Goal: Task Accomplishment & Management: Manage account settings

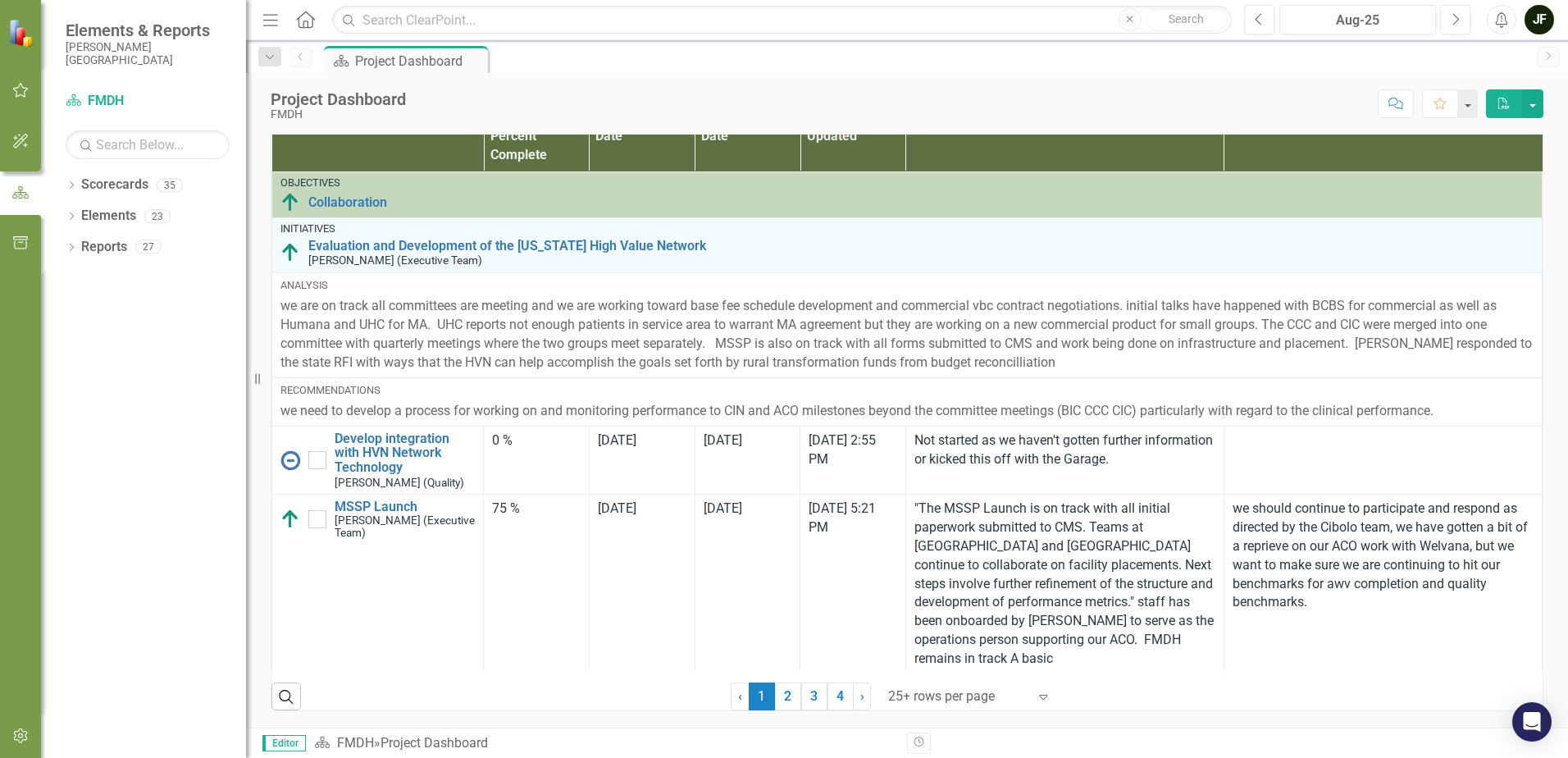
scroll to position [1091, 0]
click at [790, 691] on link "2" at bounding box center [788, 696] width 26 height 28
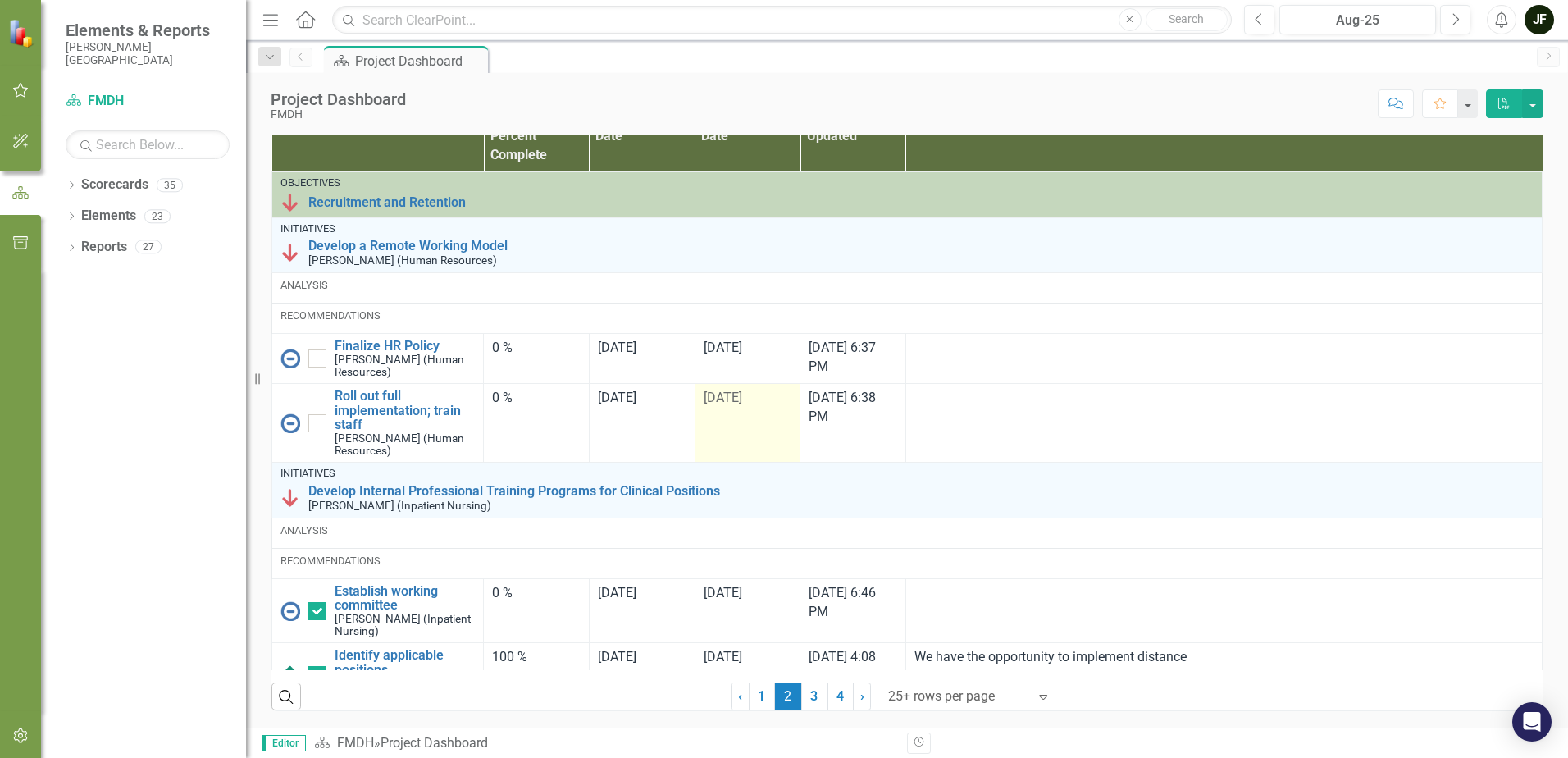
checkbox input "true"
checkbox input "false"
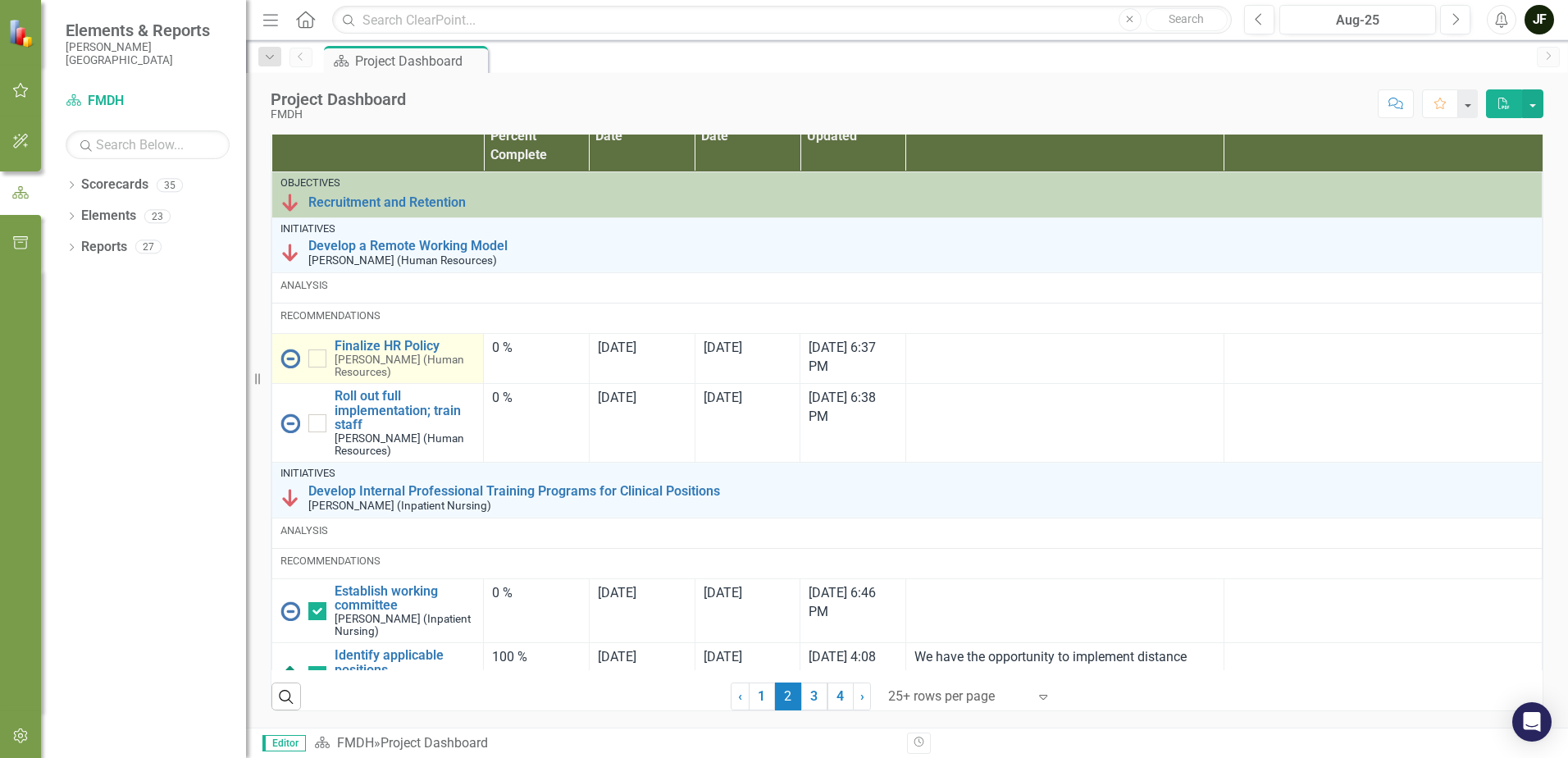
click at [410, 354] on small "[PERSON_NAME] (Human Resources)" at bounding box center [404, 366] width 140 height 25
click at [409, 344] on link "Finalize HR Policy" at bounding box center [404, 345] width 140 height 14
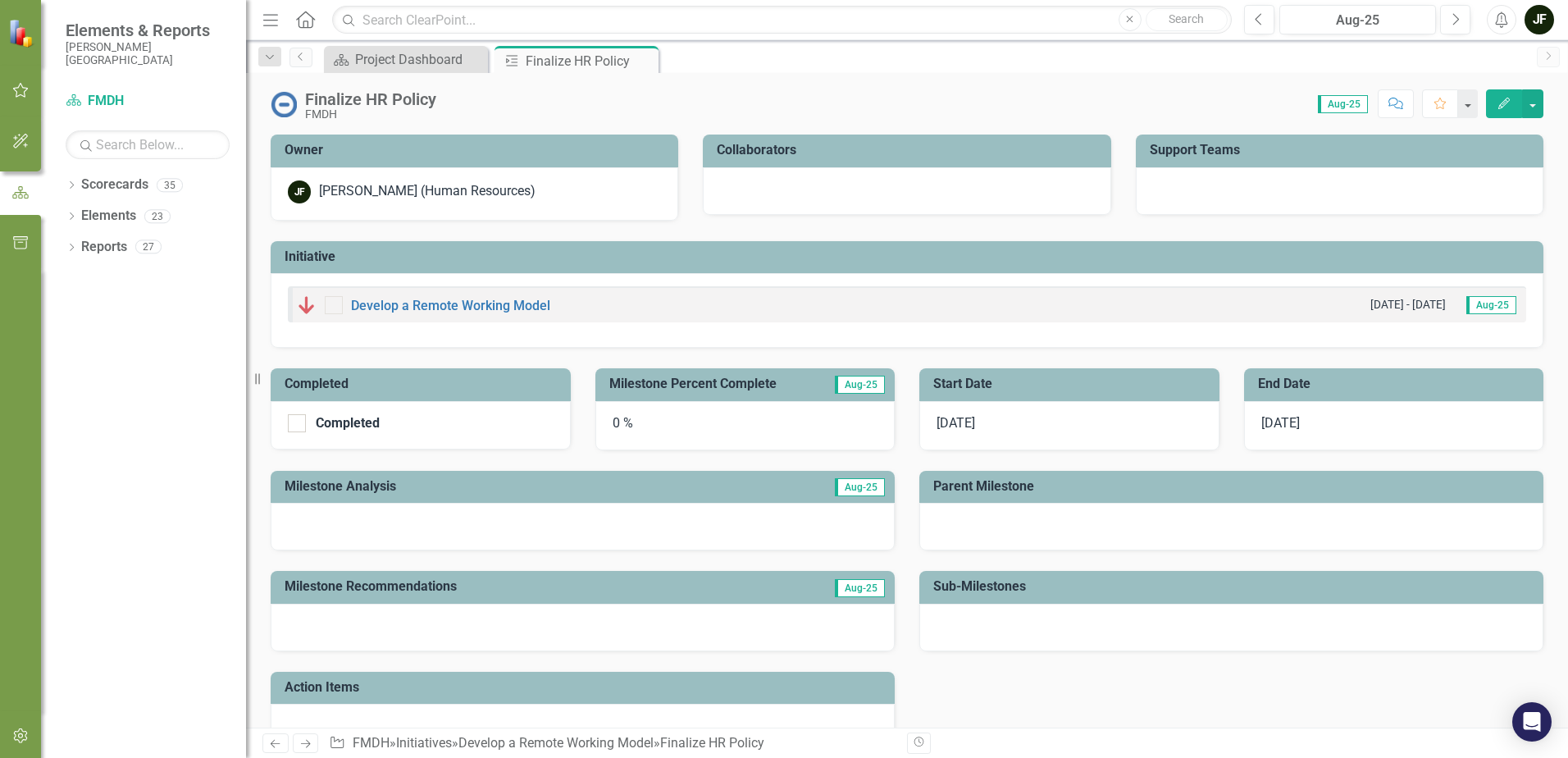
checkbox input "true"
click at [1258, 22] on icon "Previous" at bounding box center [1259, 19] width 9 height 14
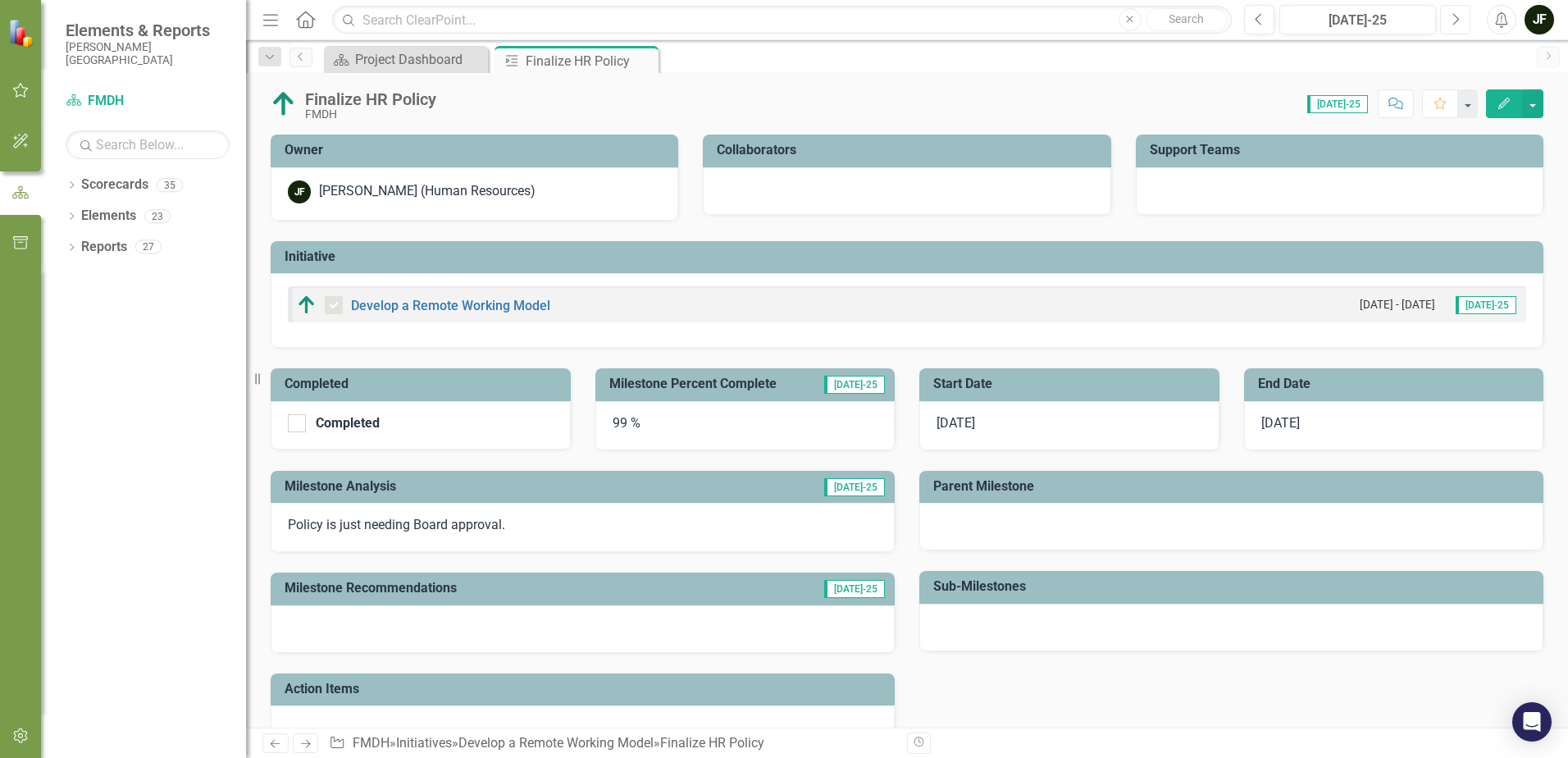
click at [1451, 22] on icon "Next" at bounding box center [1455, 19] width 9 height 14
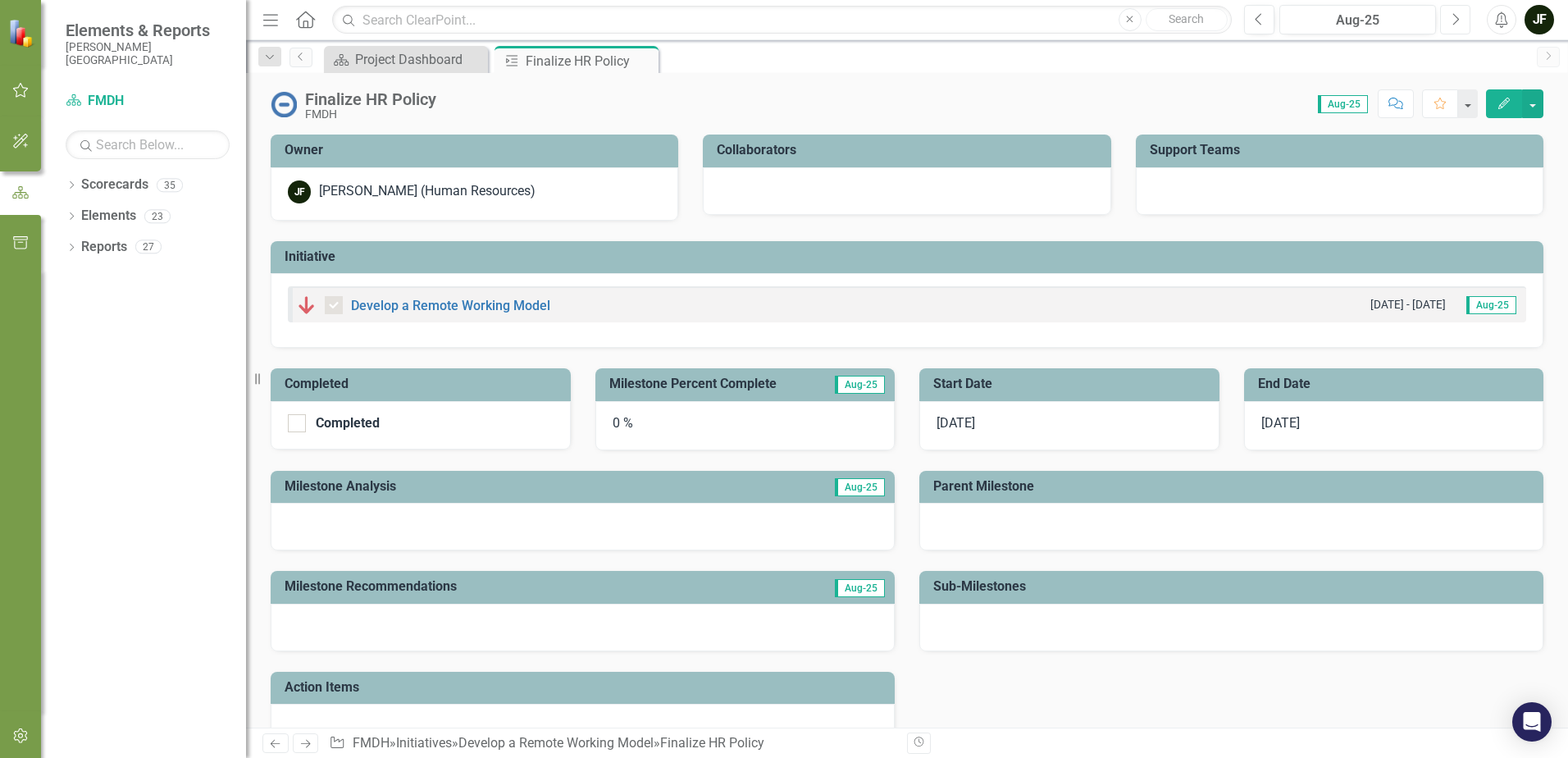
click at [1451, 22] on icon "Next" at bounding box center [1455, 19] width 9 height 14
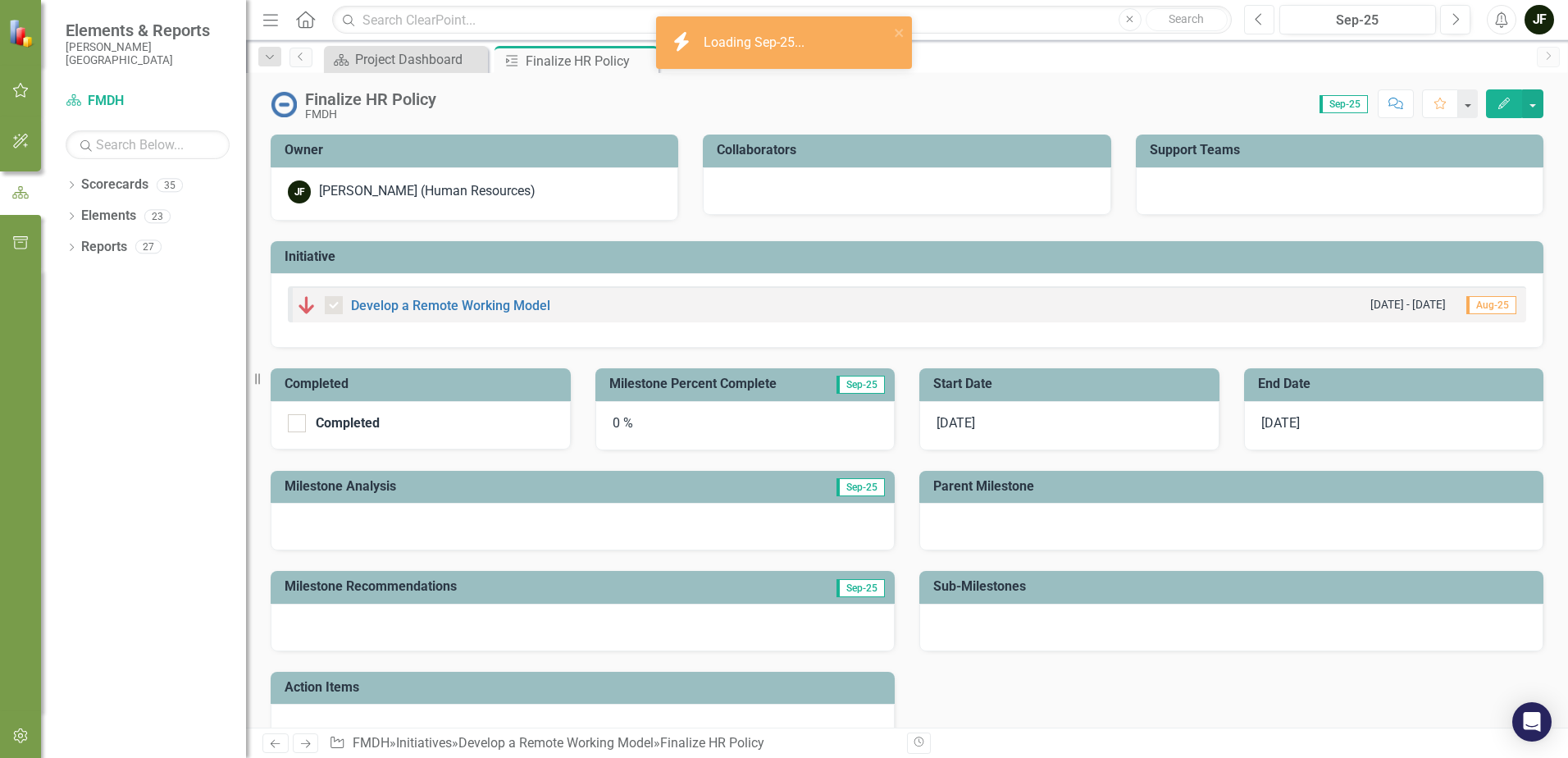
click at [1260, 25] on icon "Previous" at bounding box center [1259, 19] width 9 height 14
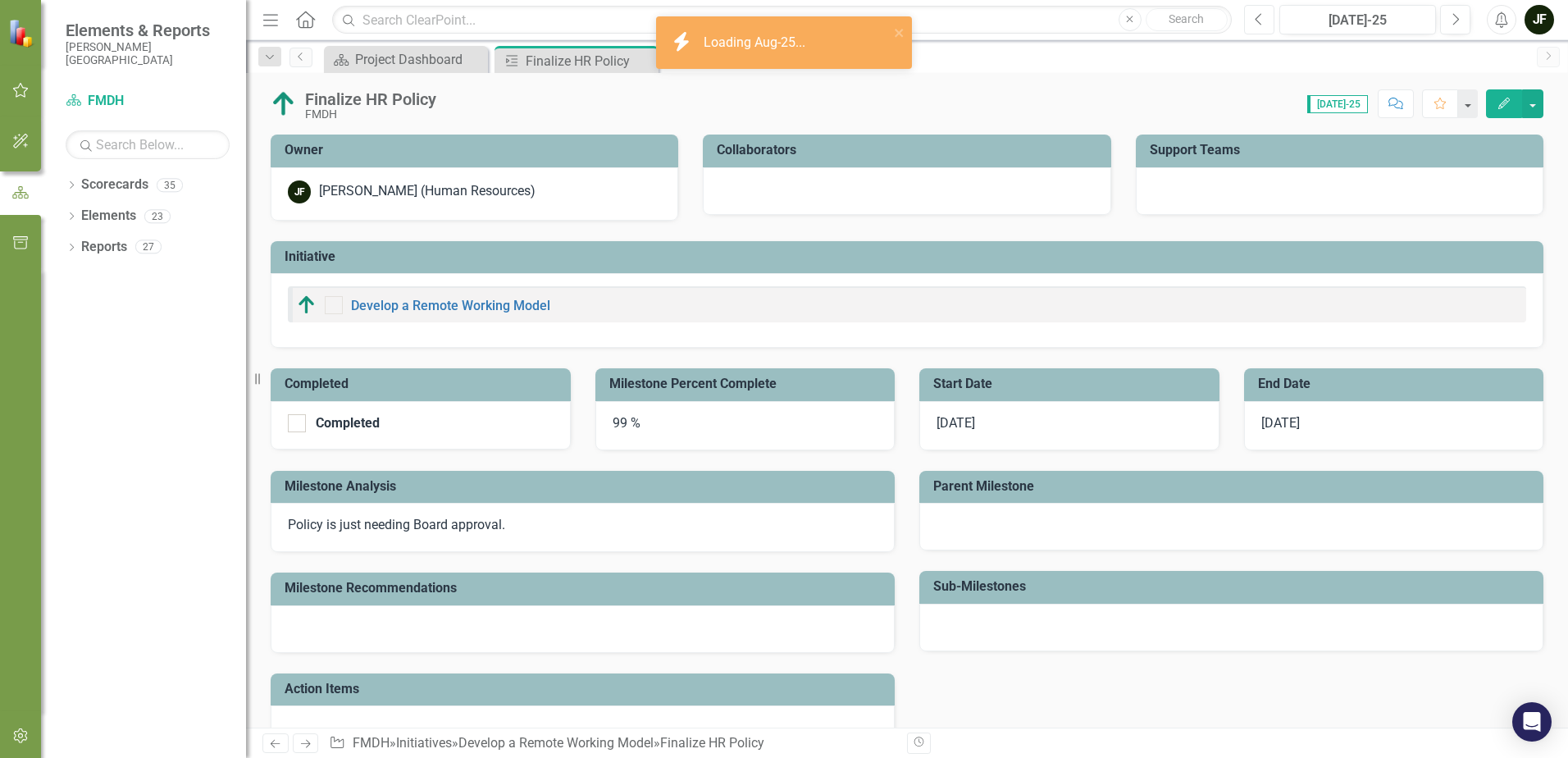
checkbox input "true"
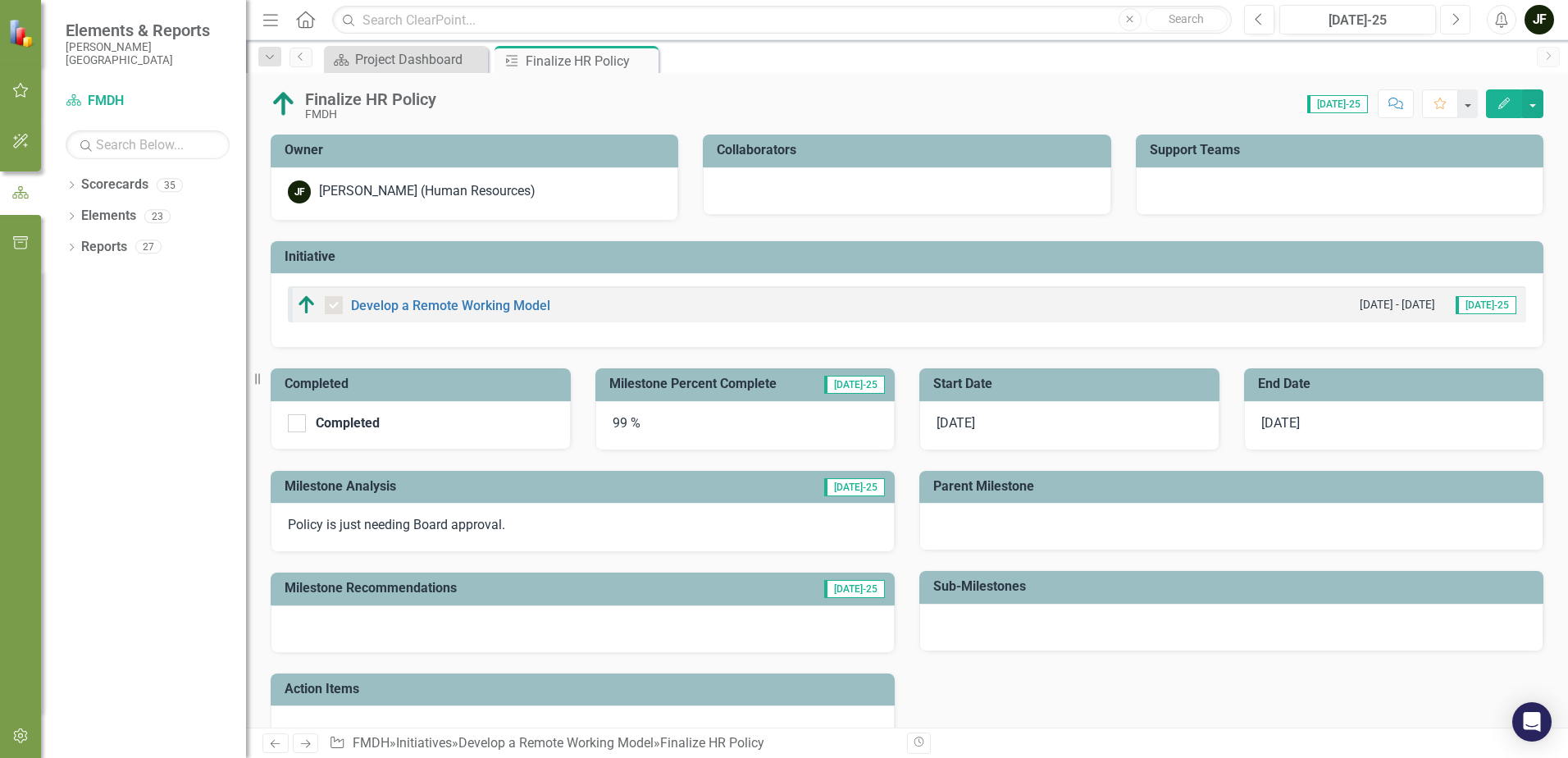
click at [1457, 26] on button "Next" at bounding box center [1455, 20] width 31 height 30
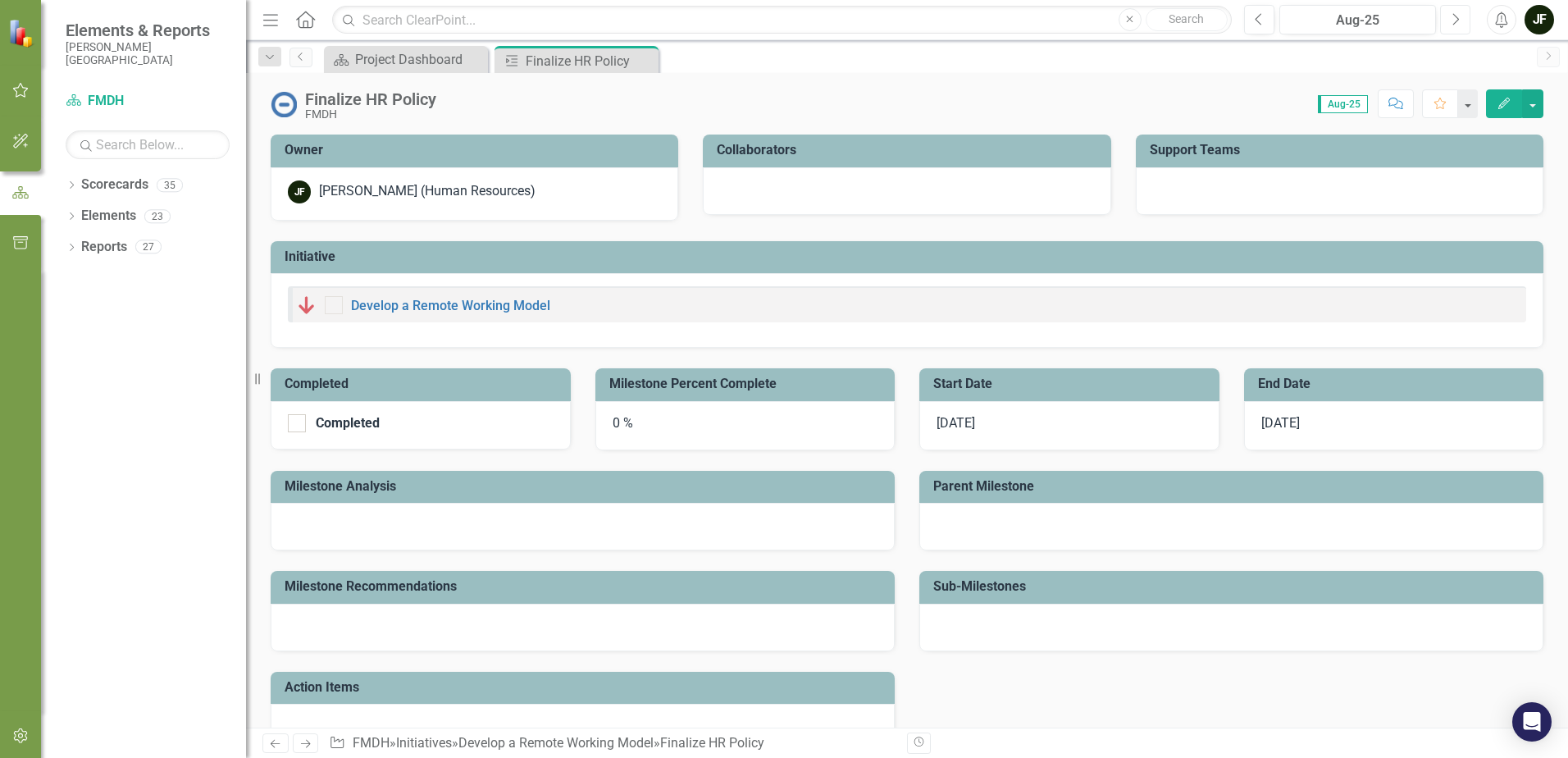
checkbox input "true"
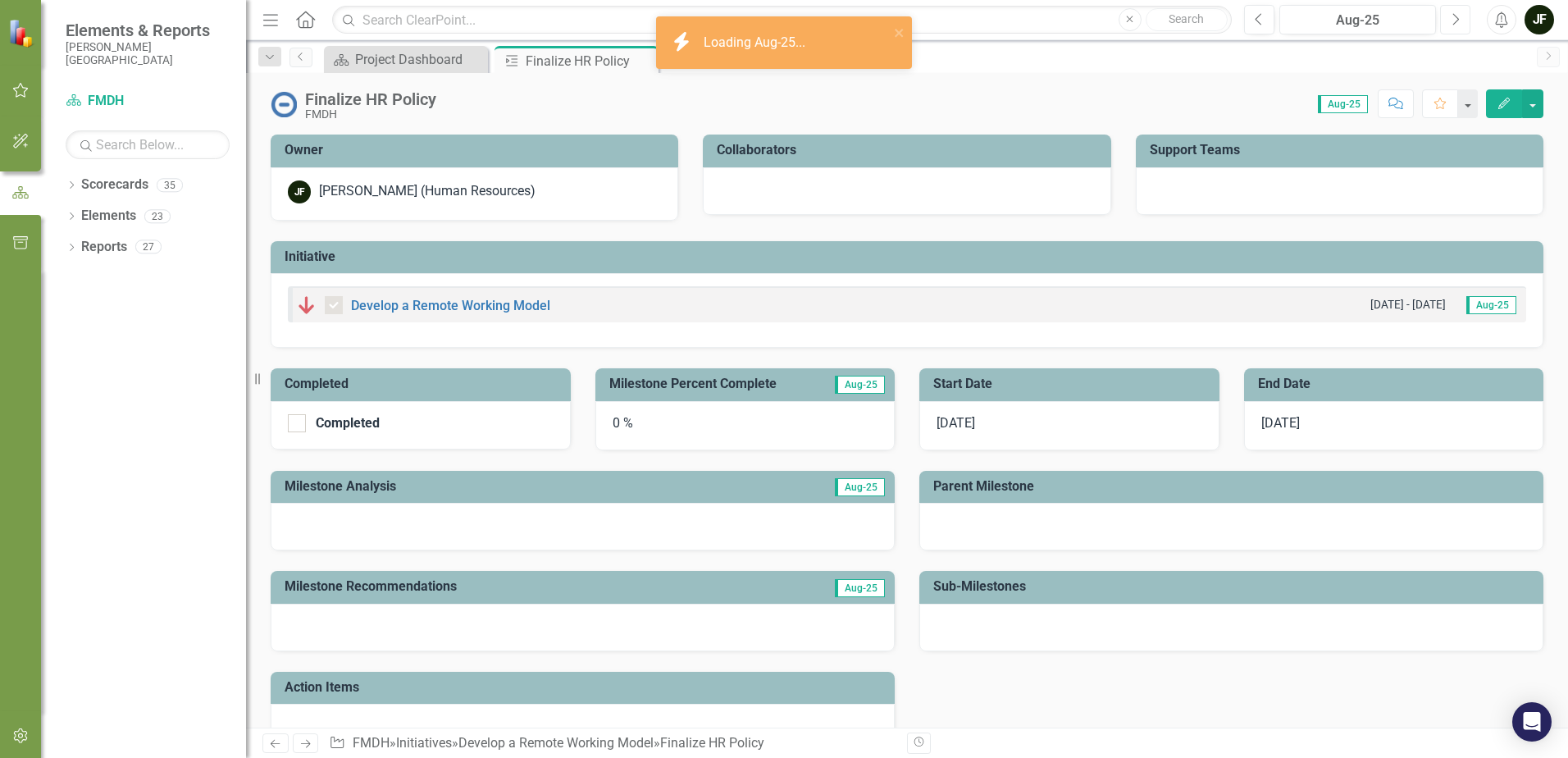
click at [1457, 26] on icon "Next" at bounding box center [1455, 19] width 9 height 14
click at [661, 437] on div "0 %" at bounding box center [745, 425] width 300 height 49
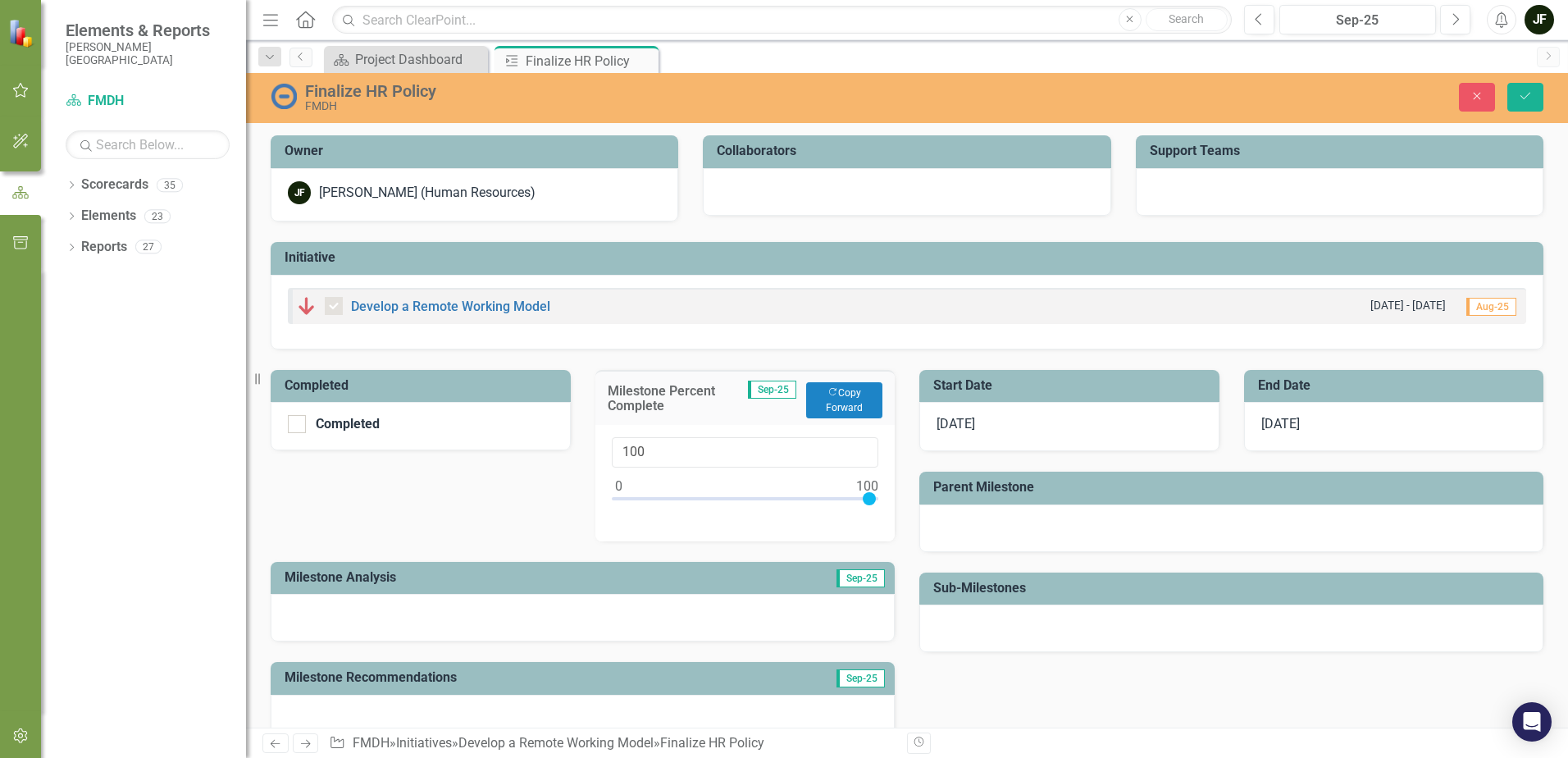
drag, startPoint x: 614, startPoint y: 497, endPoint x: 871, endPoint y: 501, distance: 257.0
click at [871, 501] on div at bounding box center [869, 498] width 13 height 13
click at [821, 402] on button "Copy Forward Copy Forward" at bounding box center [844, 400] width 76 height 36
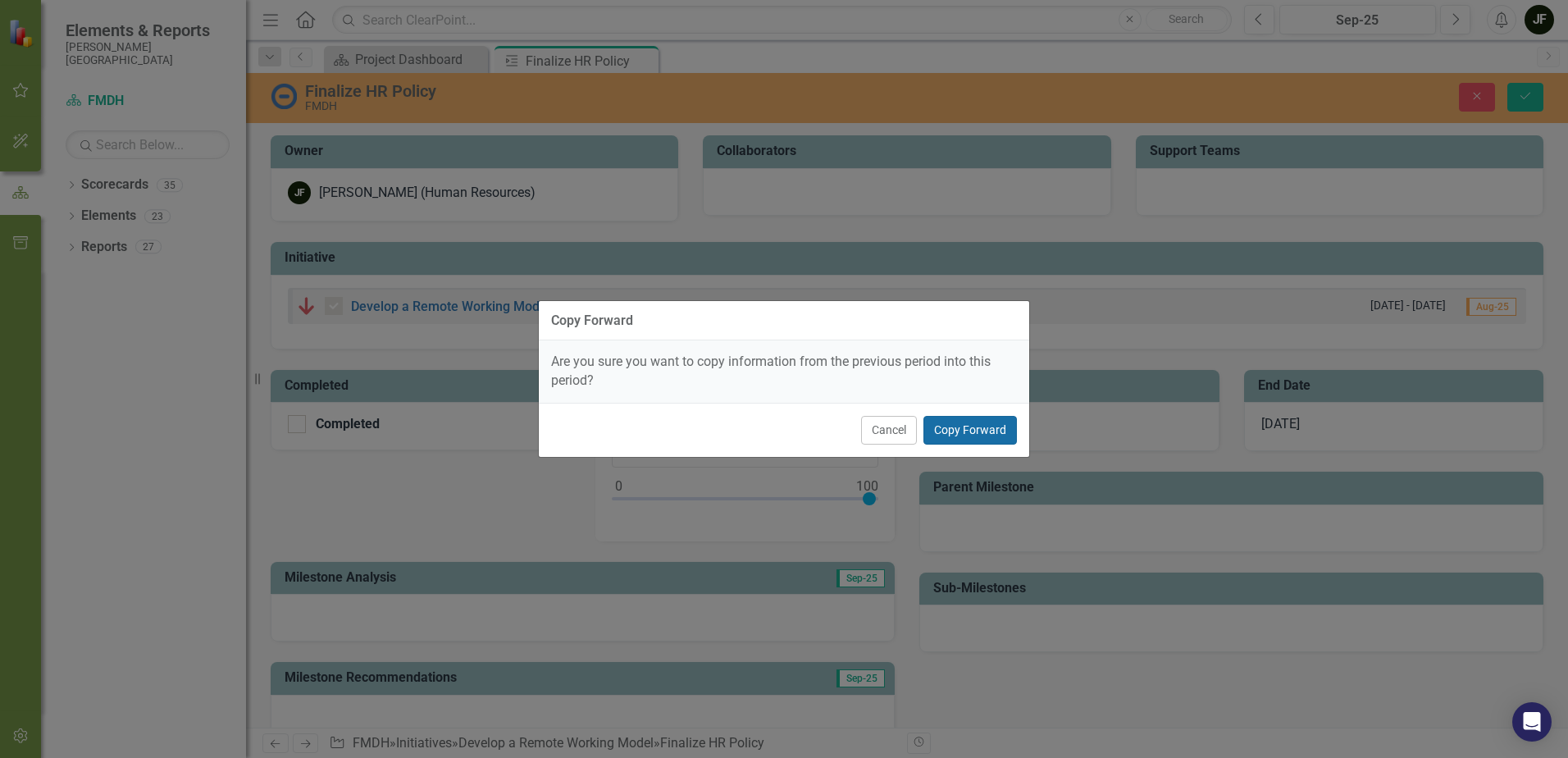
click at [948, 433] on button "Copy Forward" at bounding box center [970, 431] width 94 height 29
type input "0"
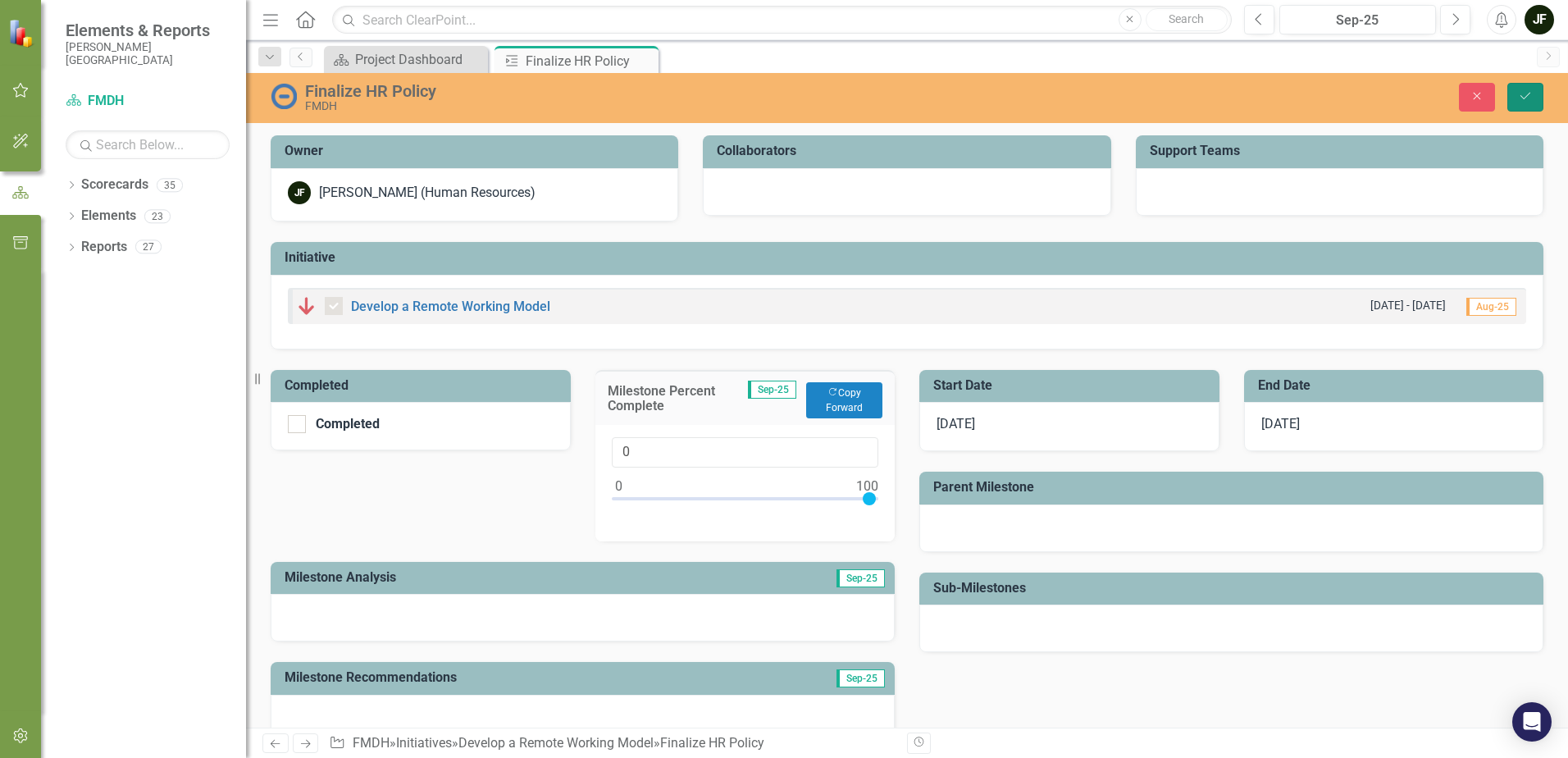
click at [1513, 98] on button "Save" at bounding box center [1525, 97] width 36 height 29
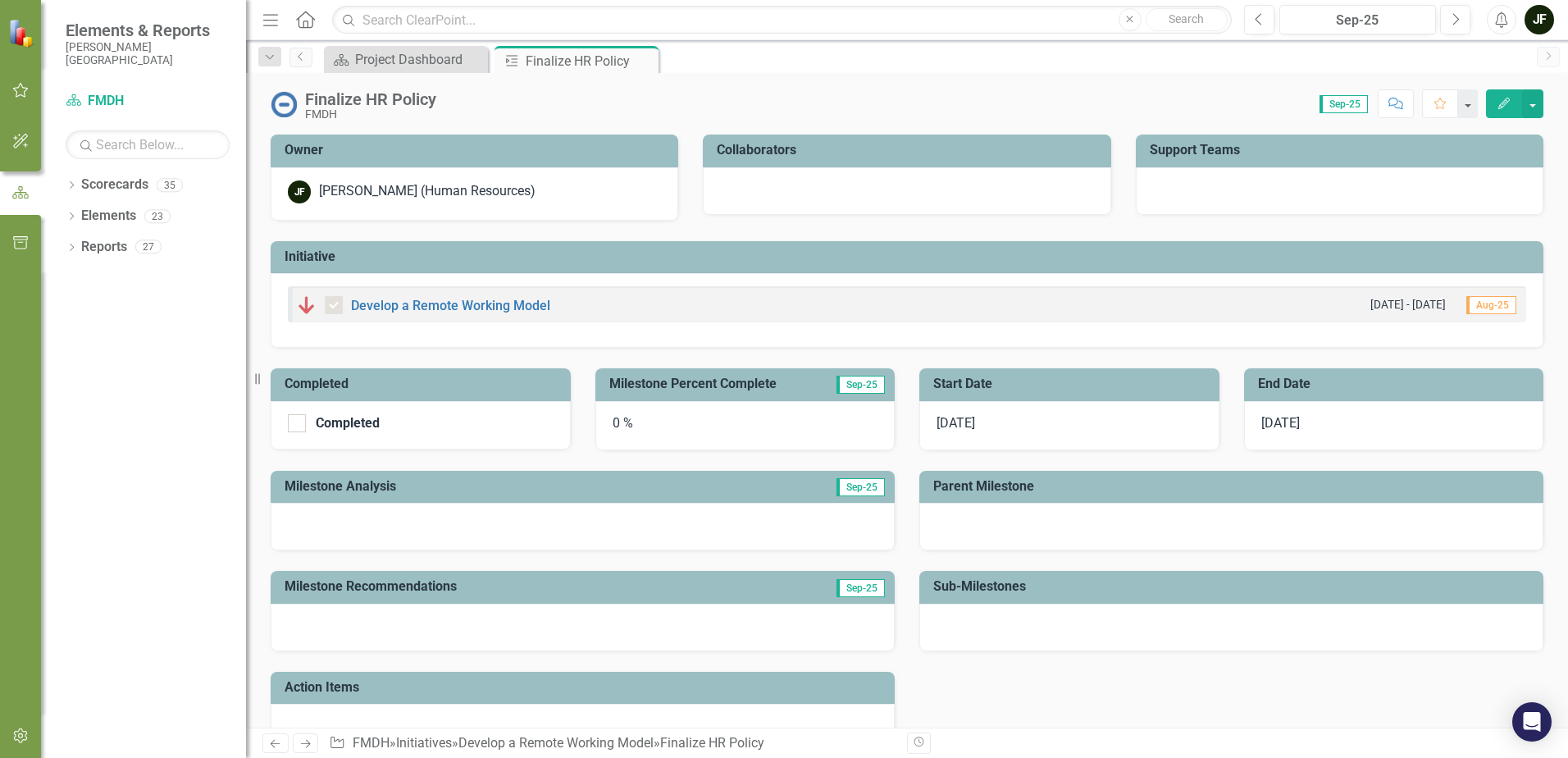
click at [691, 425] on div "0 %" at bounding box center [745, 425] width 300 height 49
click at [853, 385] on span "Sep-25" at bounding box center [860, 385] width 49 height 18
click at [631, 433] on div "0 %" at bounding box center [745, 425] width 300 height 49
click at [631, 431] on div "0 %" at bounding box center [745, 425] width 300 height 49
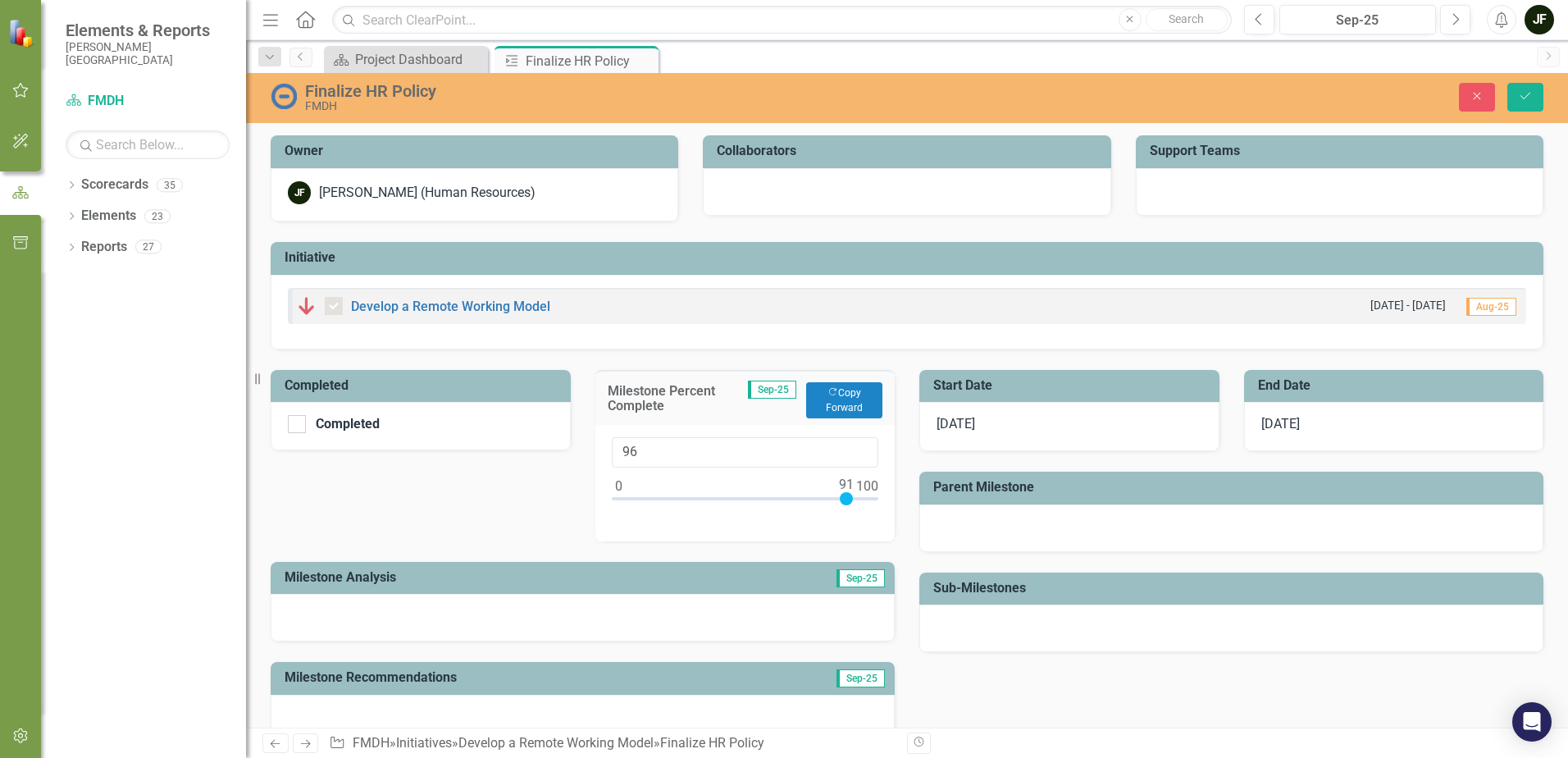
type input "100"
drag, startPoint x: 613, startPoint y: 495, endPoint x: 888, endPoint y: 501, distance: 275.1
click at [888, 501] on div "100" at bounding box center [745, 483] width 300 height 117
click at [1530, 90] on icon "Save" at bounding box center [1525, 95] width 14 height 11
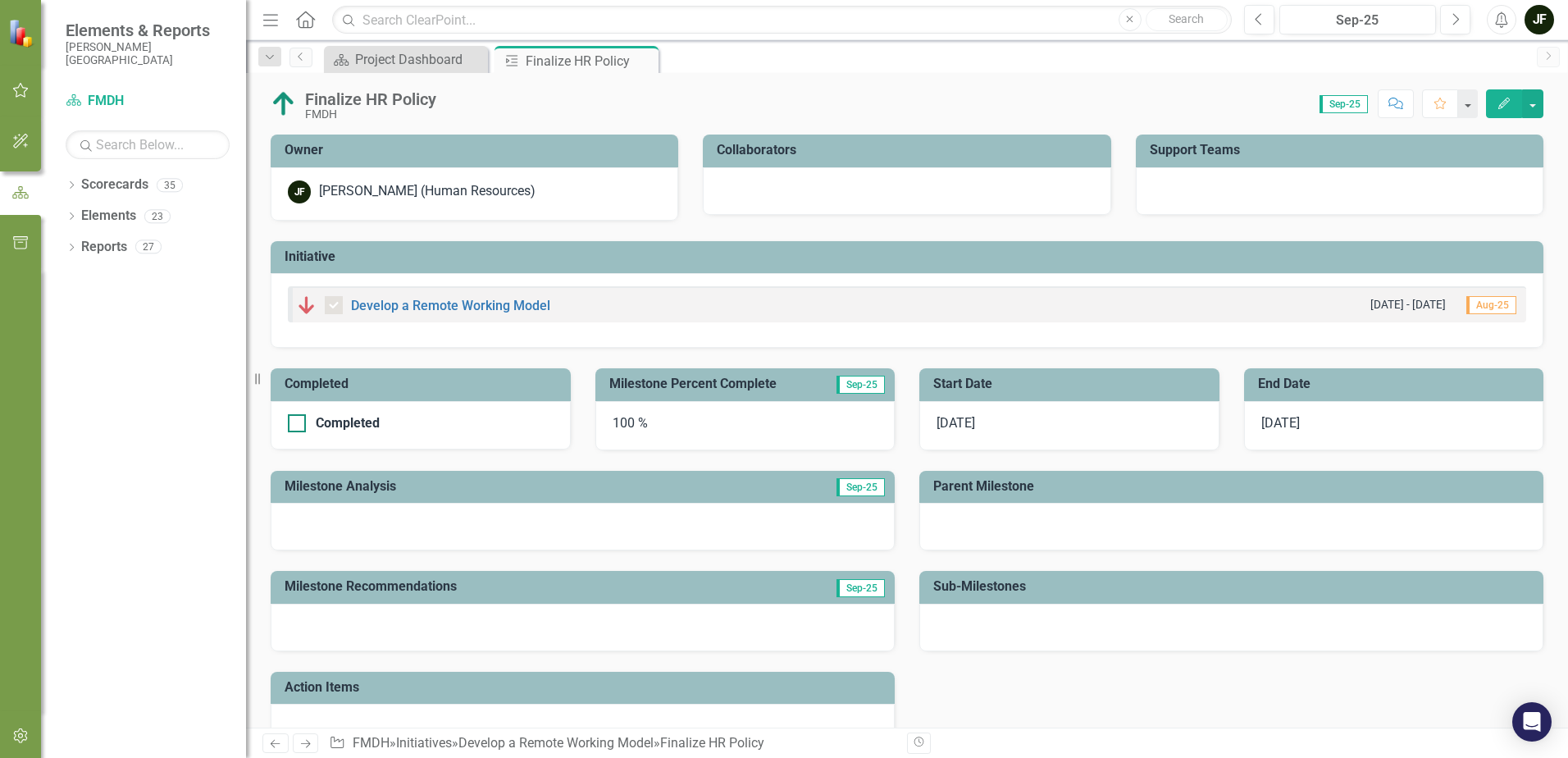
click at [299, 423] on div at bounding box center [297, 423] width 18 height 18
click at [298, 423] on input "Completed" at bounding box center [293, 420] width 11 height 11
checkbox input "true"
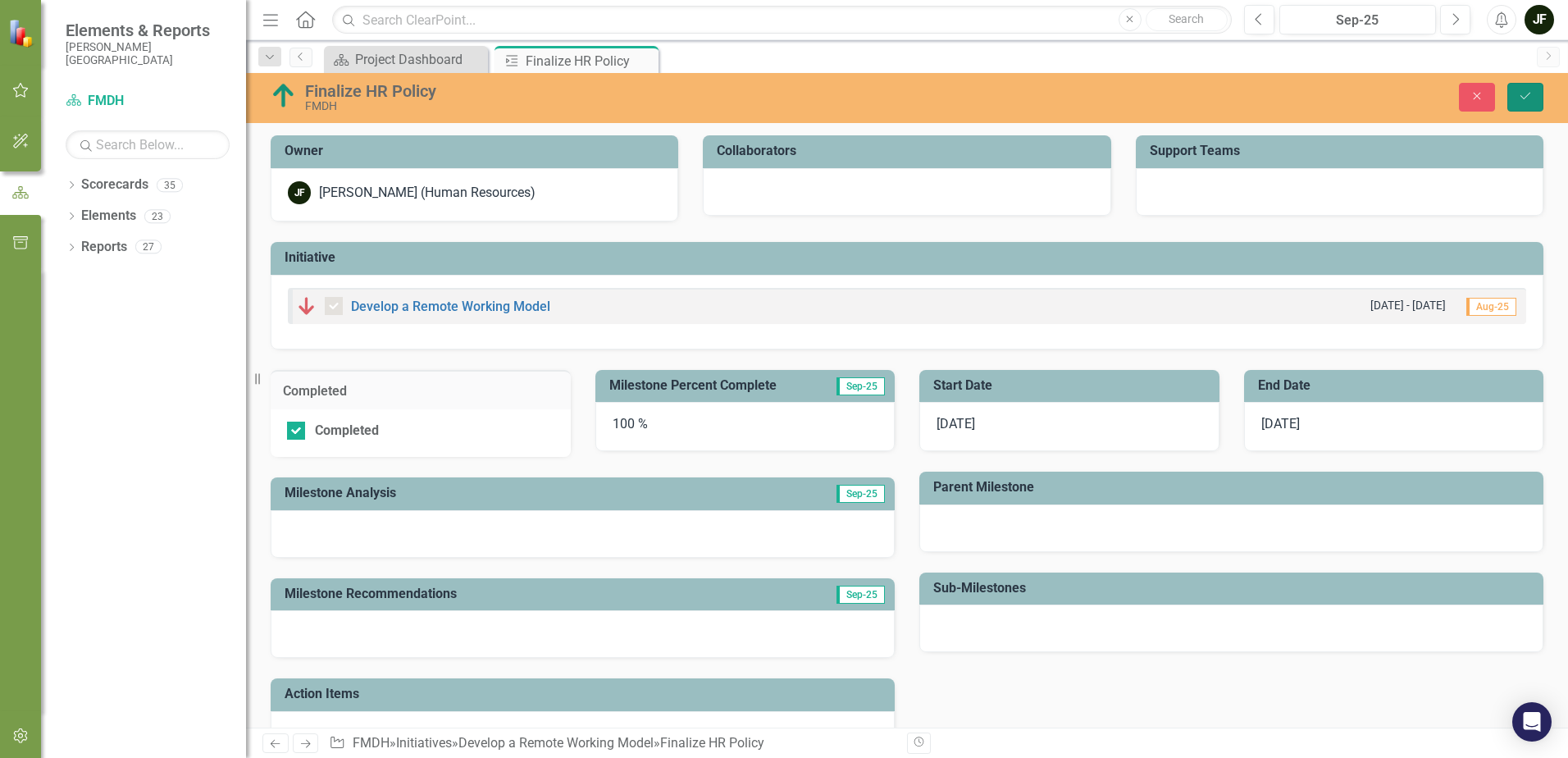
click at [1527, 97] on icon "Save" at bounding box center [1525, 95] width 14 height 11
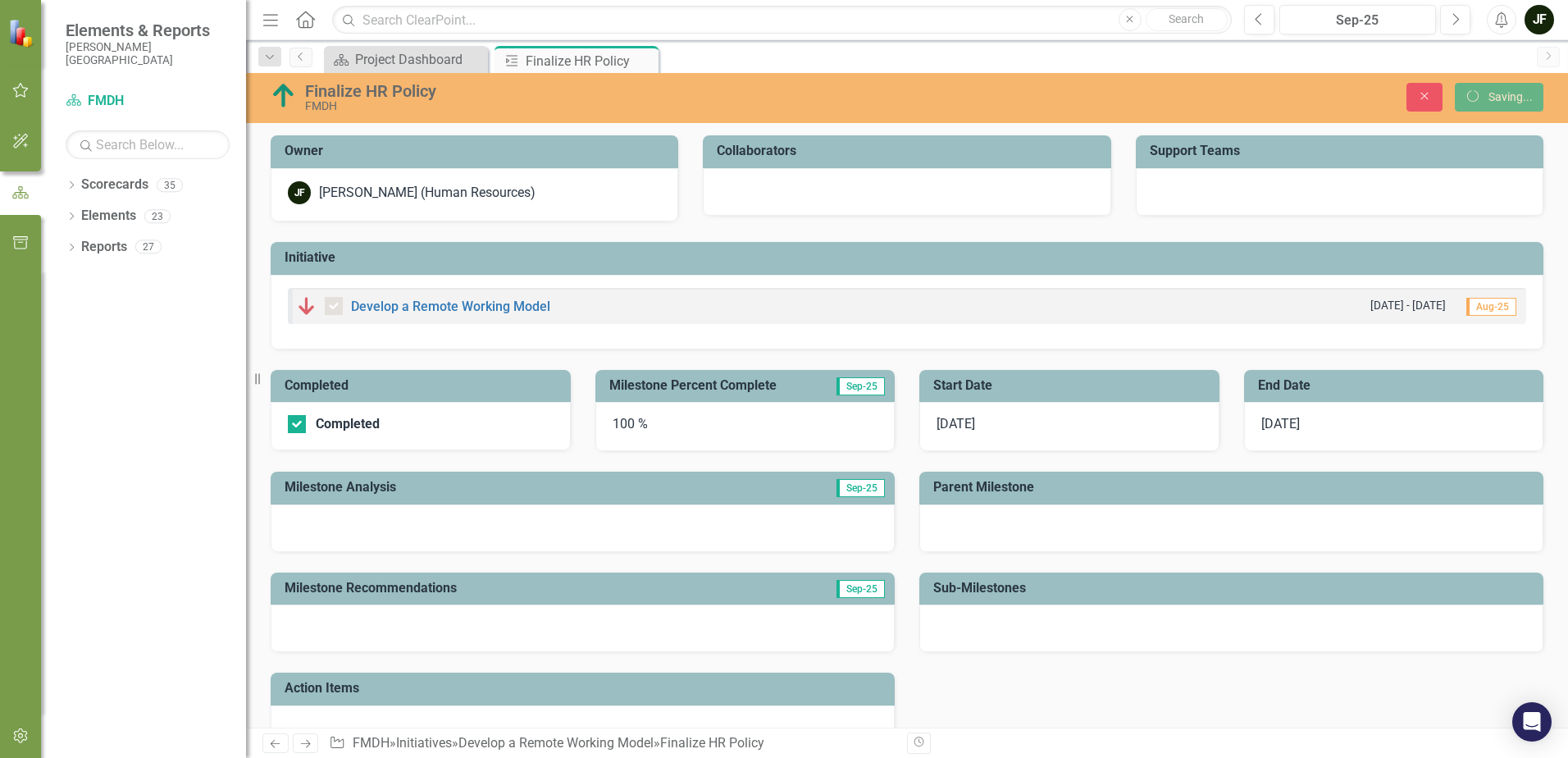
checkbox input "true"
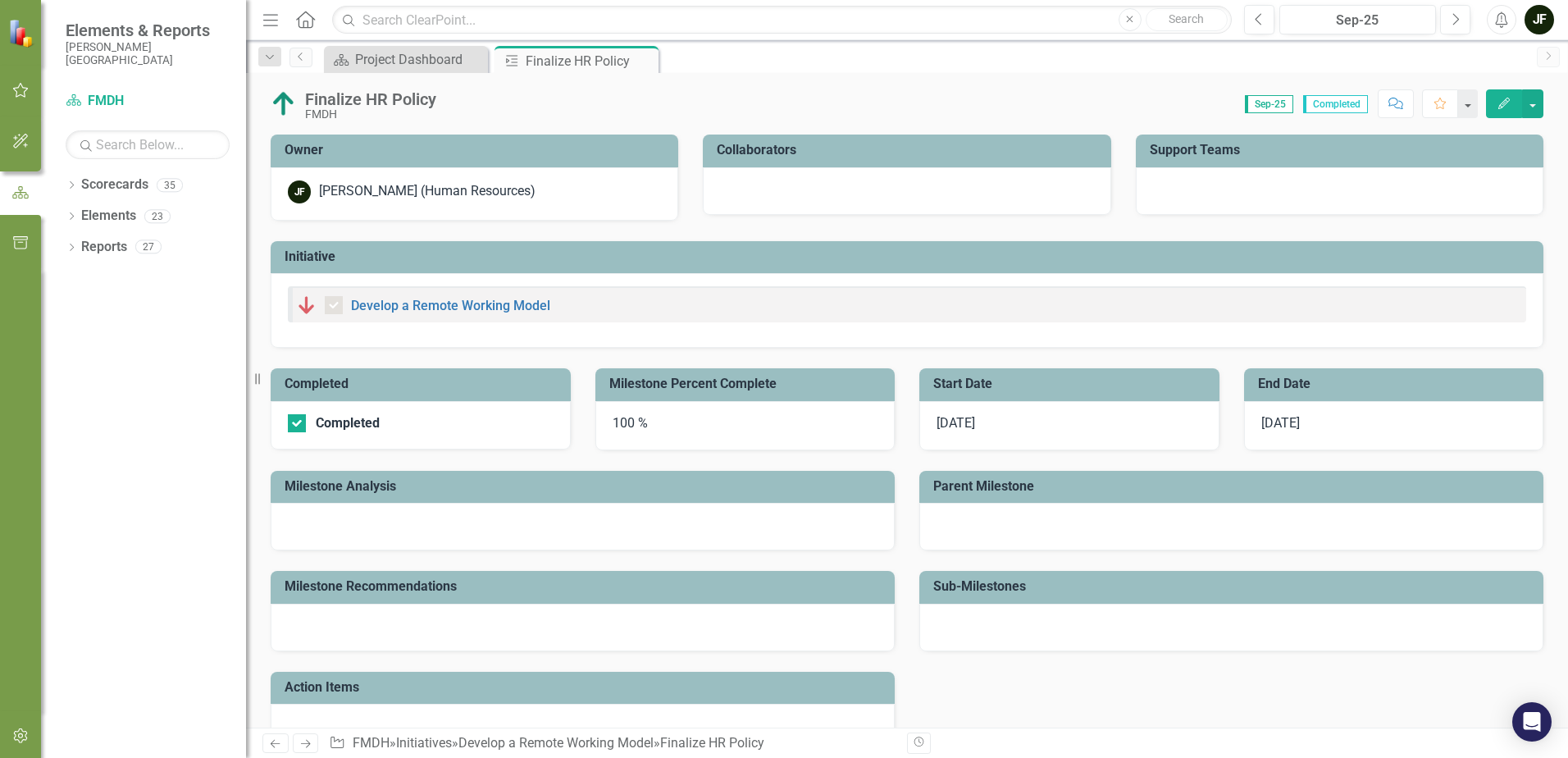
checkbox input "true"
click at [405, 59] on div "Project Dashboard" at bounding box center [408, 60] width 108 height 20
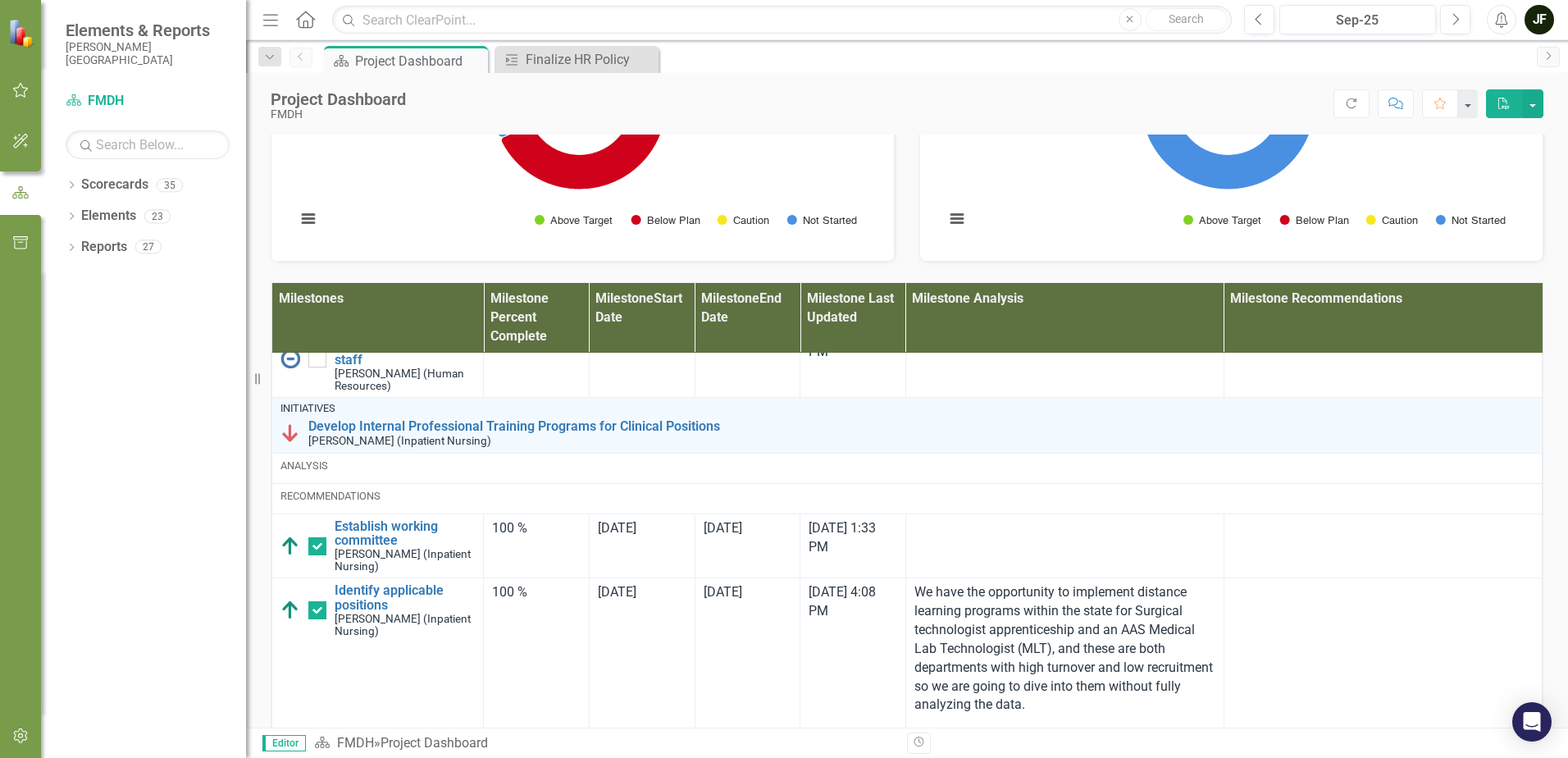
scroll to position [164, 0]
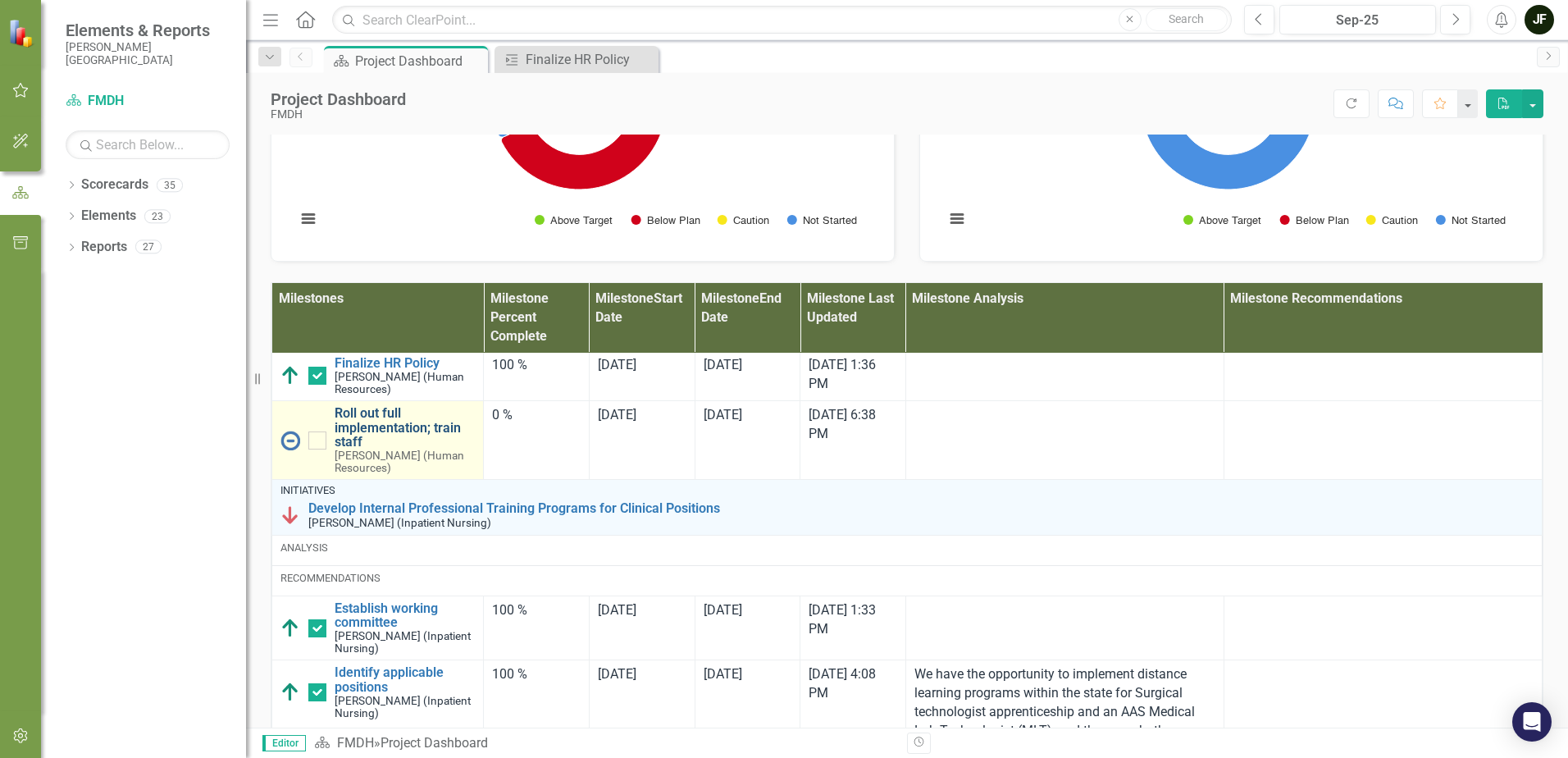
click at [382, 449] on link "Roll out full implementation; train staff" at bounding box center [404, 427] width 140 height 43
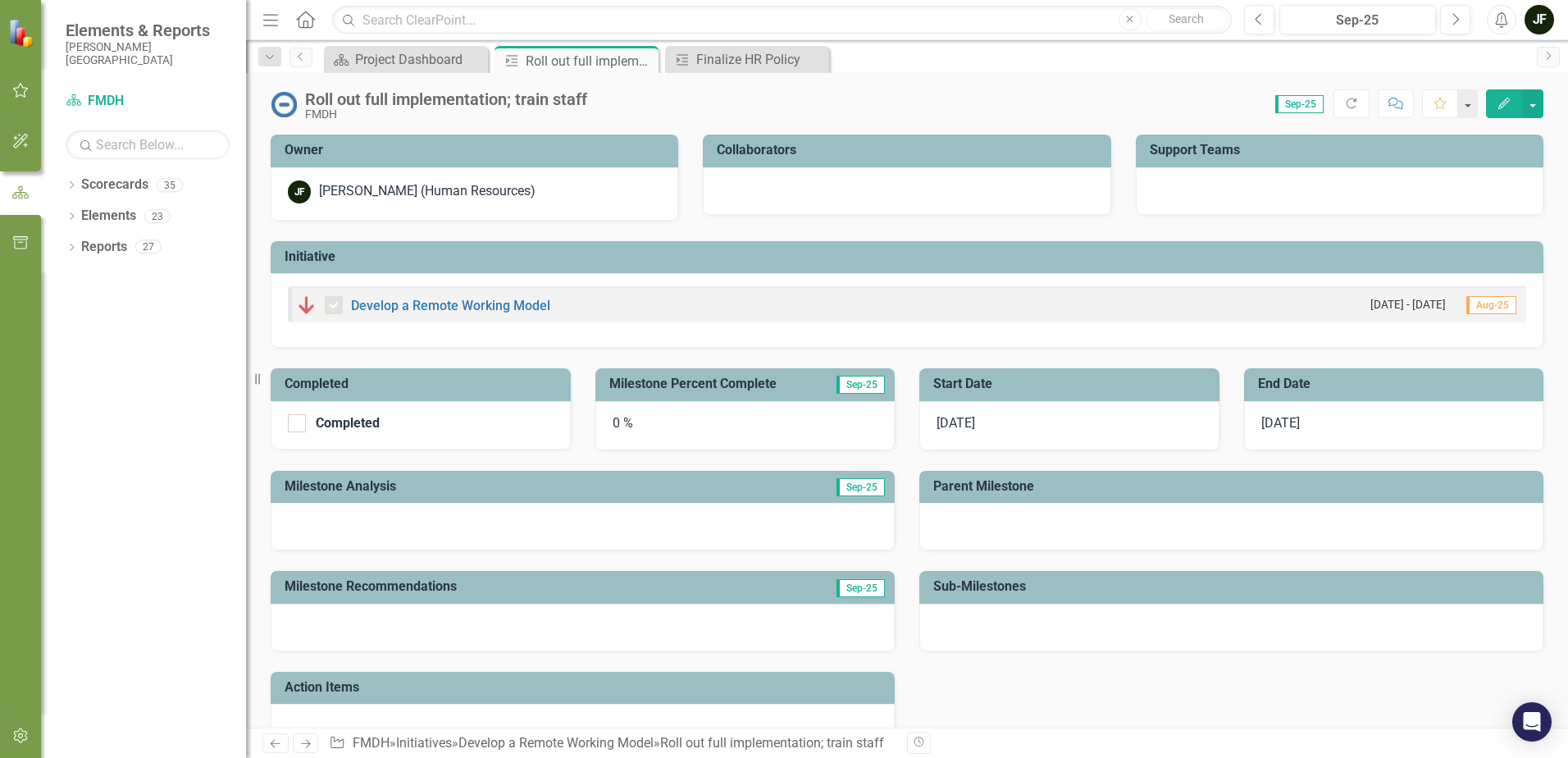
click at [618, 425] on div "0 %" at bounding box center [745, 425] width 300 height 49
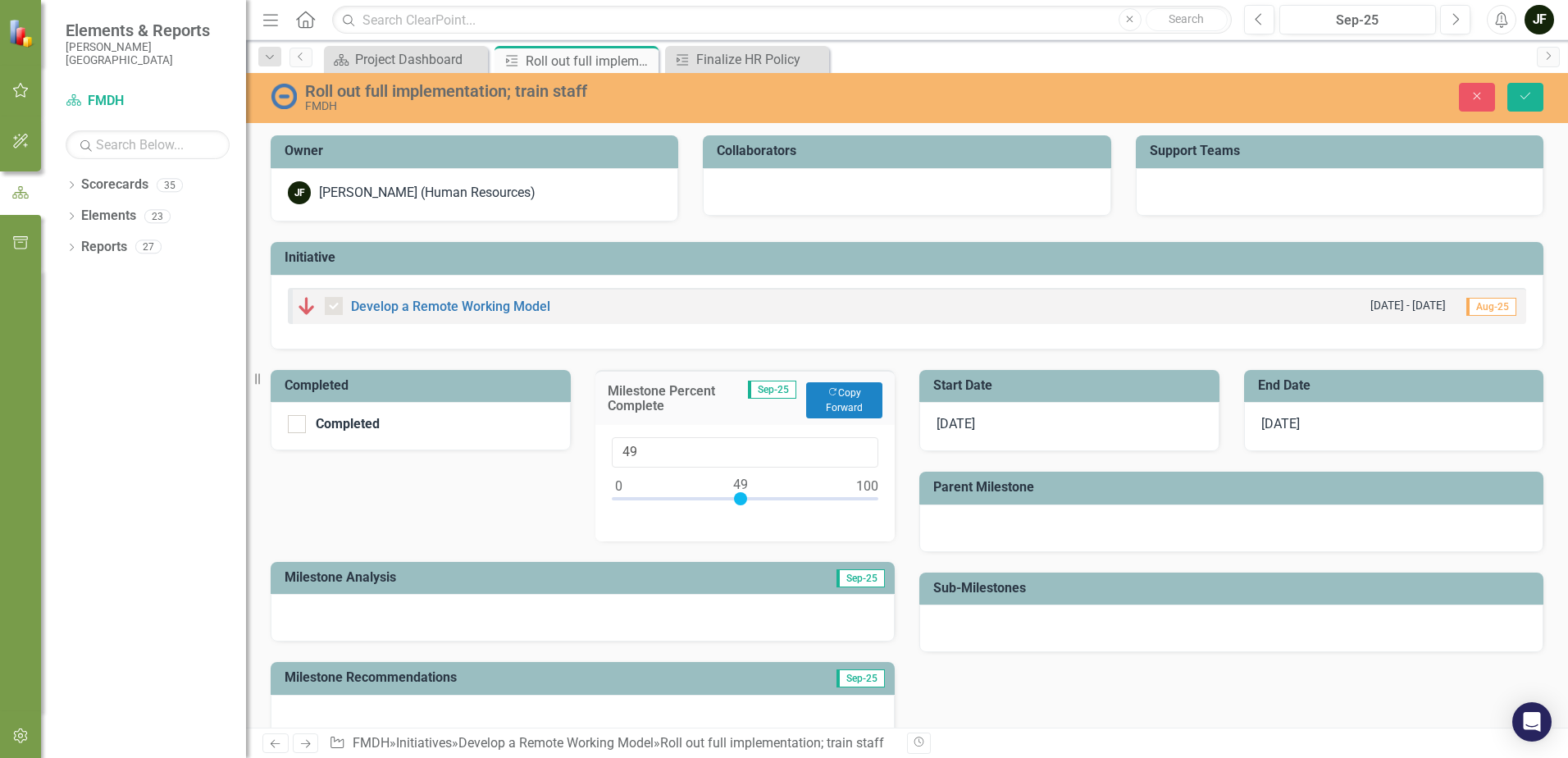
type input "50"
drag, startPoint x: 617, startPoint y: 494, endPoint x: 743, endPoint y: 495, distance: 126.0
click at [743, 495] on div at bounding box center [743, 498] width 13 height 13
click at [1529, 96] on icon "Save" at bounding box center [1525, 95] width 14 height 11
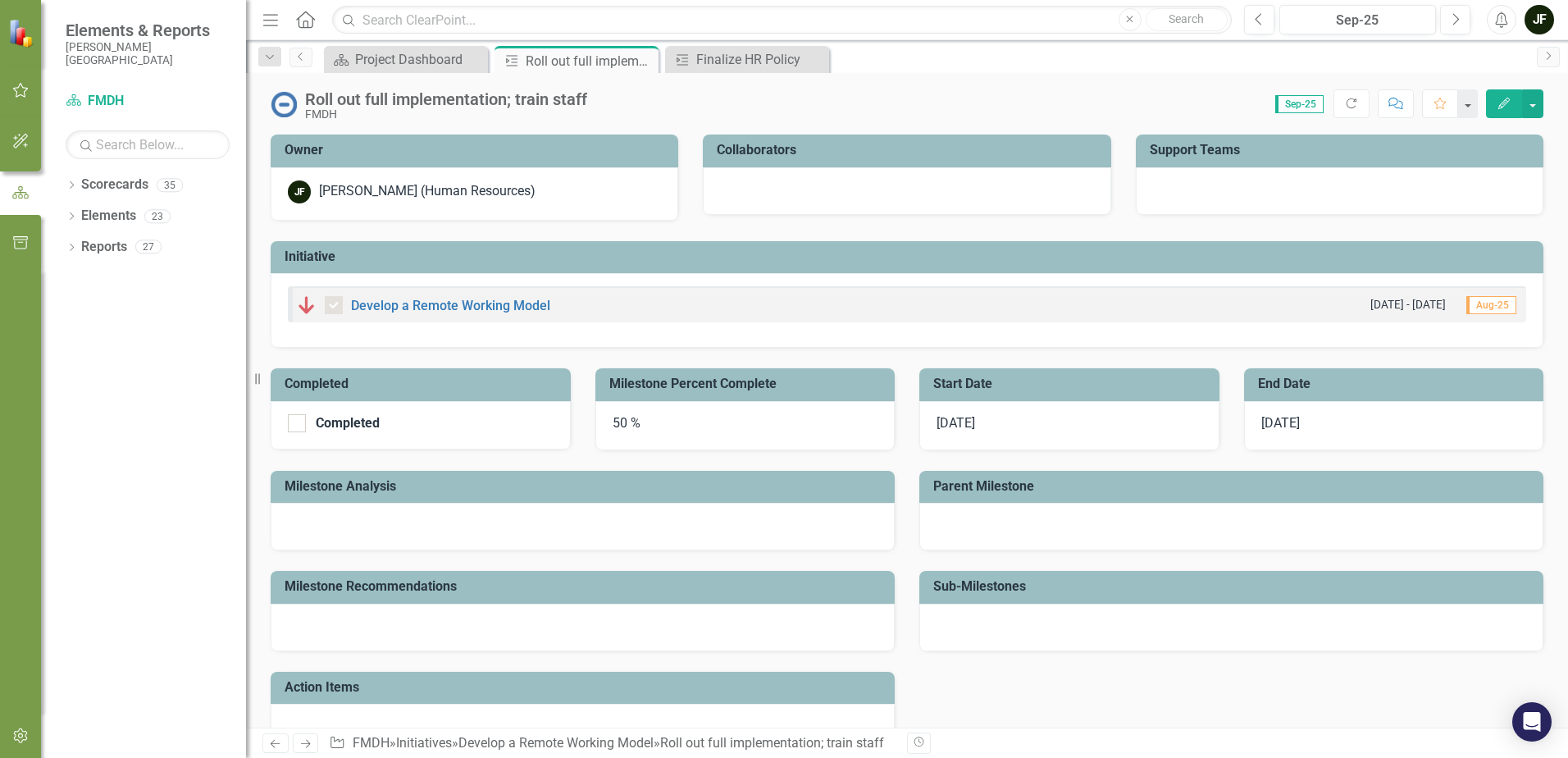
checkbox input "true"
click at [420, 519] on div at bounding box center [582, 527] width 624 height 48
click at [657, 433] on div "50 %" at bounding box center [745, 425] width 300 height 49
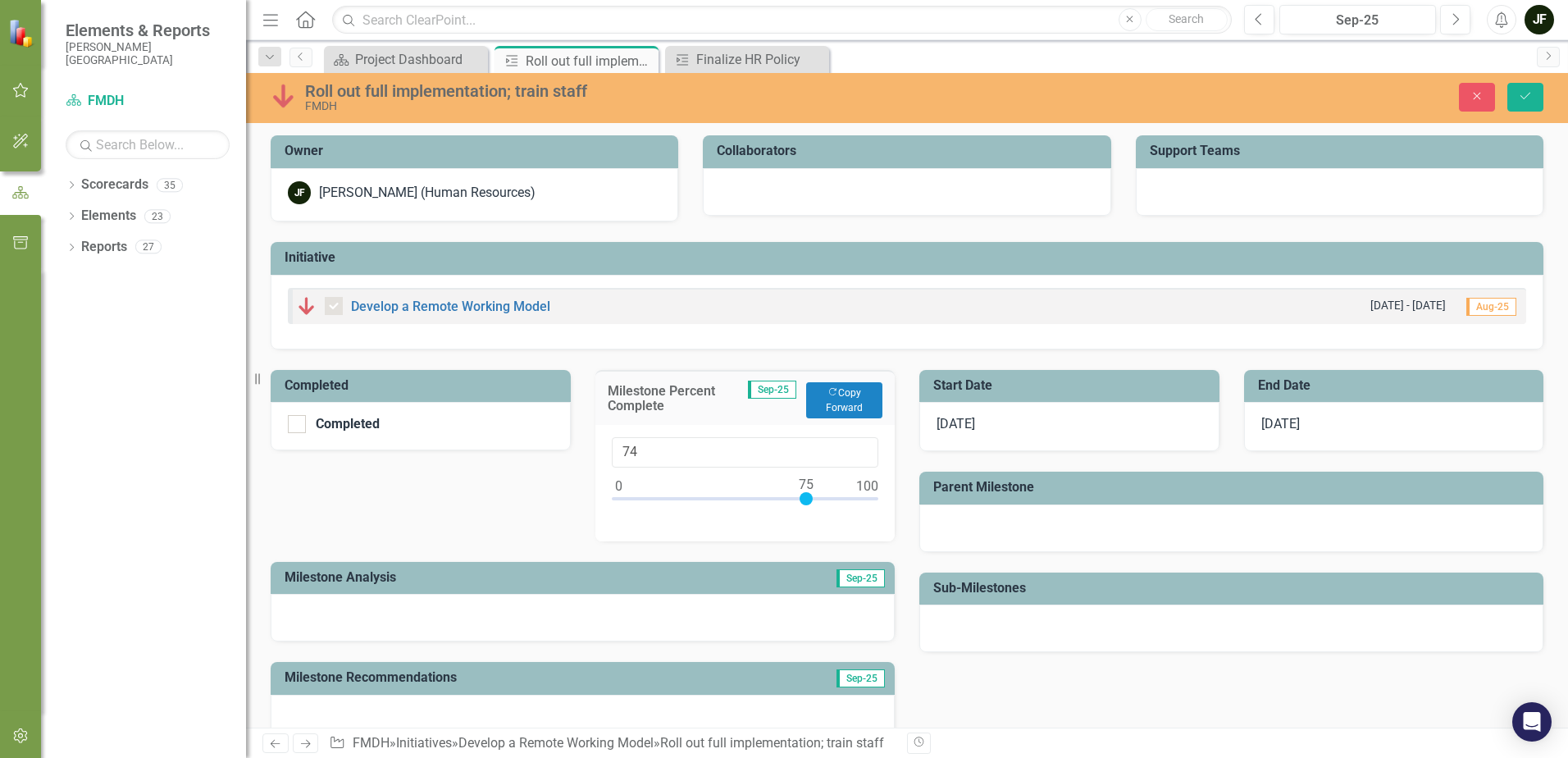
type input "75"
drag, startPoint x: 739, startPoint y: 501, endPoint x: 801, endPoint y: 498, distance: 62.1
click at [801, 498] on div at bounding box center [806, 498] width 13 height 13
click at [1518, 95] on icon "Save" at bounding box center [1525, 95] width 14 height 11
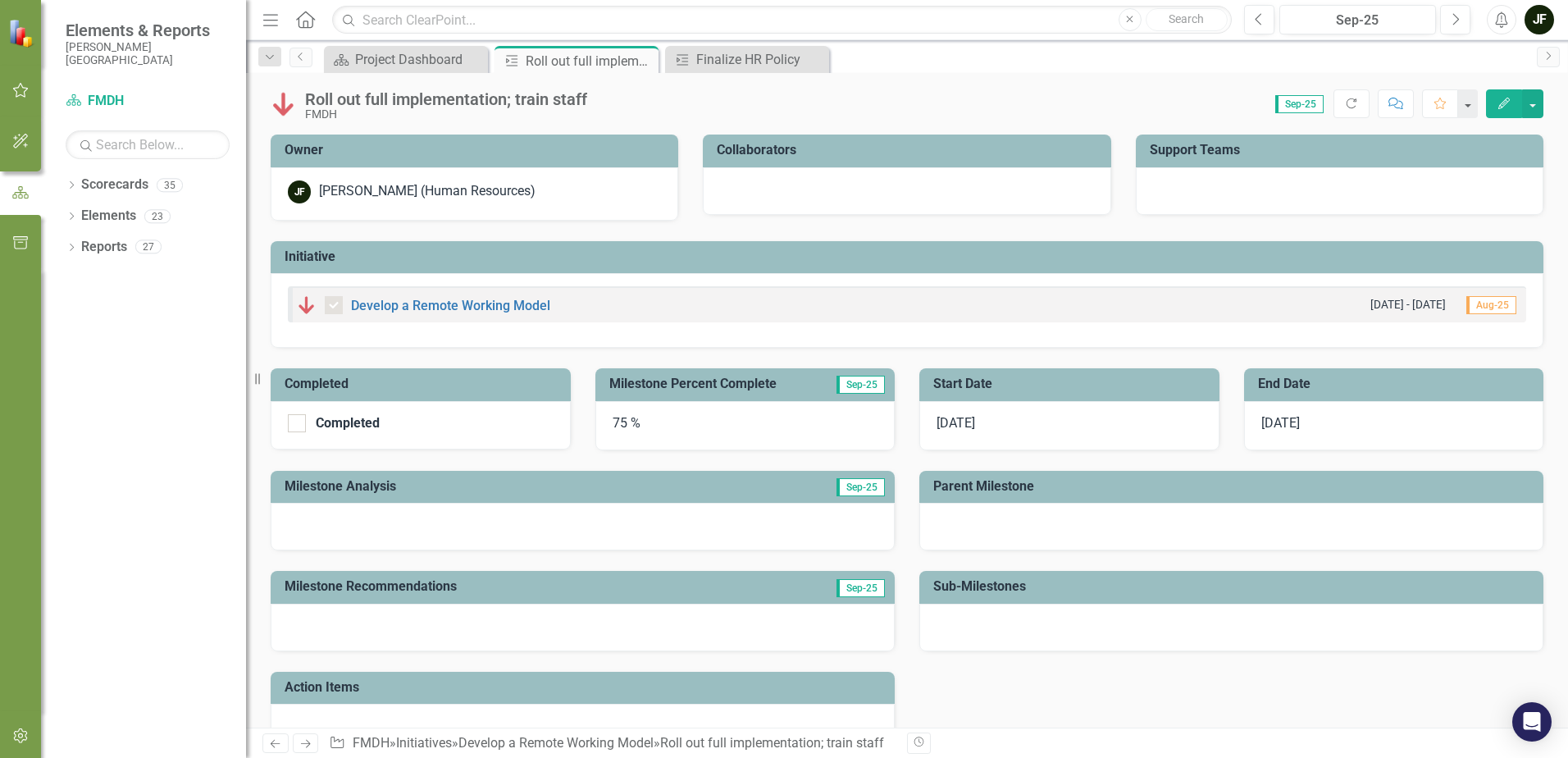
checkbox input "true"
click at [424, 56] on div "Project Dashboard" at bounding box center [408, 60] width 108 height 20
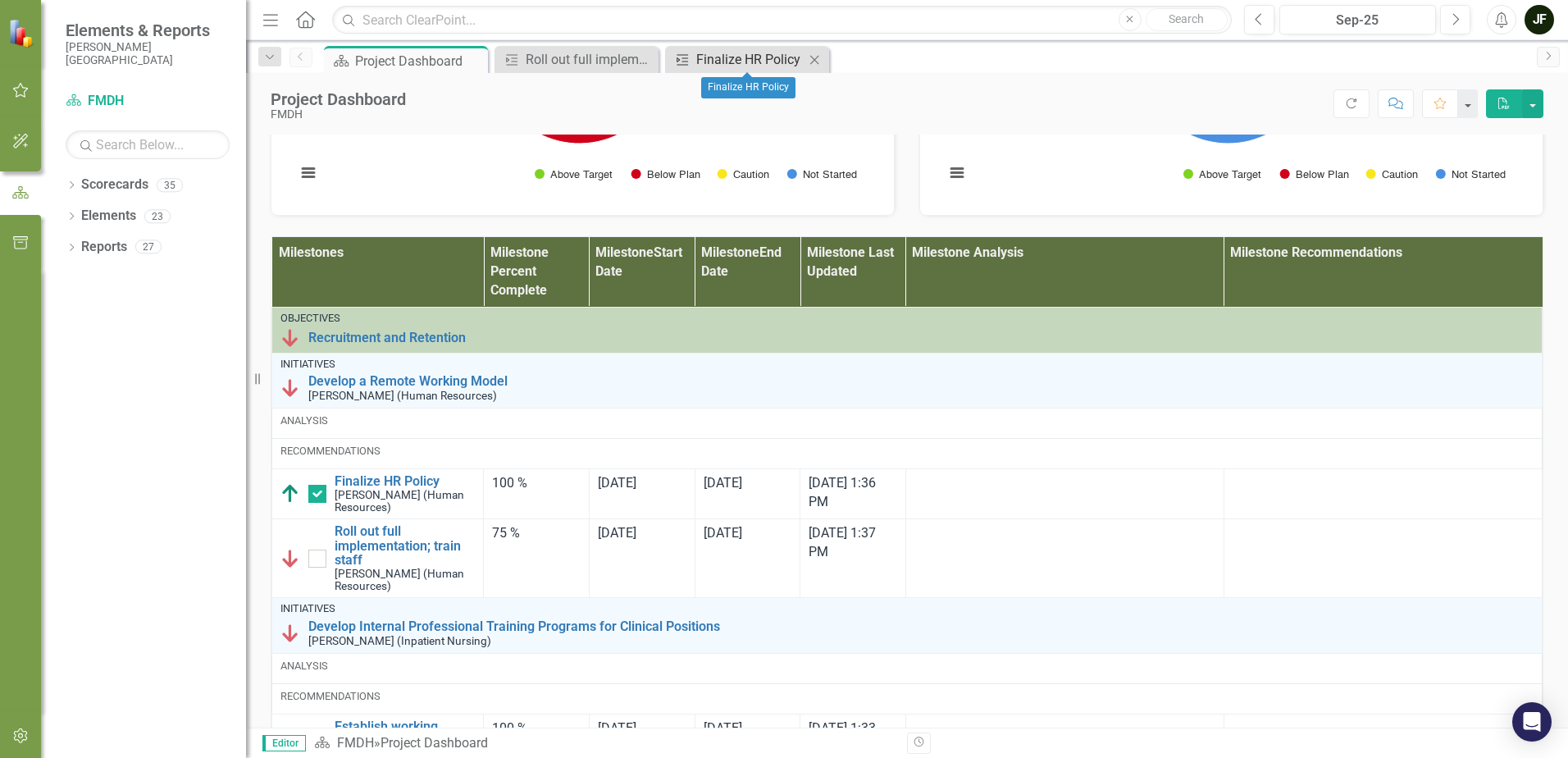
click at [705, 58] on div "Finalize HR Policy" at bounding box center [750, 60] width 108 height 20
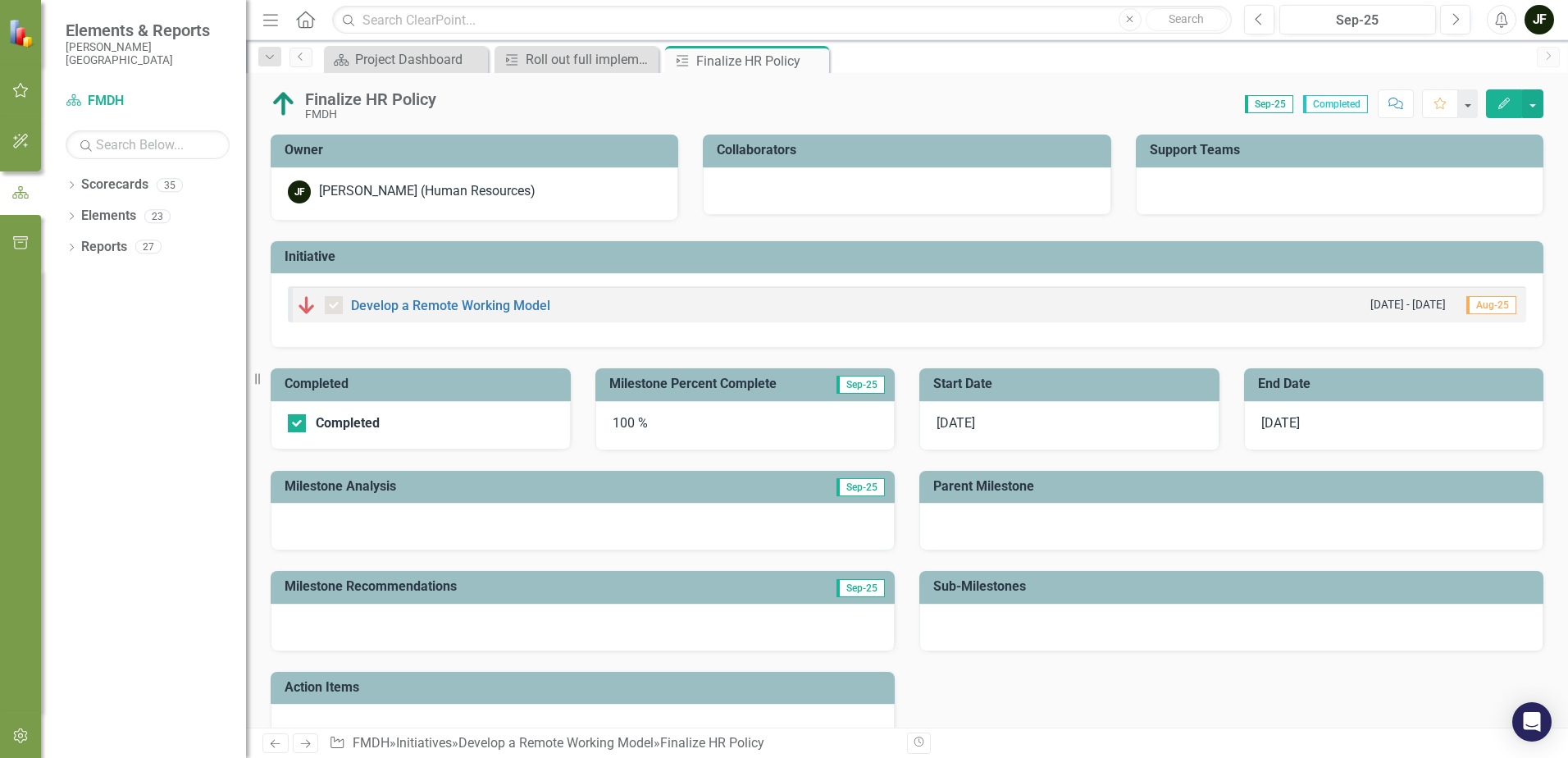
click at [399, 523] on div at bounding box center [582, 527] width 624 height 48
click at [664, 529] on div at bounding box center [582, 527] width 624 height 48
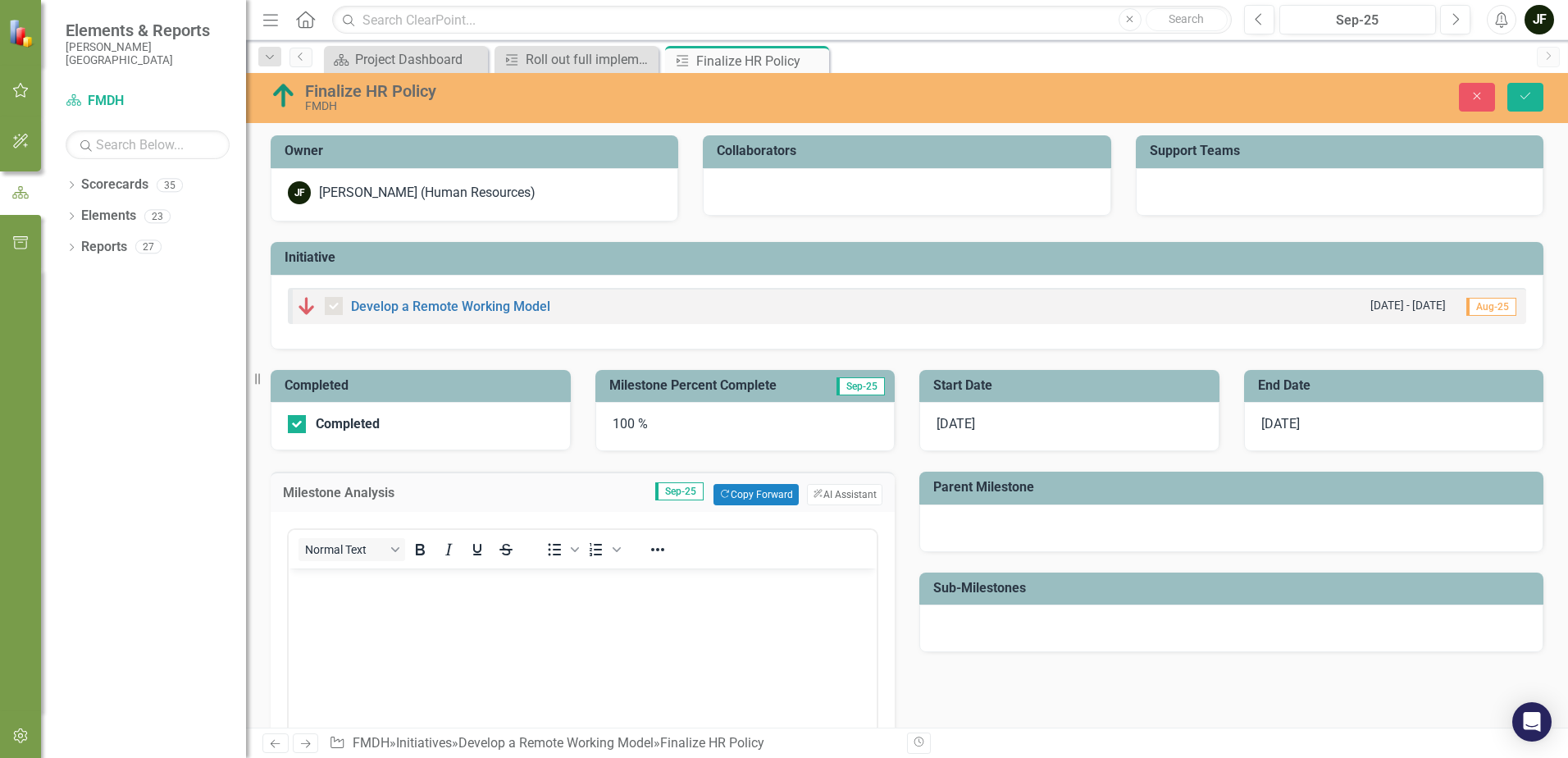
scroll to position [82, 0]
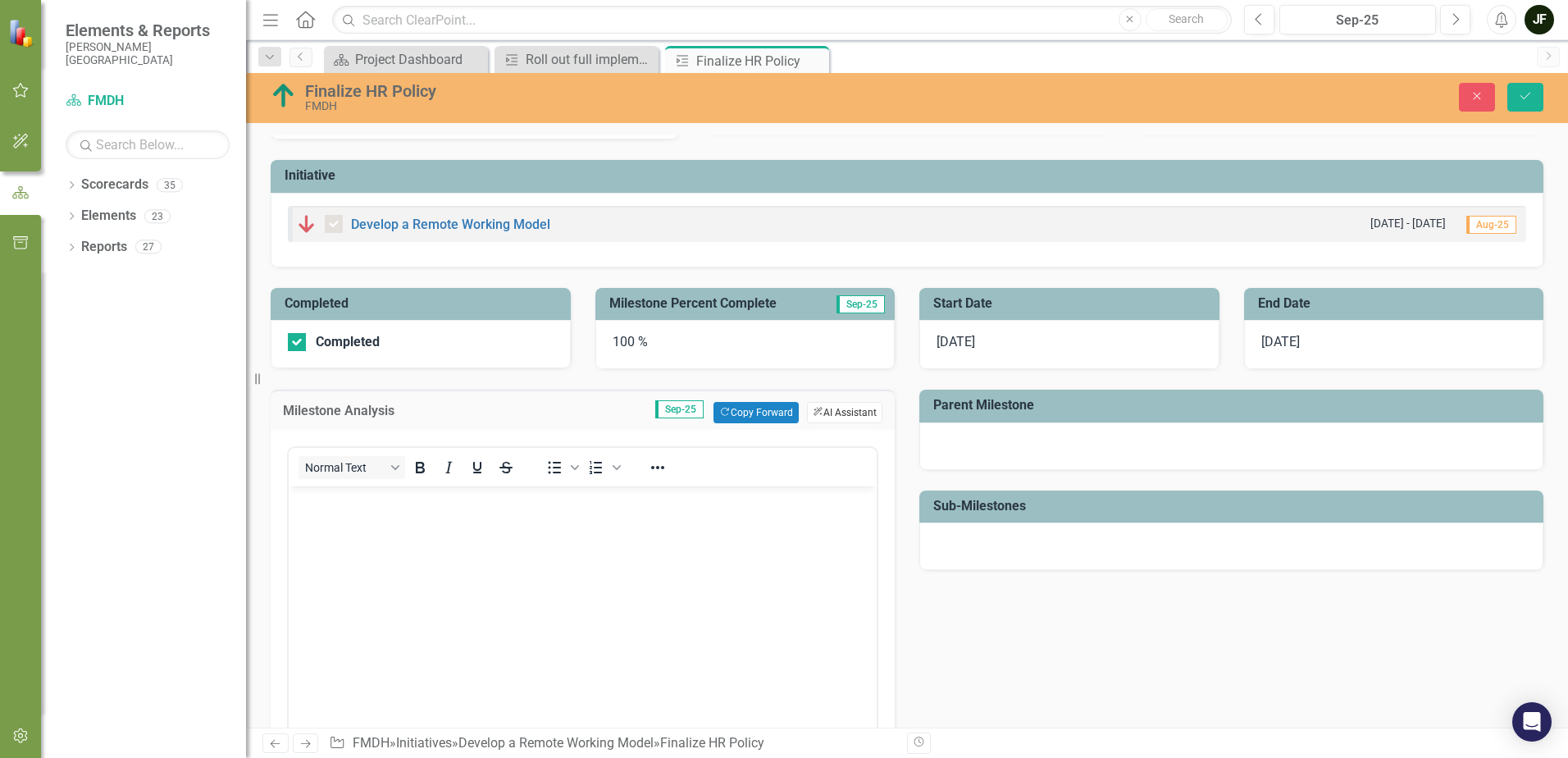
click at [847, 414] on button "ClearPoint AI AI Assistant" at bounding box center [844, 412] width 75 height 21
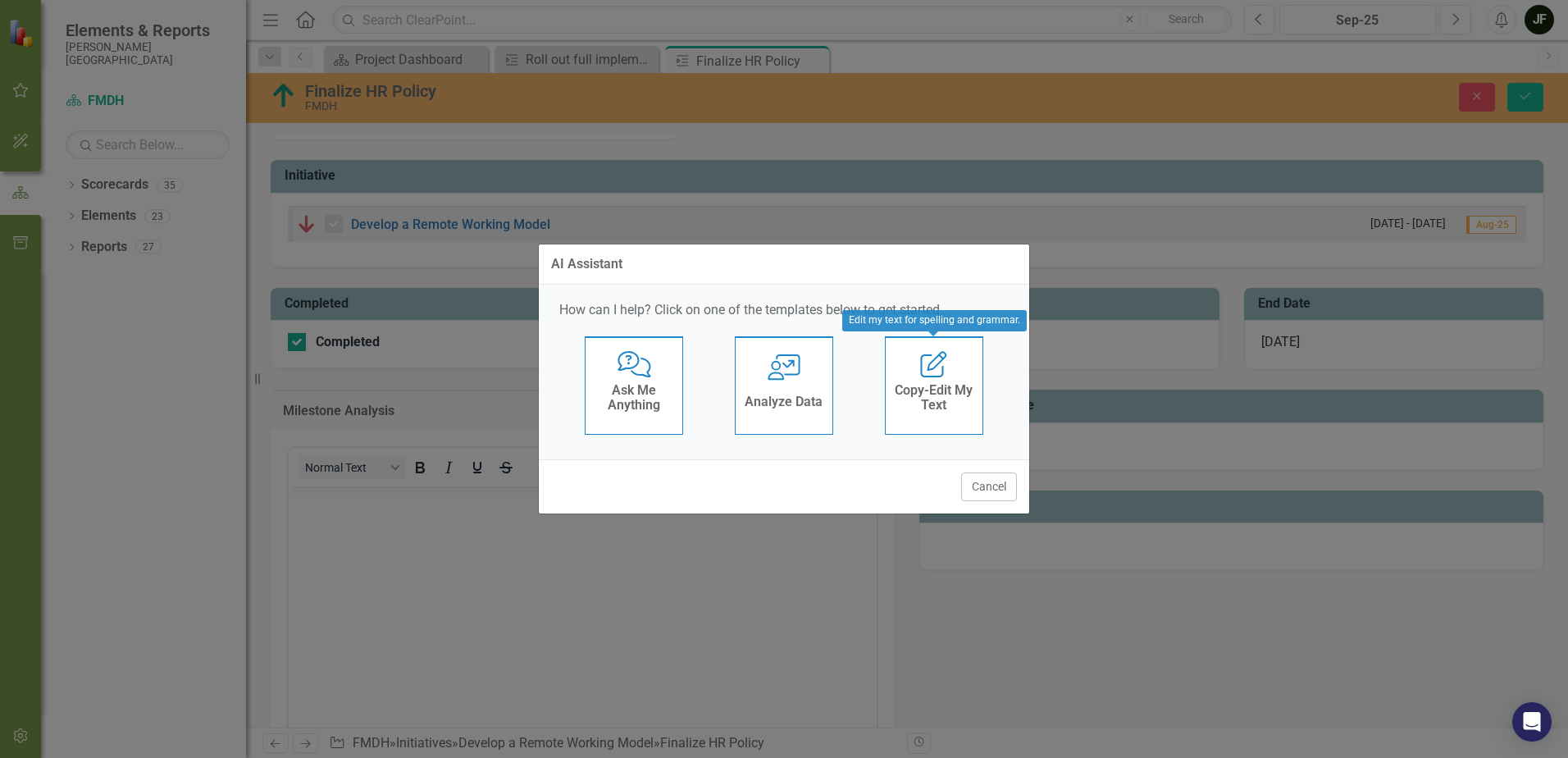
click at [933, 404] on h4 "Copy-Edit My Text" at bounding box center [934, 397] width 80 height 29
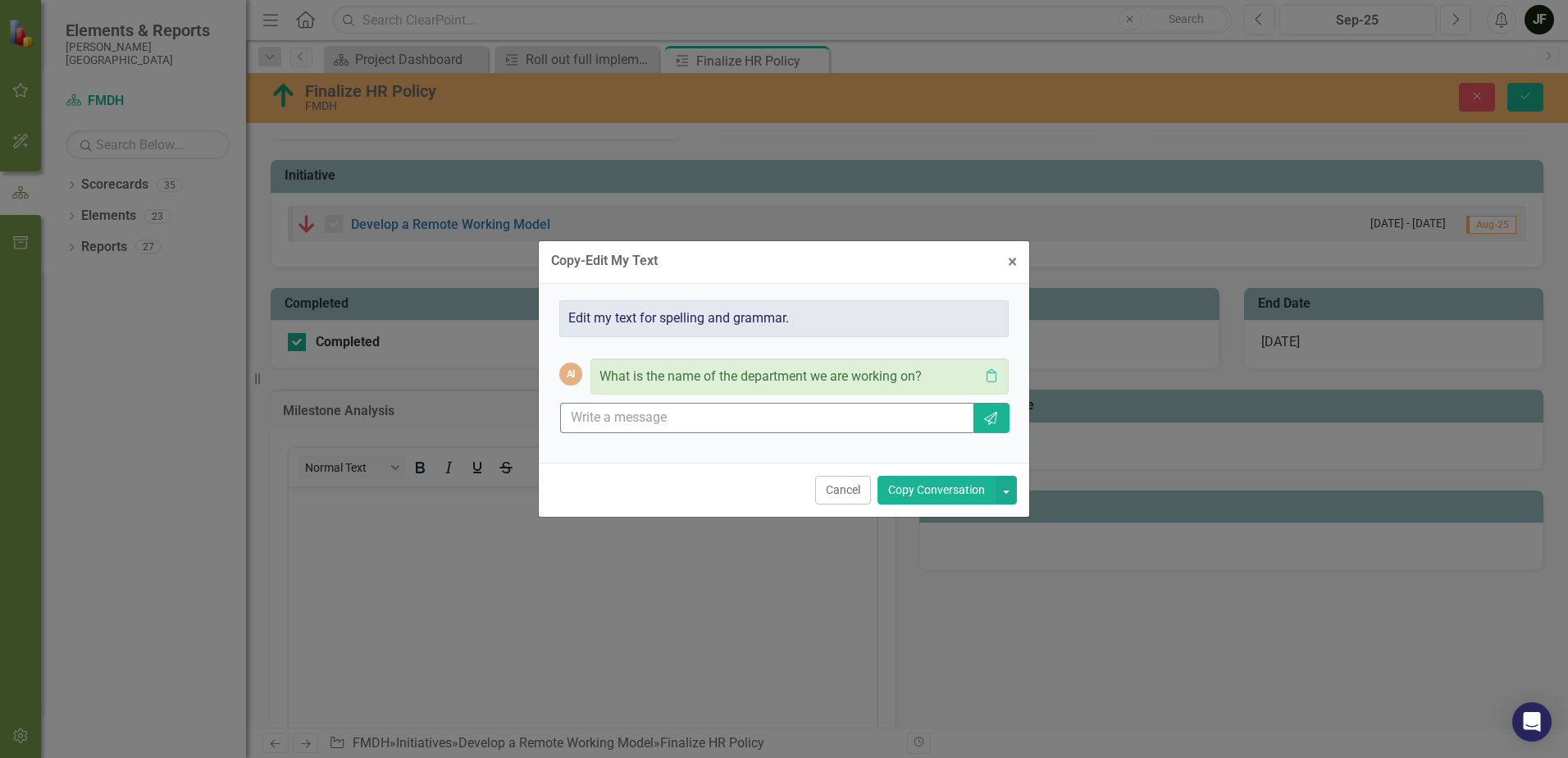
click at [634, 416] on input "text" at bounding box center [767, 418] width 414 height 31
type input "Created talking points for department directors will email them out. Will do a …"
click at [991, 418] on icon "Send" at bounding box center [990, 418] width 16 height 13
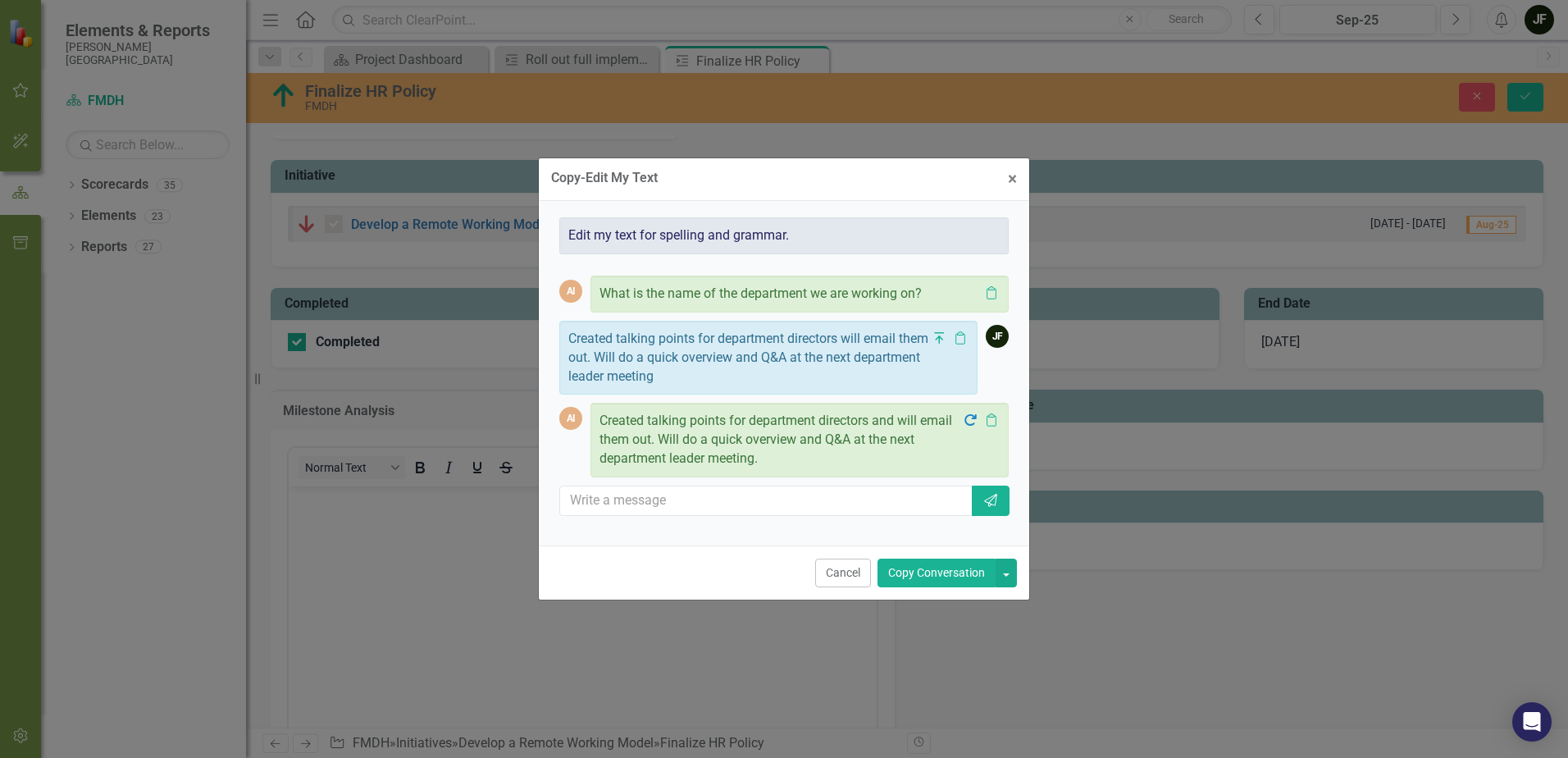
click at [917, 574] on button "Copy Conversation" at bounding box center [936, 573] width 119 height 29
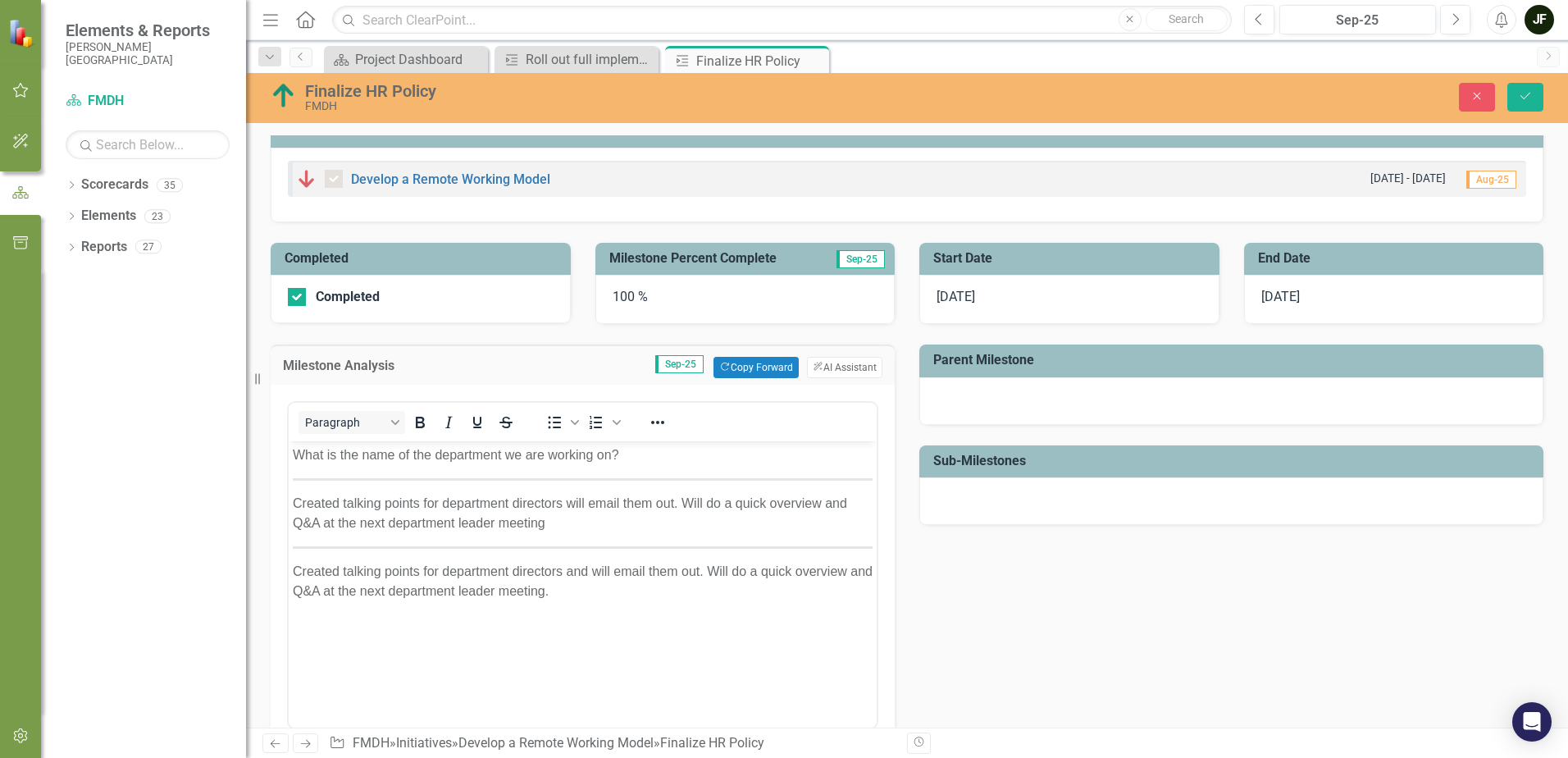
scroll to position [164, 0]
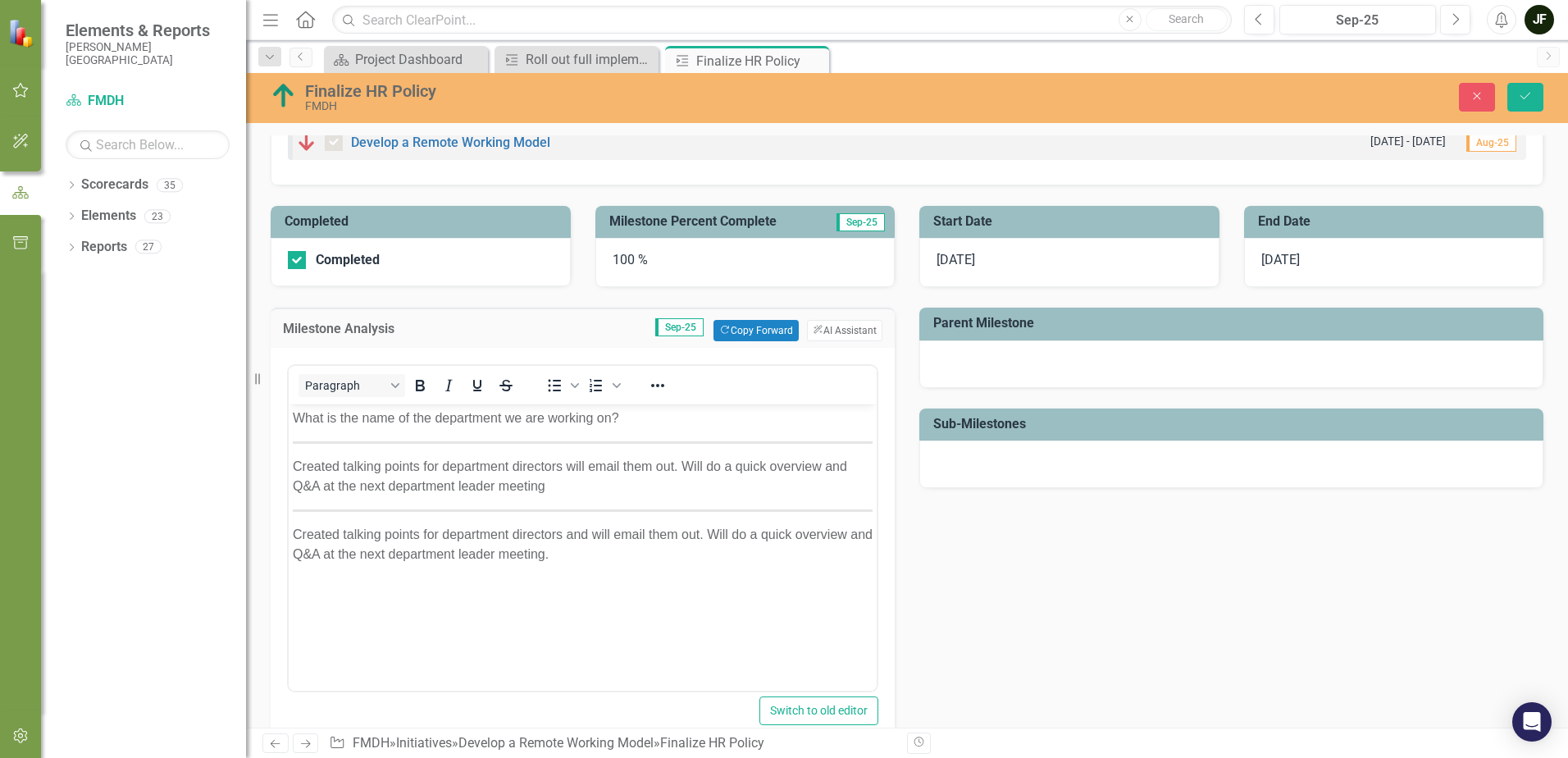
click at [614, 509] on hr "Rich Text Area. Press ALT-0 for help." at bounding box center [582, 510] width 580 height 3
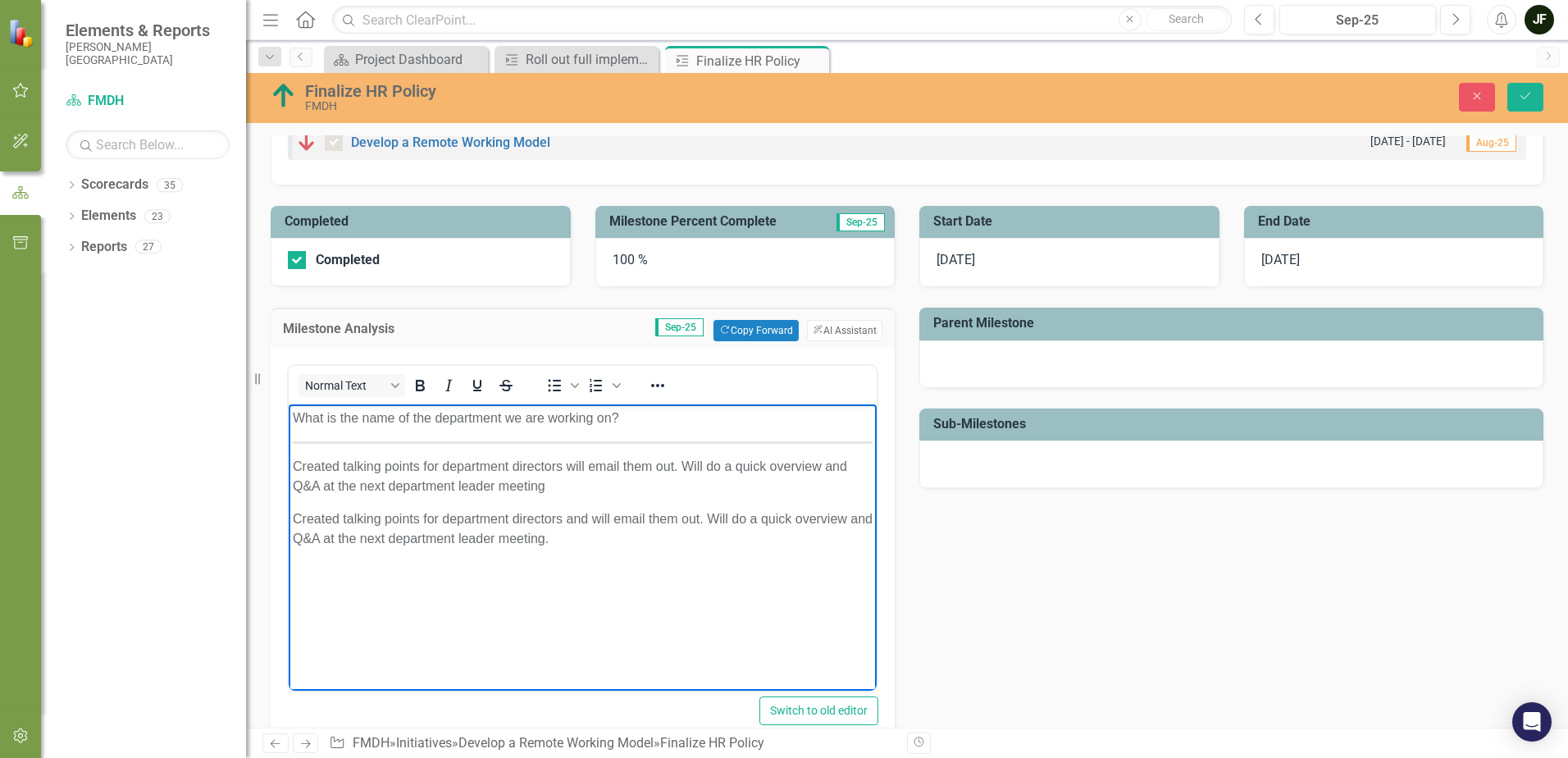
drag, startPoint x: 589, startPoint y: 495, endPoint x: 344, endPoint y: 463, distance: 247.1
click at [338, 450] on body "What is the name of the department we are working on? Created talking points fo…" at bounding box center [583, 527] width 588 height 246
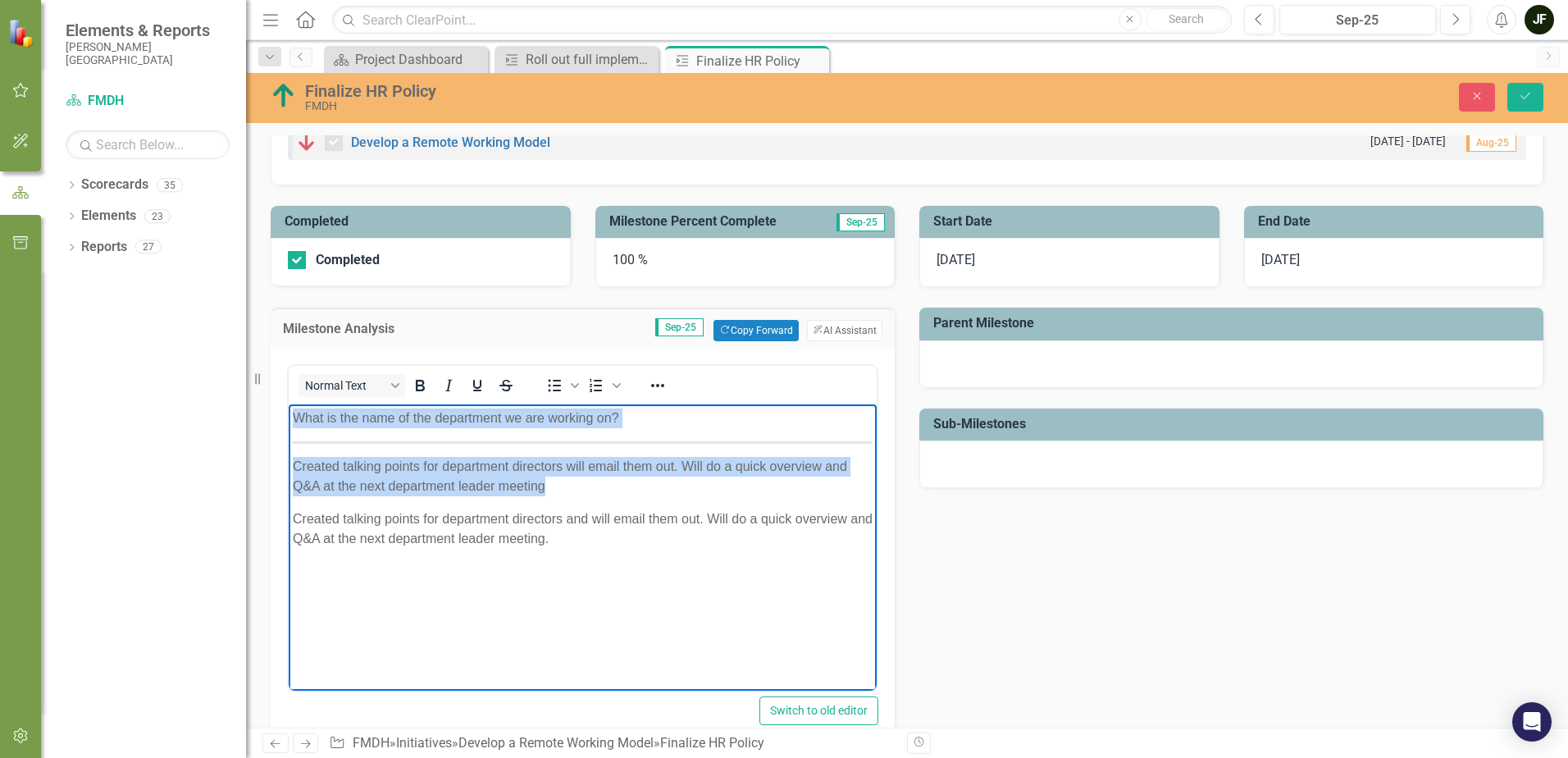
drag, startPoint x: 545, startPoint y: 484, endPoint x: 291, endPoint y: 422, distance: 261.5
click at [291, 422] on body "What is the name of the department we are working on? Created talking points fo…" at bounding box center [583, 527] width 588 height 246
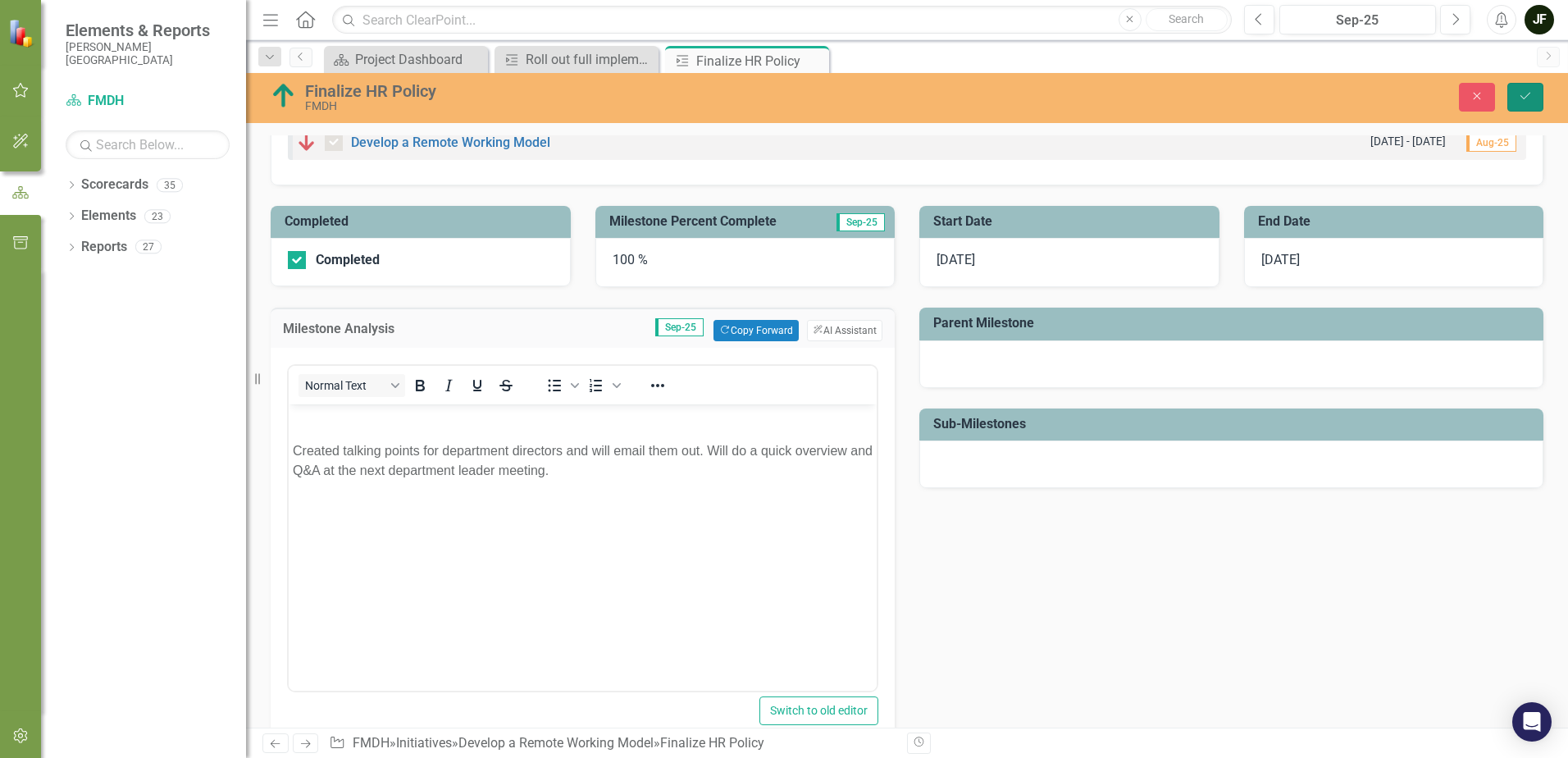
click at [1520, 97] on icon "Save" at bounding box center [1525, 95] width 14 height 11
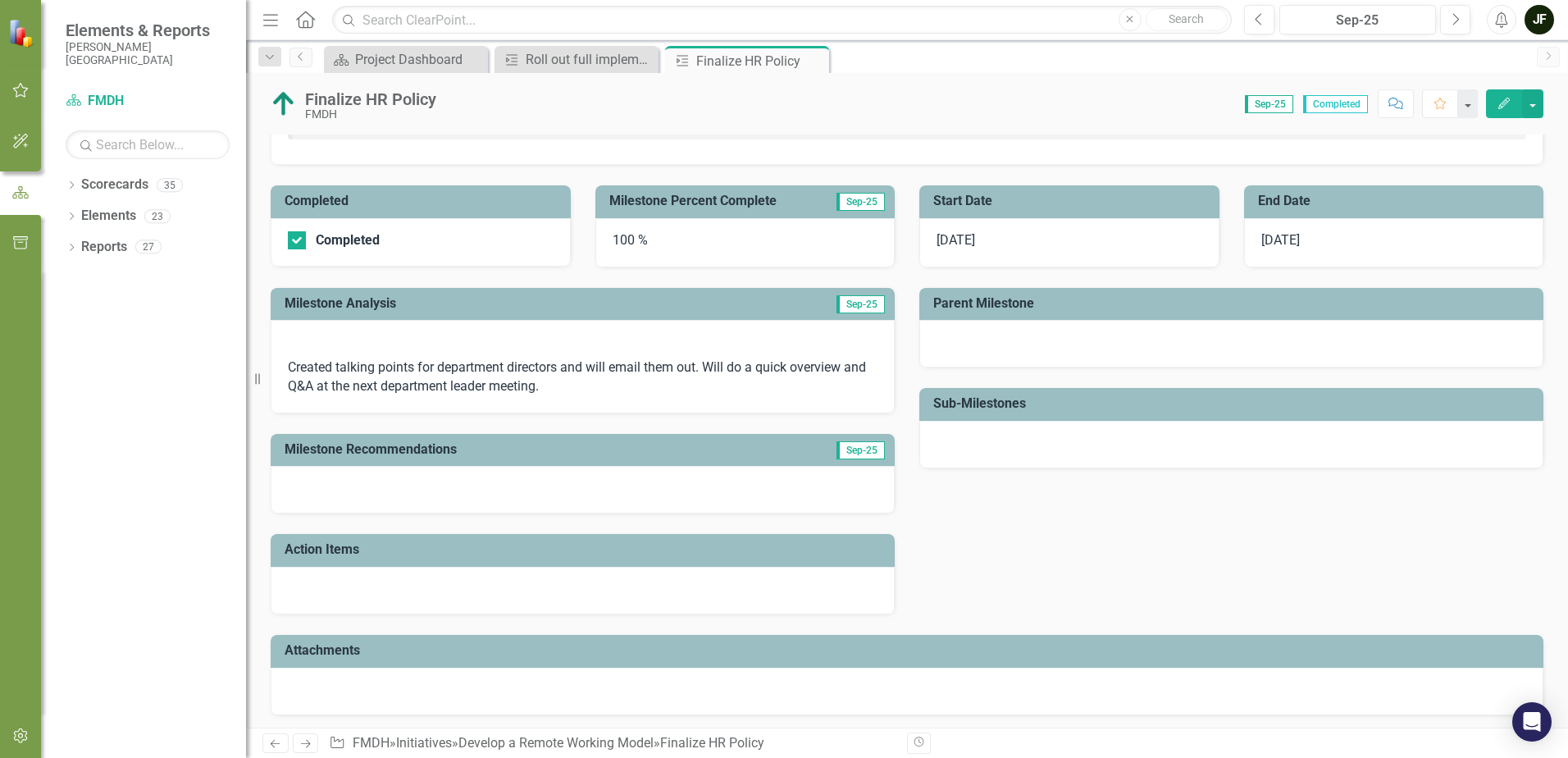
scroll to position [187, 0]
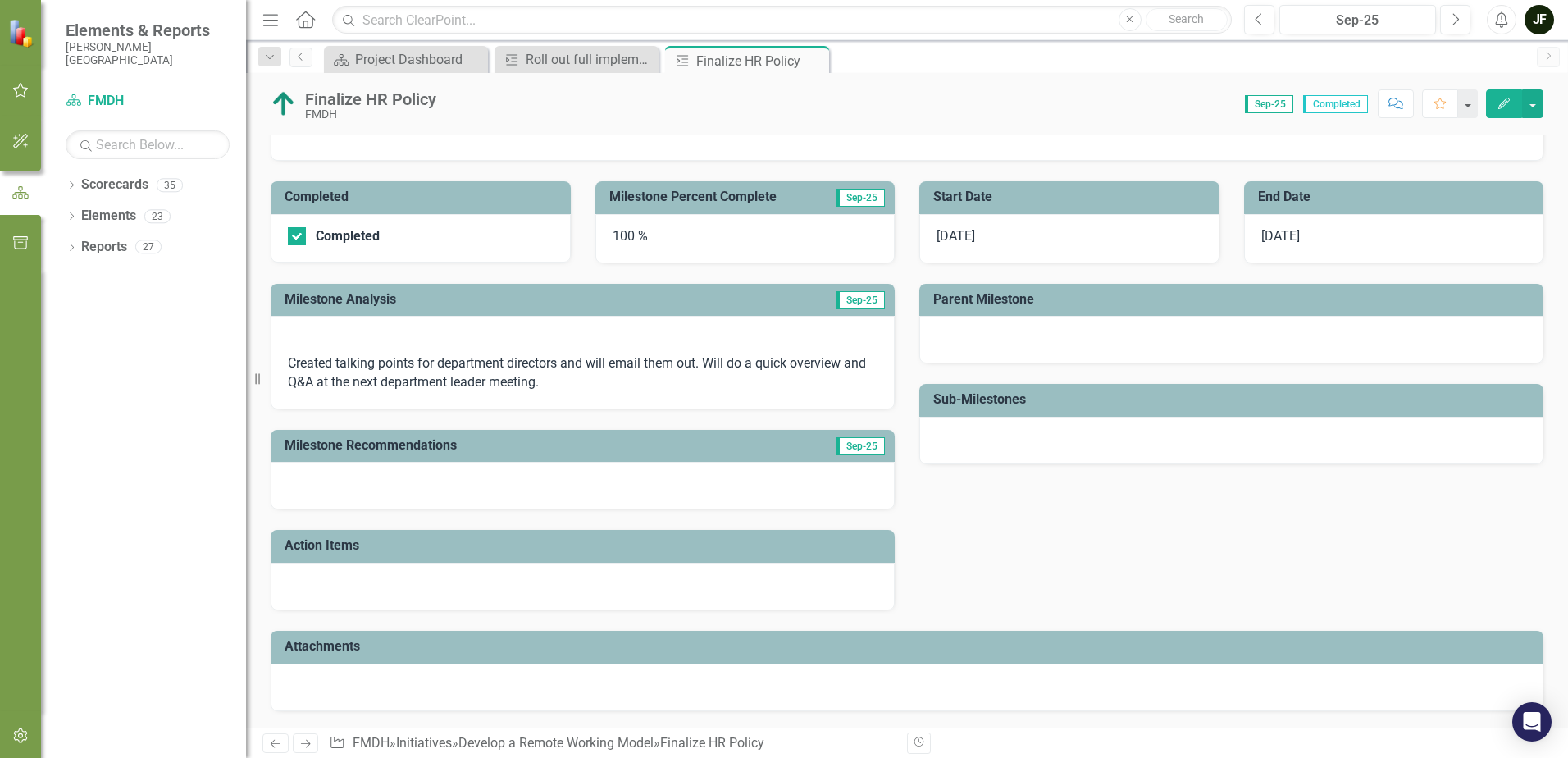
click at [528, 587] on div at bounding box center [582, 587] width 624 height 48
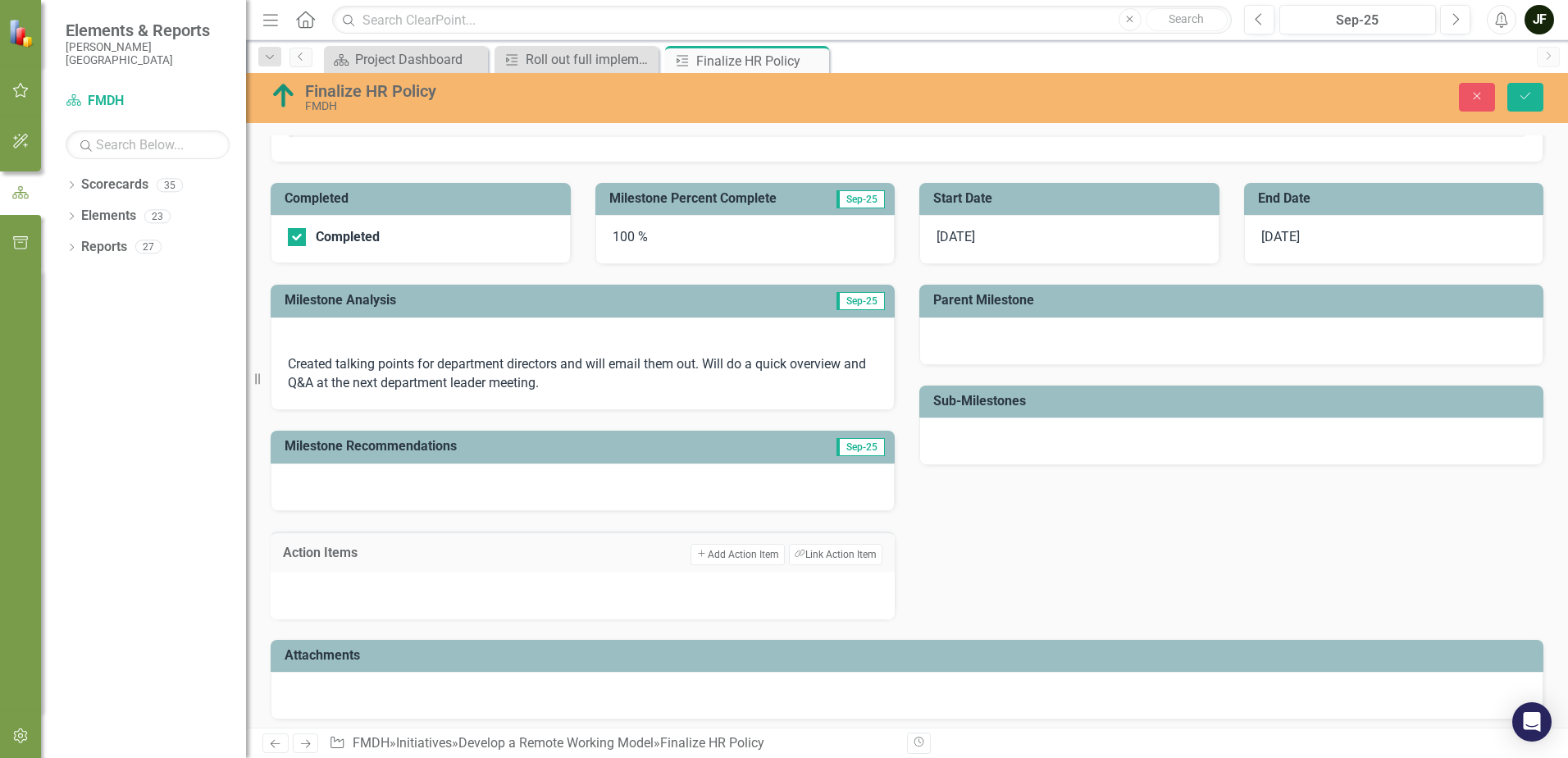
click at [575, 384] on p "Created talking points for department directors and will email them out. Will d…" at bounding box center [583, 373] width 590 height 41
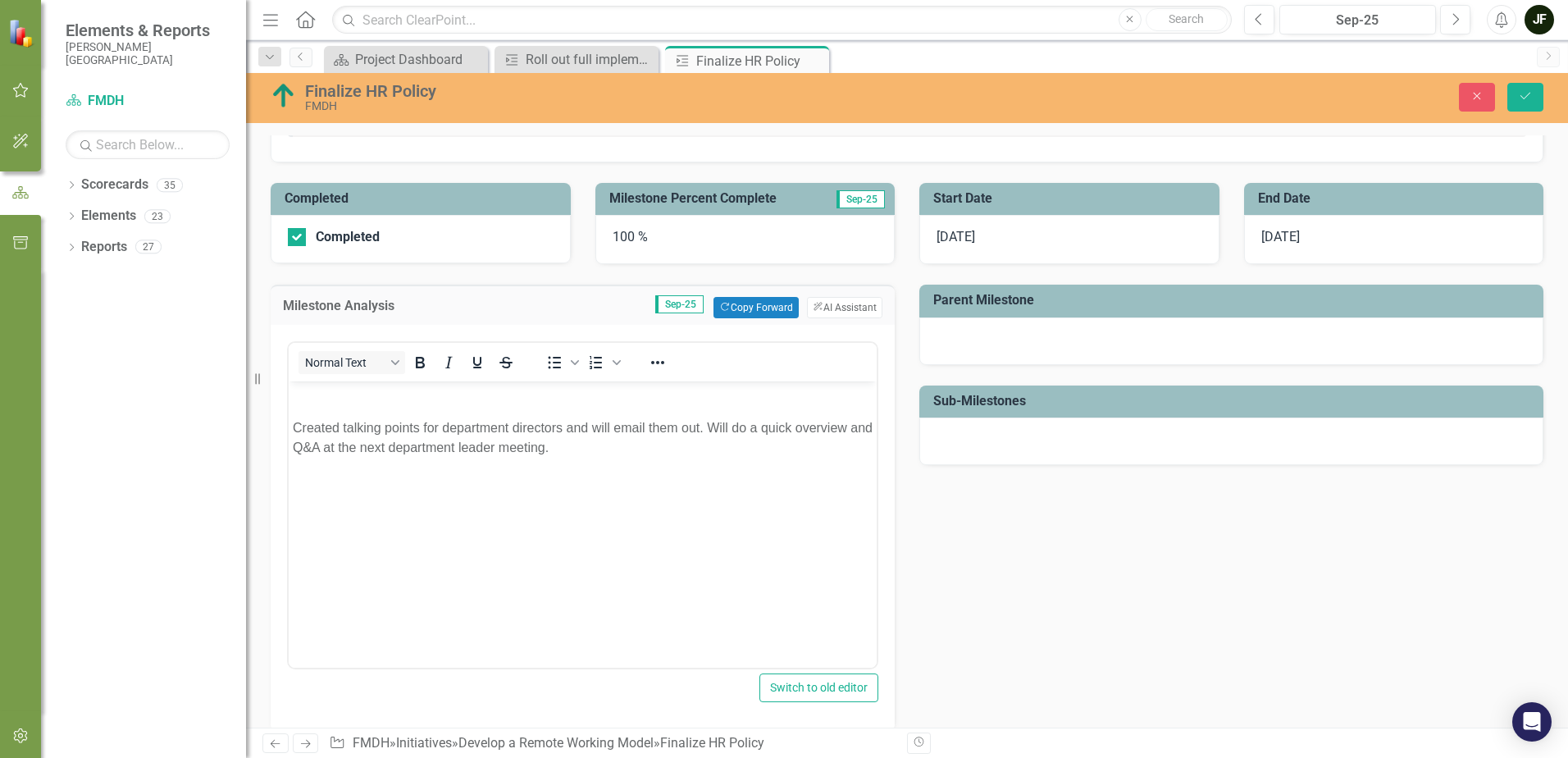
scroll to position [0, 0]
click at [589, 444] on p "Created talking points for department directors and will email them out. Will d…" at bounding box center [582, 438] width 580 height 39
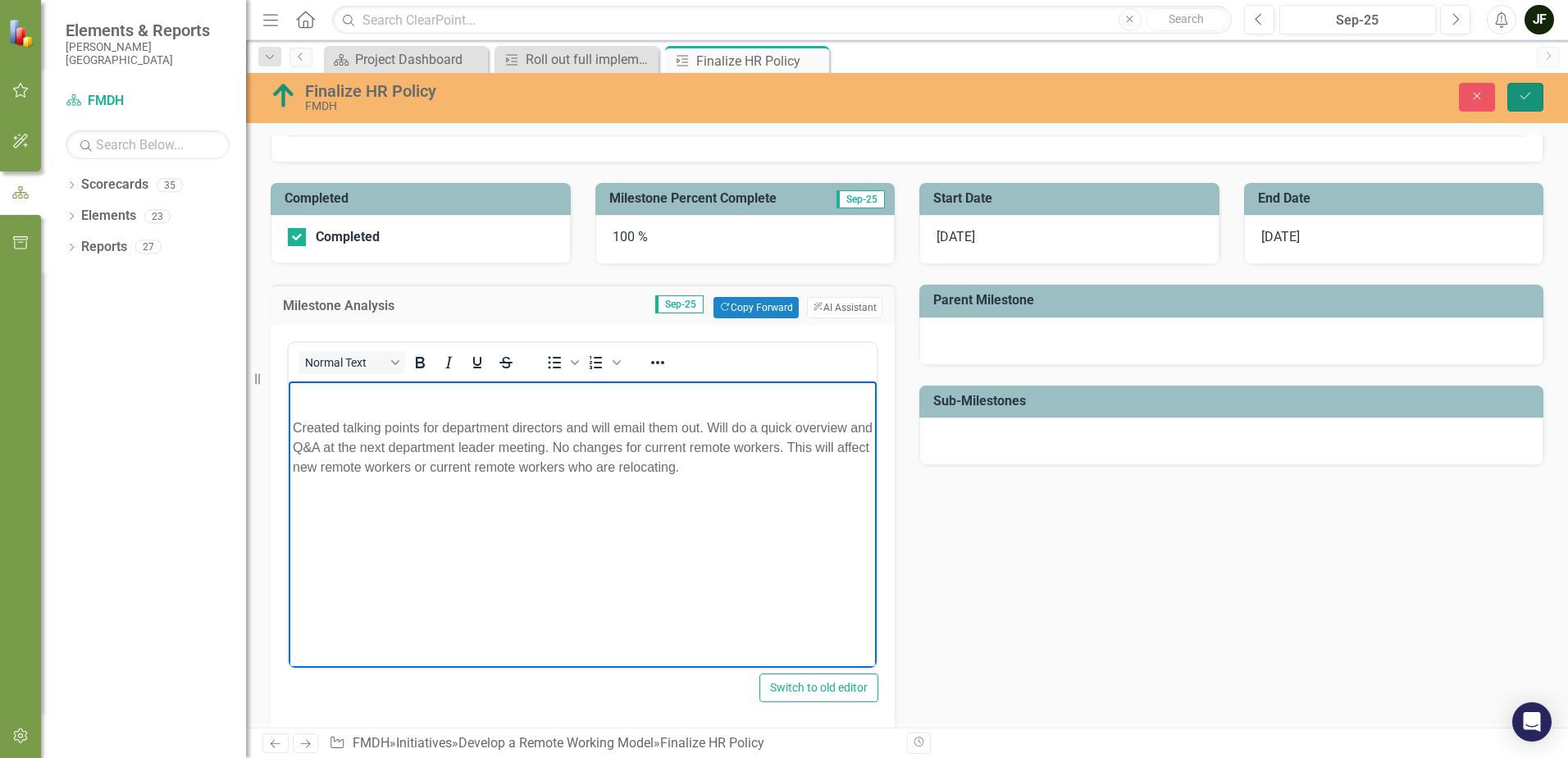
click at [1530, 99] on icon "Save" at bounding box center [1525, 95] width 14 height 11
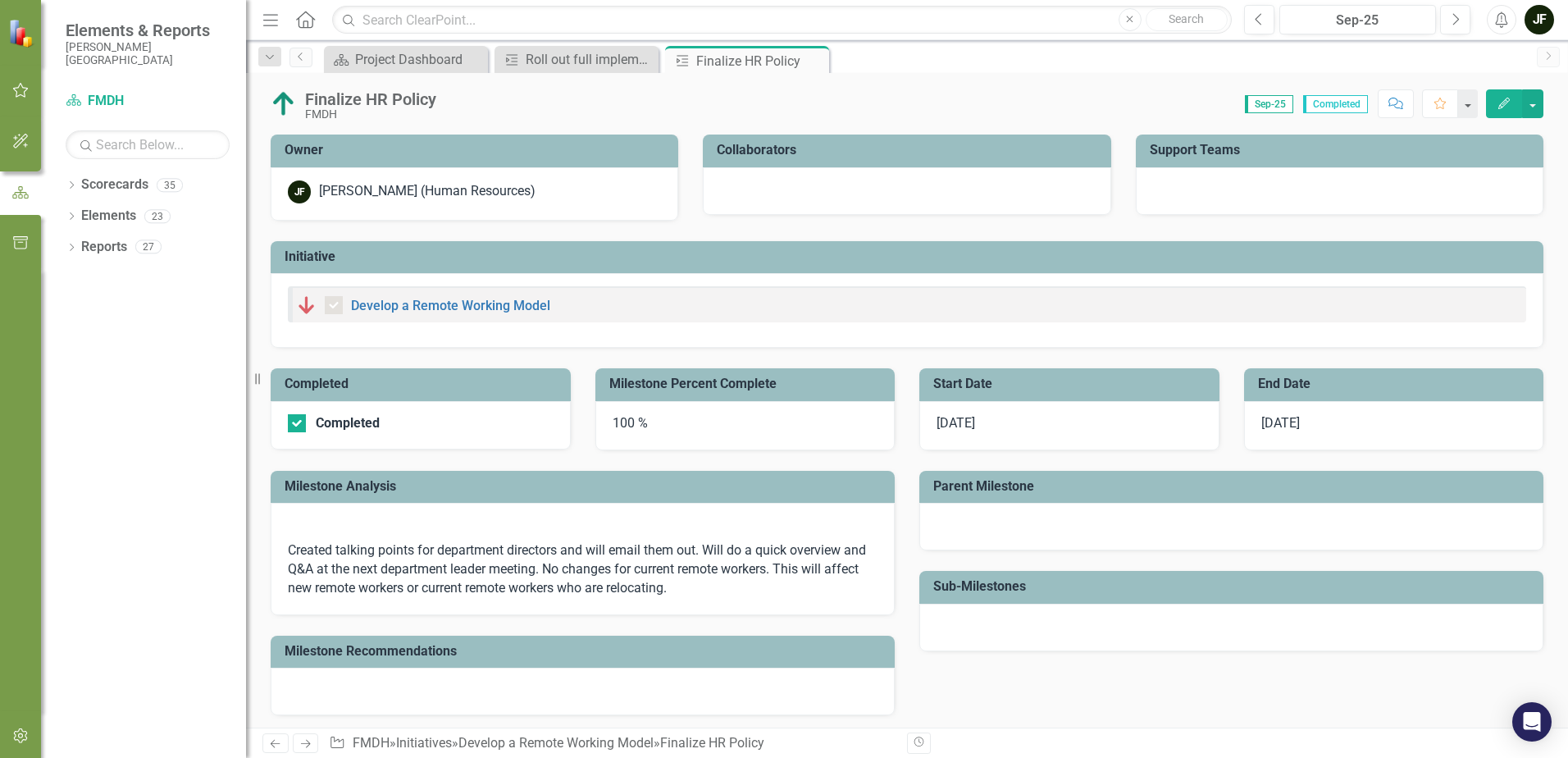
checkbox input "true"
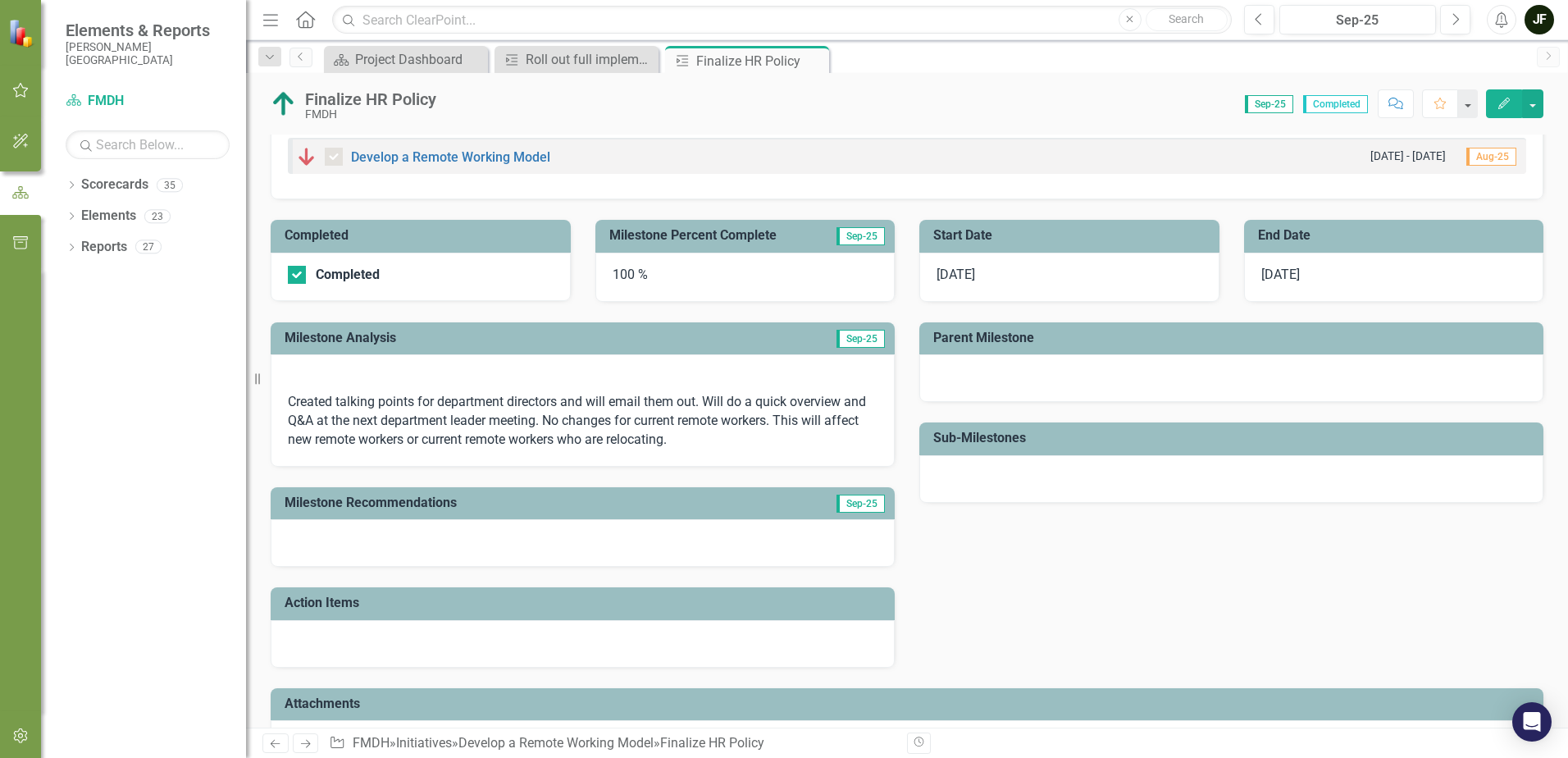
scroll to position [164, 0]
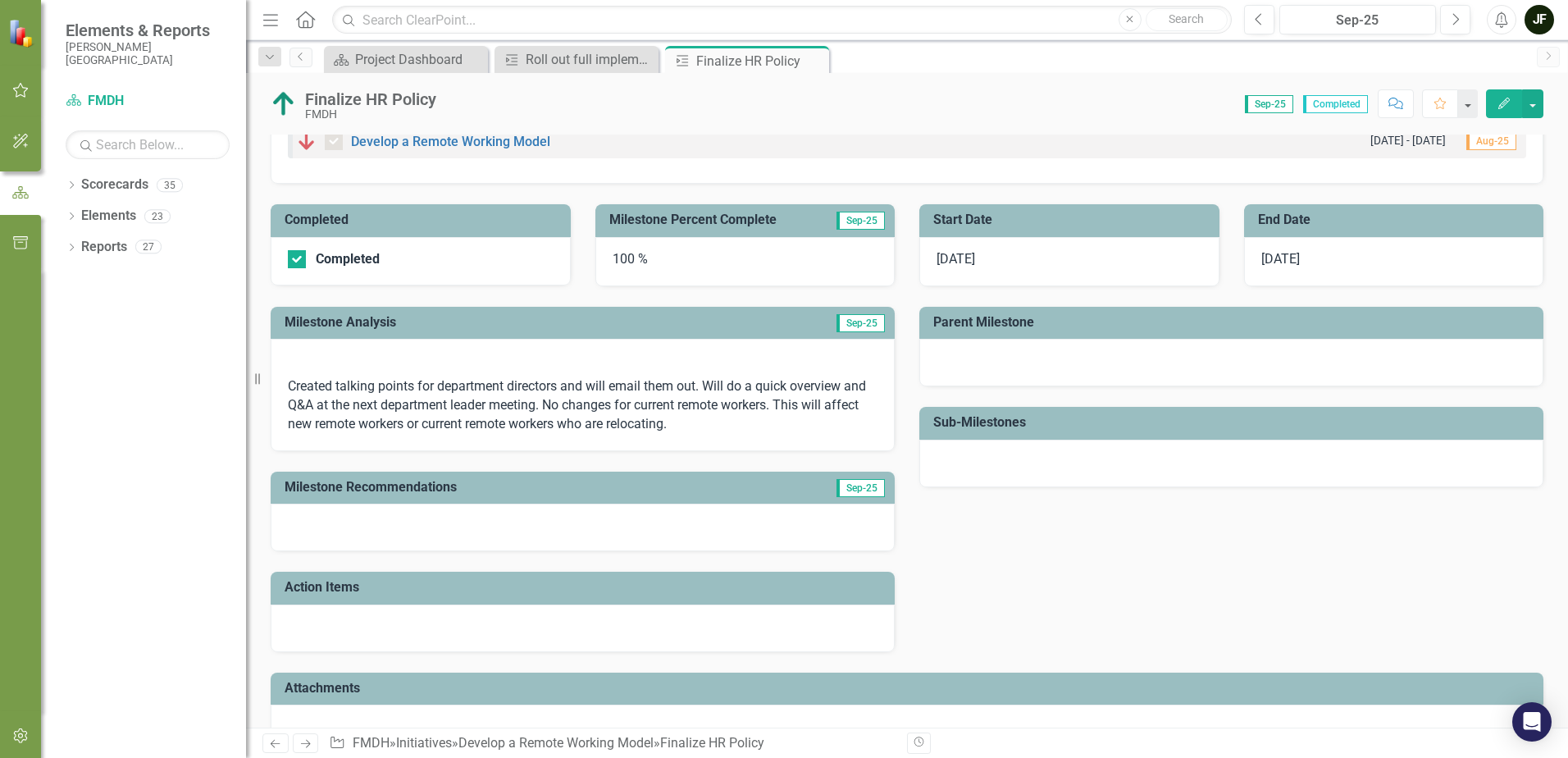
click at [690, 429] on p "Created talking points for department directors and will email them out. Will d…" at bounding box center [583, 404] width 590 height 60
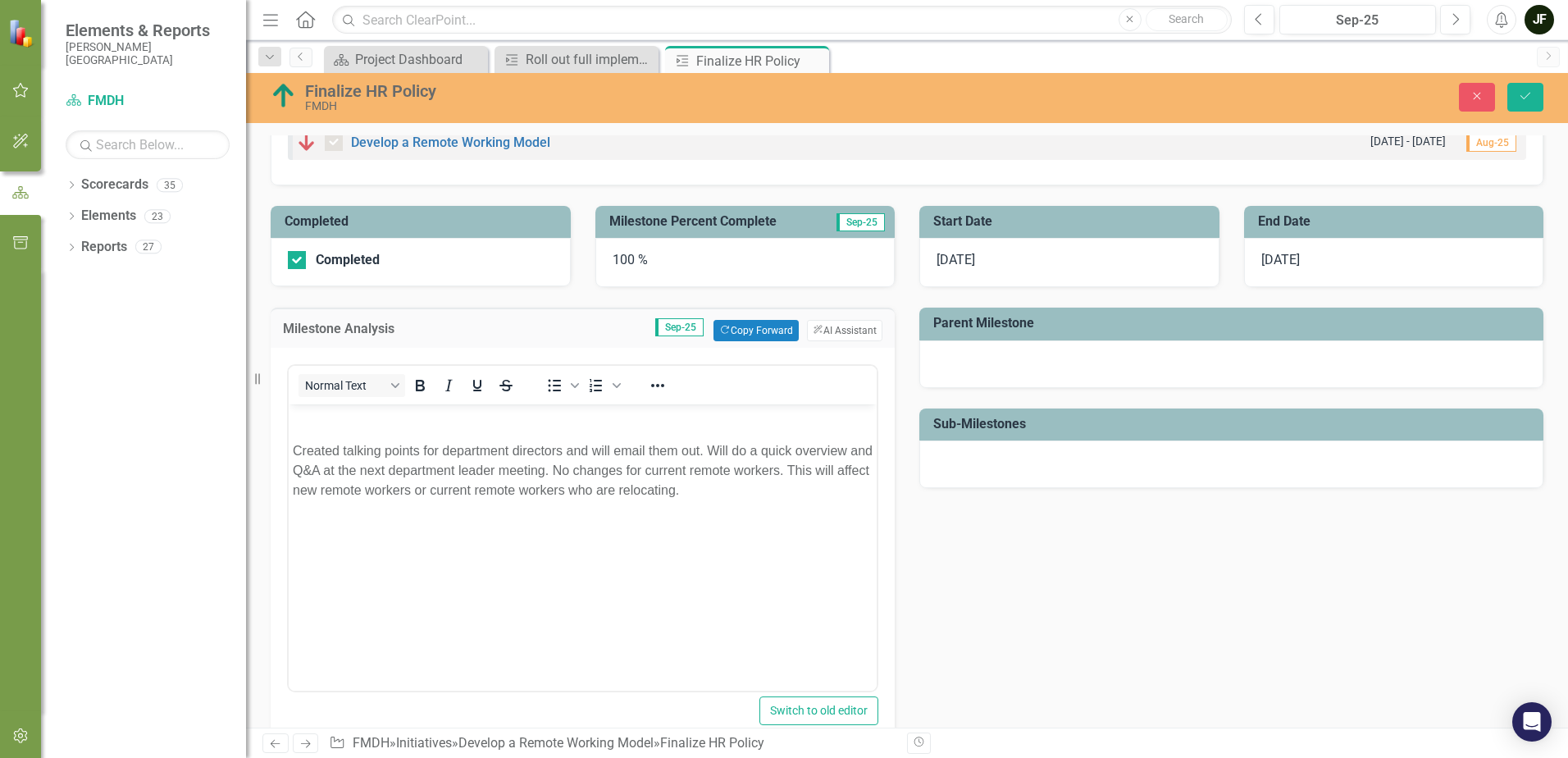
scroll to position [0, 0]
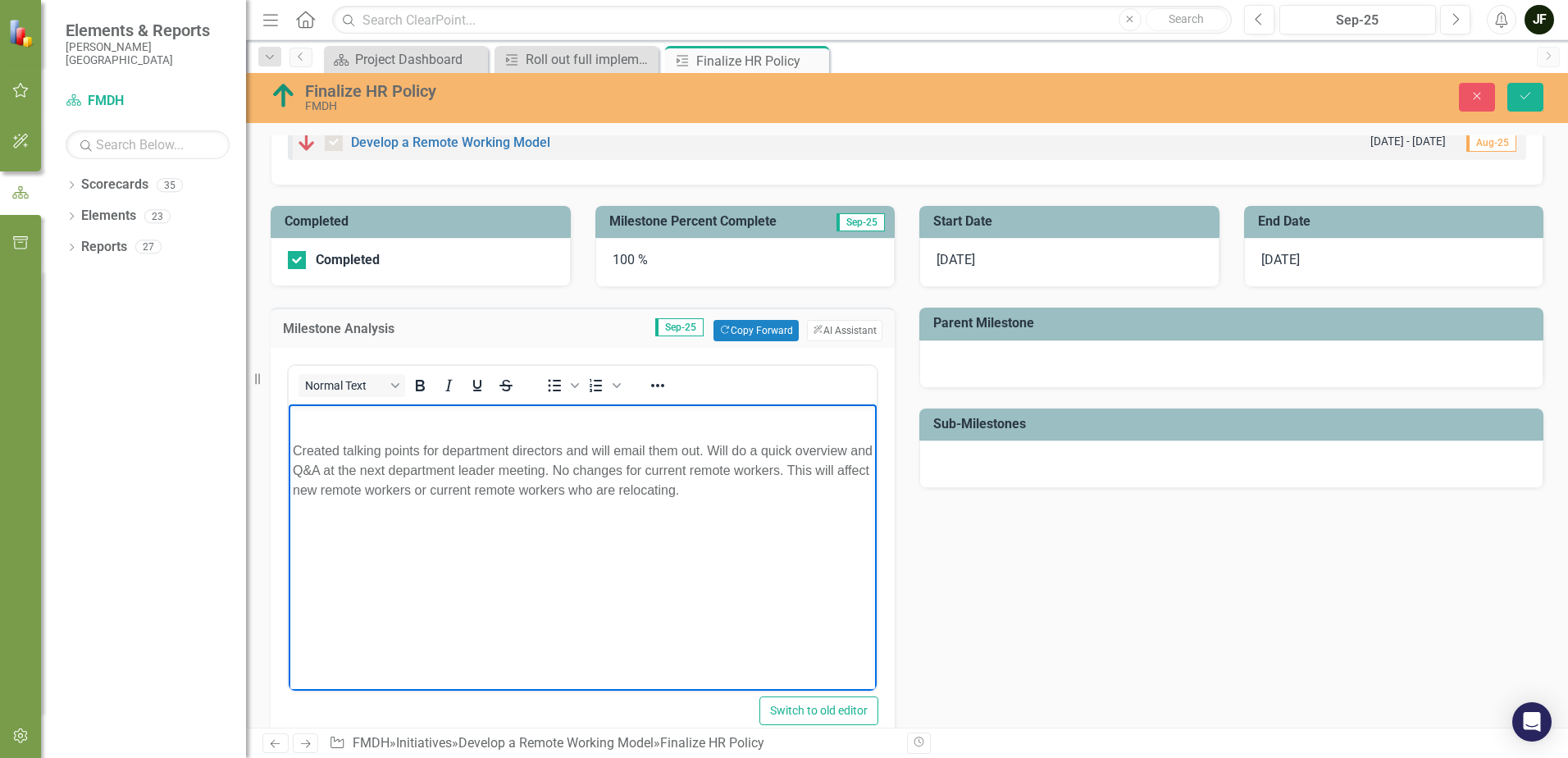
drag, startPoint x: 721, startPoint y: 495, endPoint x: 309, endPoint y: 460, distance: 413.5
click at [293, 447] on p "Created talking points for department directors and will email them out. Will d…" at bounding box center [582, 470] width 580 height 59
copy p "Created talking points for department directors and will email them out. Will d…"
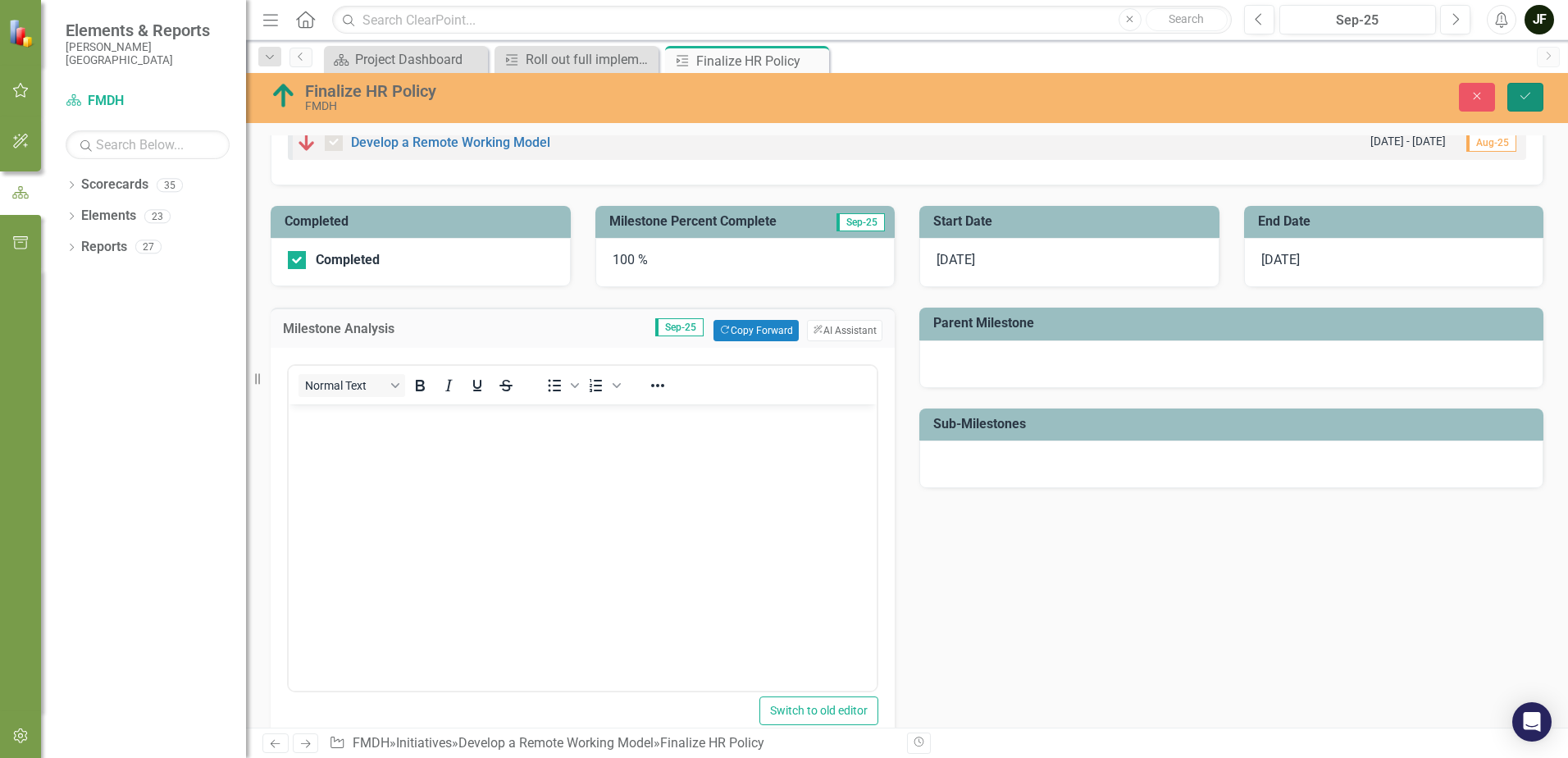
click at [1529, 100] on icon "Save" at bounding box center [1525, 95] width 14 height 11
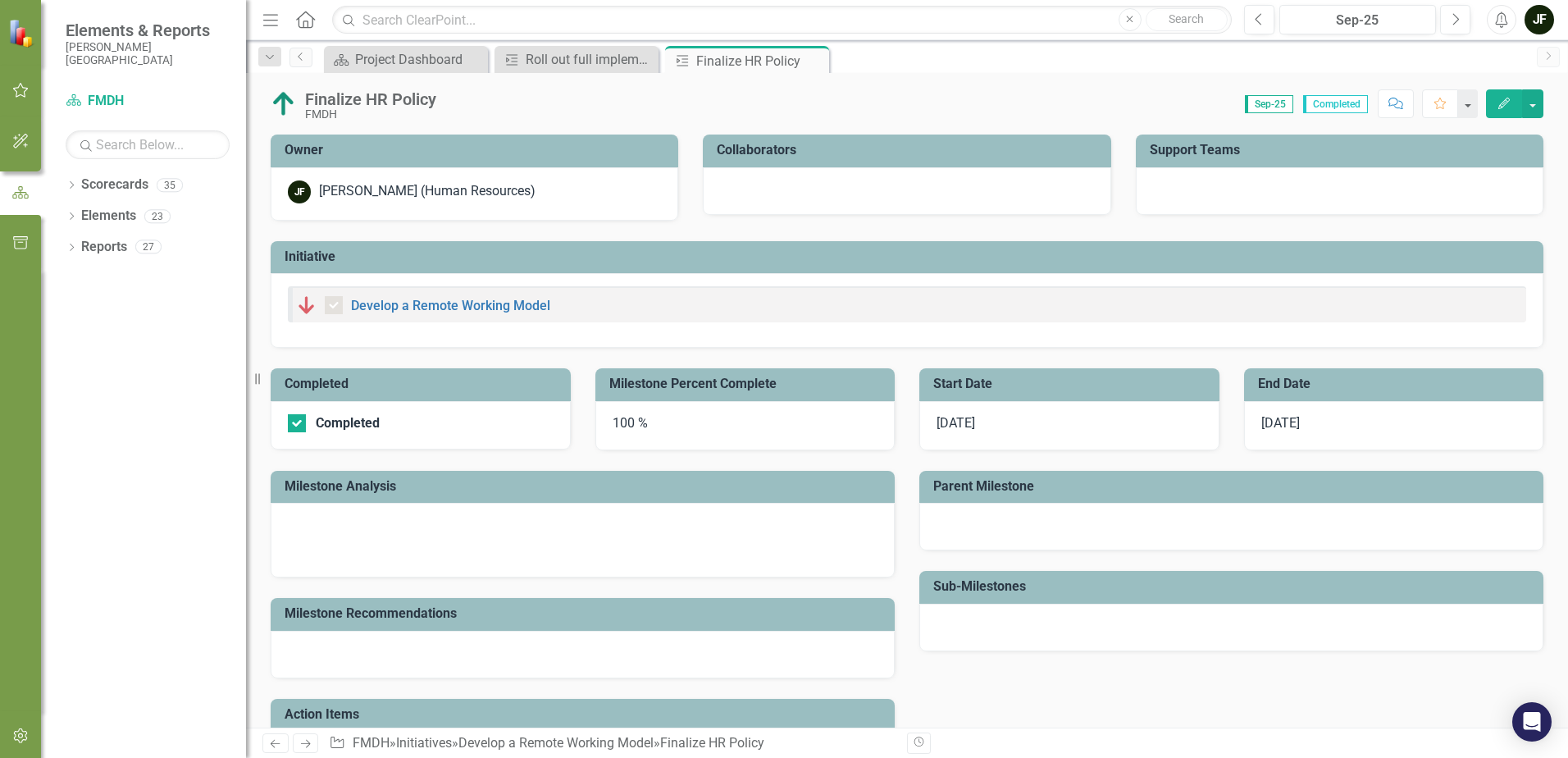
checkbox input "true"
click at [593, 58] on div "Roll out full implementation; train staff" at bounding box center [580, 60] width 108 height 20
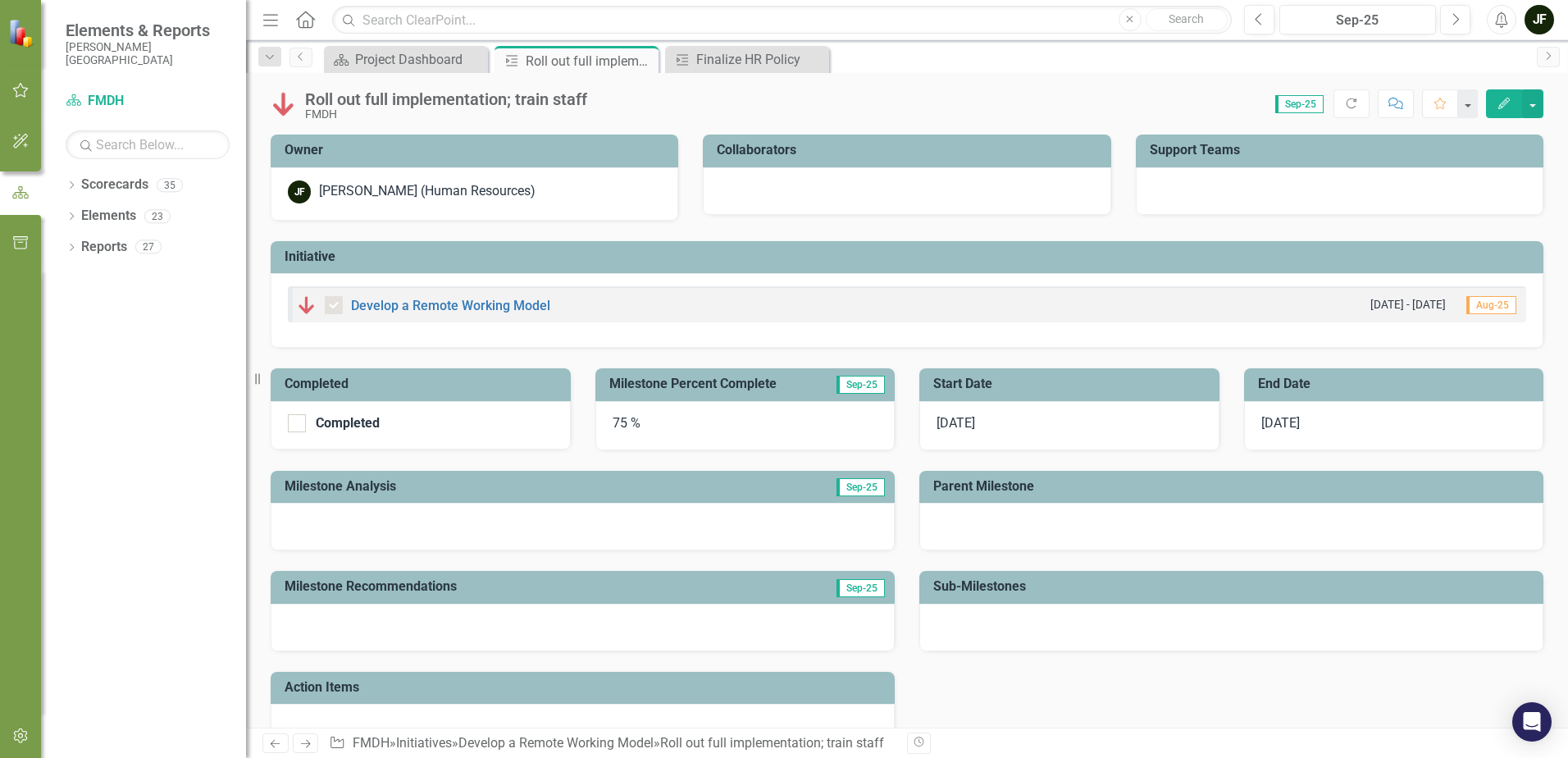
click at [384, 517] on div at bounding box center [582, 527] width 624 height 48
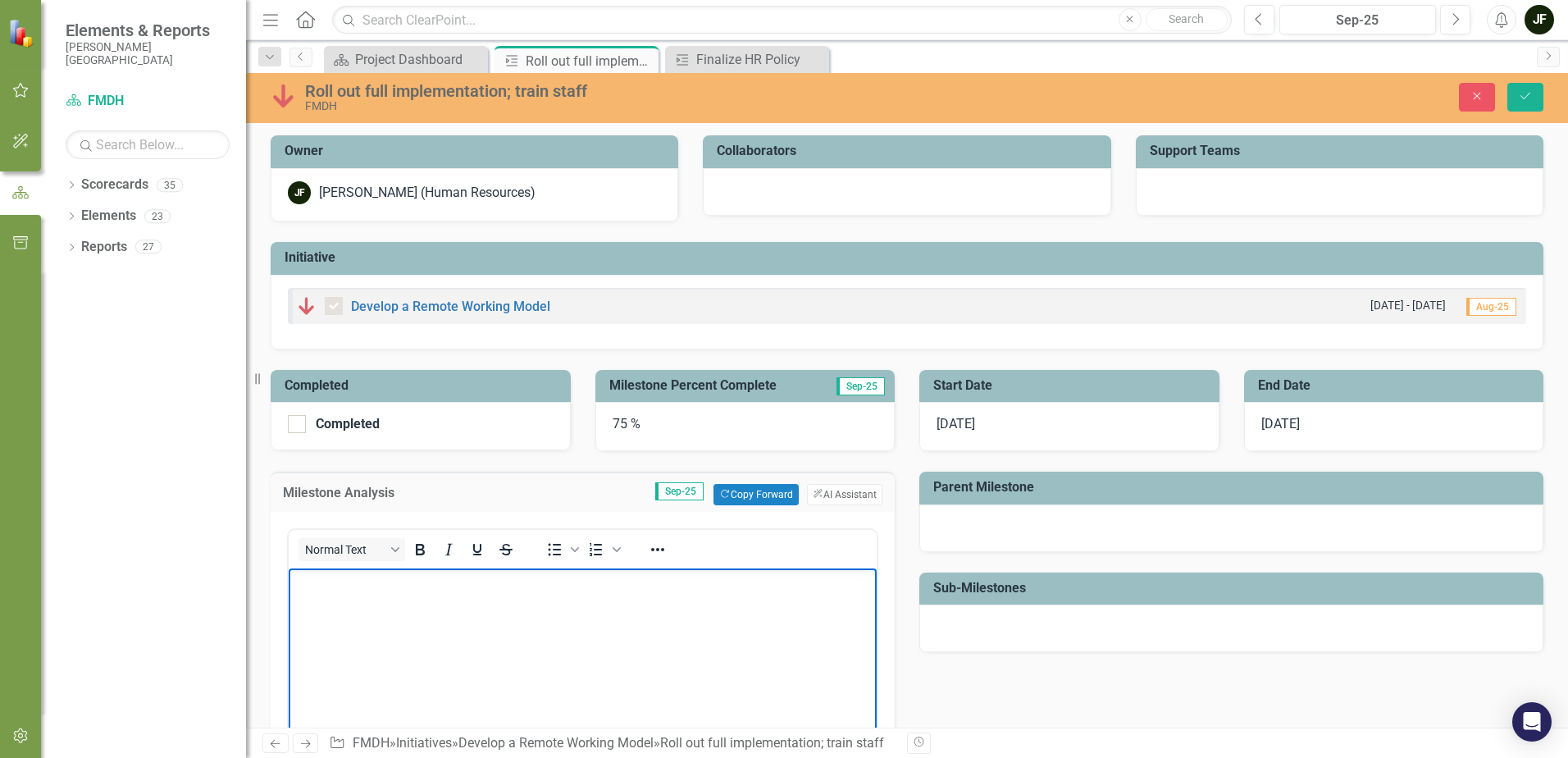
click at [348, 599] on body "Rich Text Area. Press ALT-0 for help." at bounding box center [583, 691] width 588 height 246
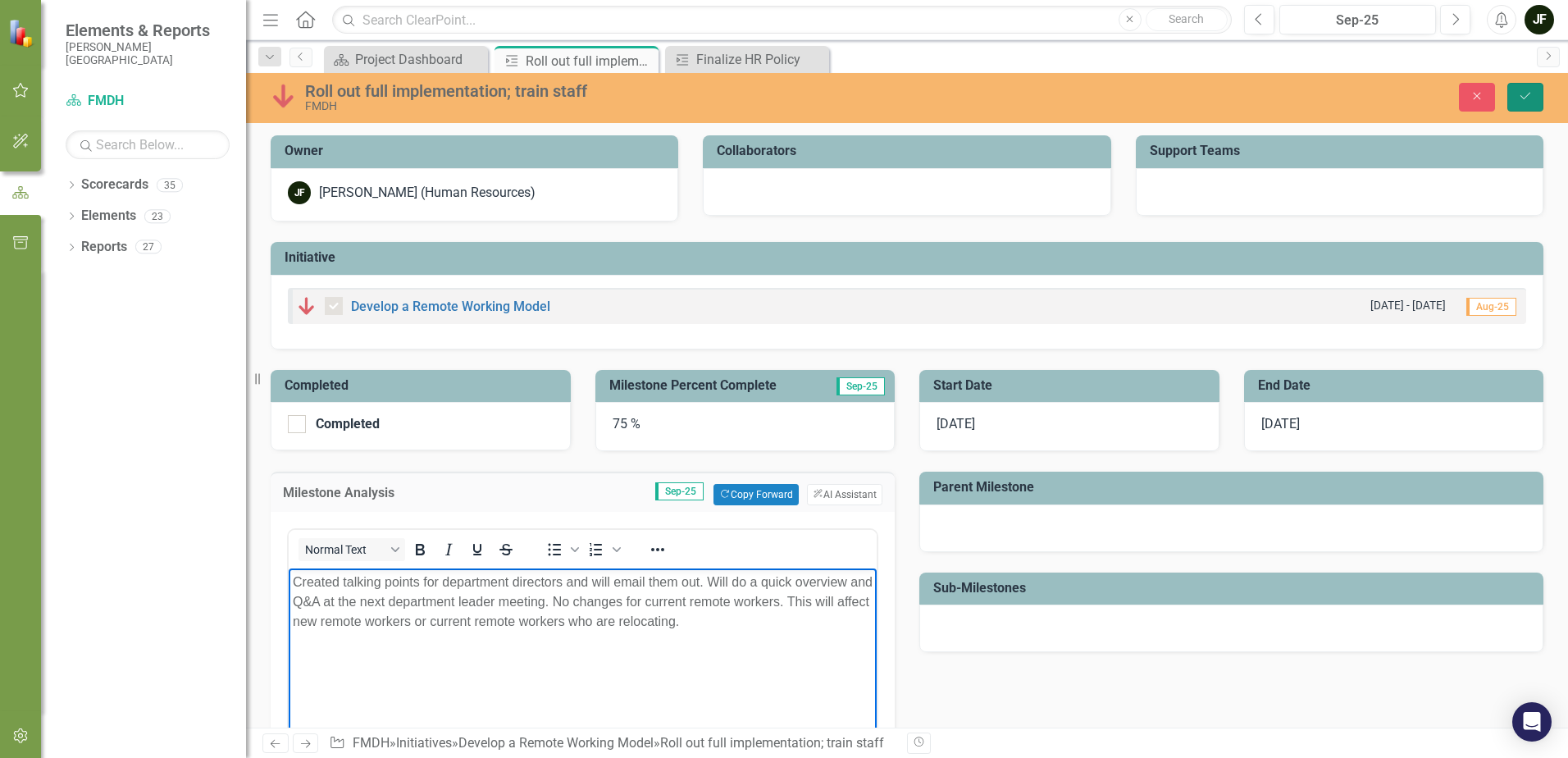
click at [1538, 94] on button "Save" at bounding box center [1525, 97] width 36 height 29
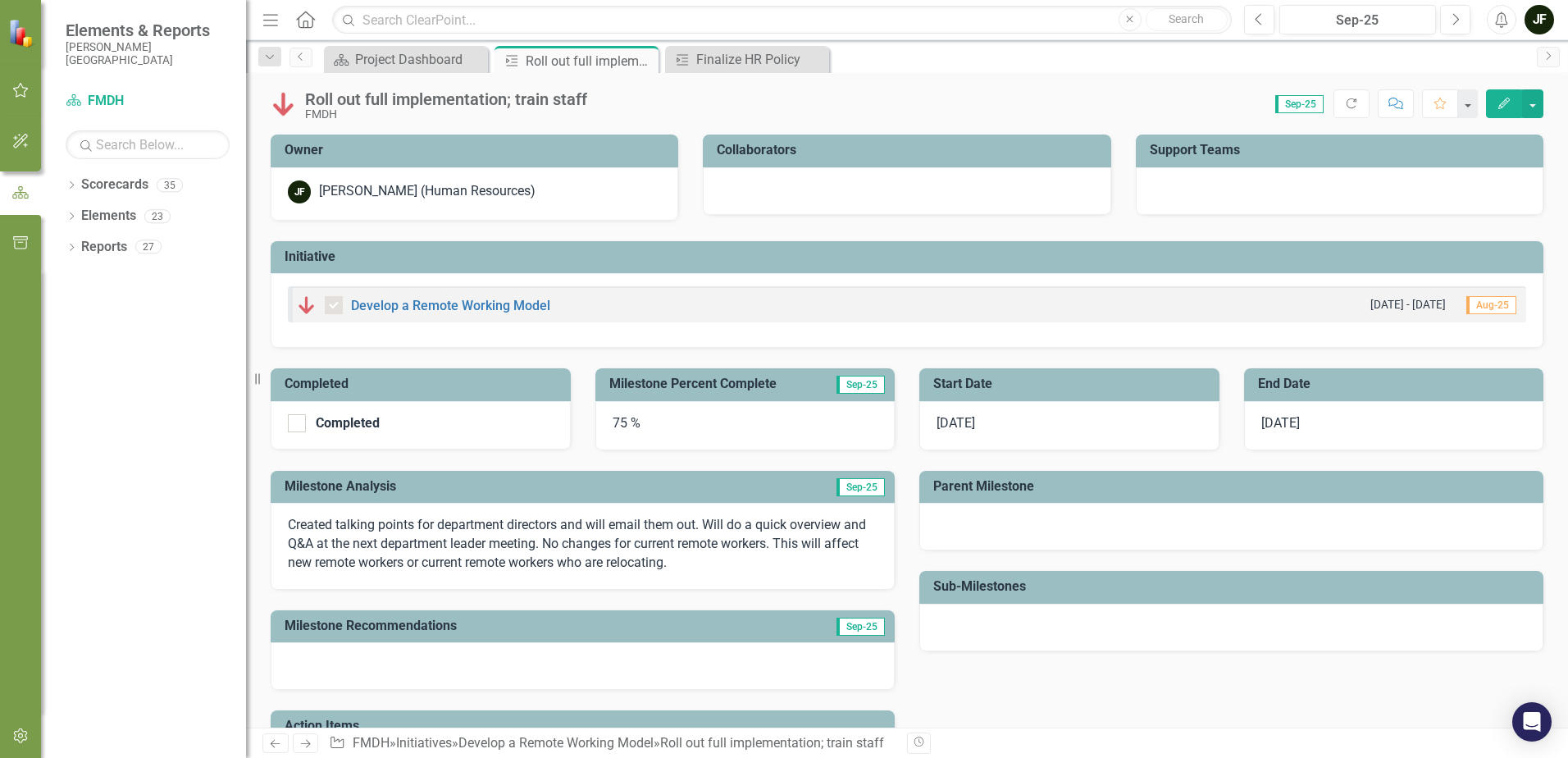
click at [1275, 420] on span "[DATE]" at bounding box center [1280, 423] width 38 height 15
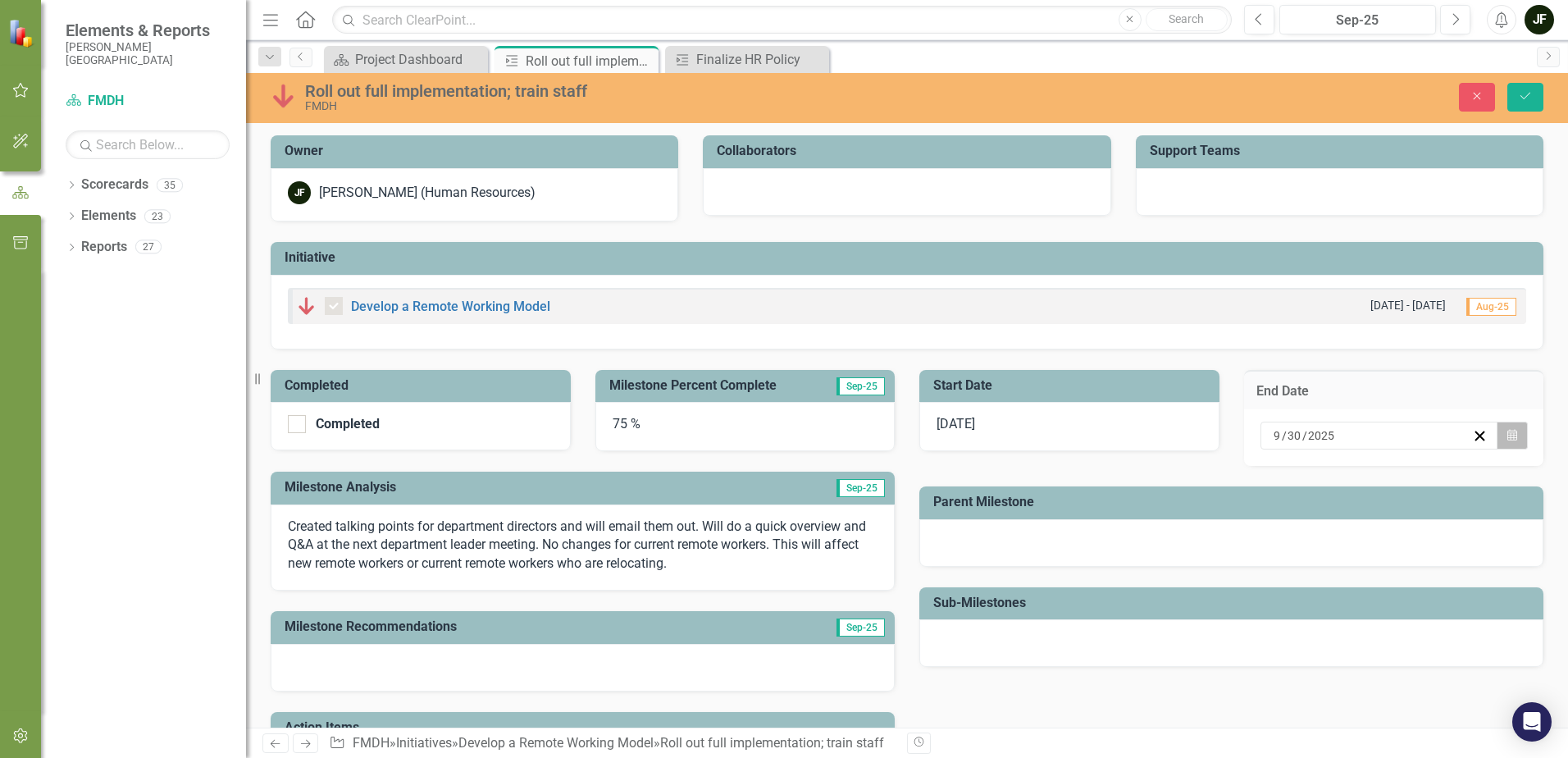
click at [1496, 436] on button "Calendar" at bounding box center [1512, 435] width 32 height 28
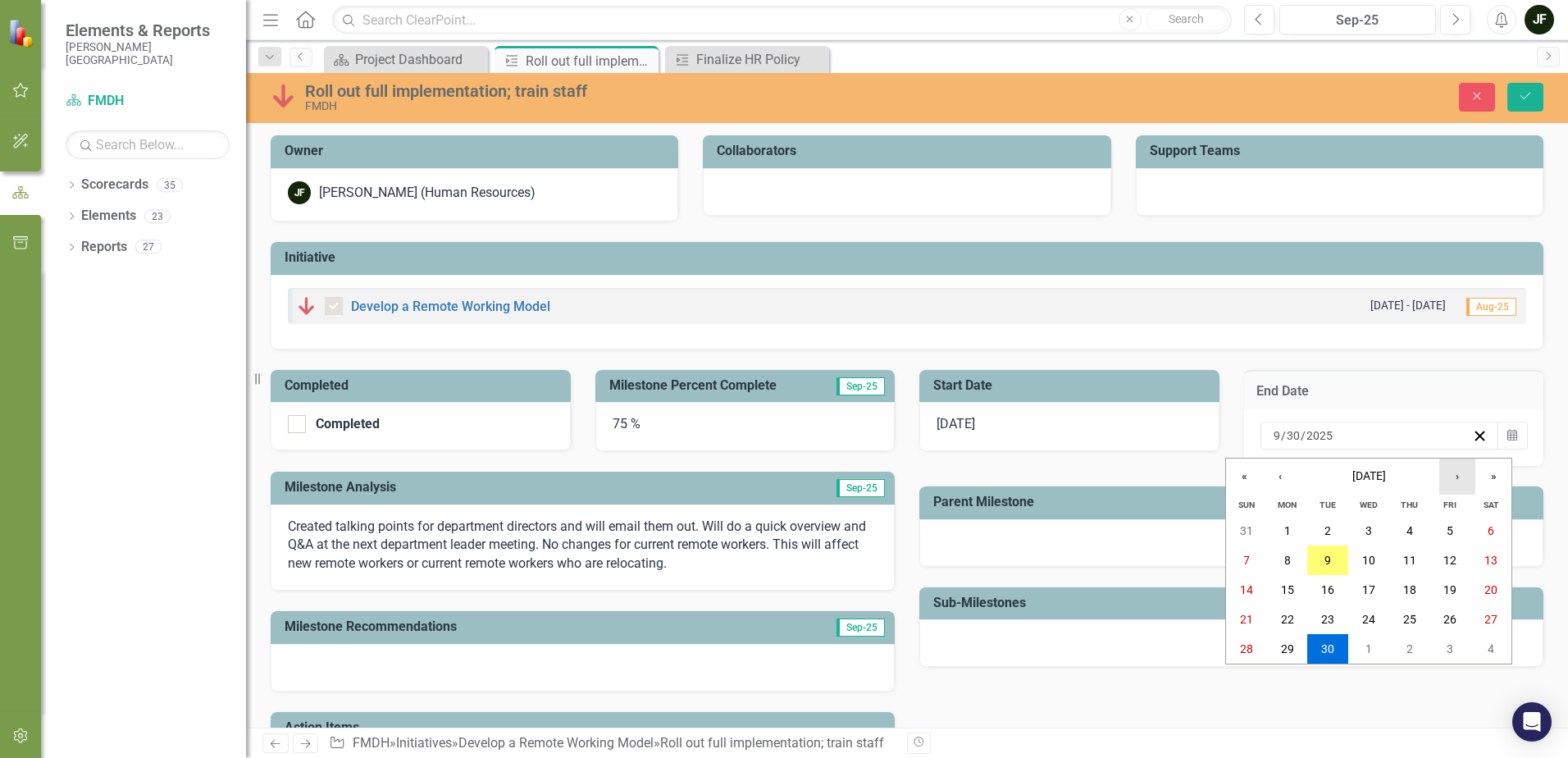
click at [1452, 479] on button "›" at bounding box center [1457, 477] width 36 height 36
click at [1367, 586] on abbr "15" at bounding box center [1368, 589] width 13 height 13
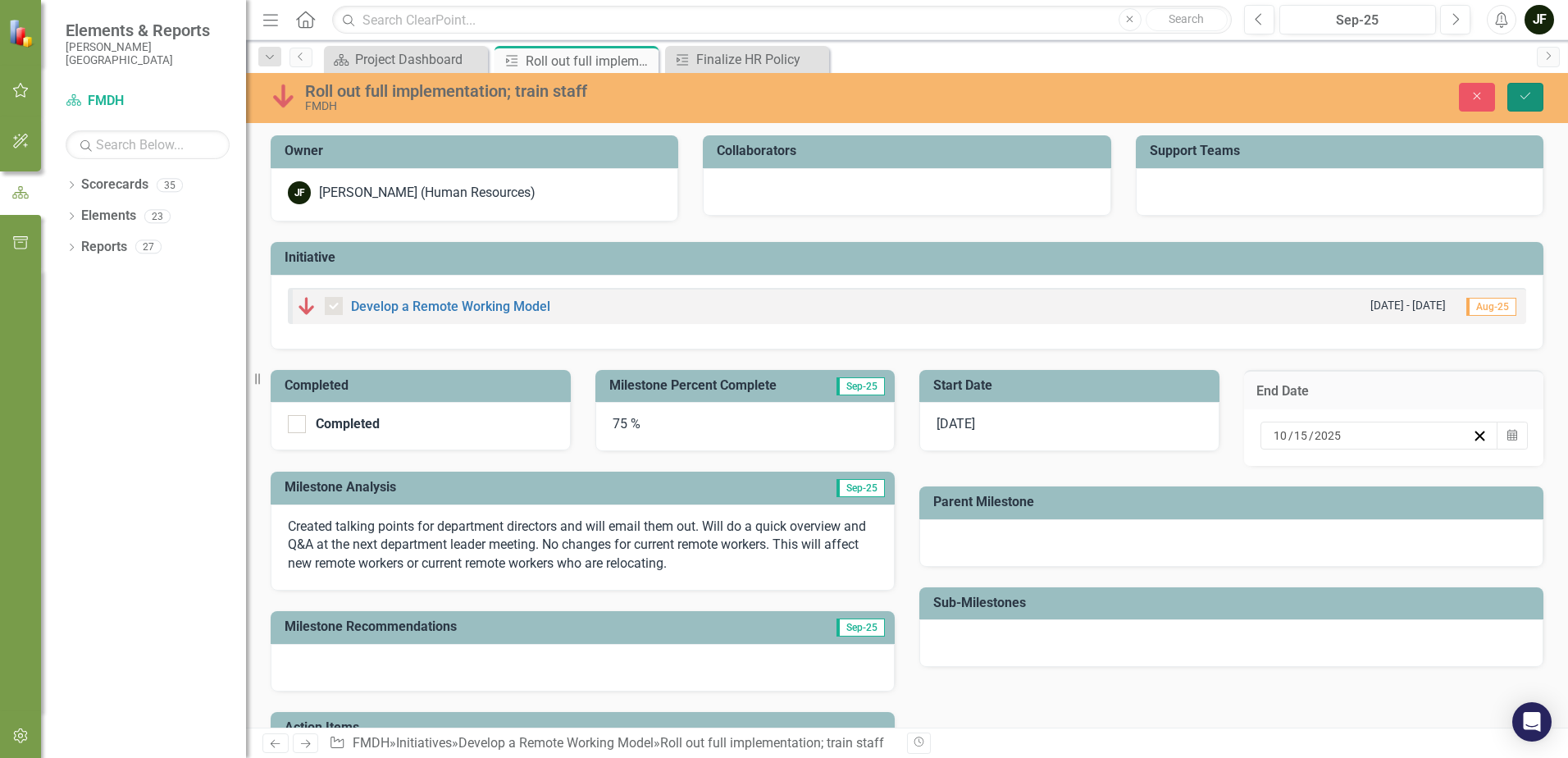
click at [1519, 95] on icon "Save" at bounding box center [1525, 95] width 14 height 11
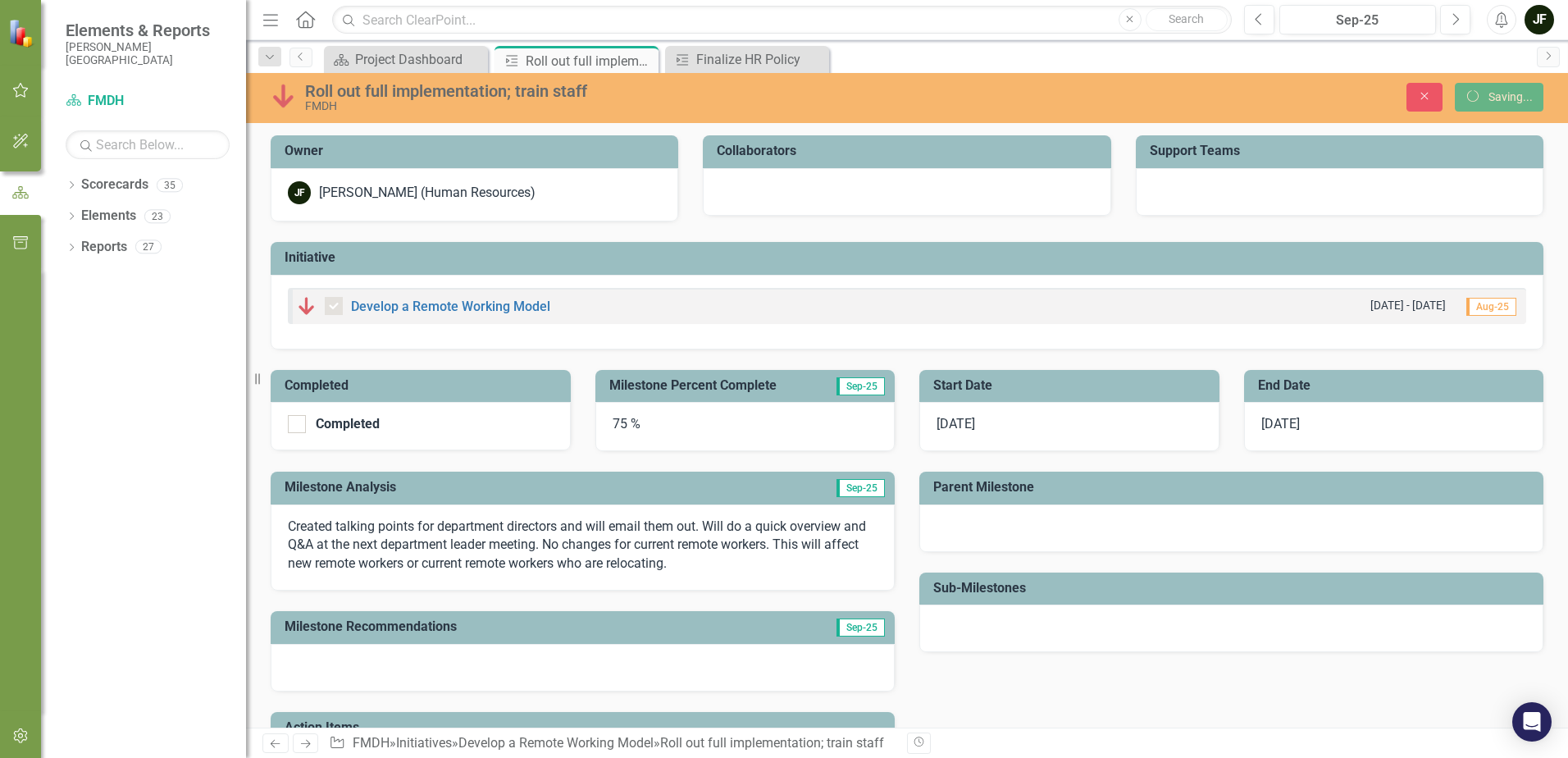
checkbox input "true"
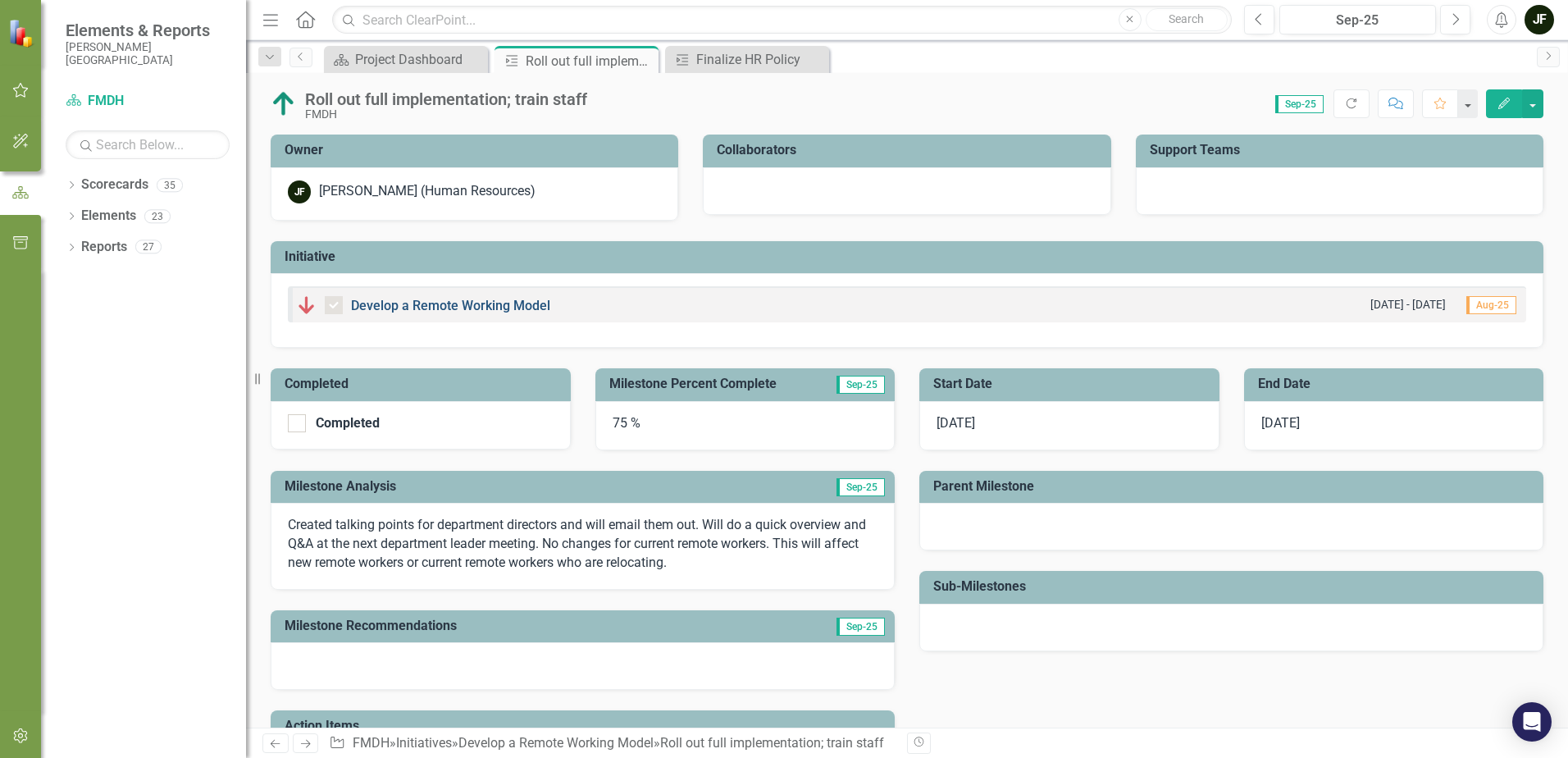
click at [378, 310] on link "Develop a Remote Working Model" at bounding box center [451, 305] width 200 height 15
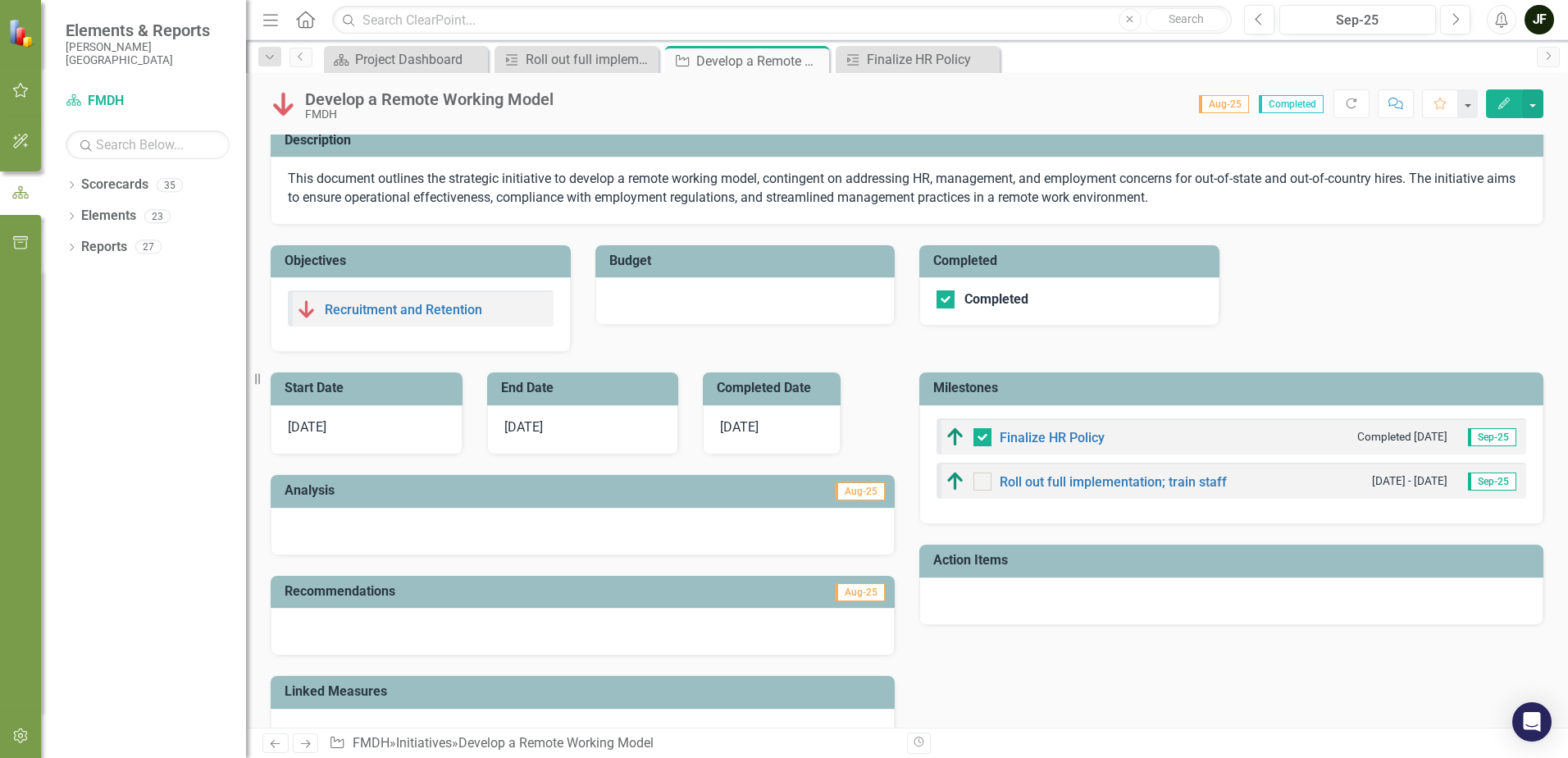
scroll to position [164, 0]
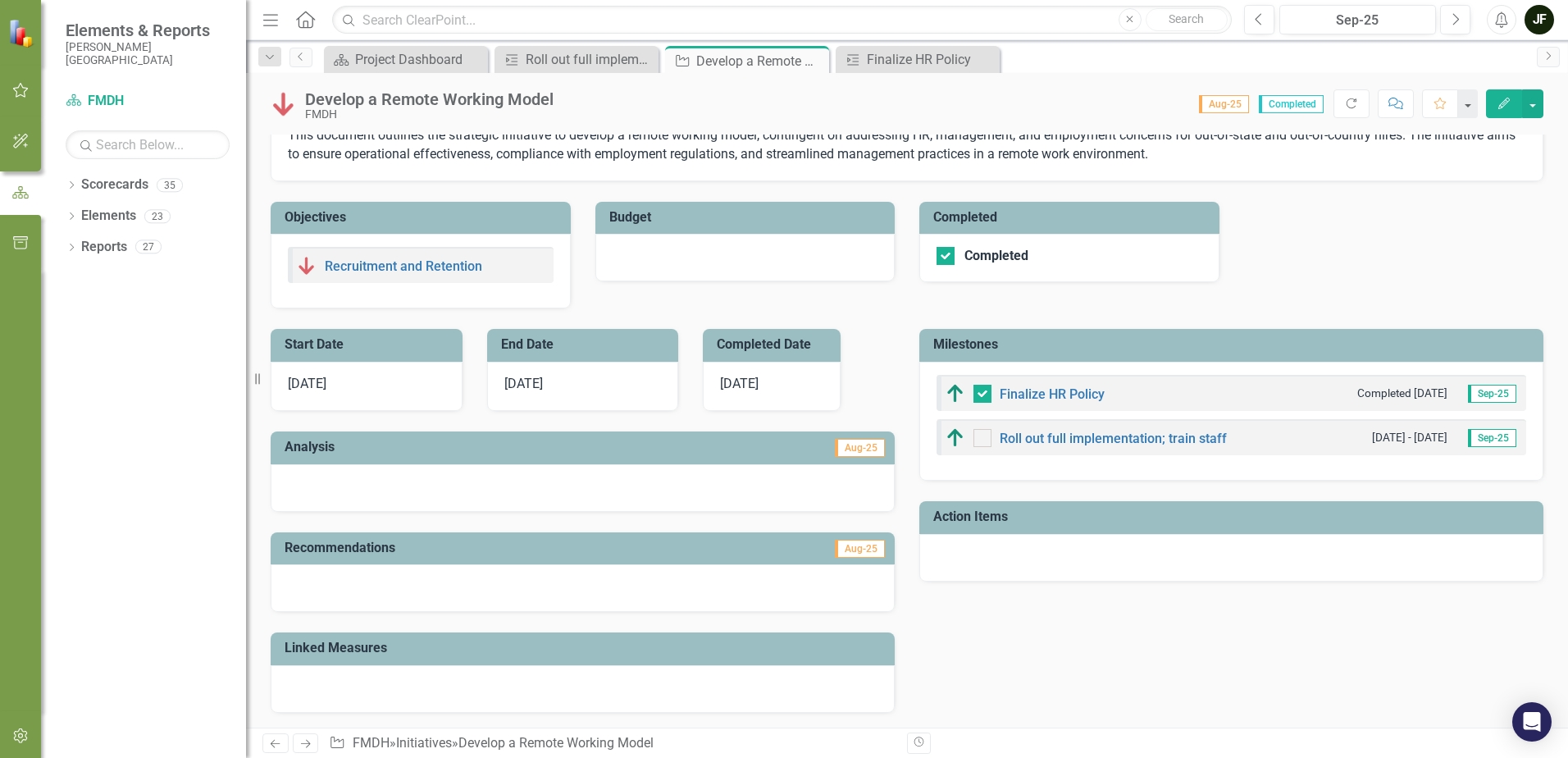
click at [743, 385] on span "[DATE]" at bounding box center [739, 384] width 38 height 15
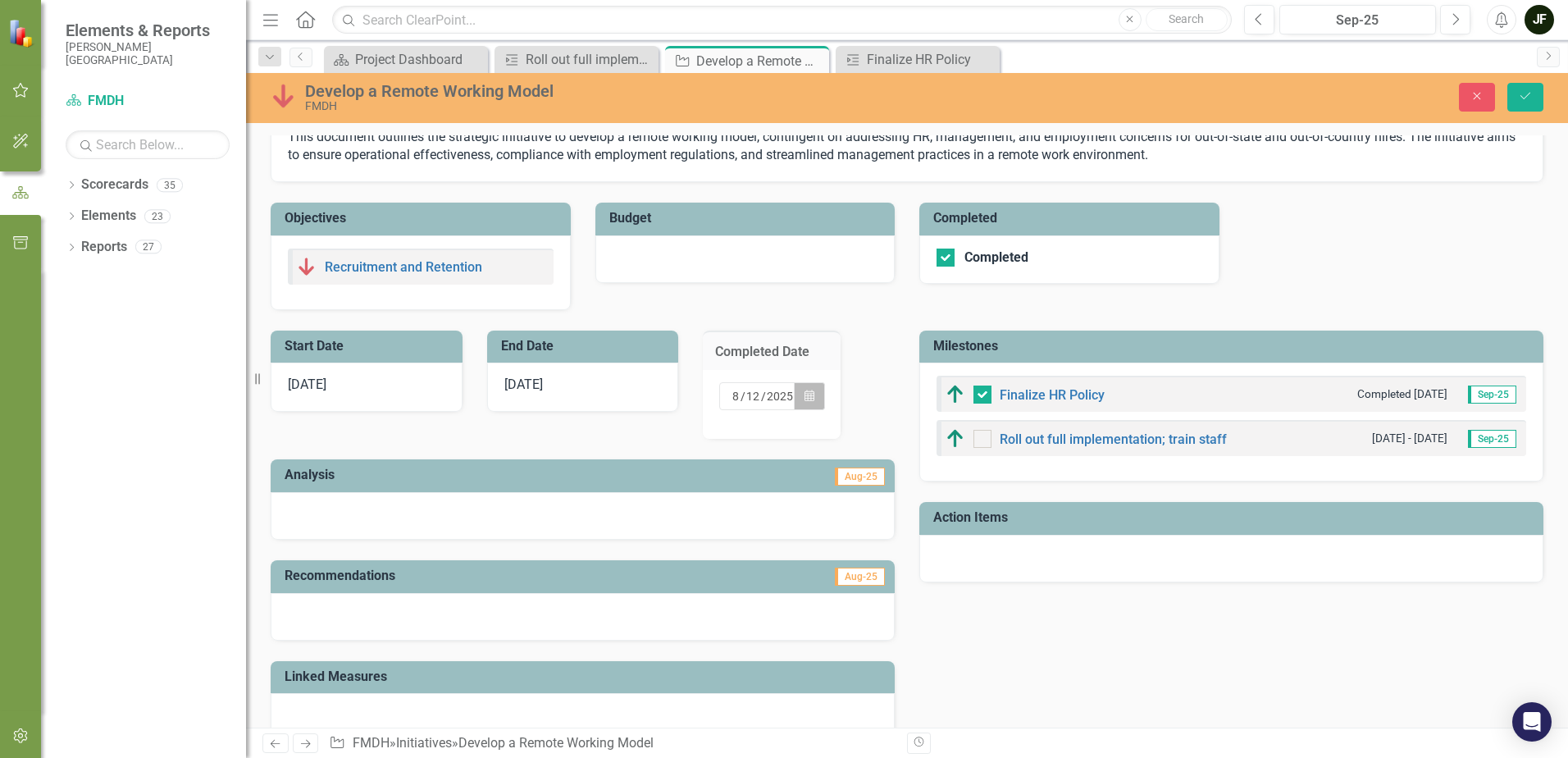
click at [812, 396] on button "Calendar" at bounding box center [809, 396] width 32 height 28
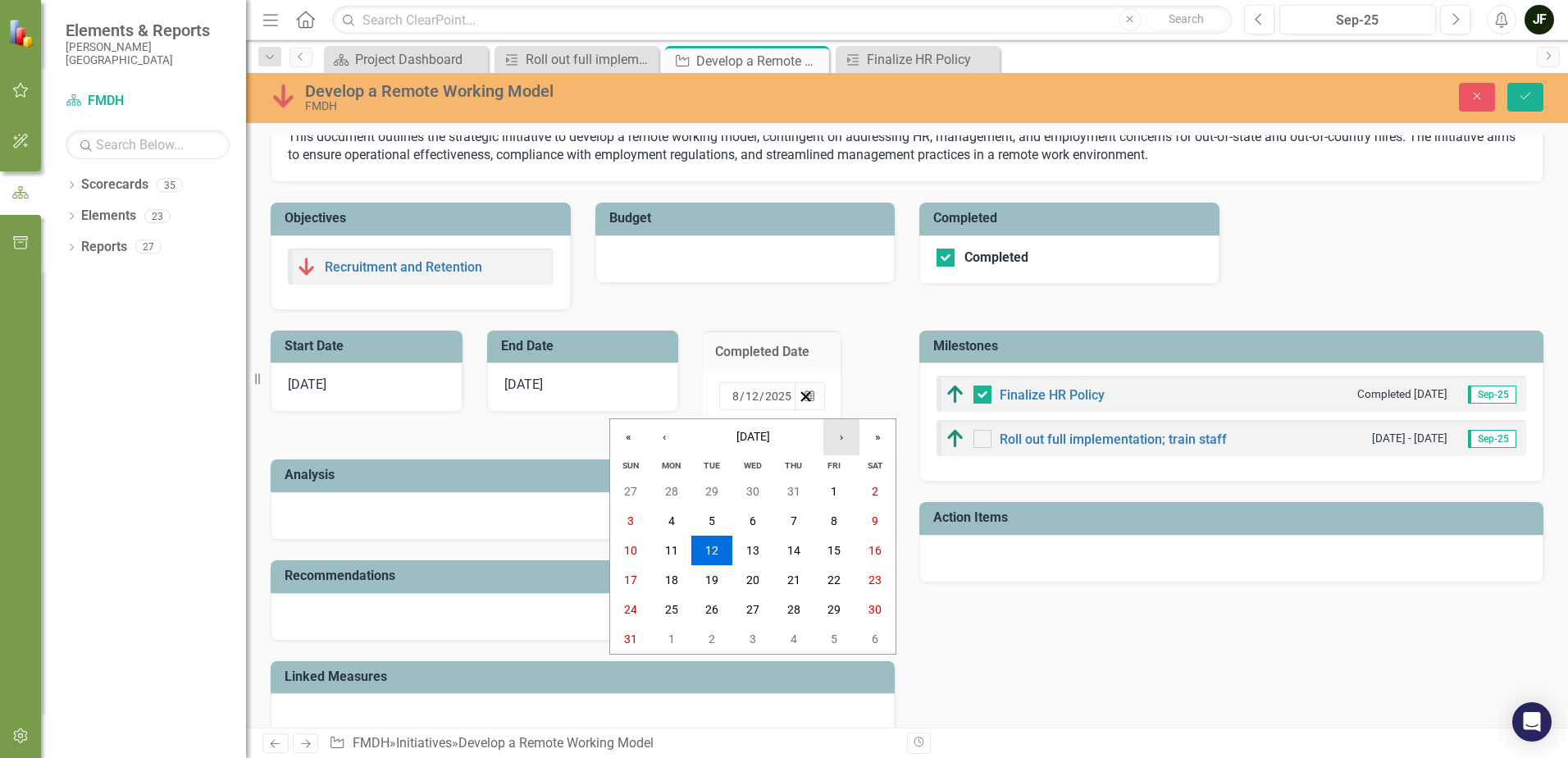
click at [836, 440] on button "›" at bounding box center [842, 437] width 36 height 36
click at [758, 544] on abbr "15" at bounding box center [752, 550] width 13 height 13
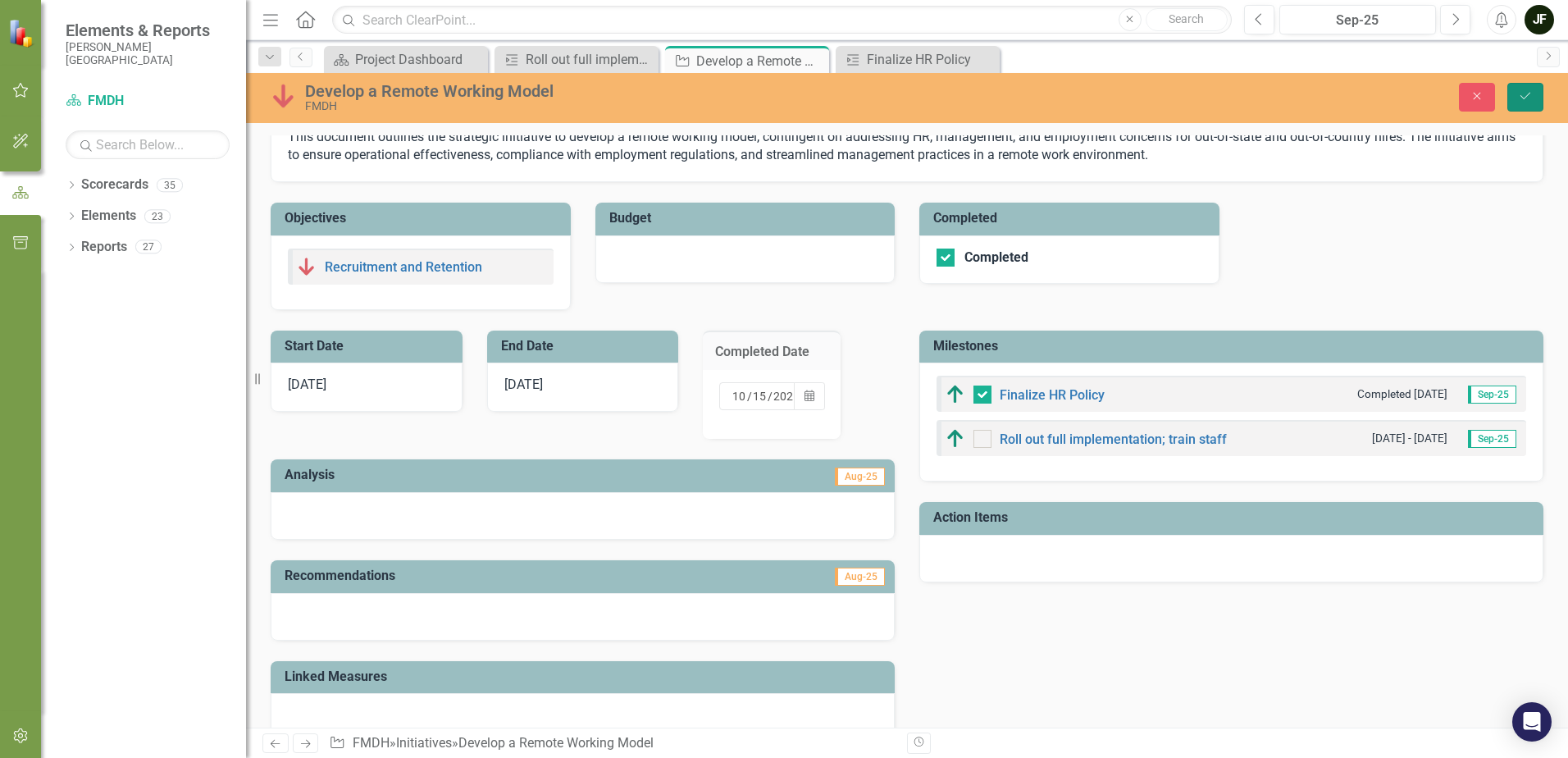
click at [1538, 91] on button "Save" at bounding box center [1525, 97] width 36 height 29
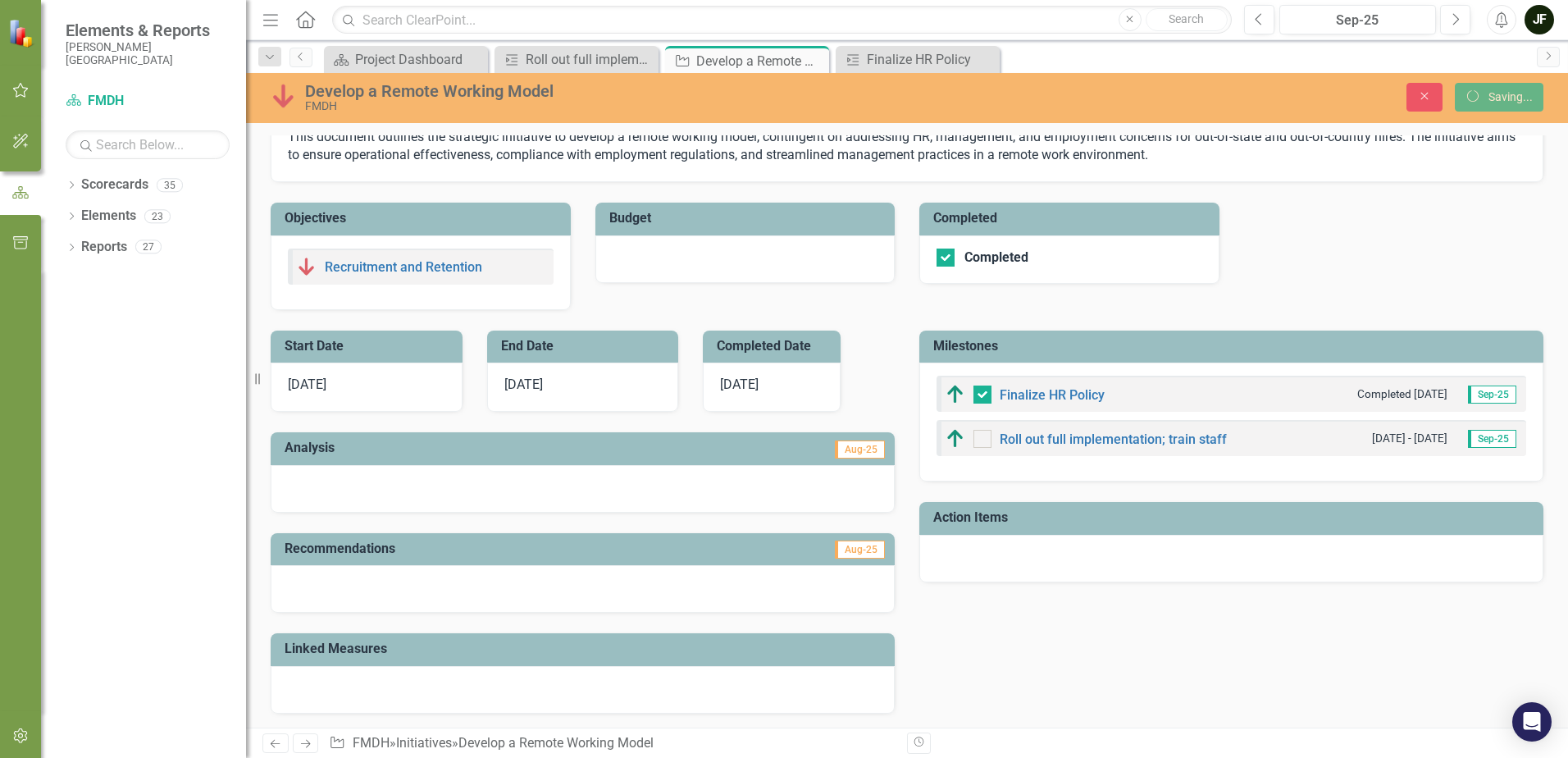
checkbox input "false"
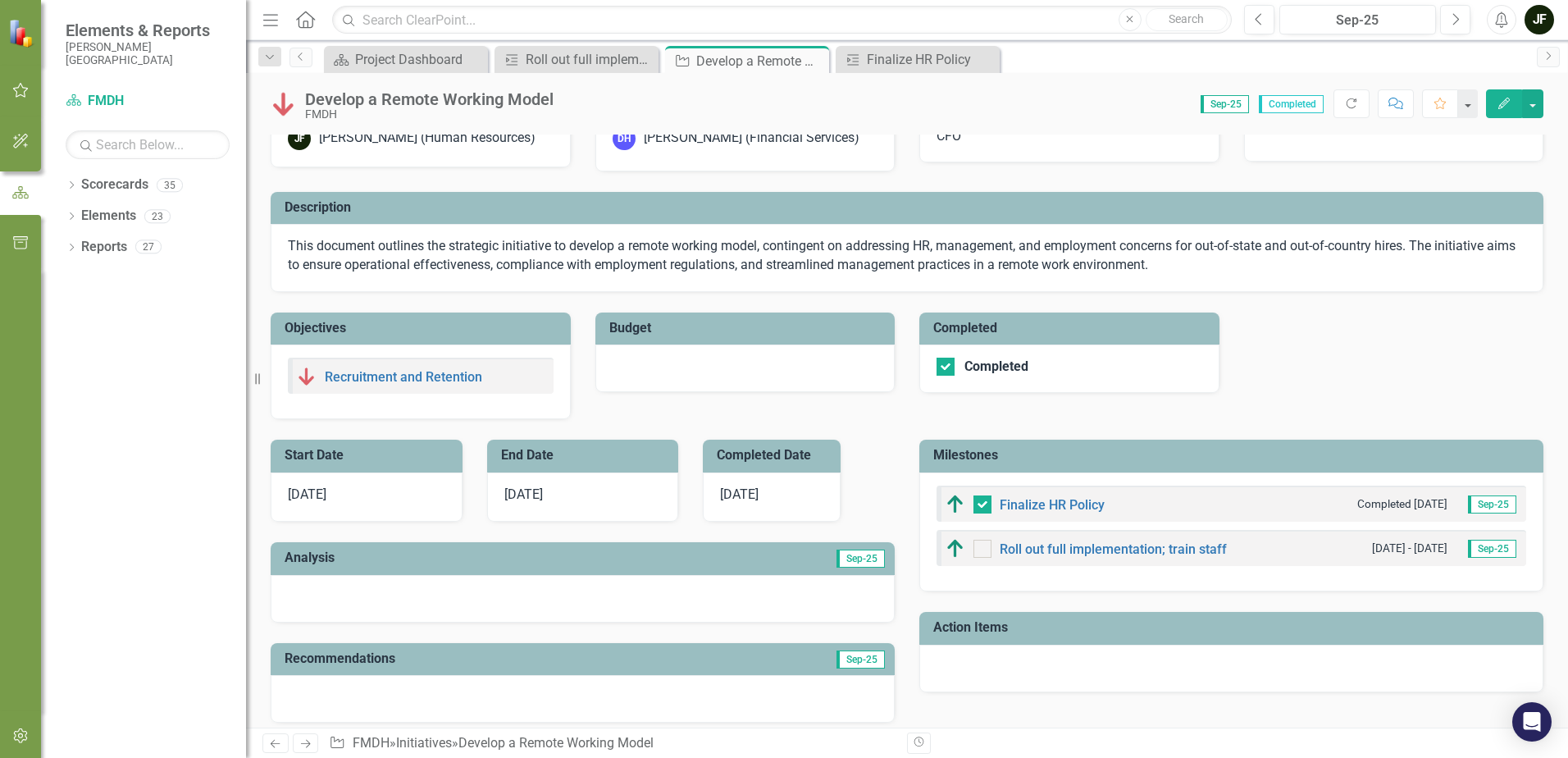
scroll to position [82, 0]
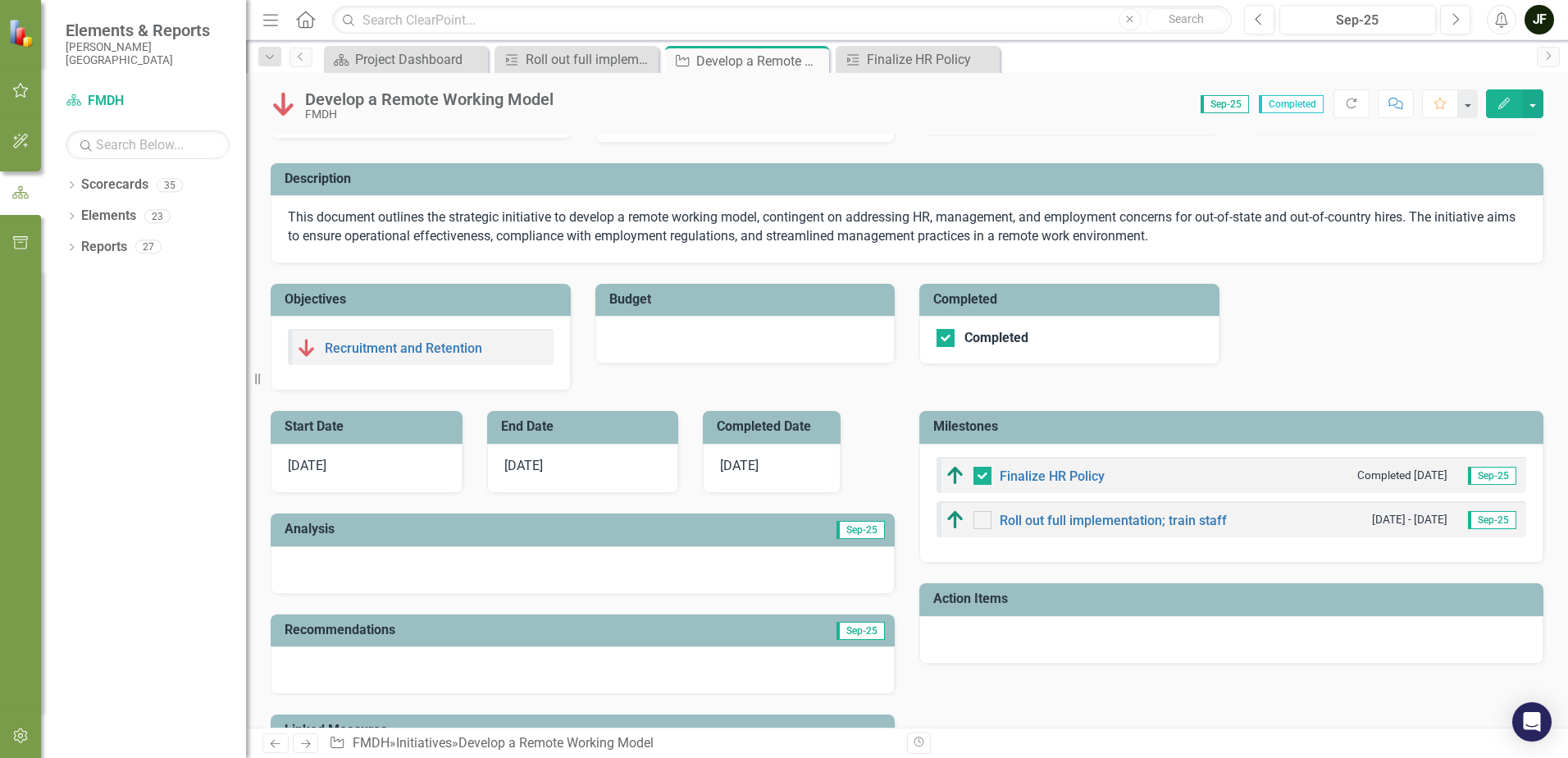
click at [754, 474] on div "[DATE]" at bounding box center [772, 468] width 138 height 49
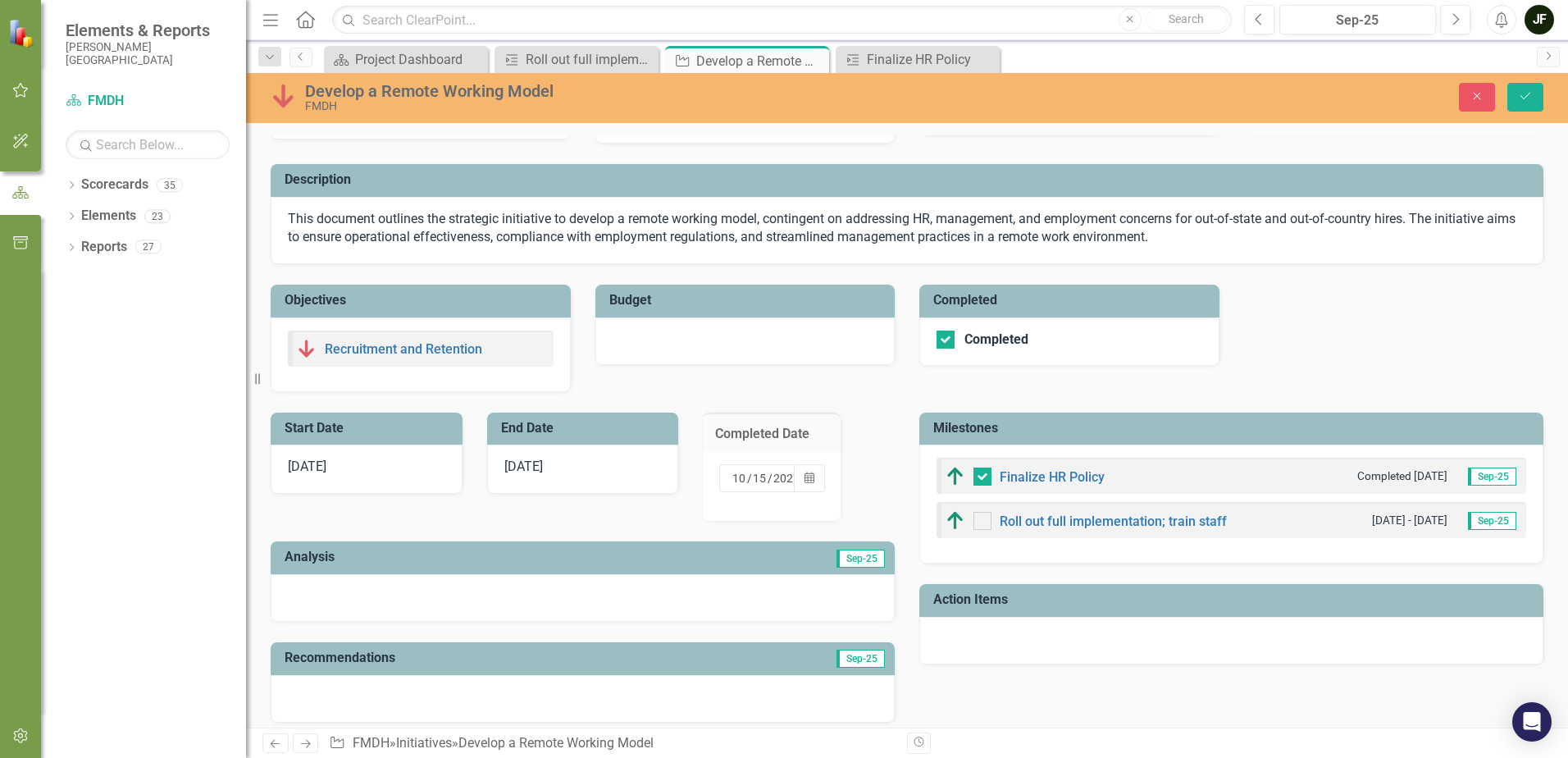
click at [543, 471] on span "[DATE]" at bounding box center [524, 466] width 38 height 15
click at [796, 473] on button "Calendar" at bounding box center [809, 477] width 32 height 28
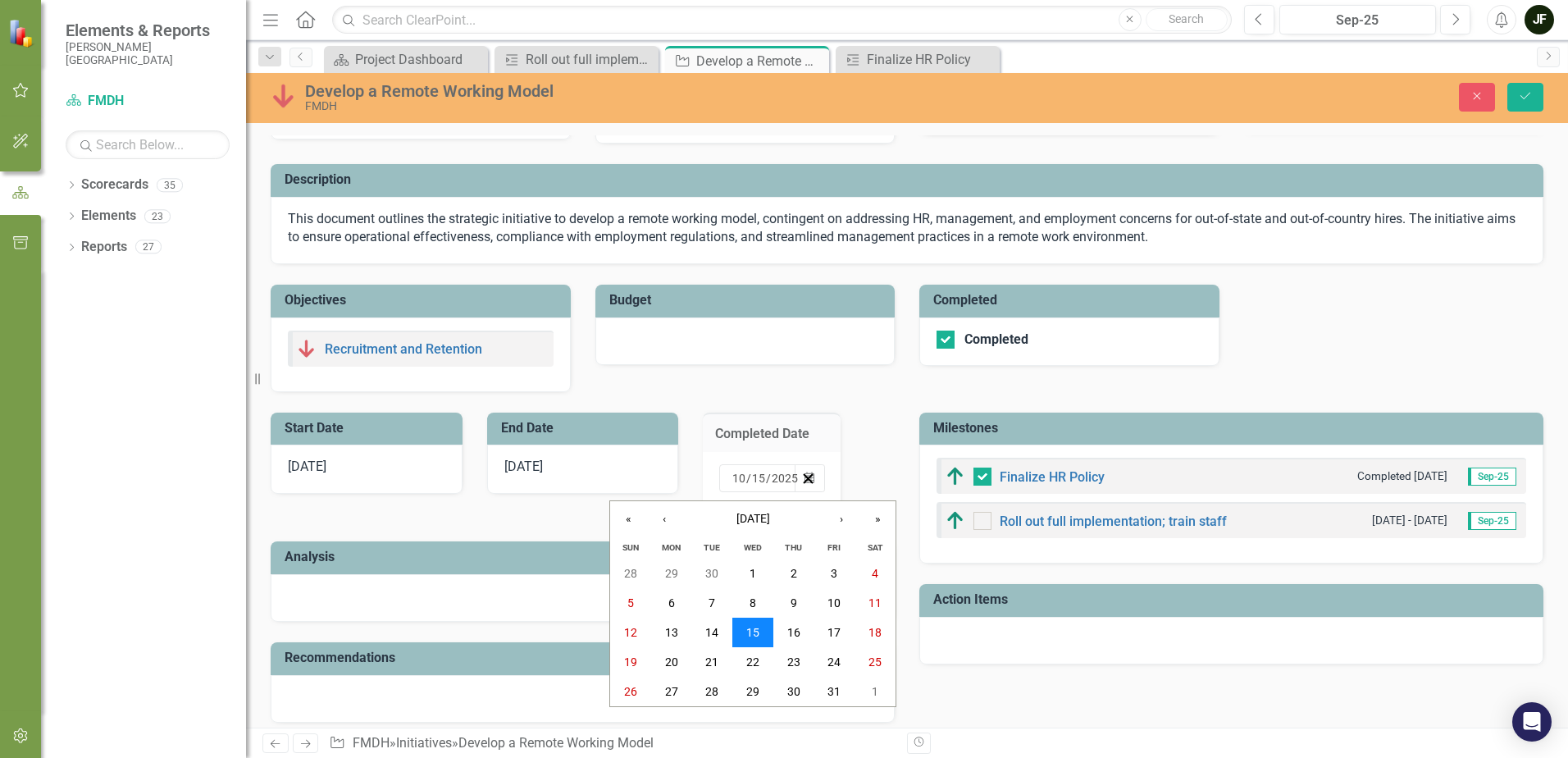
click at [764, 629] on button "15" at bounding box center [753, 632] width 41 height 30
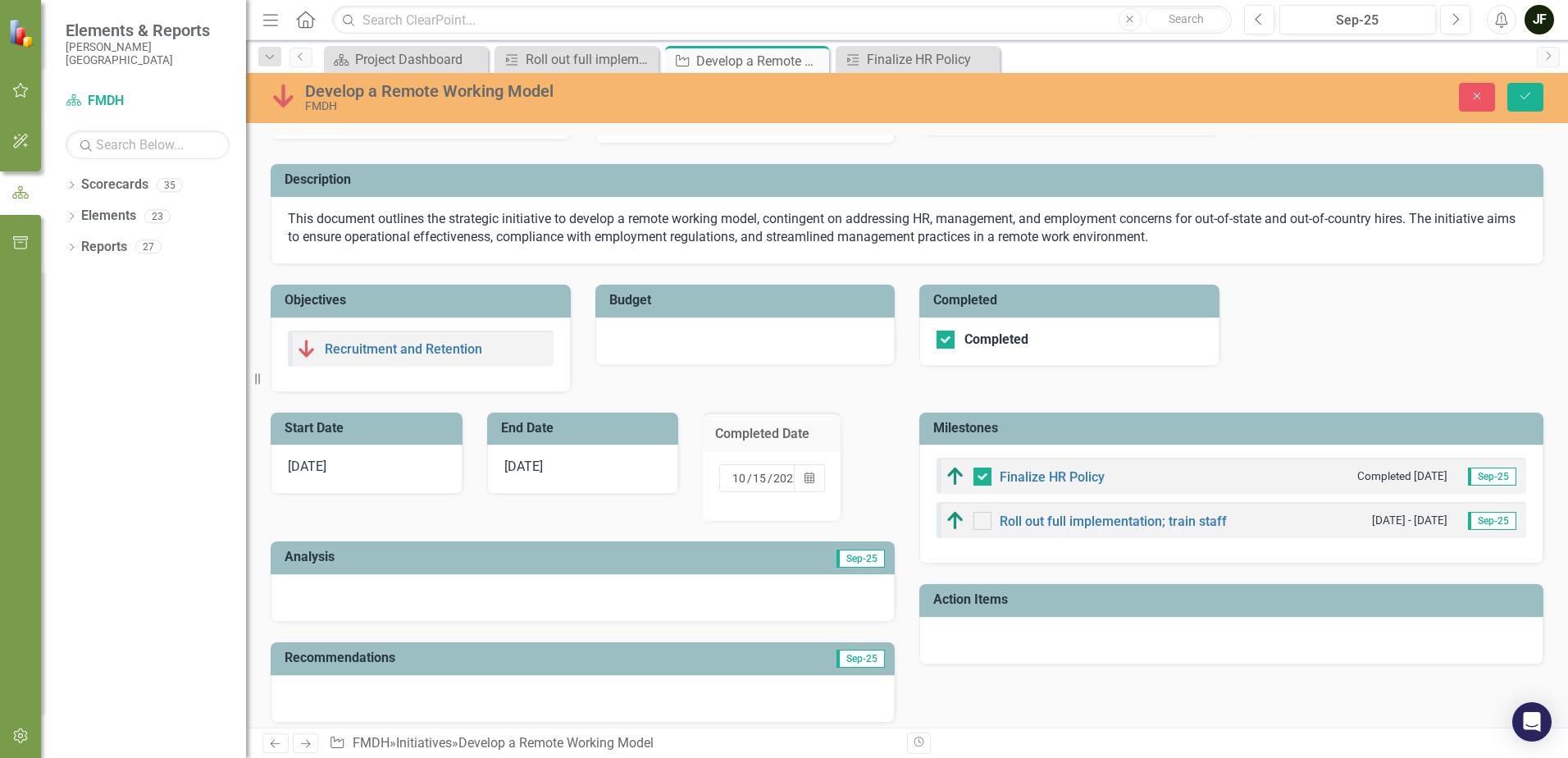
click at [610, 483] on div "[DATE]" at bounding box center [582, 469] width 192 height 49
click at [642, 480] on icon "Calendar" at bounding box center [647, 477] width 10 height 11
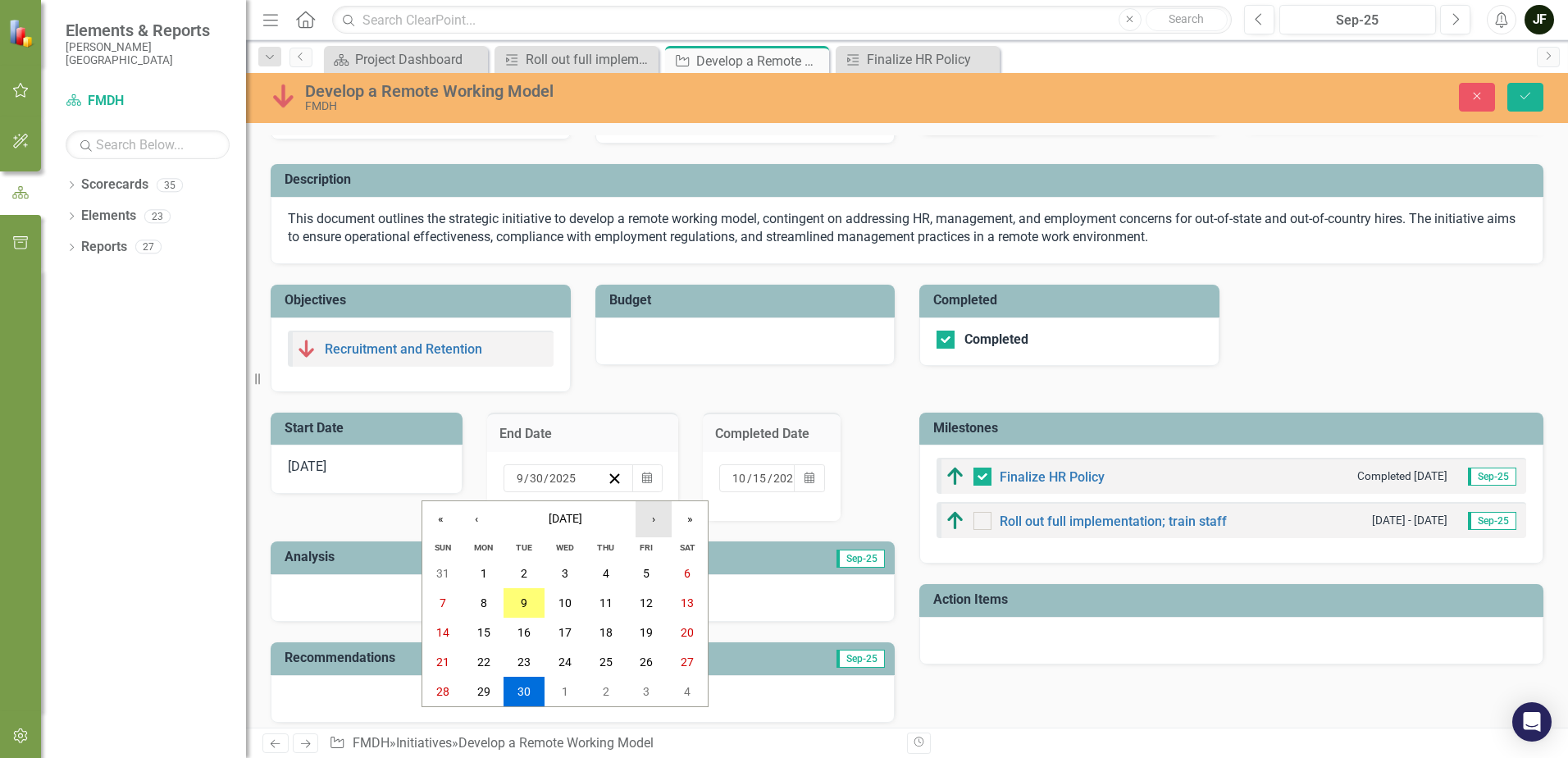
click at [643, 518] on button "›" at bounding box center [653, 519] width 36 height 36
click at [571, 627] on button "15" at bounding box center [565, 632] width 41 height 30
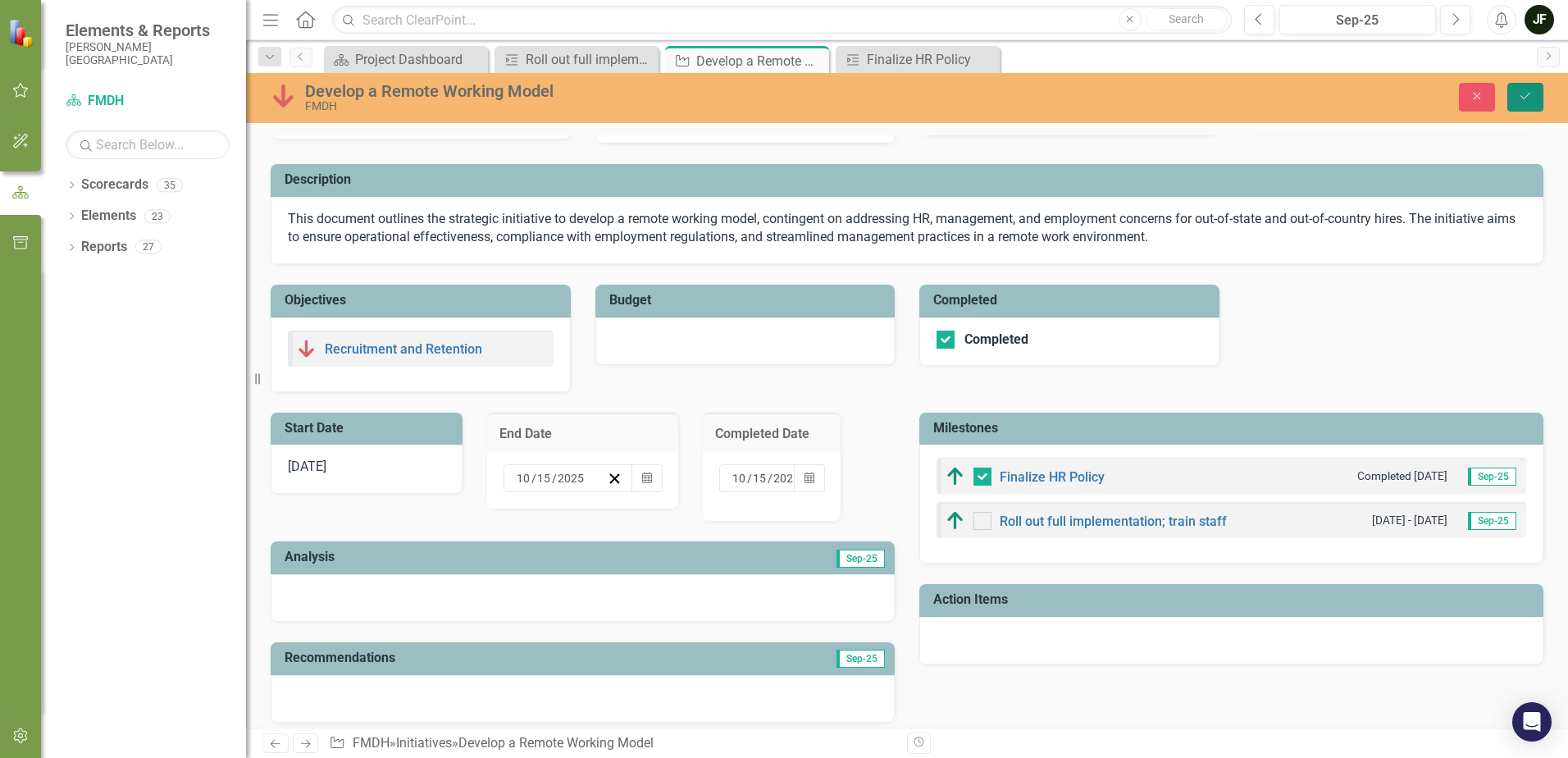
click at [1517, 95] on button "Save" at bounding box center [1525, 97] width 36 height 29
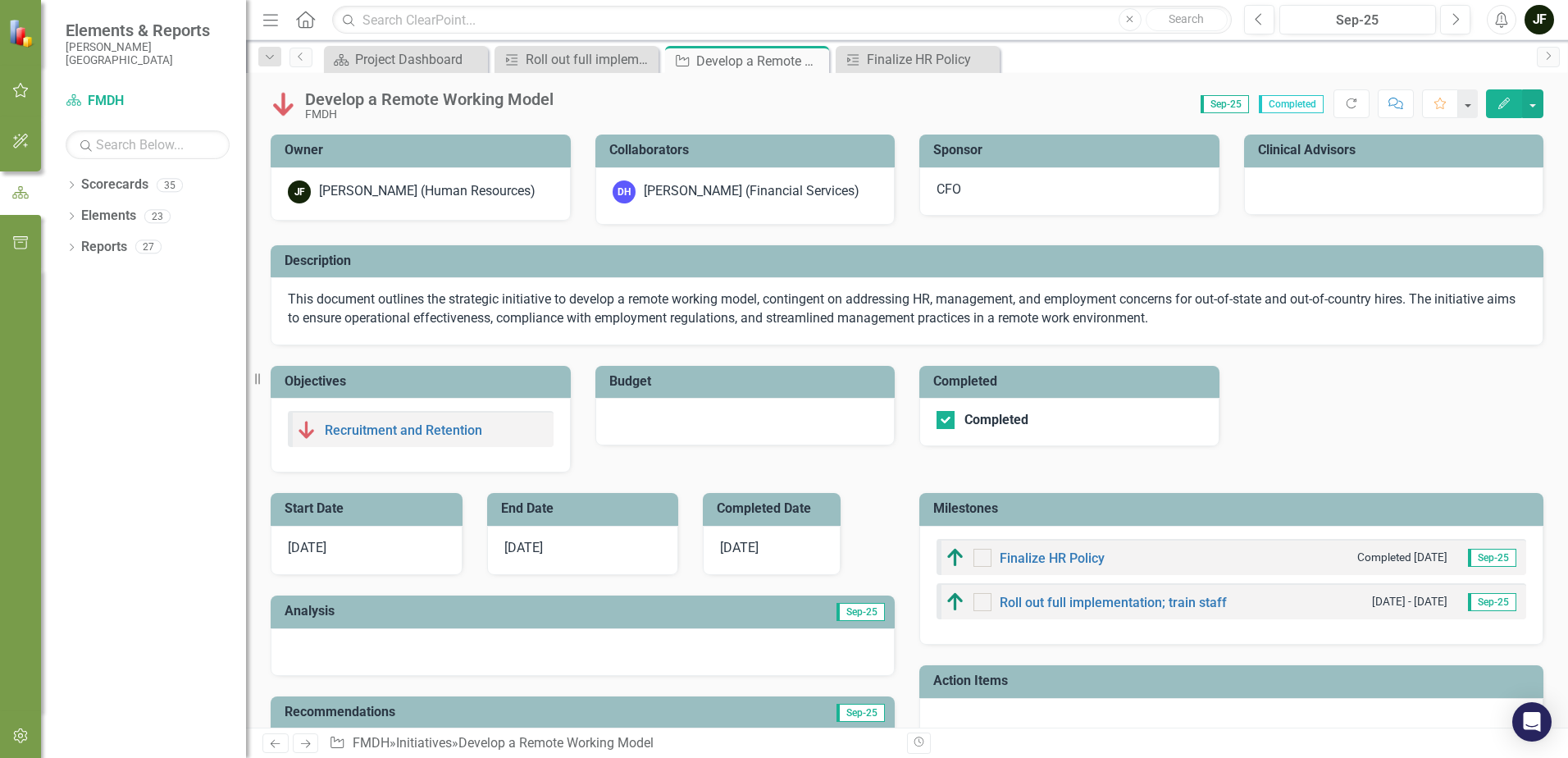
checkbox input "true"
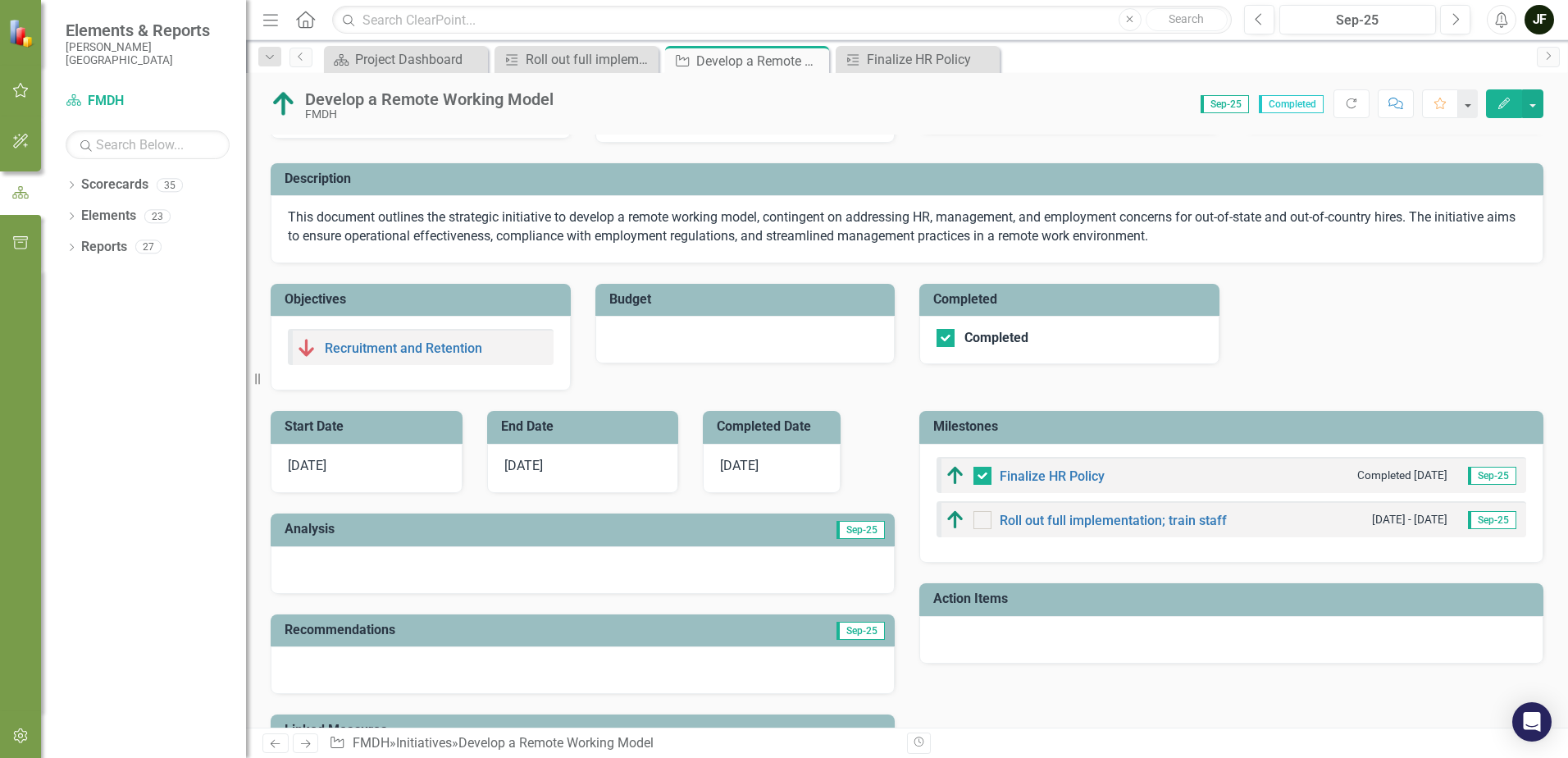
scroll to position [0, 0]
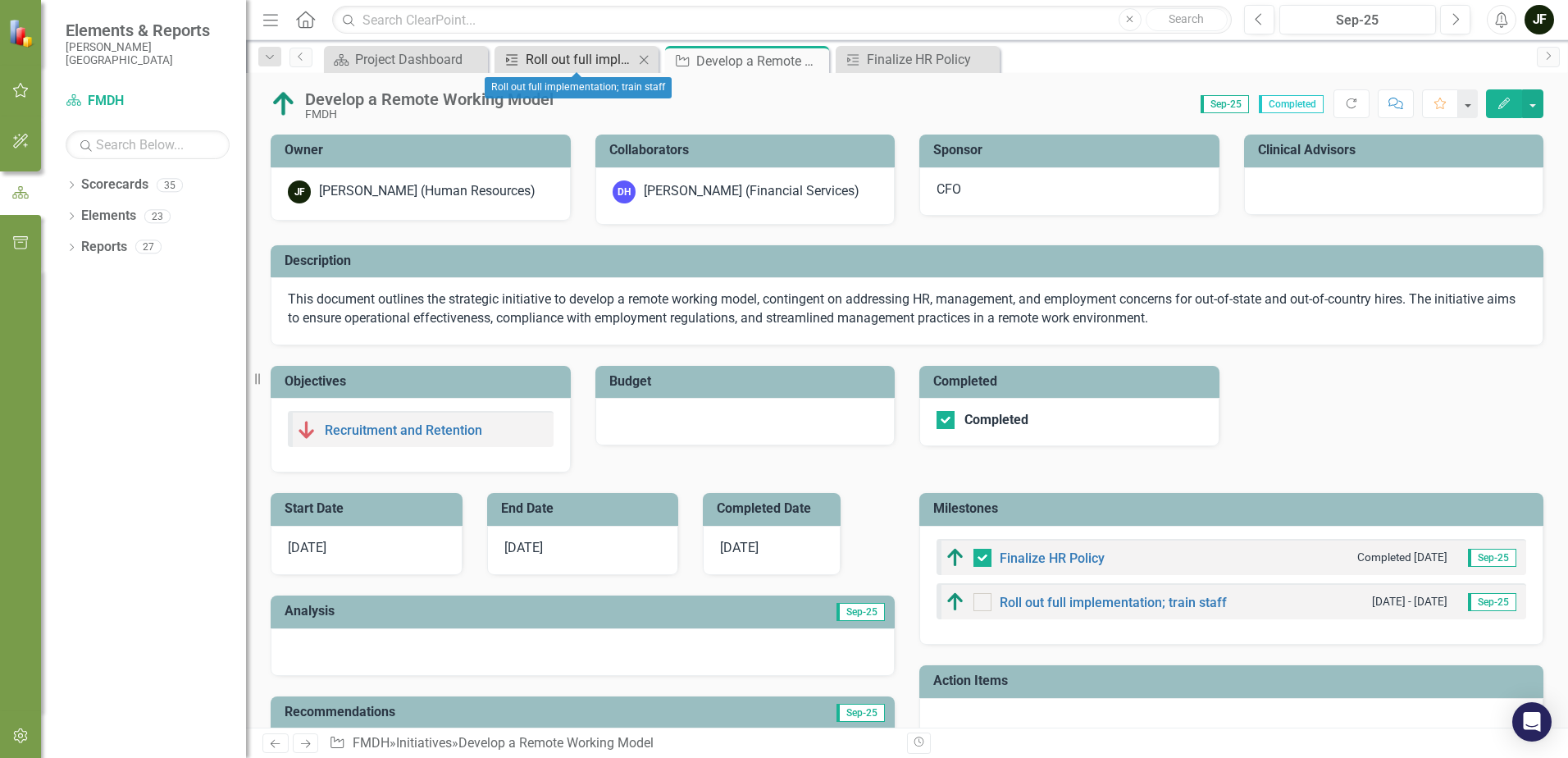
click at [599, 60] on div "Roll out full implementation; train staff" at bounding box center [580, 60] width 108 height 20
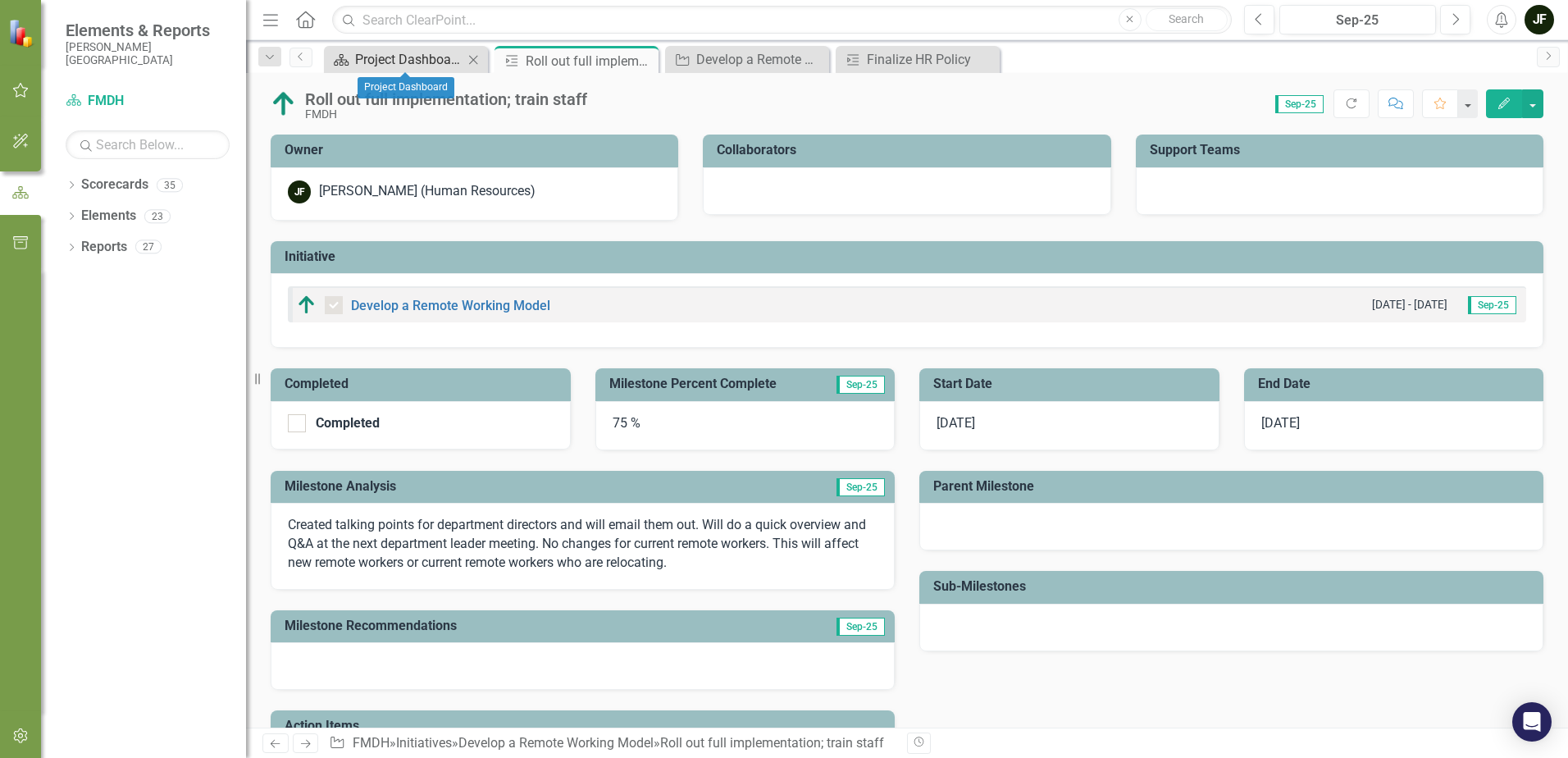
click at [427, 59] on div "Project Dashboard" at bounding box center [408, 60] width 108 height 20
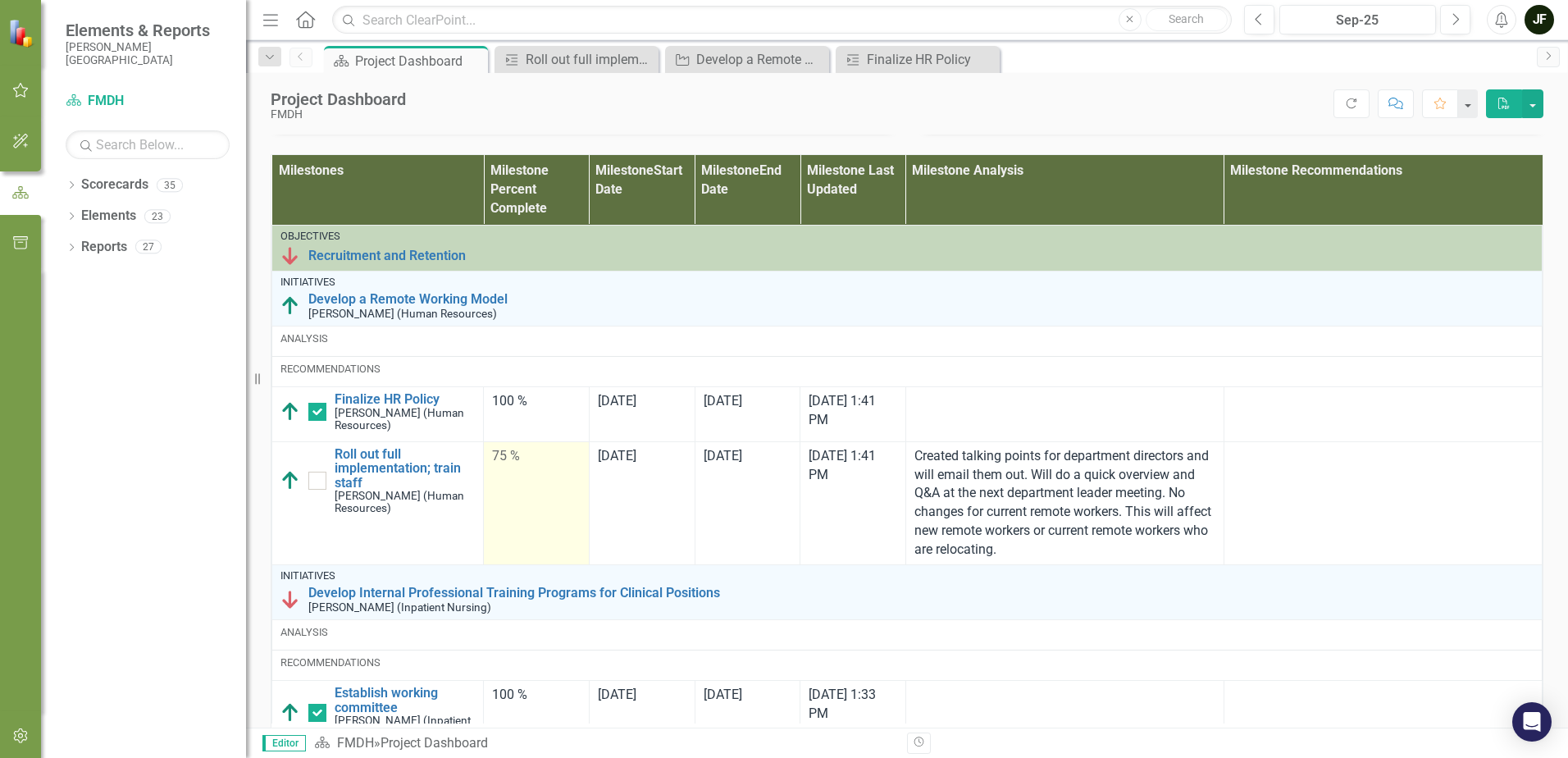
scroll to position [820, 0]
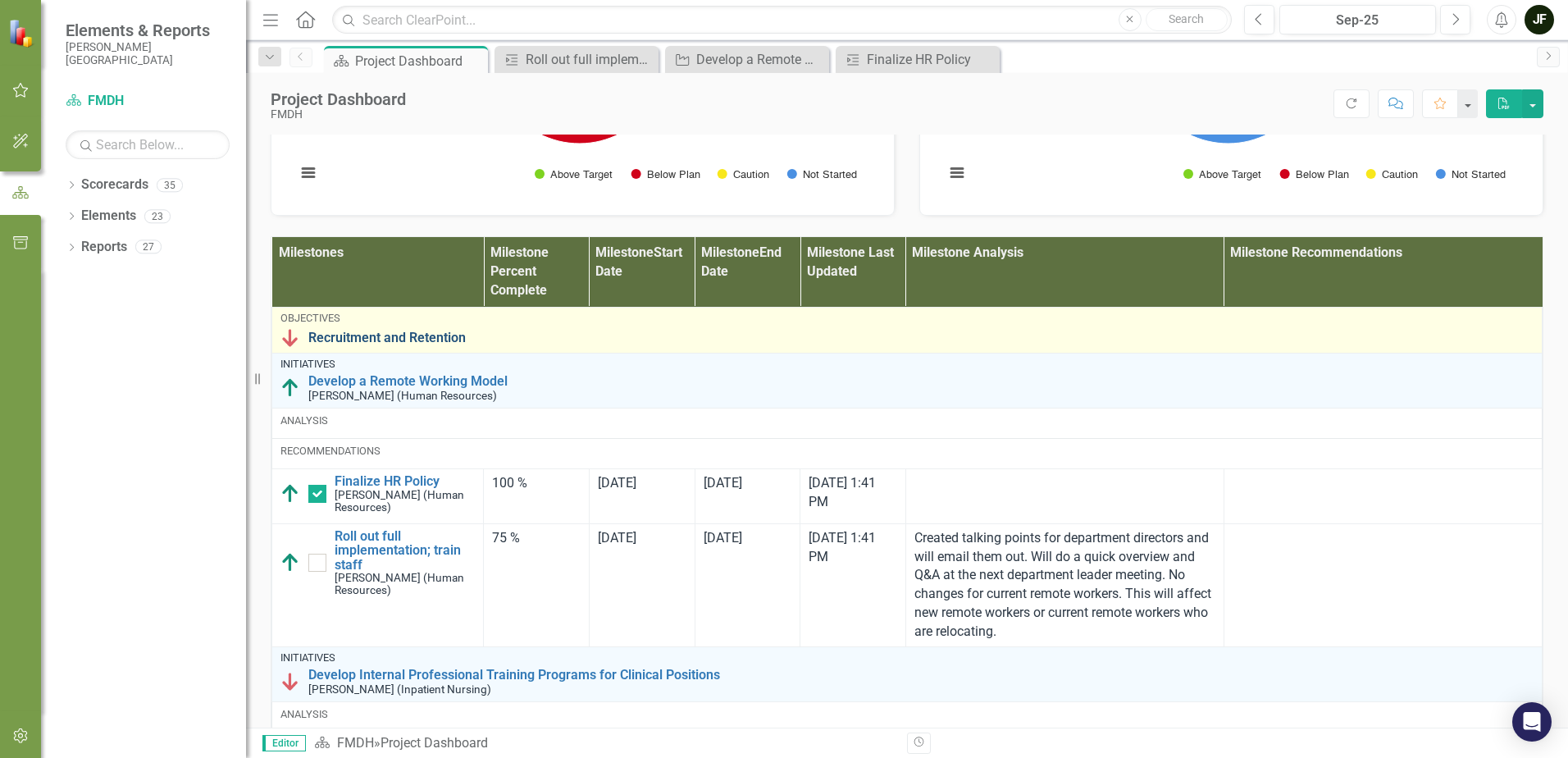
click at [437, 345] on link "Recruitment and Retention" at bounding box center [921, 338] width 1225 height 14
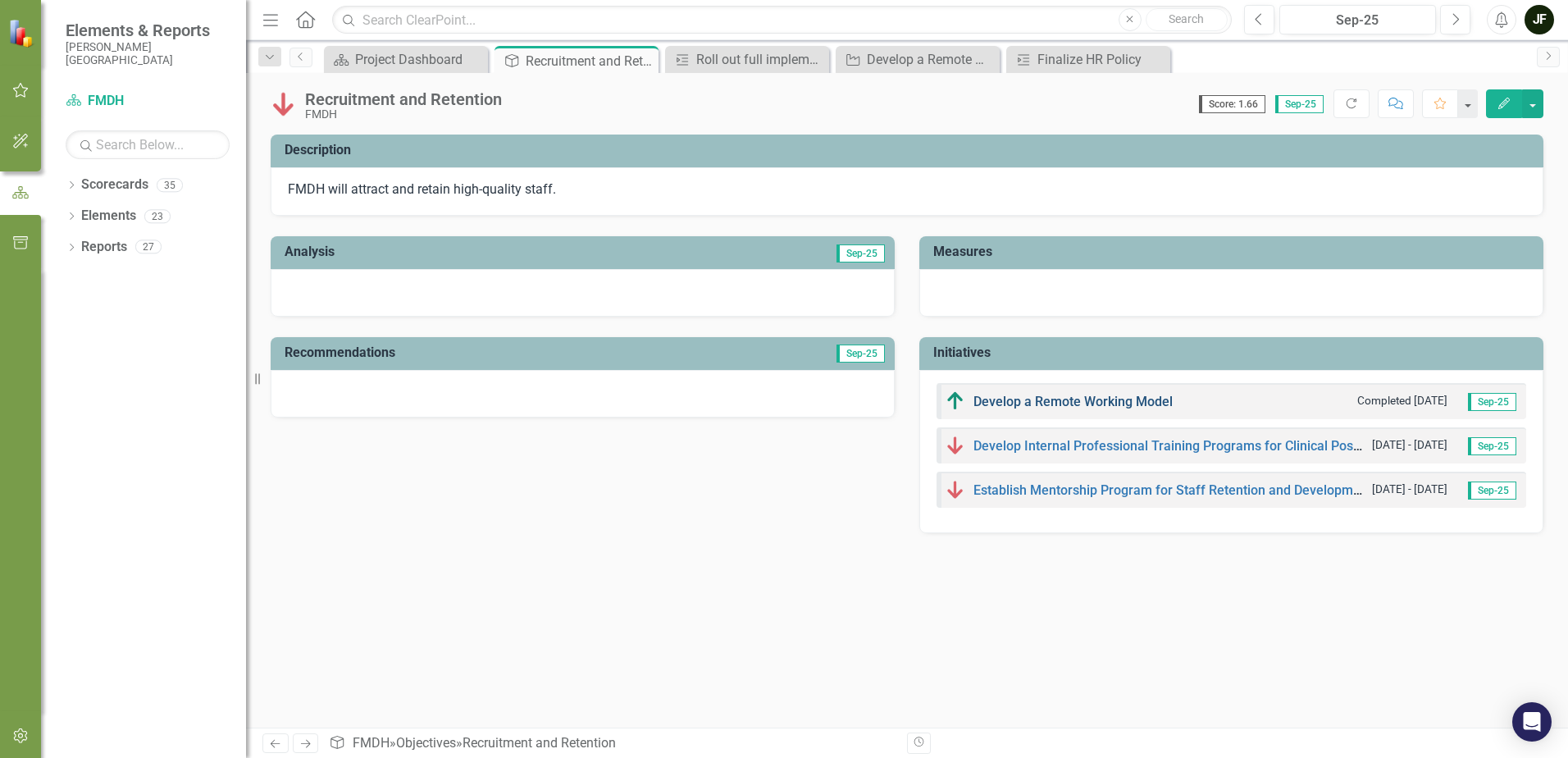
click at [1067, 402] on link "Develop a Remote Working Model" at bounding box center [1073, 402] width 200 height 15
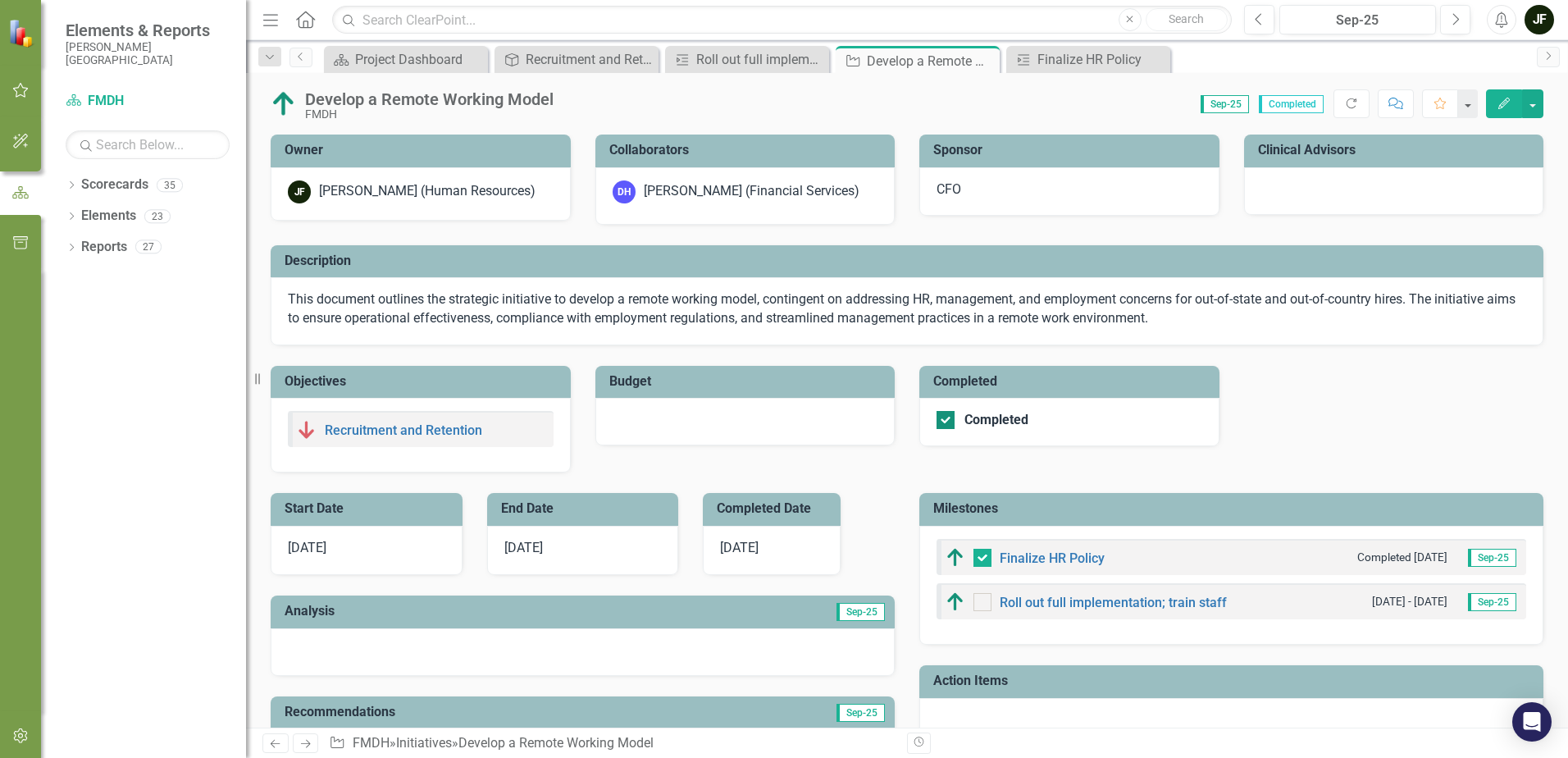
click at [940, 423] on div at bounding box center [945, 420] width 18 height 18
click at [940, 421] on input "Completed" at bounding box center [941, 416] width 11 height 11
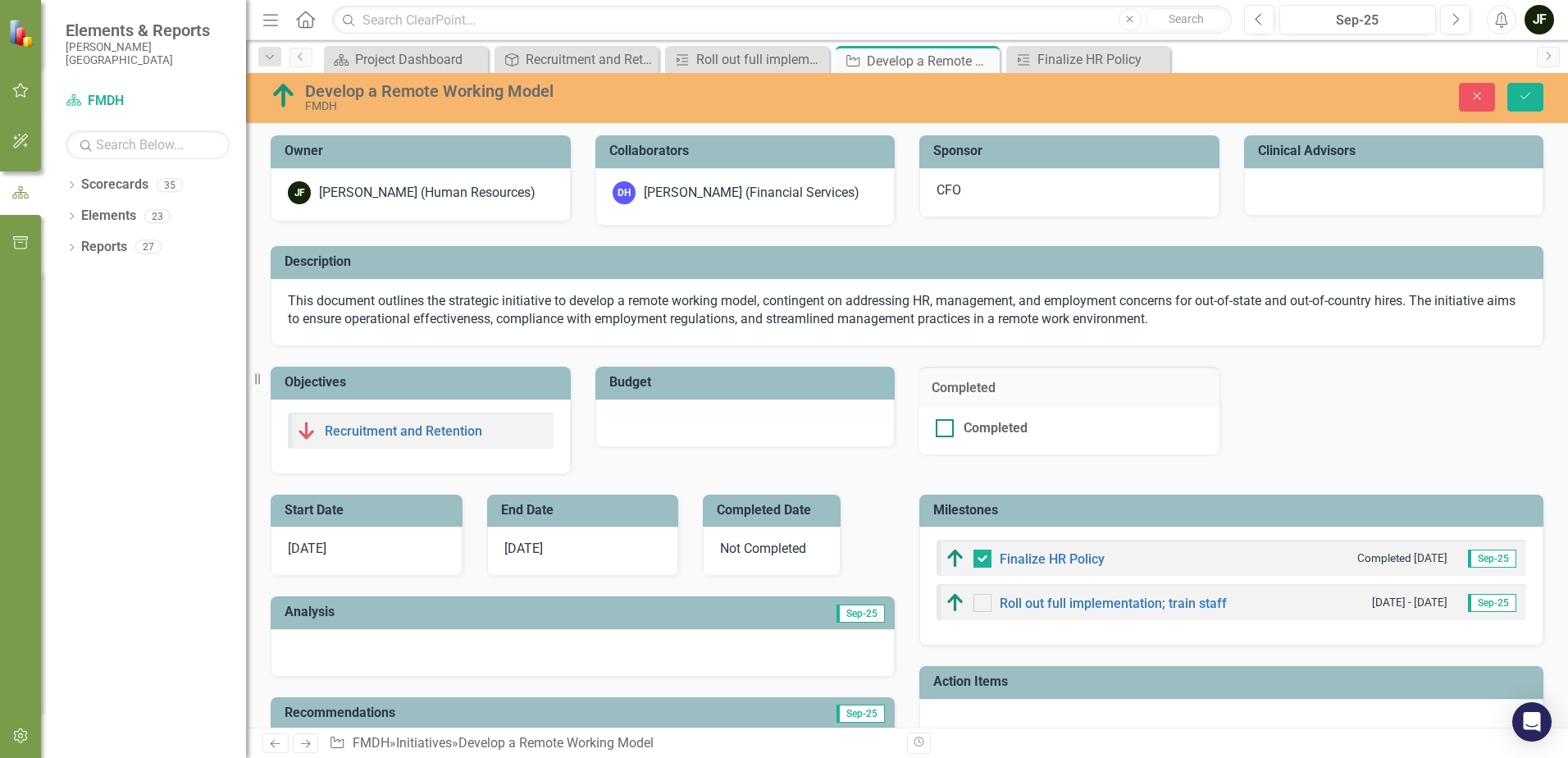
click at [938, 429] on input "Completed" at bounding box center [941, 425] width 11 height 11
checkbox input "true"
click at [1533, 100] on button "Save" at bounding box center [1525, 97] width 36 height 29
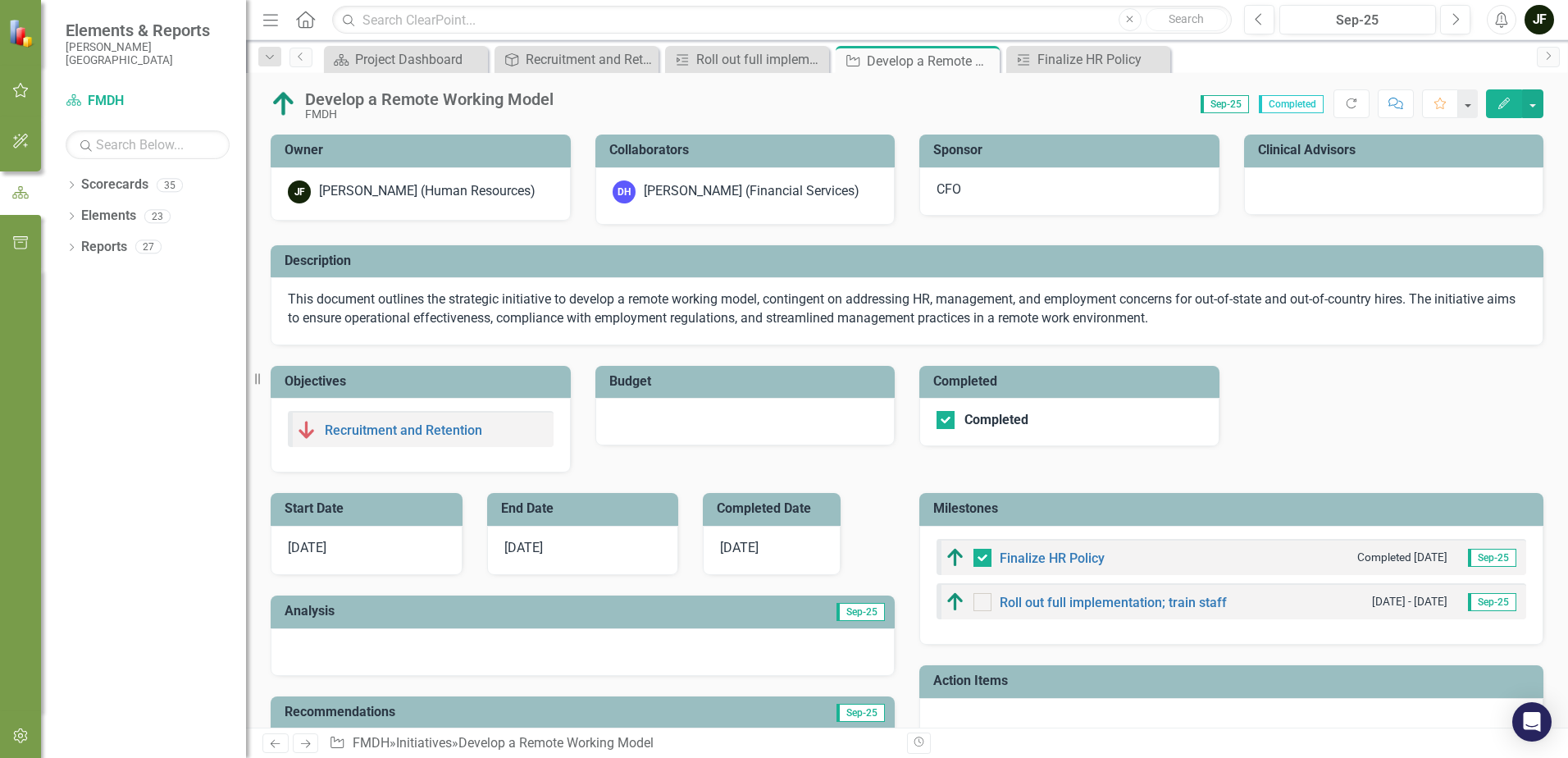
checkbox input "true"
click at [986, 58] on icon "Close" at bounding box center [984, 60] width 16 height 13
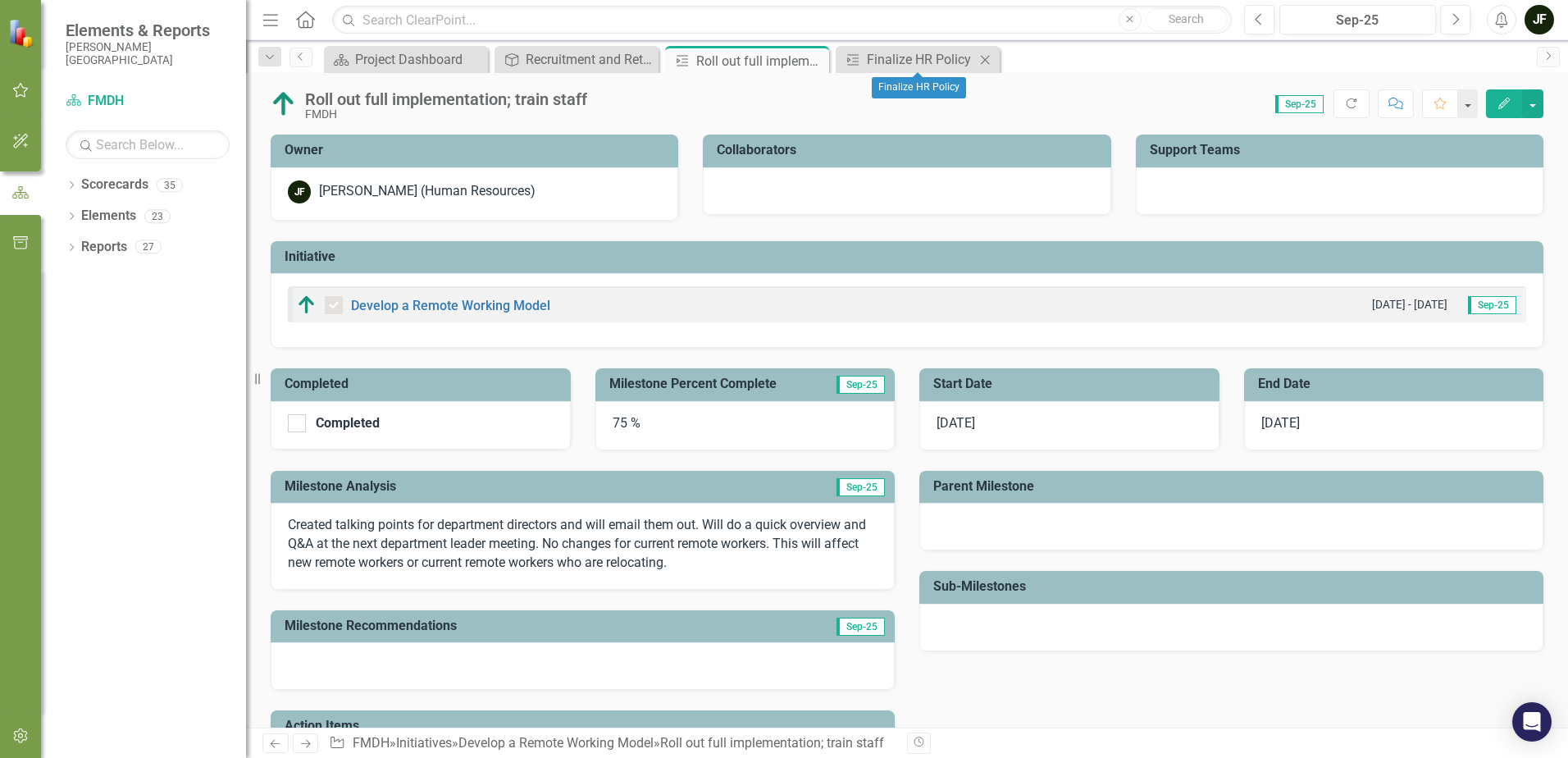
click at [984, 56] on icon "Close" at bounding box center [985, 60] width 16 height 13
click at [818, 59] on icon "Close" at bounding box center [813, 60] width 16 height 13
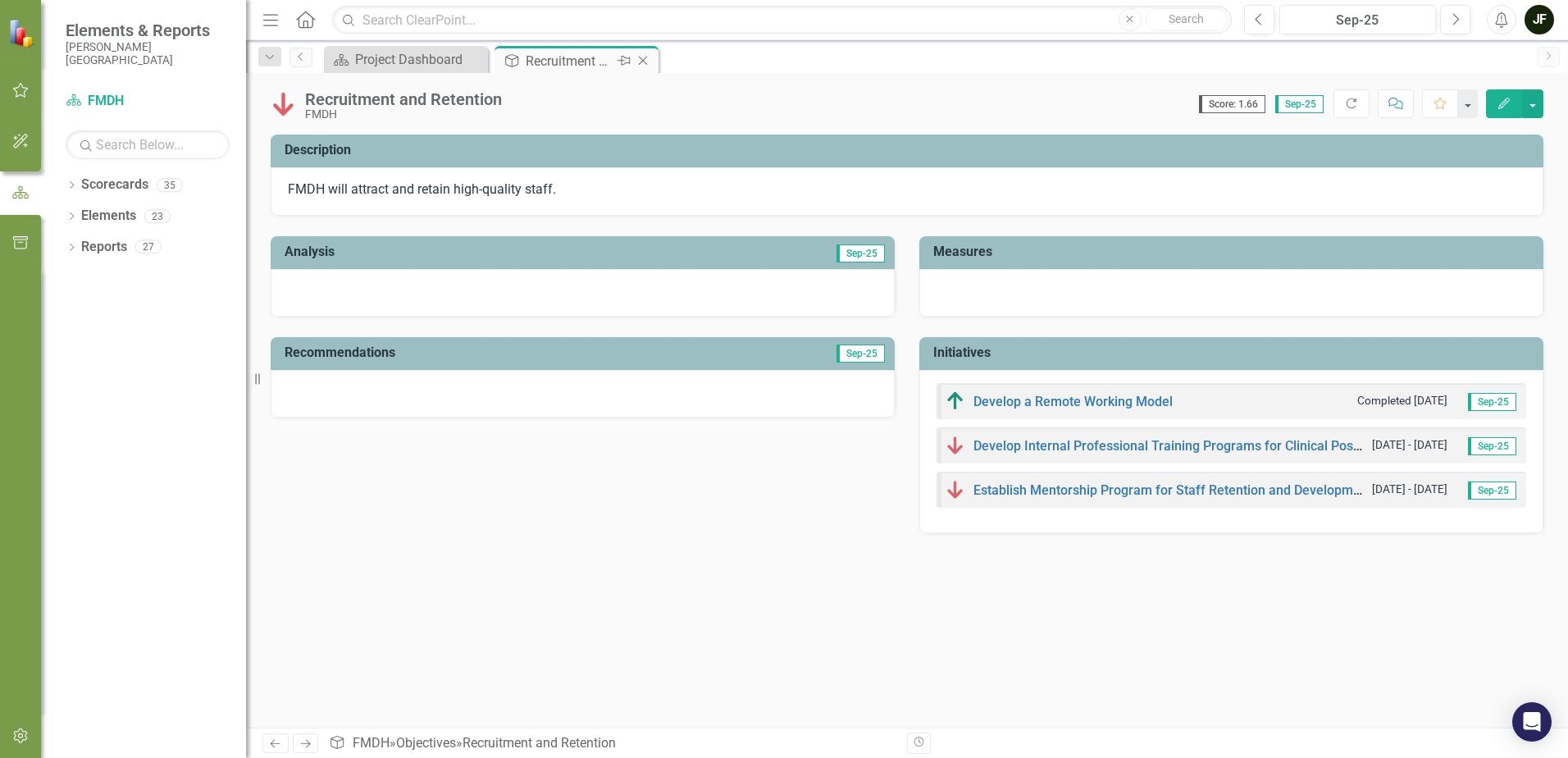
click at [644, 61] on icon "Close" at bounding box center [642, 60] width 16 height 13
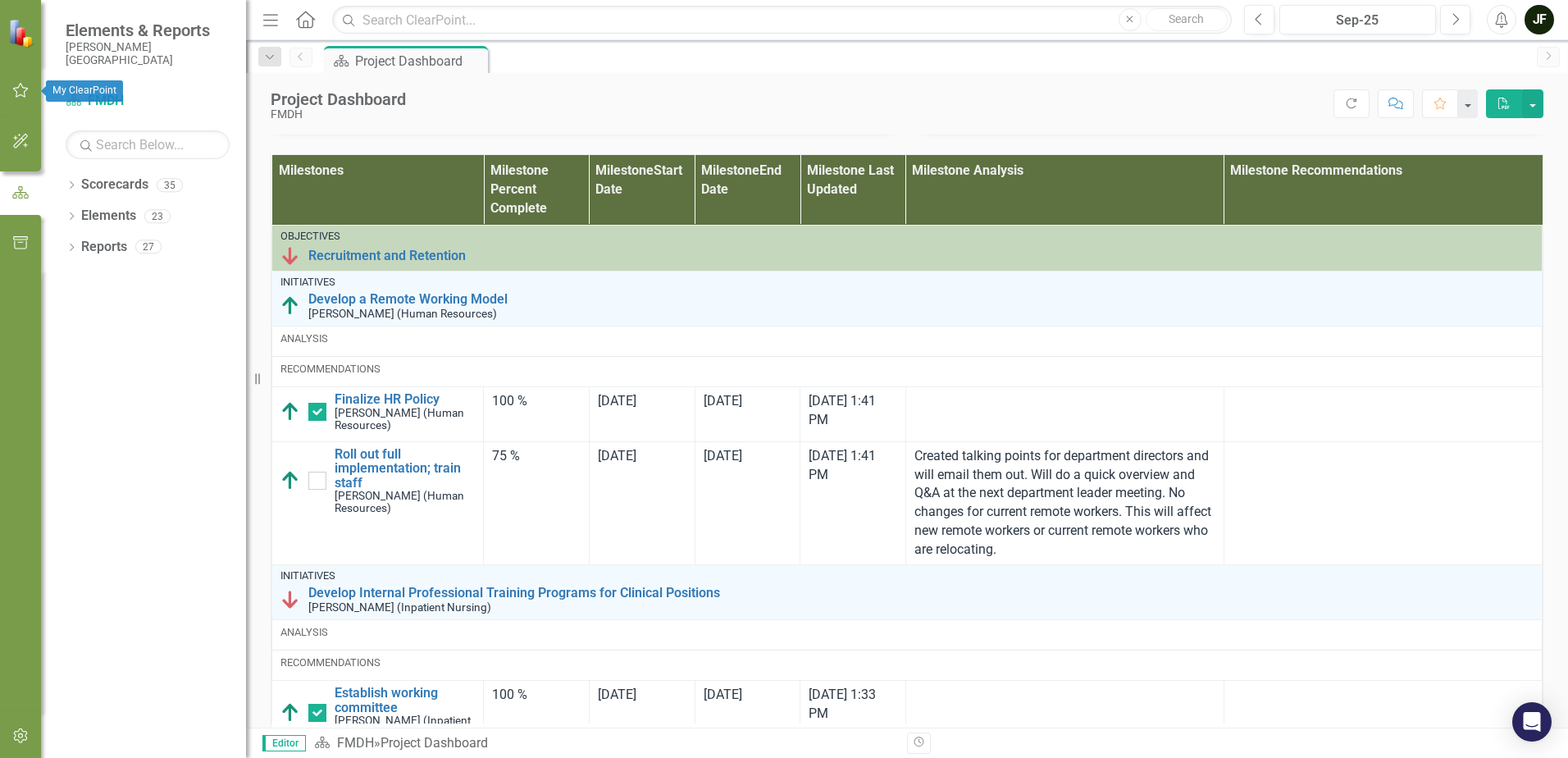
click at [22, 90] on icon "button" at bounding box center [20, 90] width 17 height 13
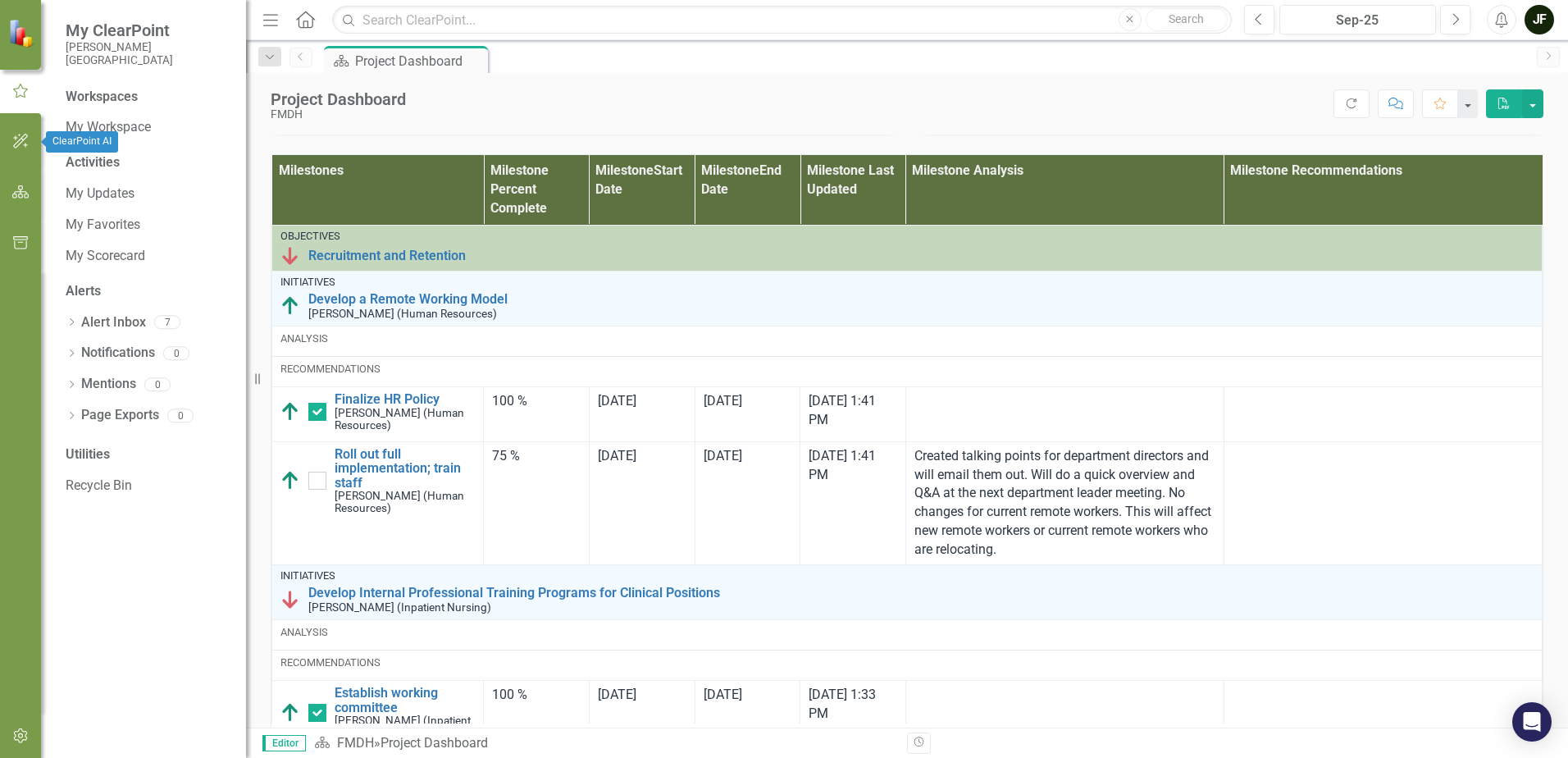
click at [18, 141] on icon "button" at bounding box center [20, 141] width 14 height 14
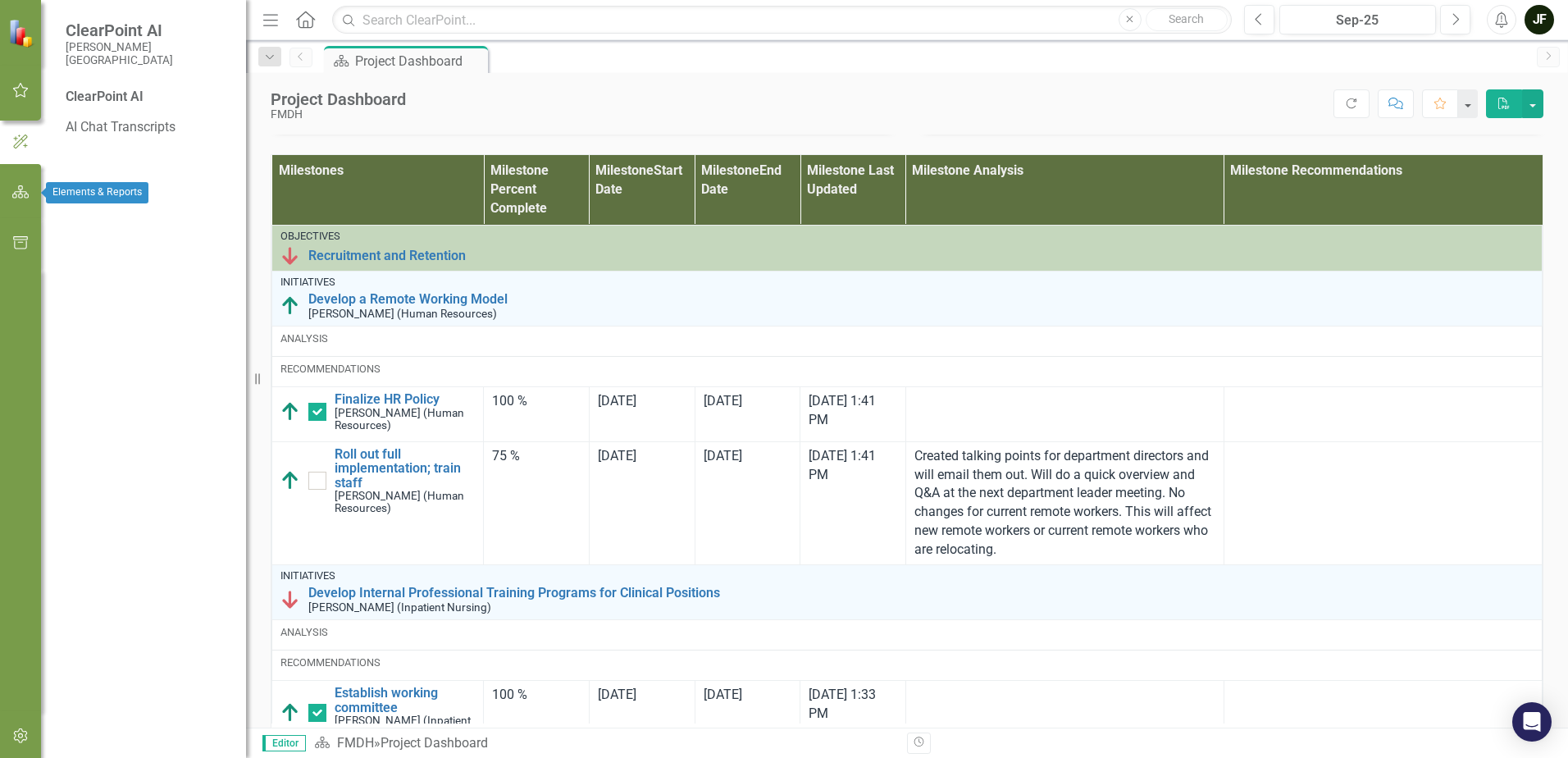
click at [16, 194] on icon "button" at bounding box center [20, 191] width 17 height 13
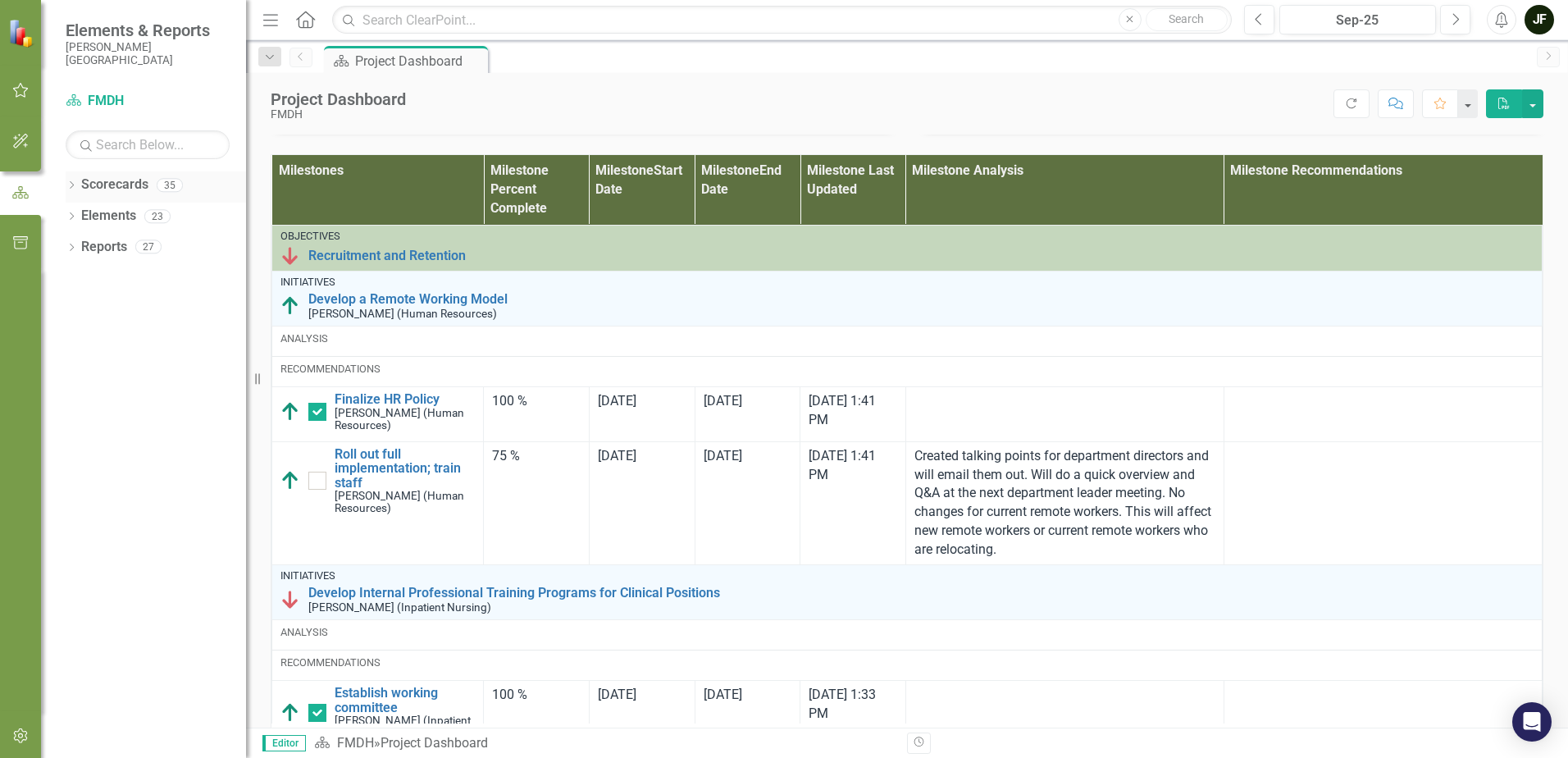
click at [73, 184] on icon at bounding box center [72, 185] width 4 height 8
click at [83, 212] on icon "Dropdown" at bounding box center [80, 216] width 12 height 10
click at [97, 307] on icon "Dropdown" at bounding box center [96, 309] width 12 height 10
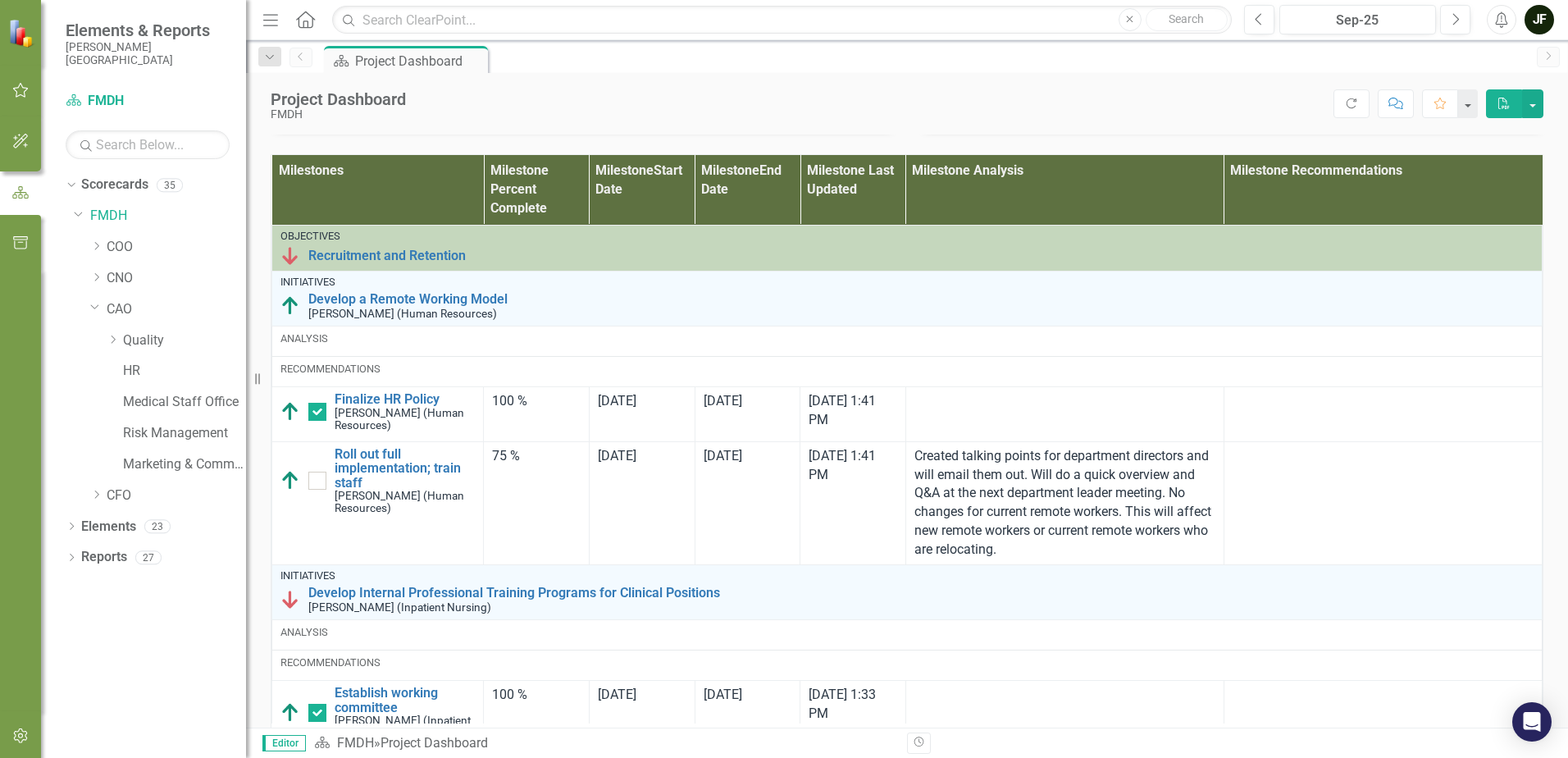
click at [121, 369] on div "HR" at bounding box center [168, 373] width 156 height 32
click at [128, 370] on link "HR" at bounding box center [184, 371] width 123 height 19
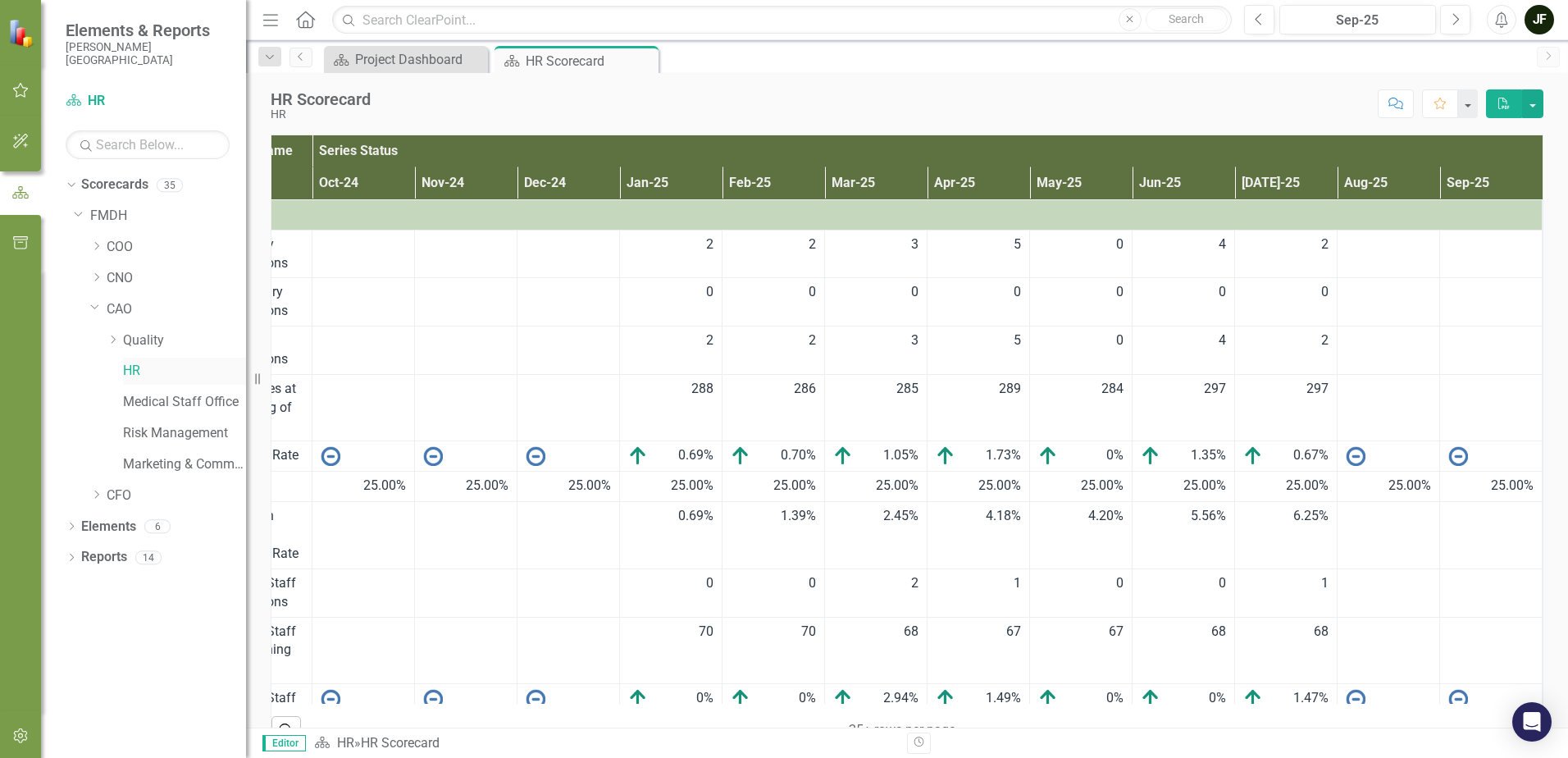
click at [135, 373] on link "HR" at bounding box center [184, 371] width 123 height 19
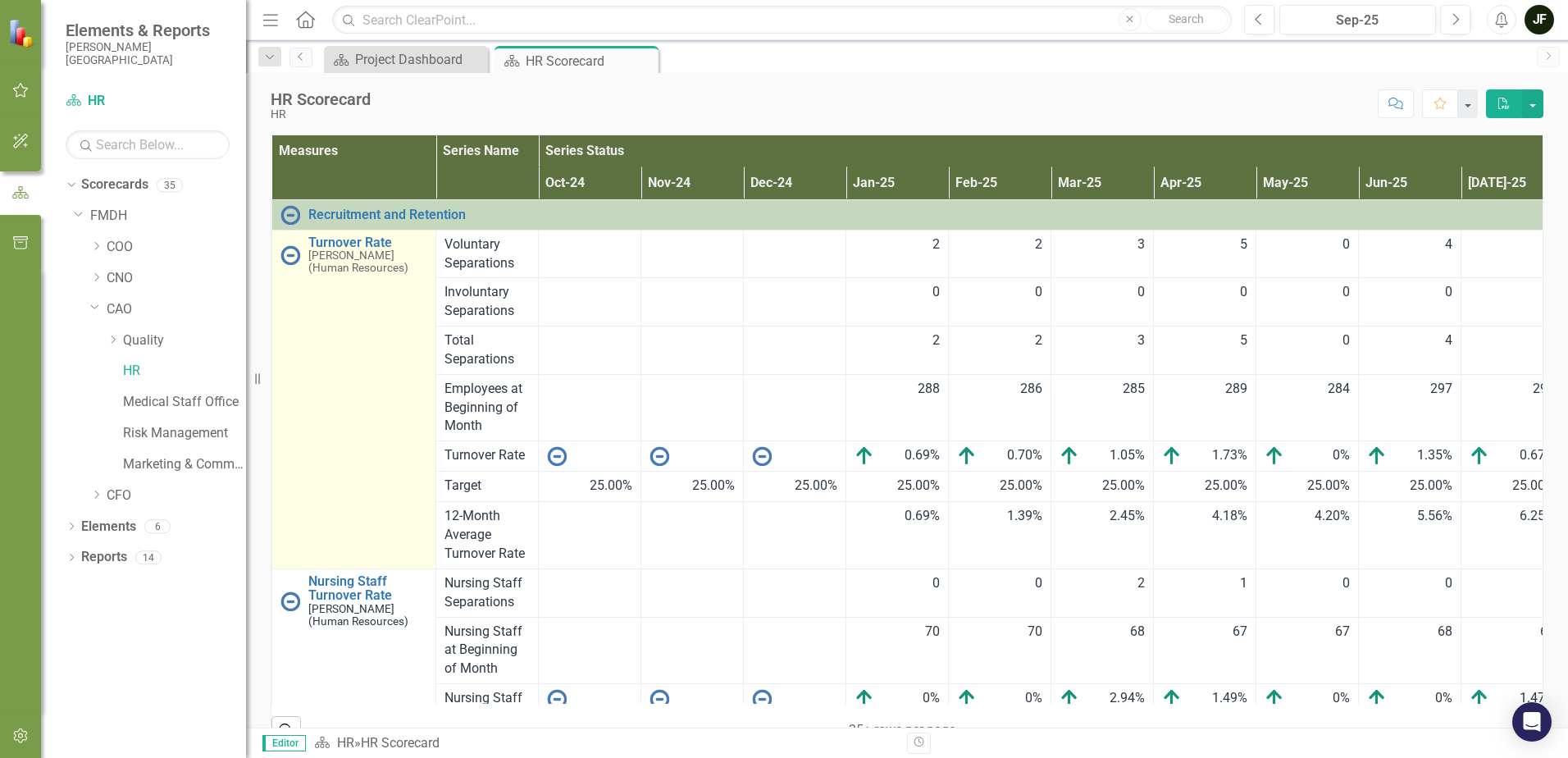
click at [354, 263] on small "[PERSON_NAME] (Human Resources)" at bounding box center [367, 261] width 119 height 25
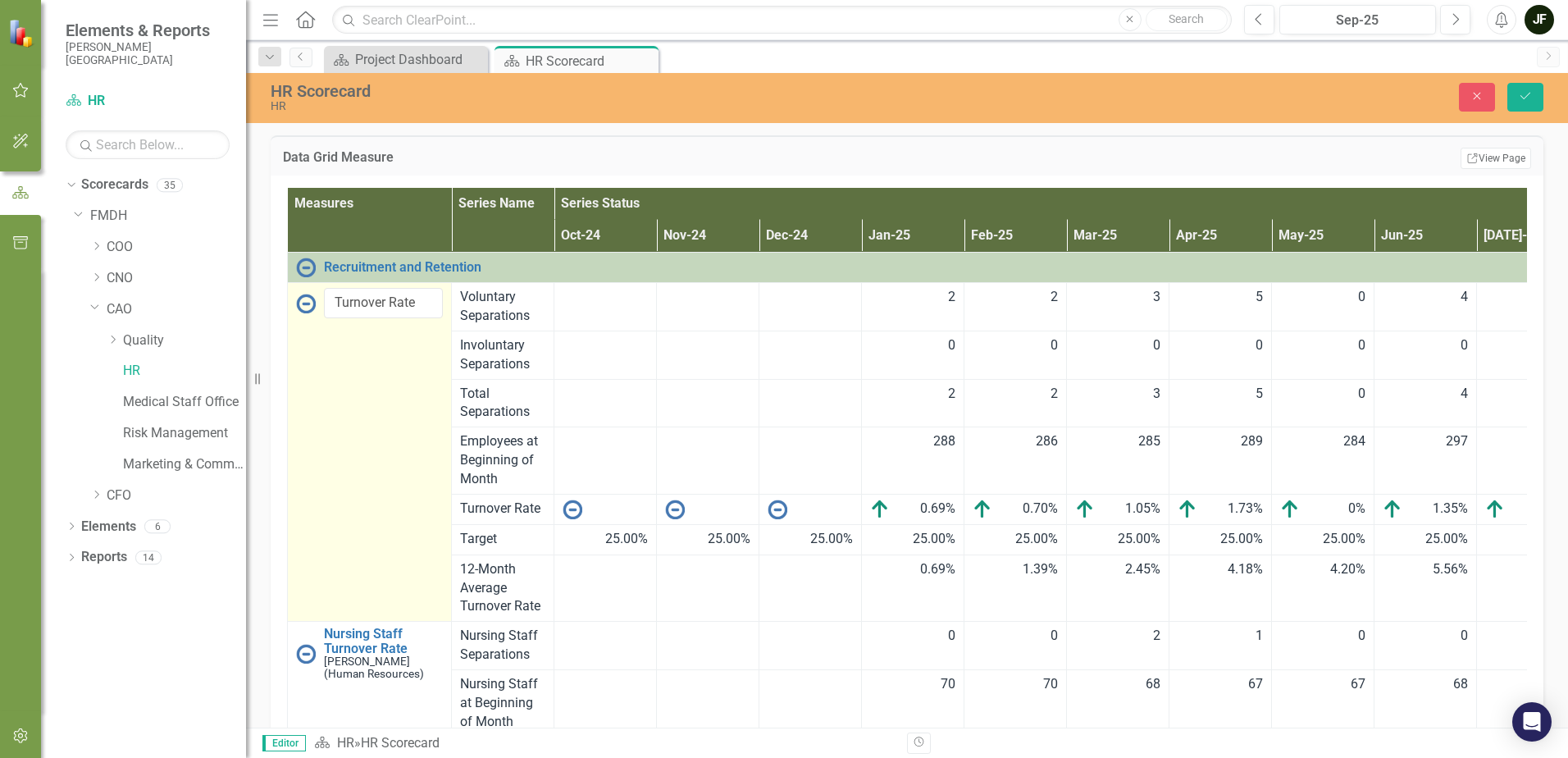
click at [385, 384] on td "Turnover Rate Edit Edit Measure Link Open Element" at bounding box center [370, 452] width 164 height 338
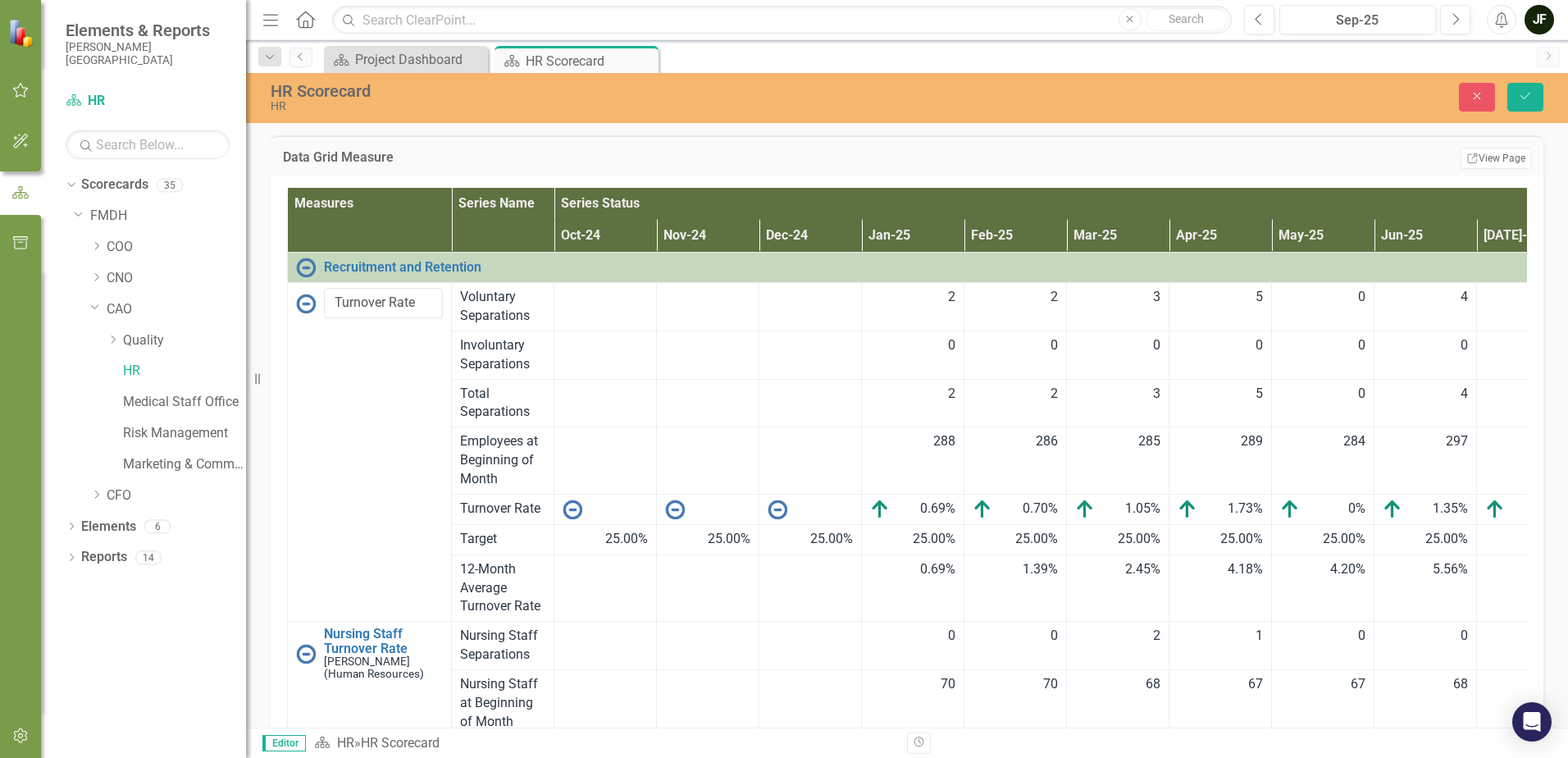
click at [304, 299] on img at bounding box center [305, 303] width 20 height 20
click at [370, 300] on input "Turnover Rate" at bounding box center [383, 304] width 119 height 31
click at [442, 442] on td "Turnover Rate Edit Edit Measure Link Open Element" at bounding box center [370, 452] width 164 height 338
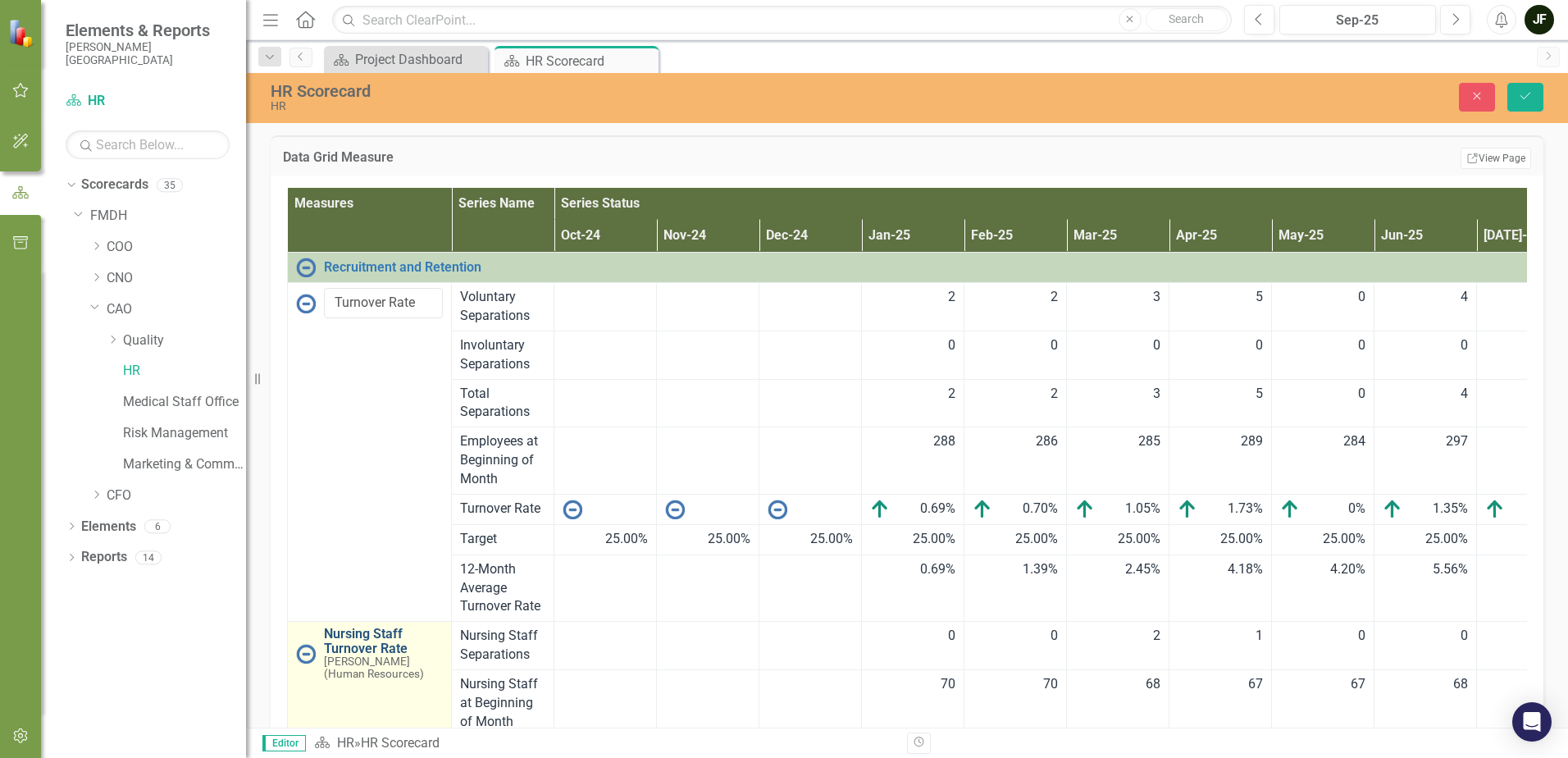
click at [369, 644] on link "Nursing Staff Turnover Rate" at bounding box center [383, 641] width 119 height 29
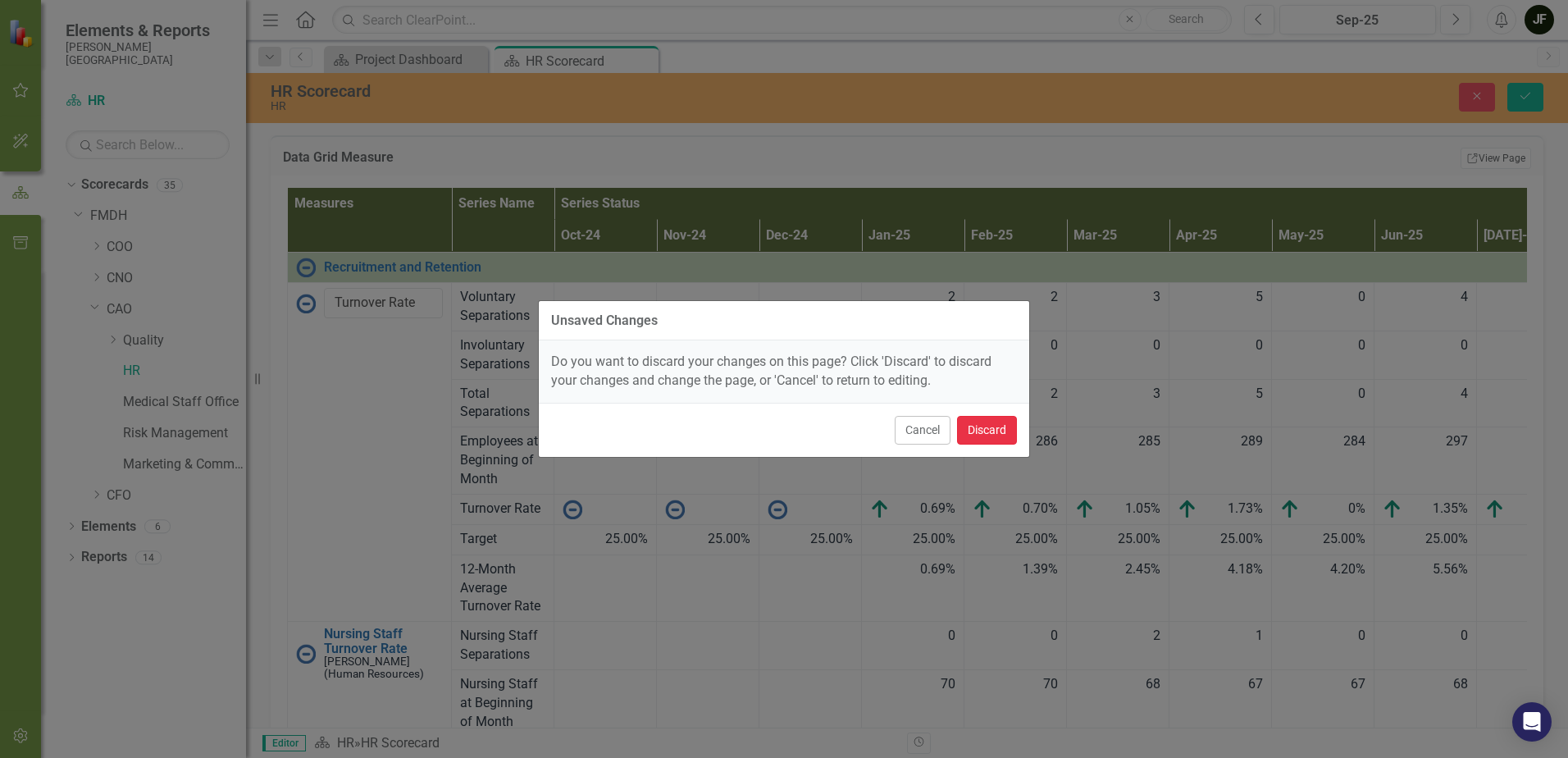
click at [981, 435] on button "Discard" at bounding box center [987, 431] width 60 height 29
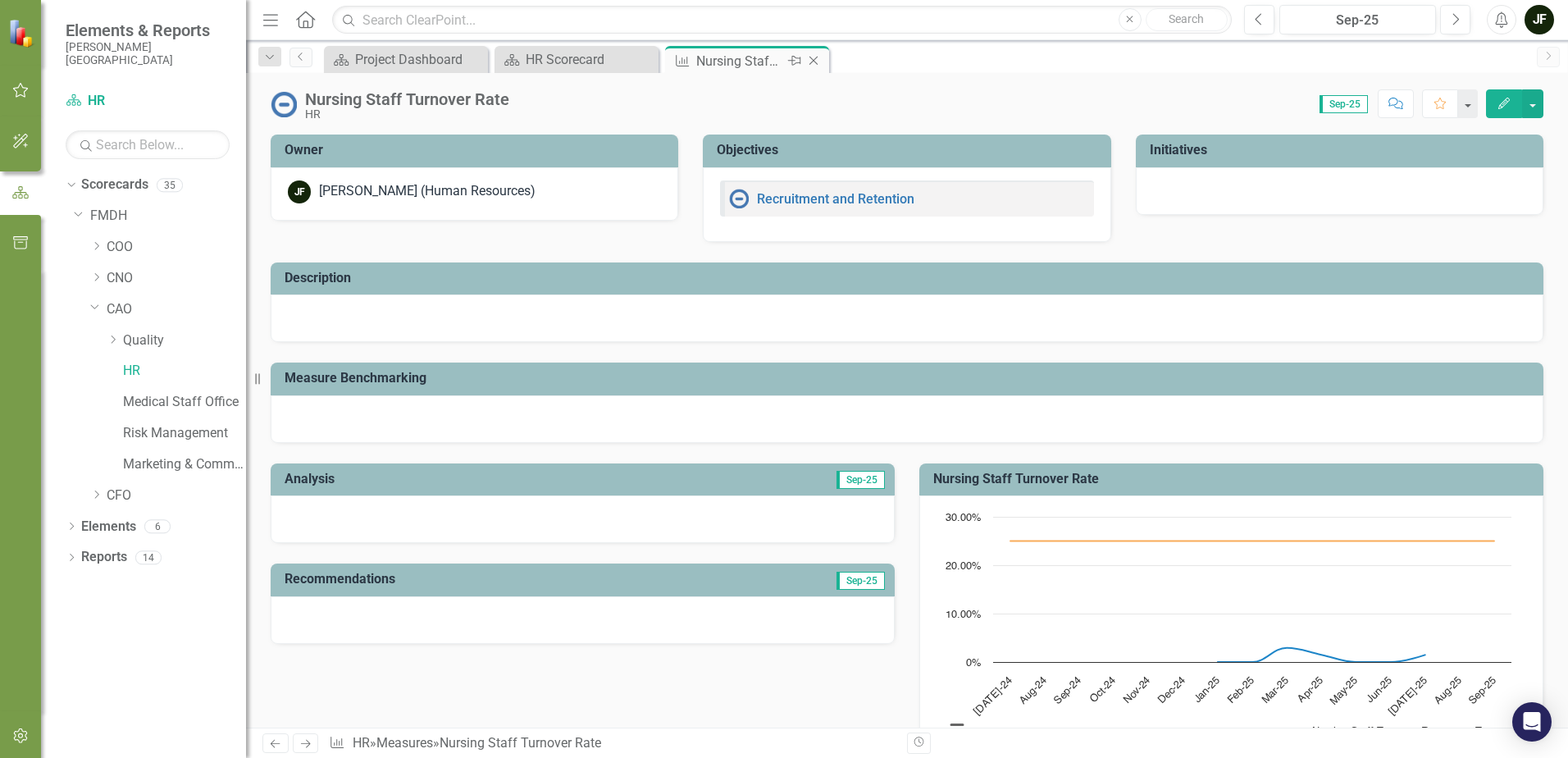
click at [819, 60] on icon "Close" at bounding box center [813, 60] width 16 height 13
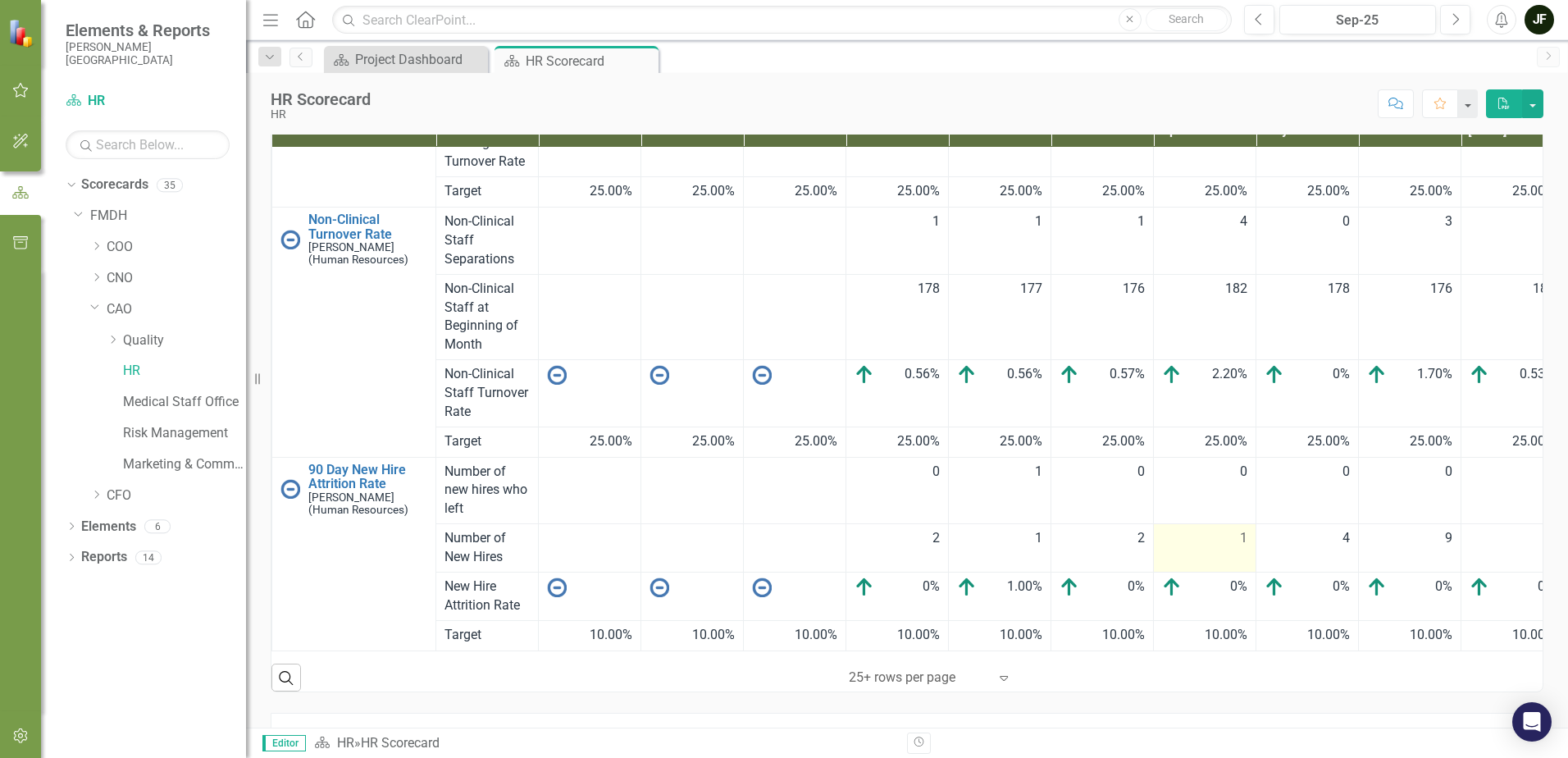
scroll to position [101, 0]
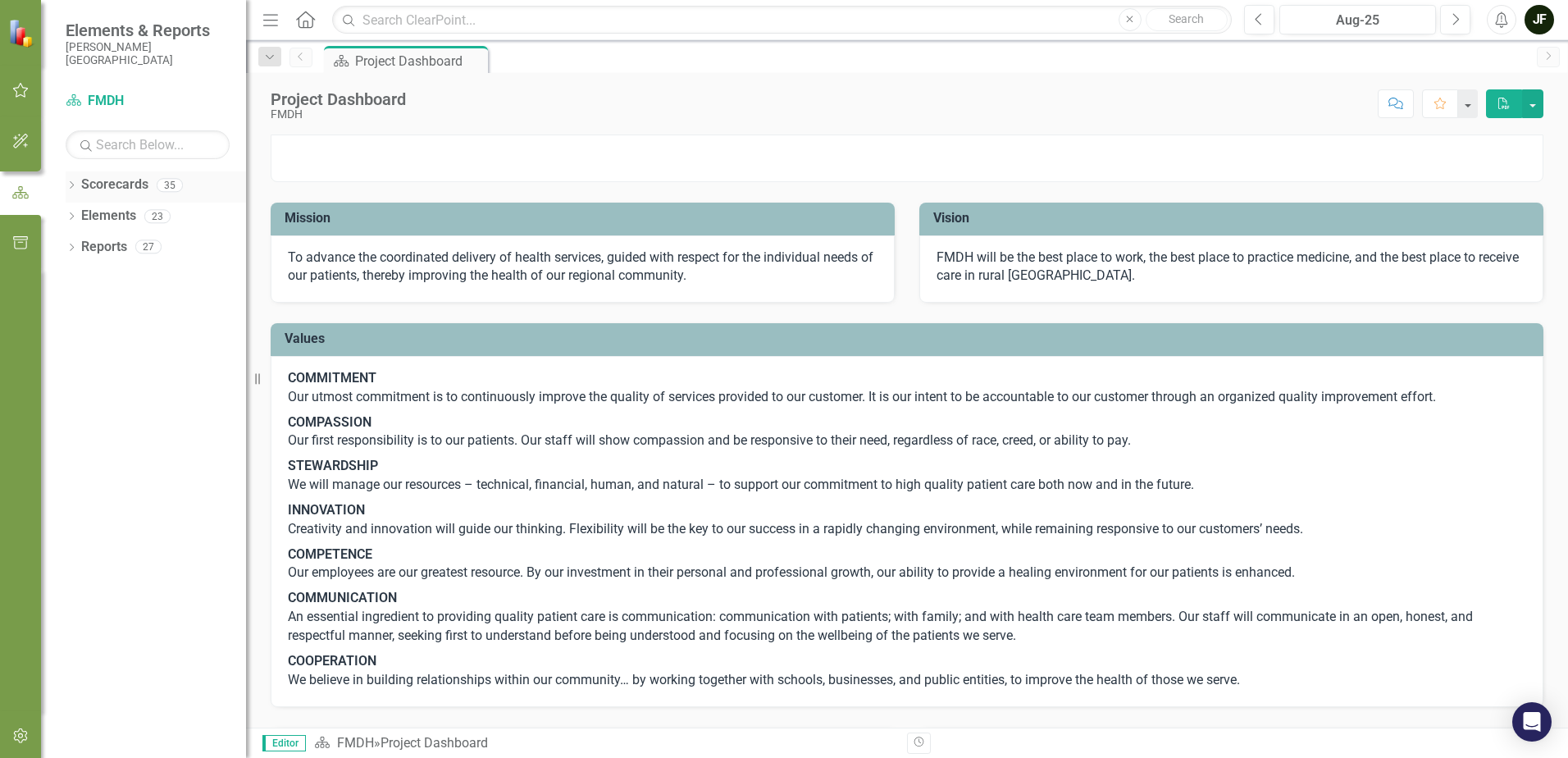
click at [74, 187] on icon "Dropdown" at bounding box center [71, 187] width 11 height 9
click at [84, 211] on icon "Dropdown" at bounding box center [80, 216] width 12 height 10
click at [97, 304] on icon "Dropdown" at bounding box center [96, 309] width 12 height 10
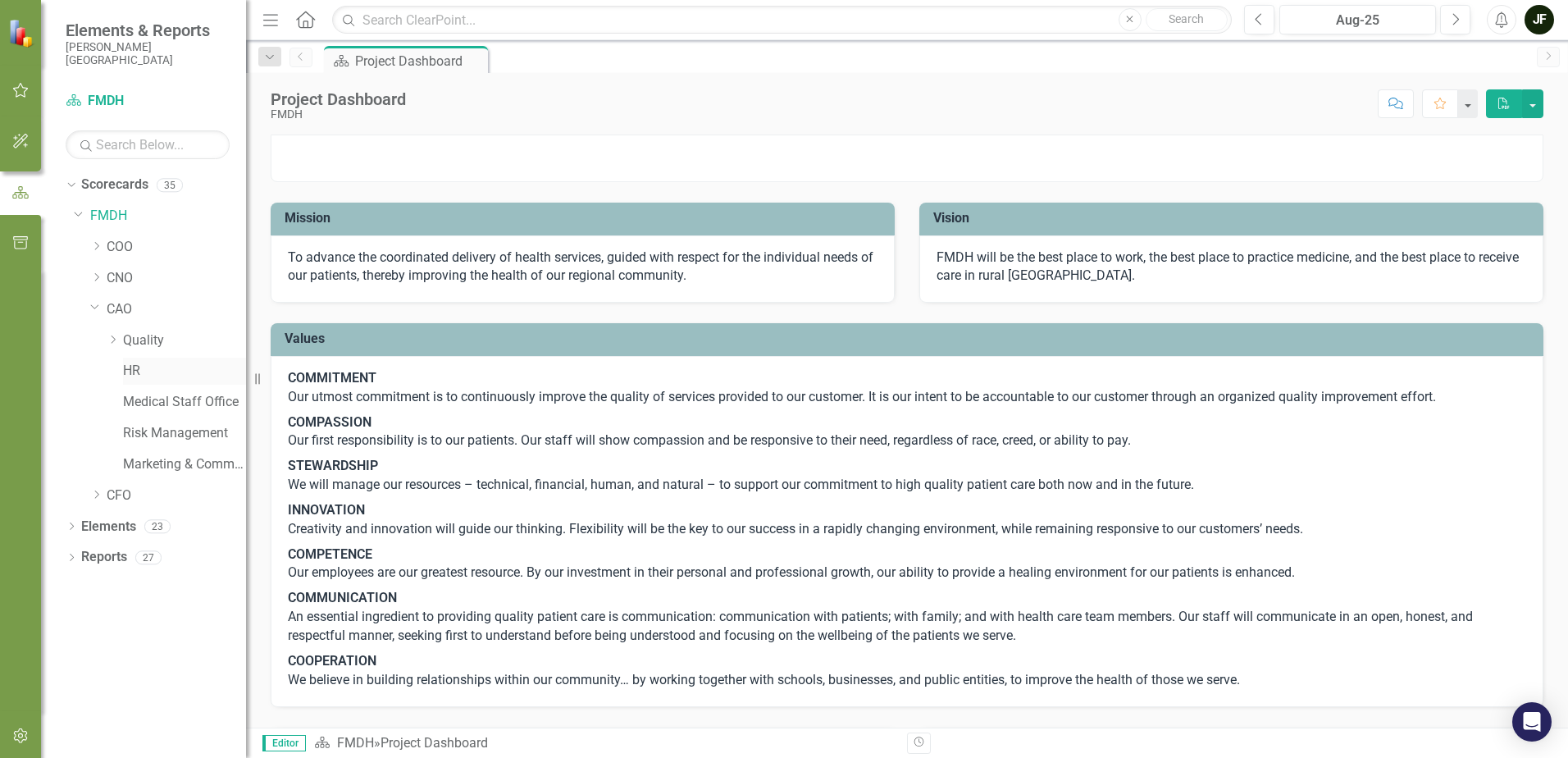
click at [132, 367] on link "HR" at bounding box center [184, 371] width 123 height 19
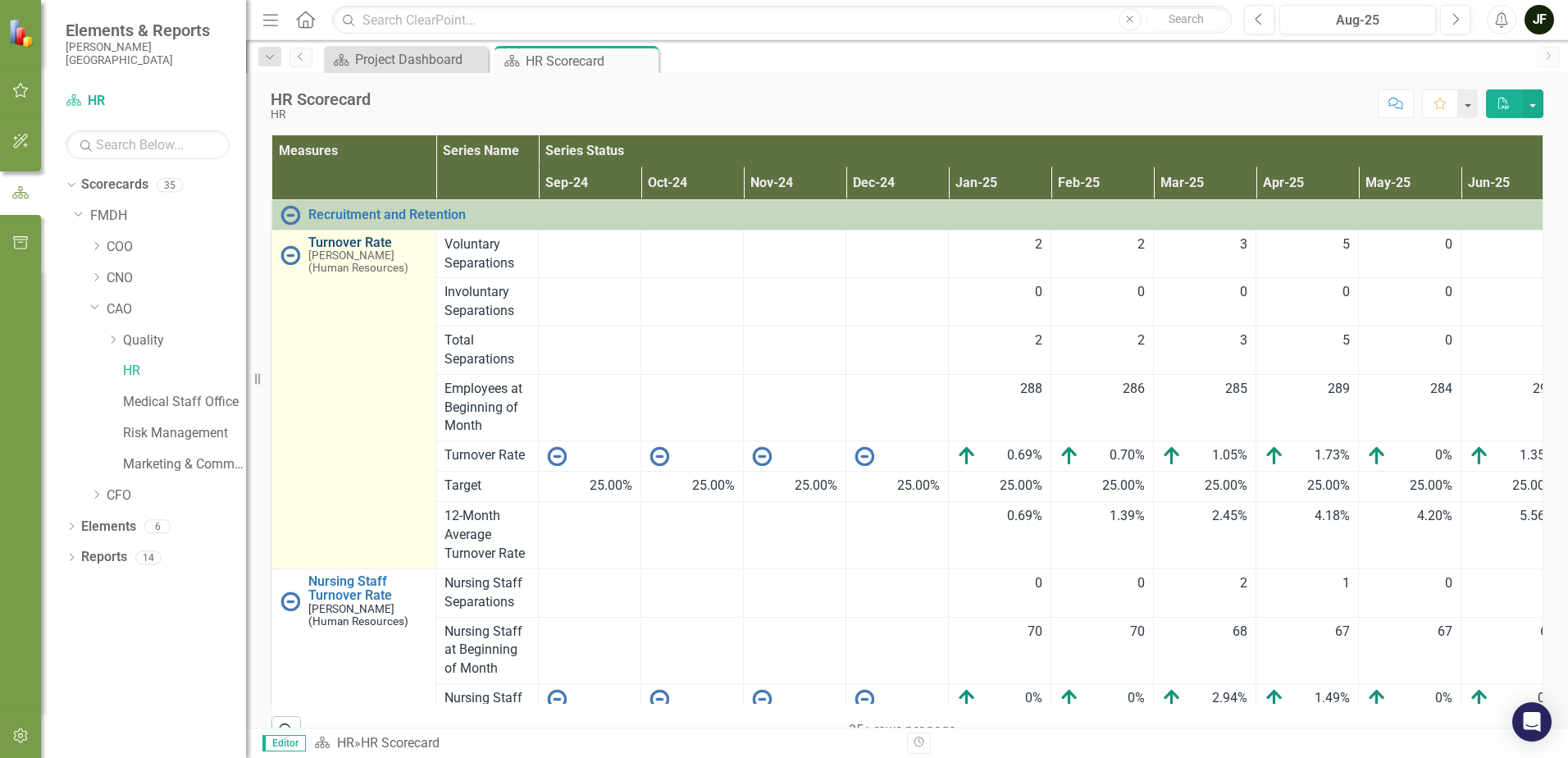
click at [352, 243] on link "Turnover Rate" at bounding box center [367, 242] width 119 height 14
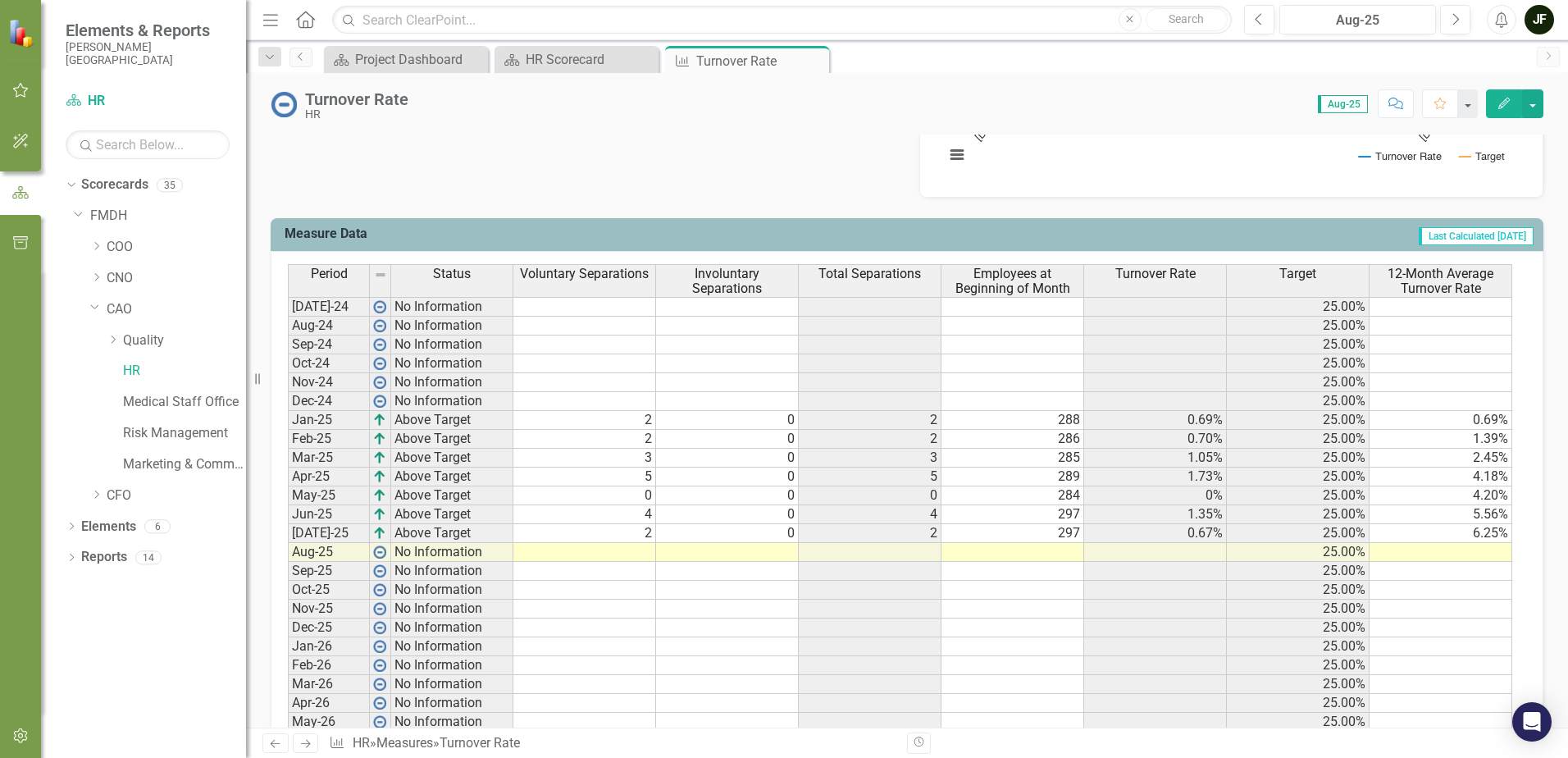
scroll to position [638, 0]
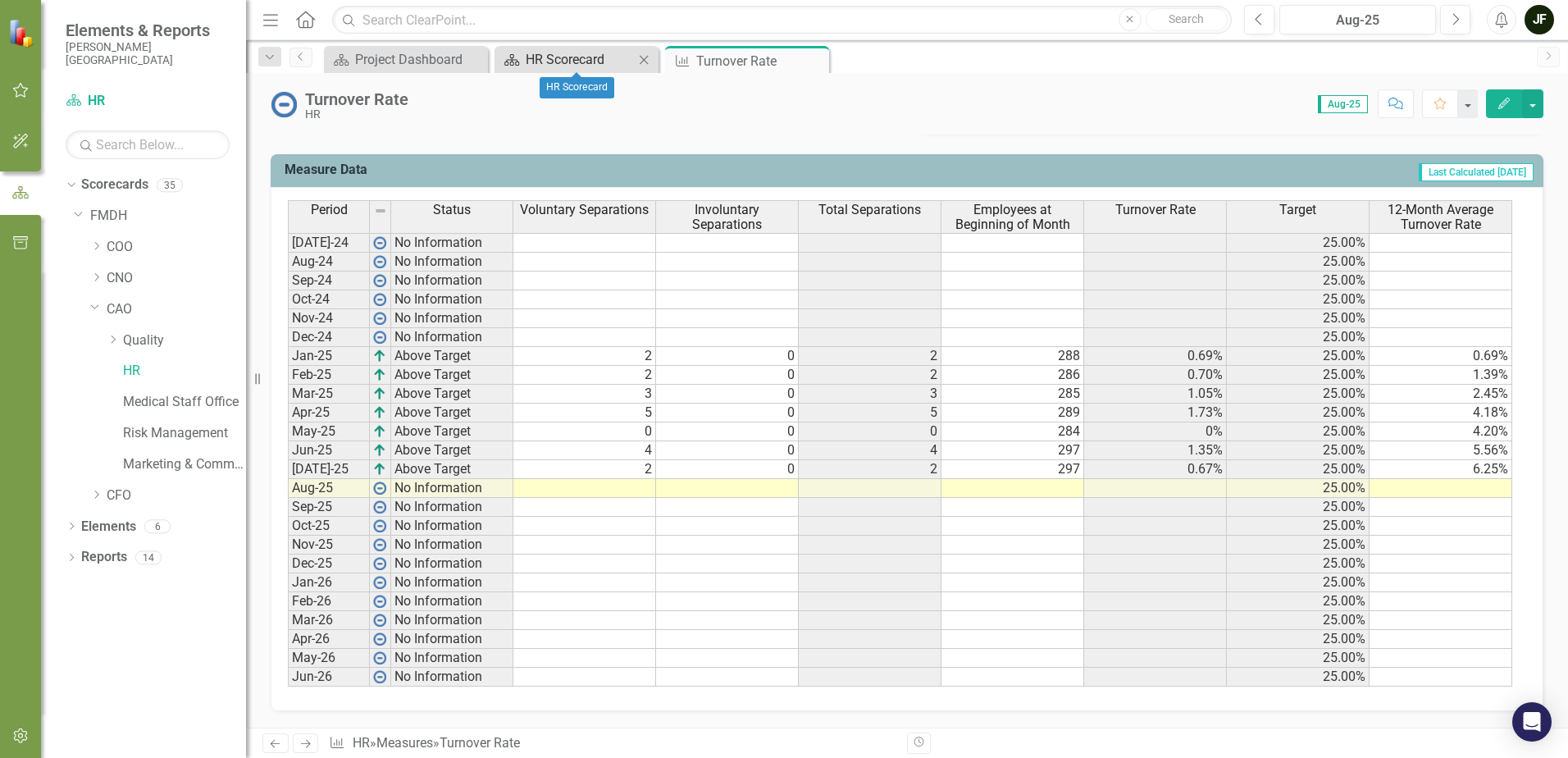
click at [541, 60] on div "HR Scorecard" at bounding box center [580, 60] width 108 height 20
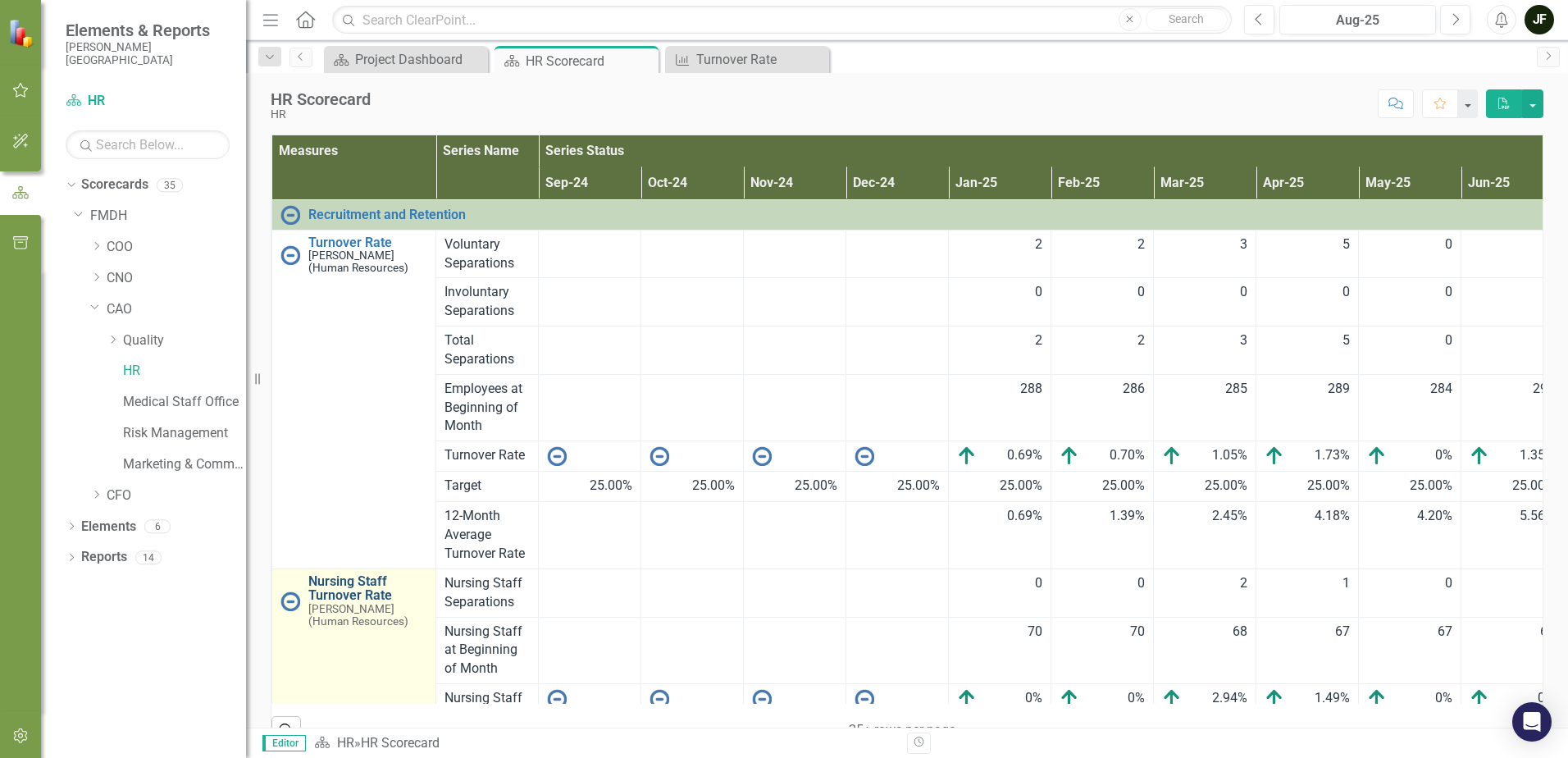
click at [334, 588] on link "Nursing Staff Turnover Rate" at bounding box center [367, 588] width 119 height 29
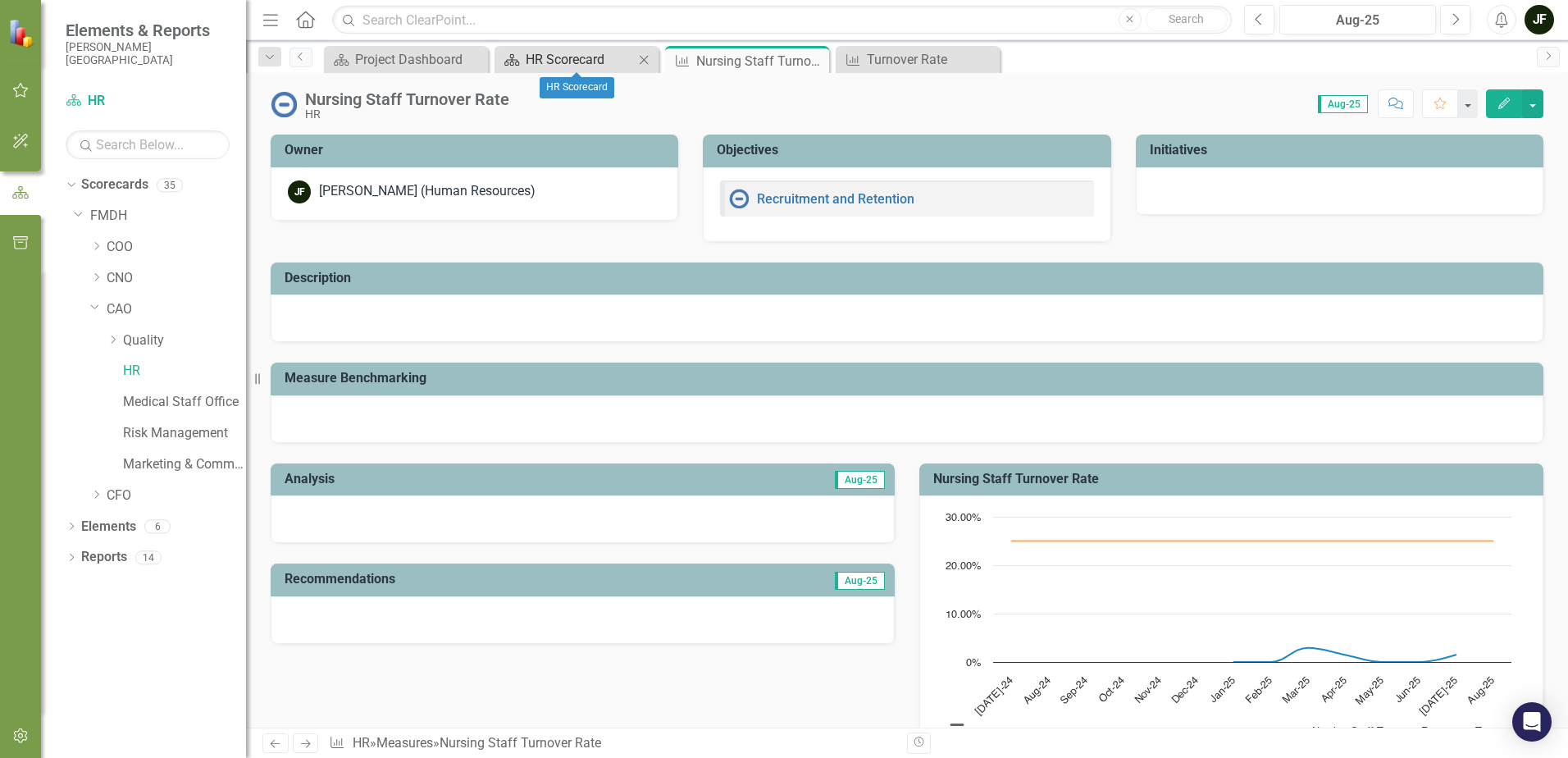
click at [564, 61] on div "HR Scorecard" at bounding box center [580, 60] width 108 height 20
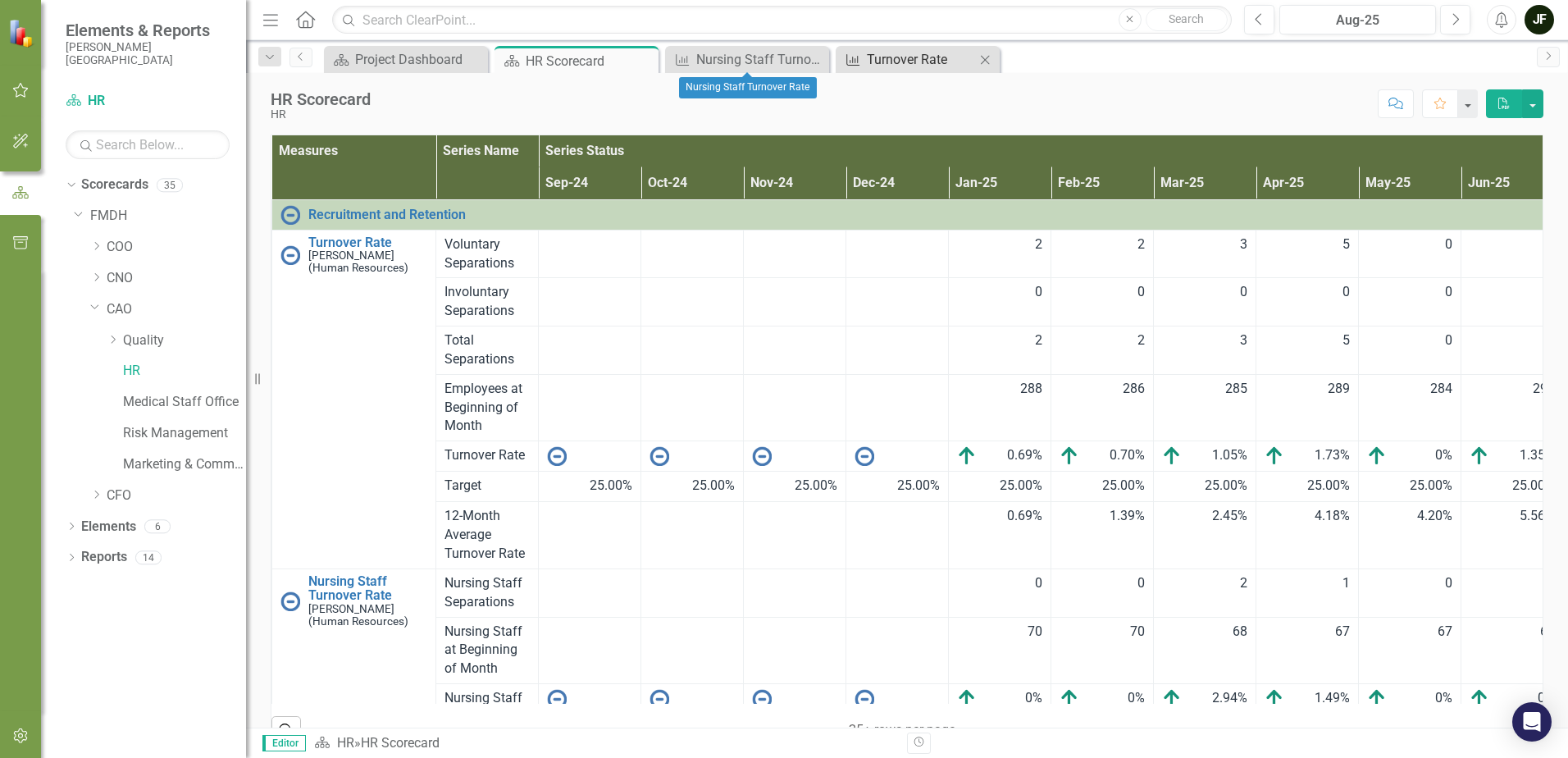
click at [876, 60] on div "Turnover Rate" at bounding box center [921, 60] width 108 height 20
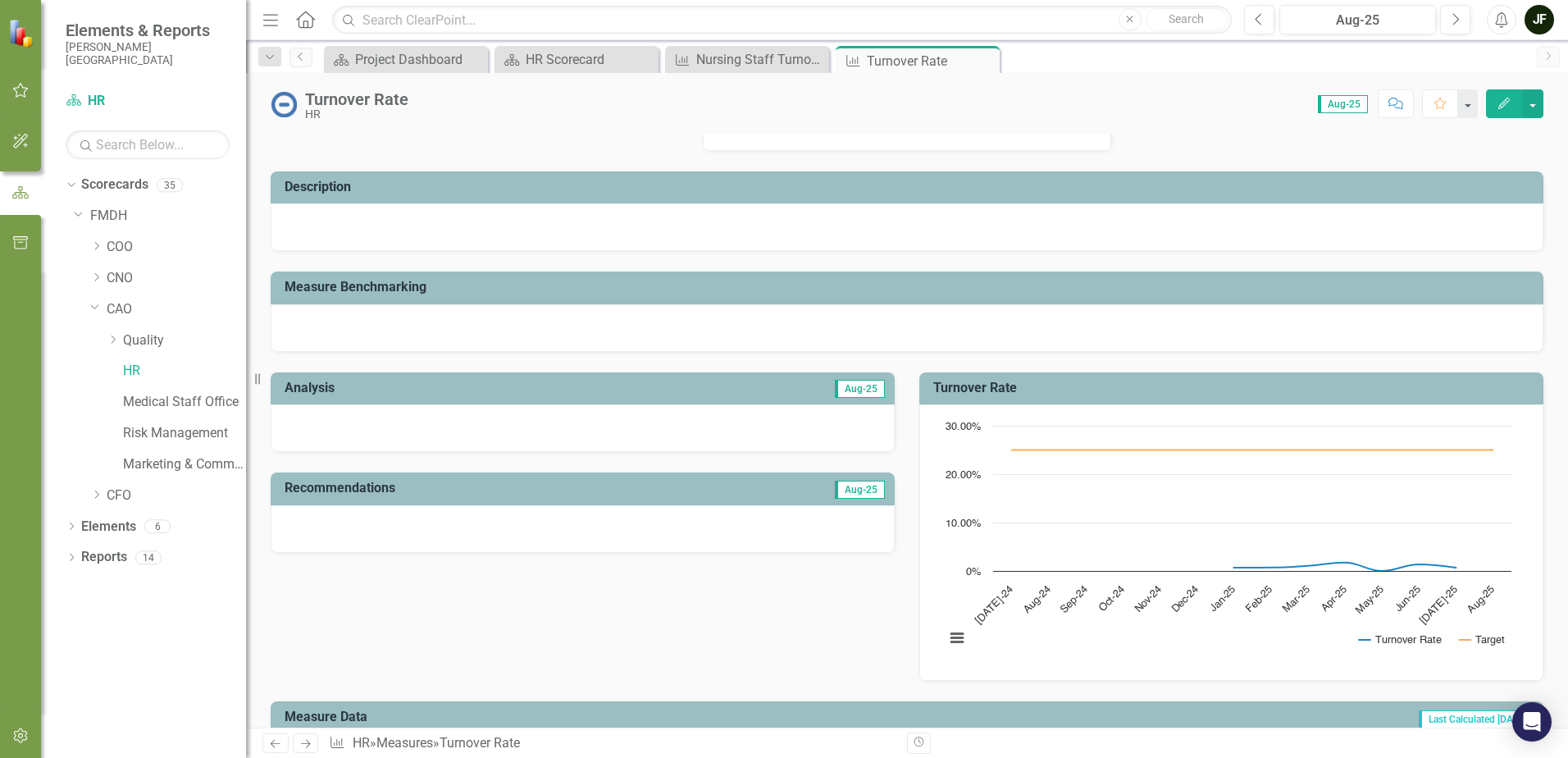
scroll to position [82, 0]
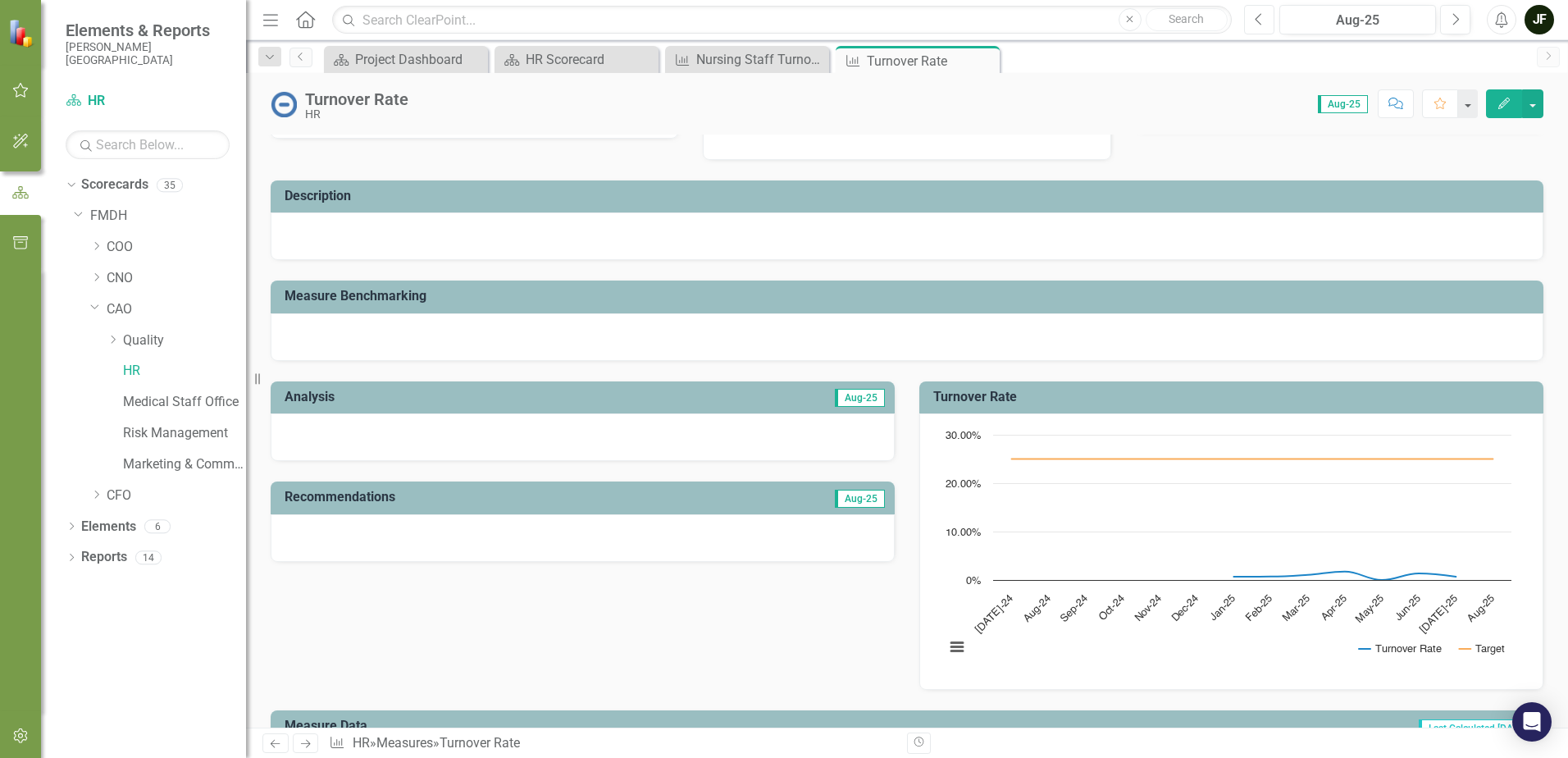
click at [1261, 20] on icon "Previous" at bounding box center [1259, 19] width 9 height 14
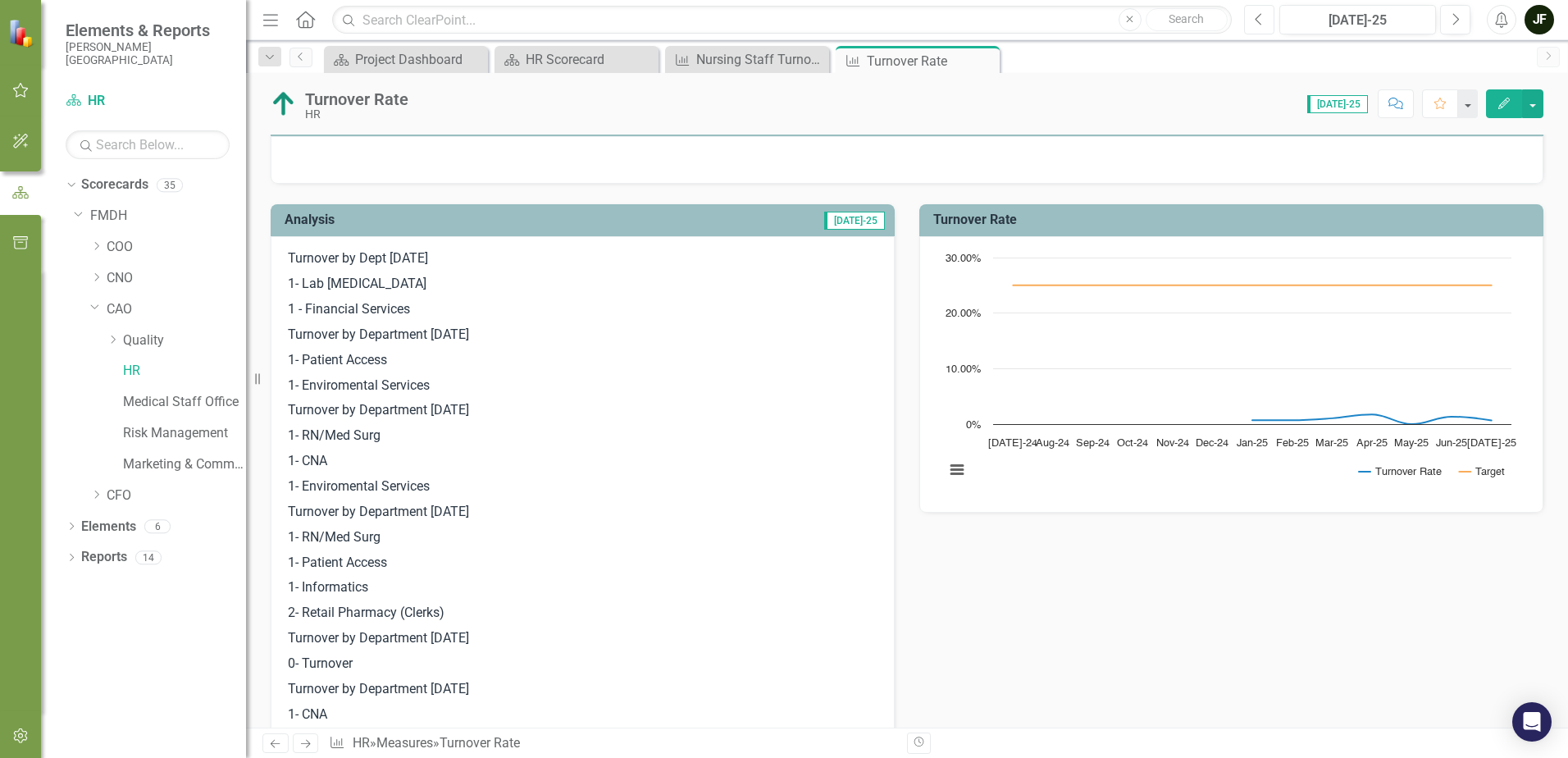
scroll to position [246, 0]
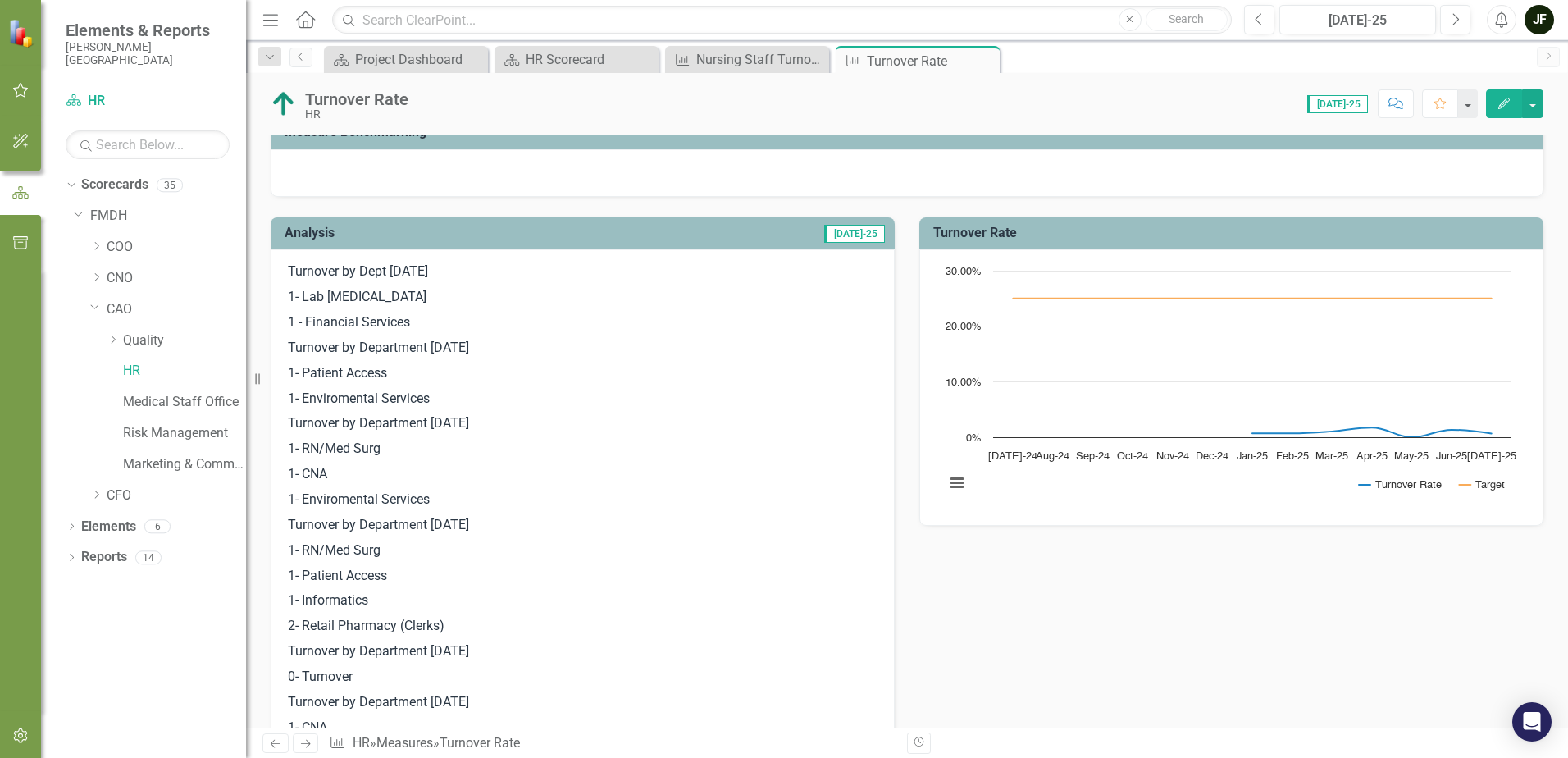
click at [848, 234] on span "[DATE]-25" at bounding box center [854, 234] width 61 height 18
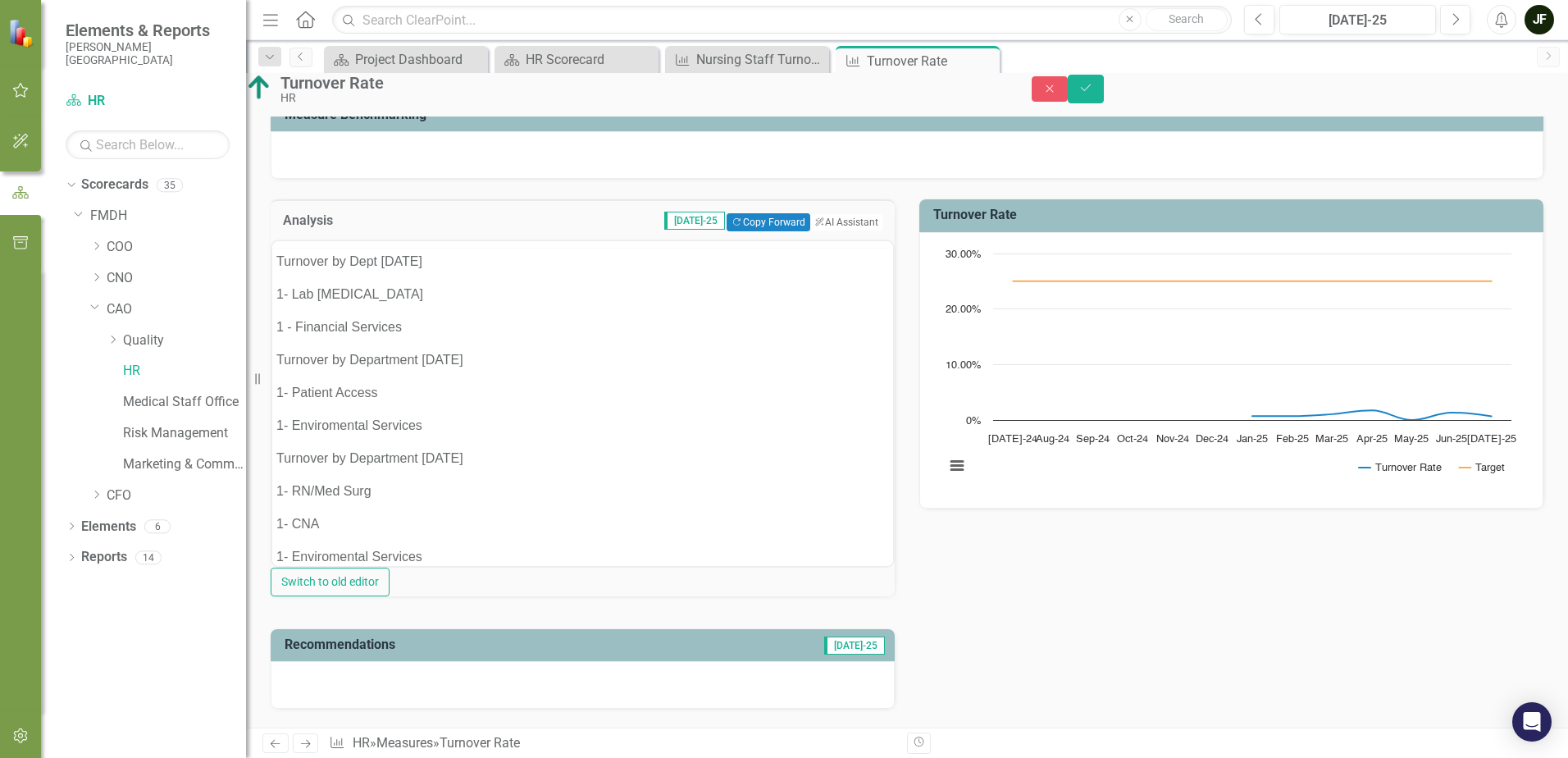
scroll to position [0, 0]
click at [750, 231] on button "Copy Forward Copy Forward" at bounding box center [767, 222] width 83 height 18
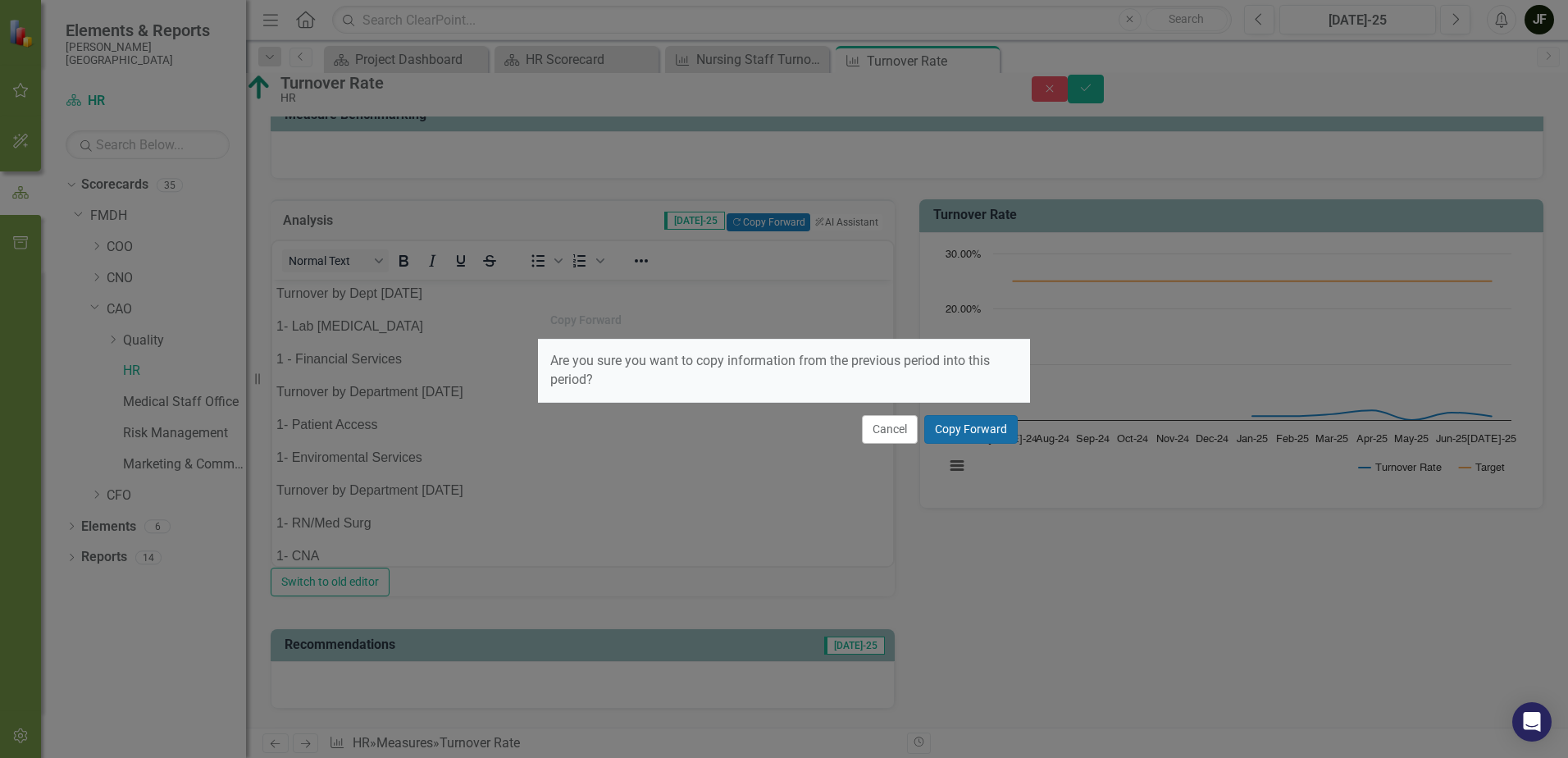
click at [966, 431] on button "Copy Forward" at bounding box center [971, 430] width 94 height 29
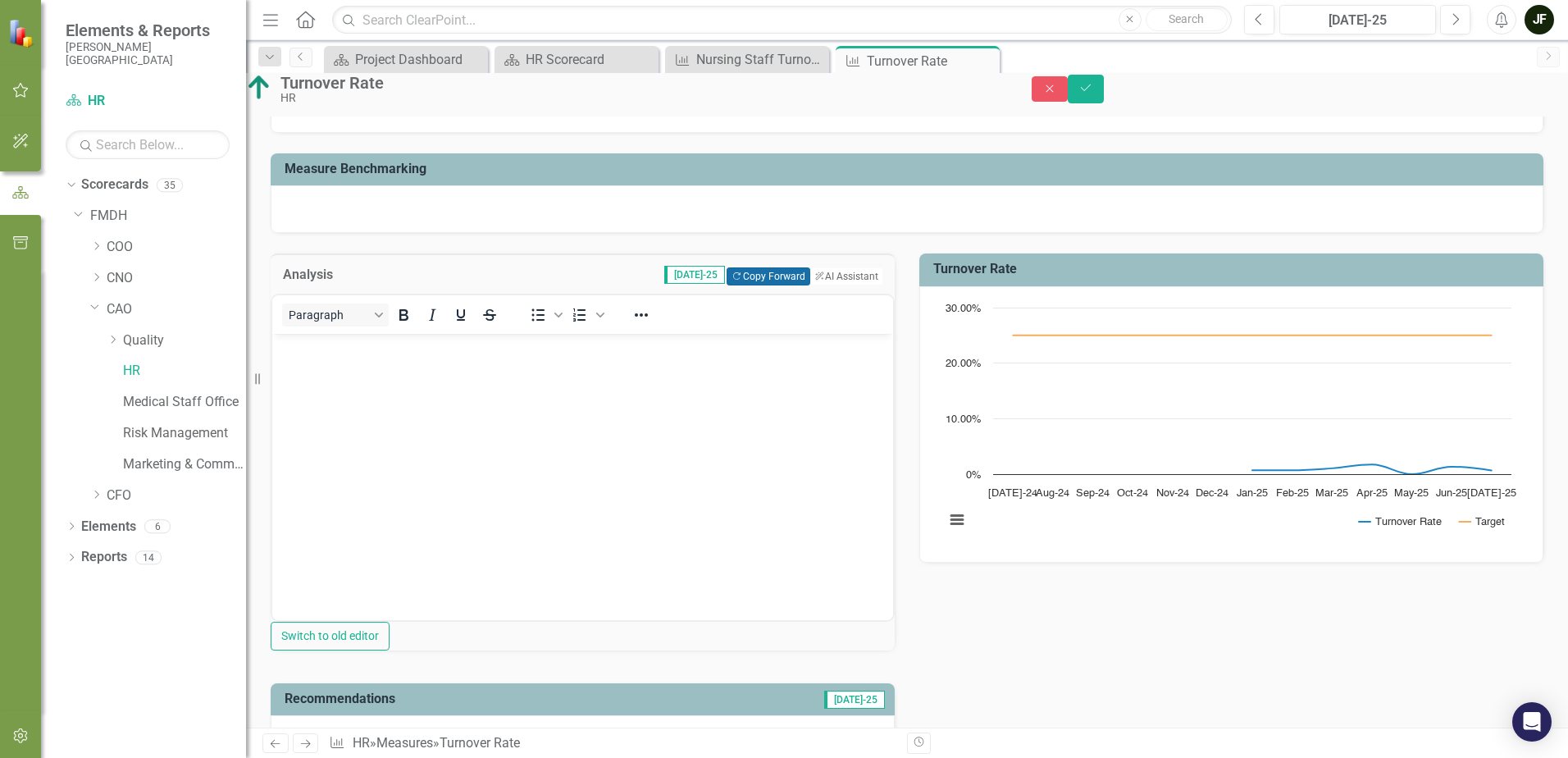
scroll to position [164, 0]
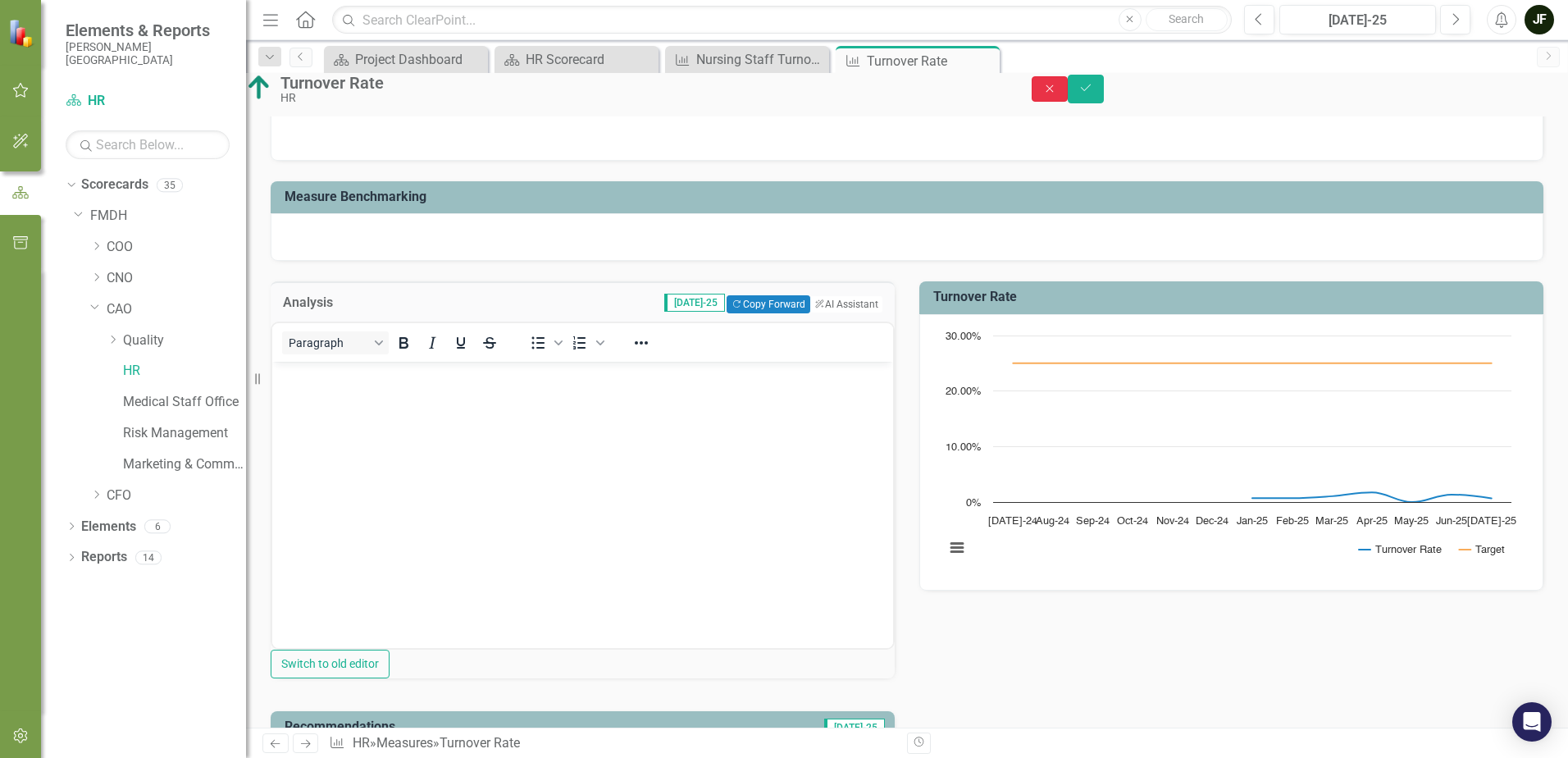
click at [1057, 95] on icon "Close" at bounding box center [1050, 88] width 14 height 11
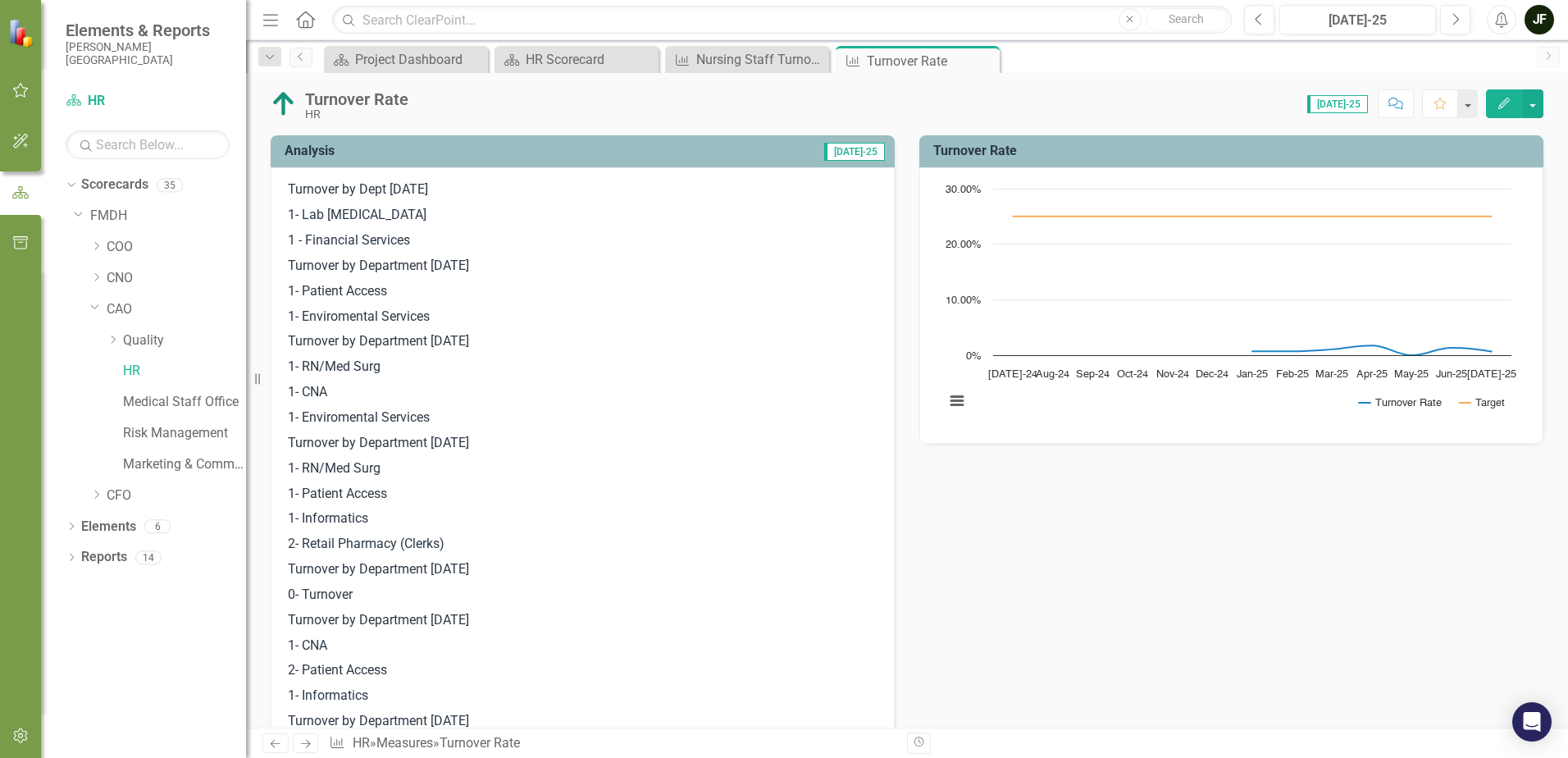
scroll to position [82, 0]
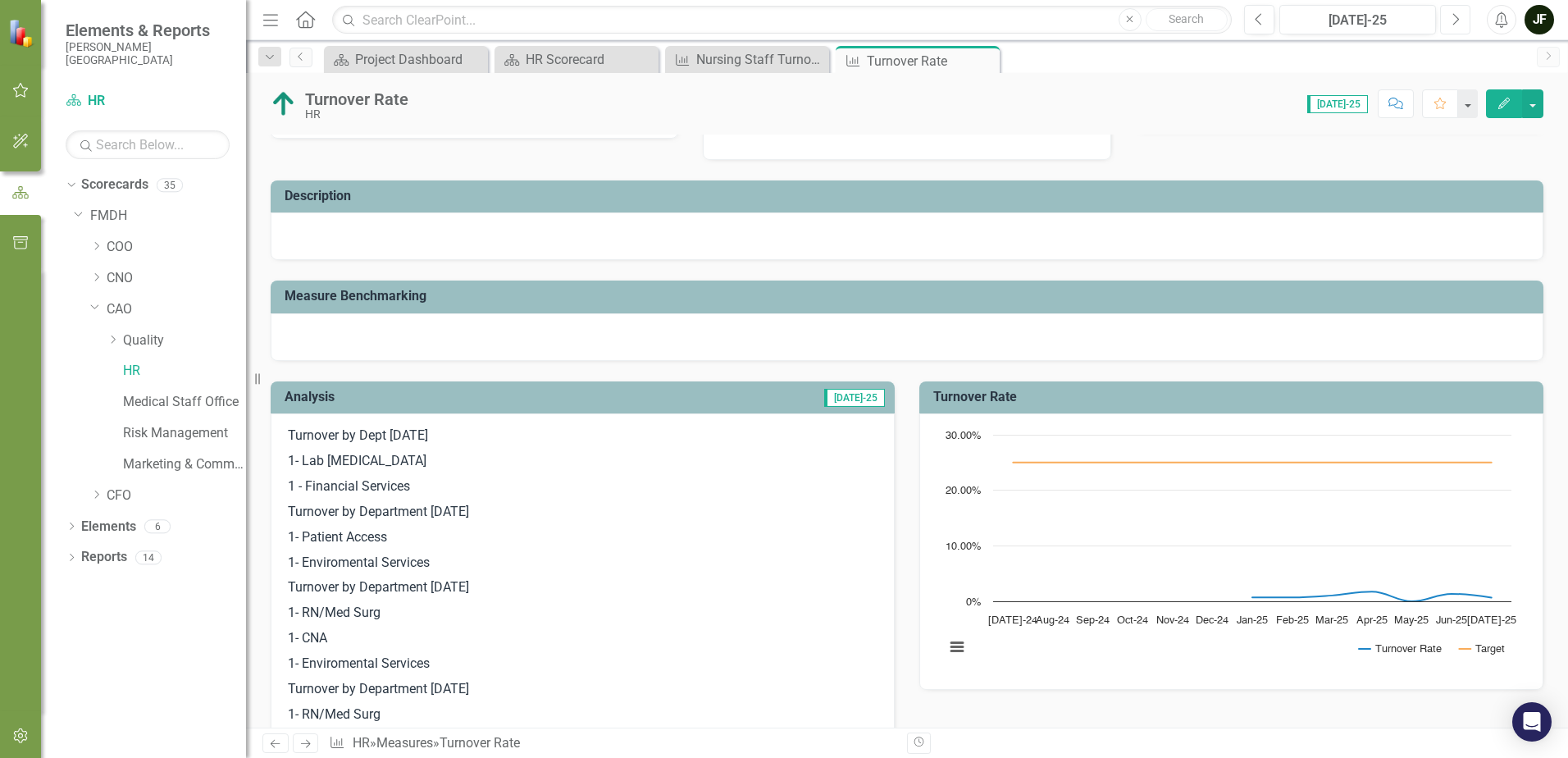
click at [1455, 23] on icon "Next" at bounding box center [1455, 19] width 9 height 14
click at [1455, 24] on icon "Next" at bounding box center [1455, 19] width 9 height 14
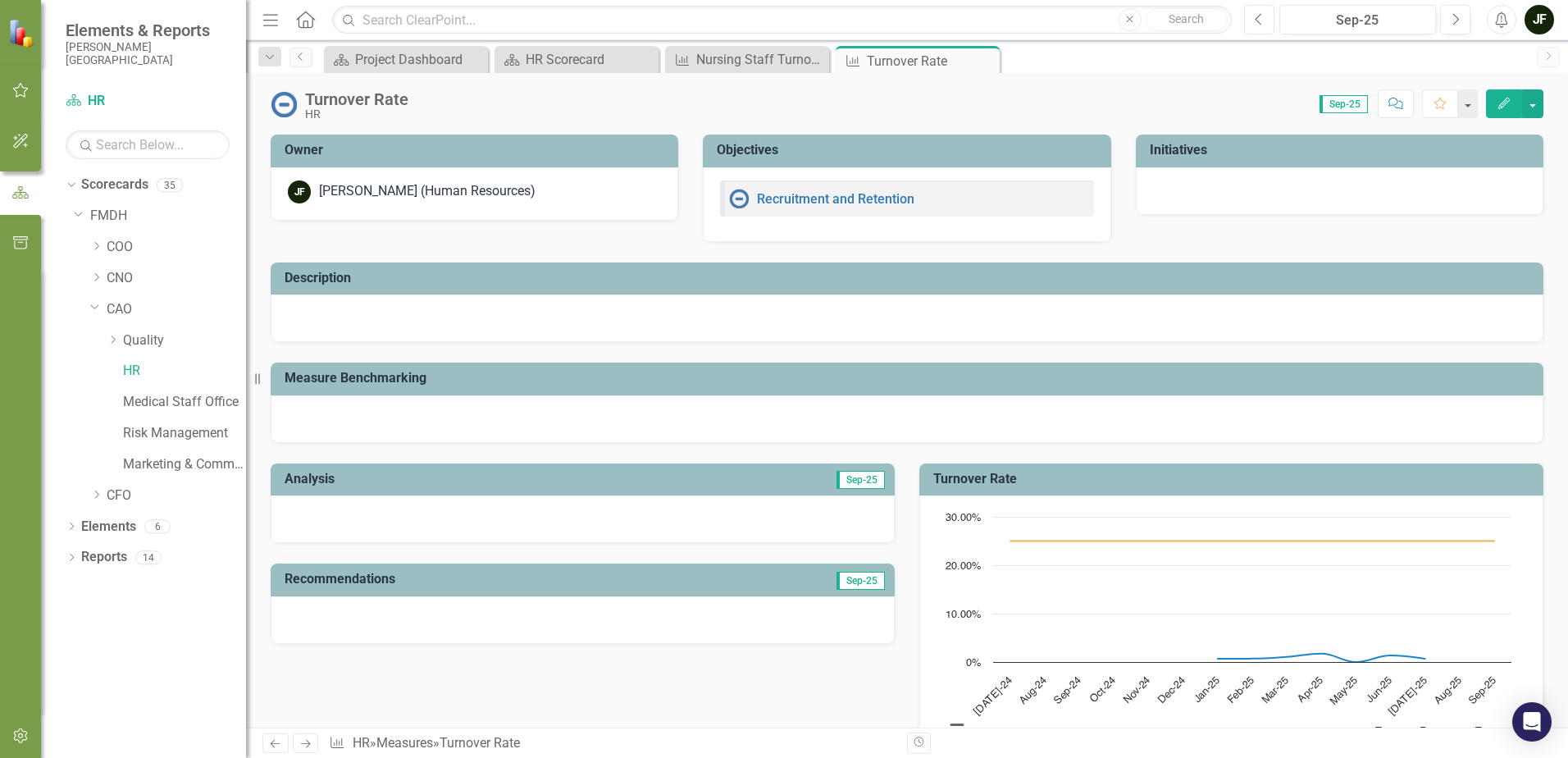
click at [1265, 24] on button "Previous" at bounding box center [1259, 20] width 31 height 30
click at [702, 523] on div at bounding box center [582, 519] width 624 height 48
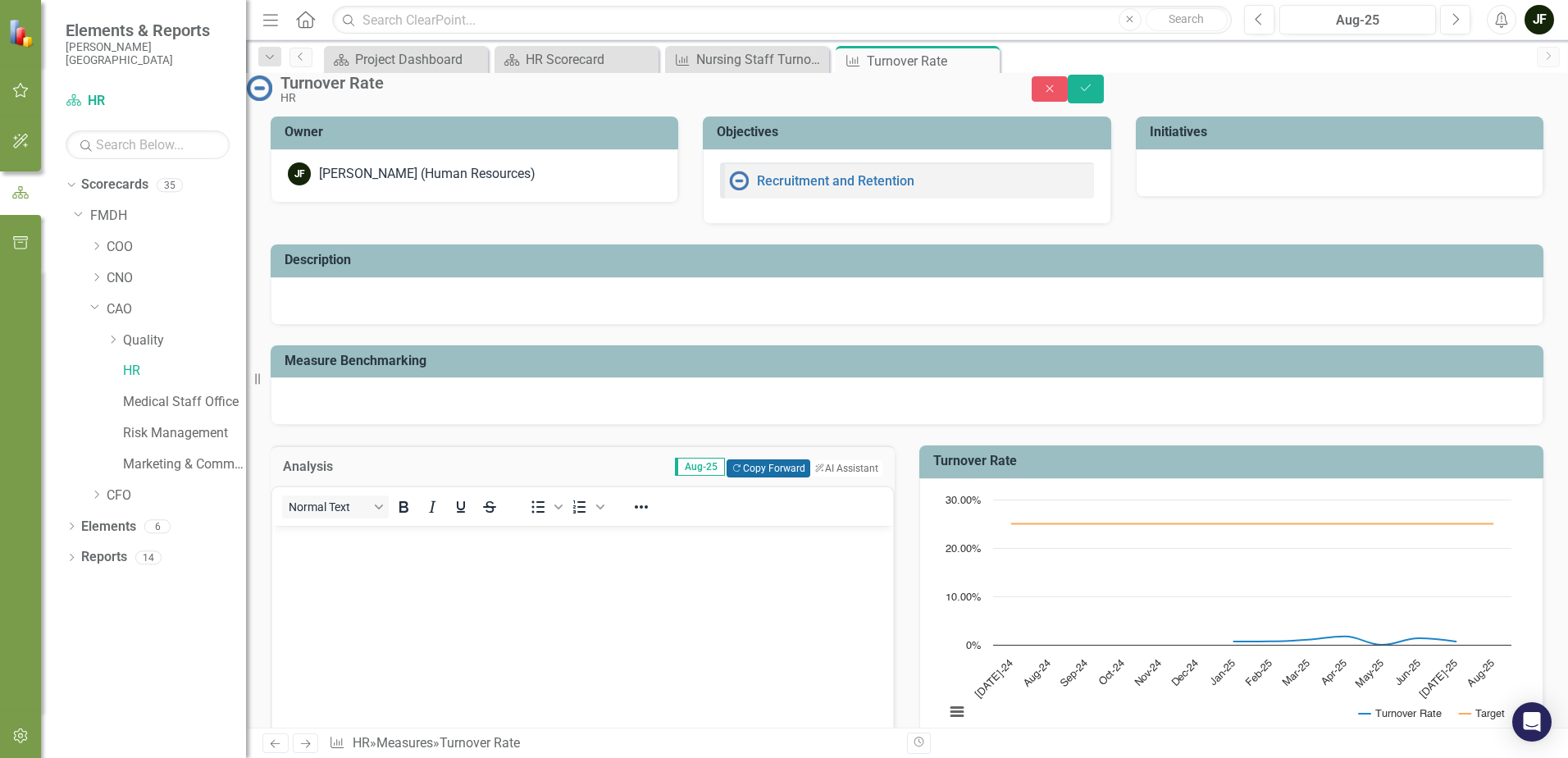
click at [767, 477] on button "Copy Forward Copy Forward" at bounding box center [767, 468] width 83 height 18
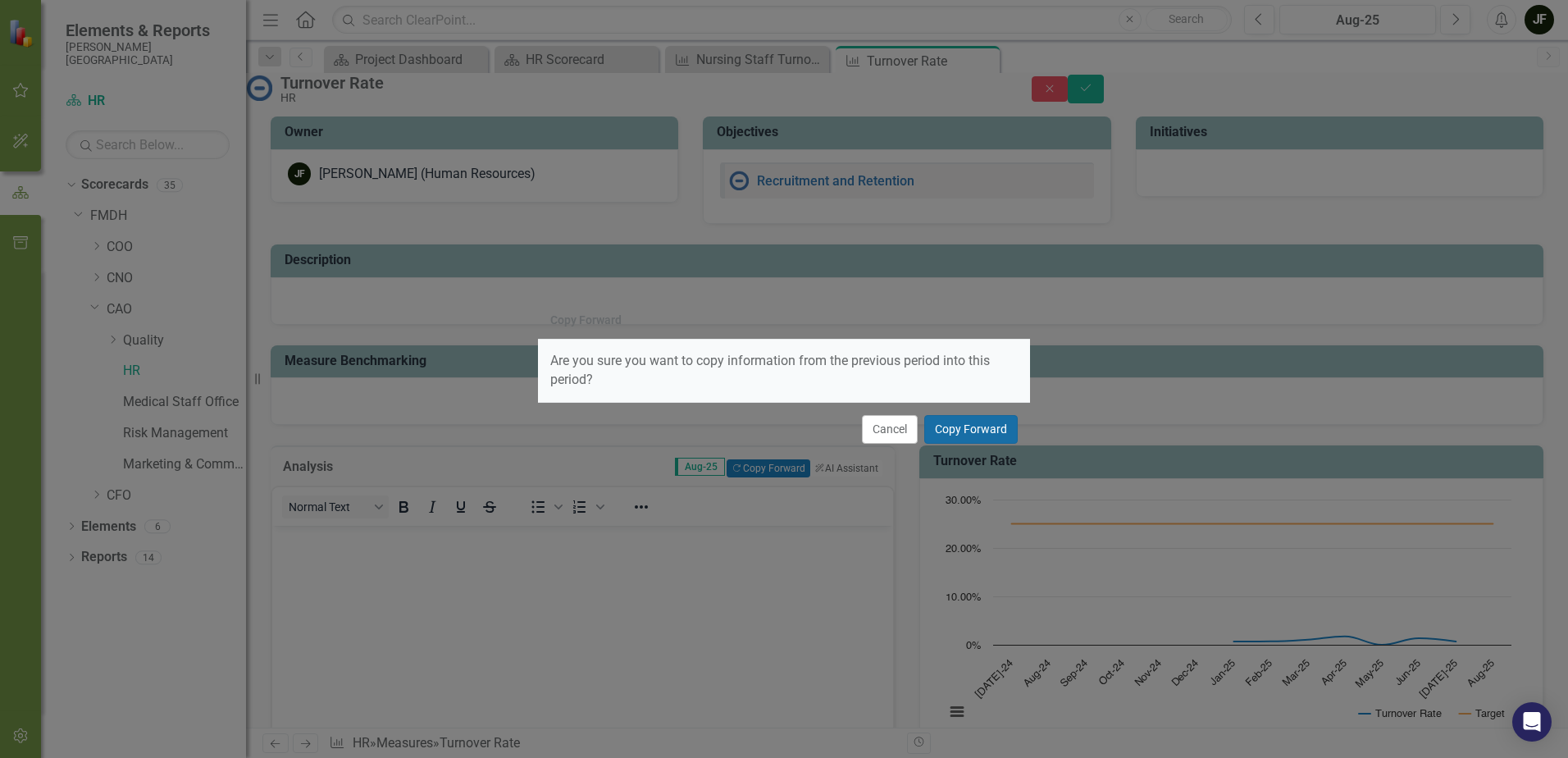
click at [955, 429] on button "Copy Forward" at bounding box center [971, 430] width 94 height 29
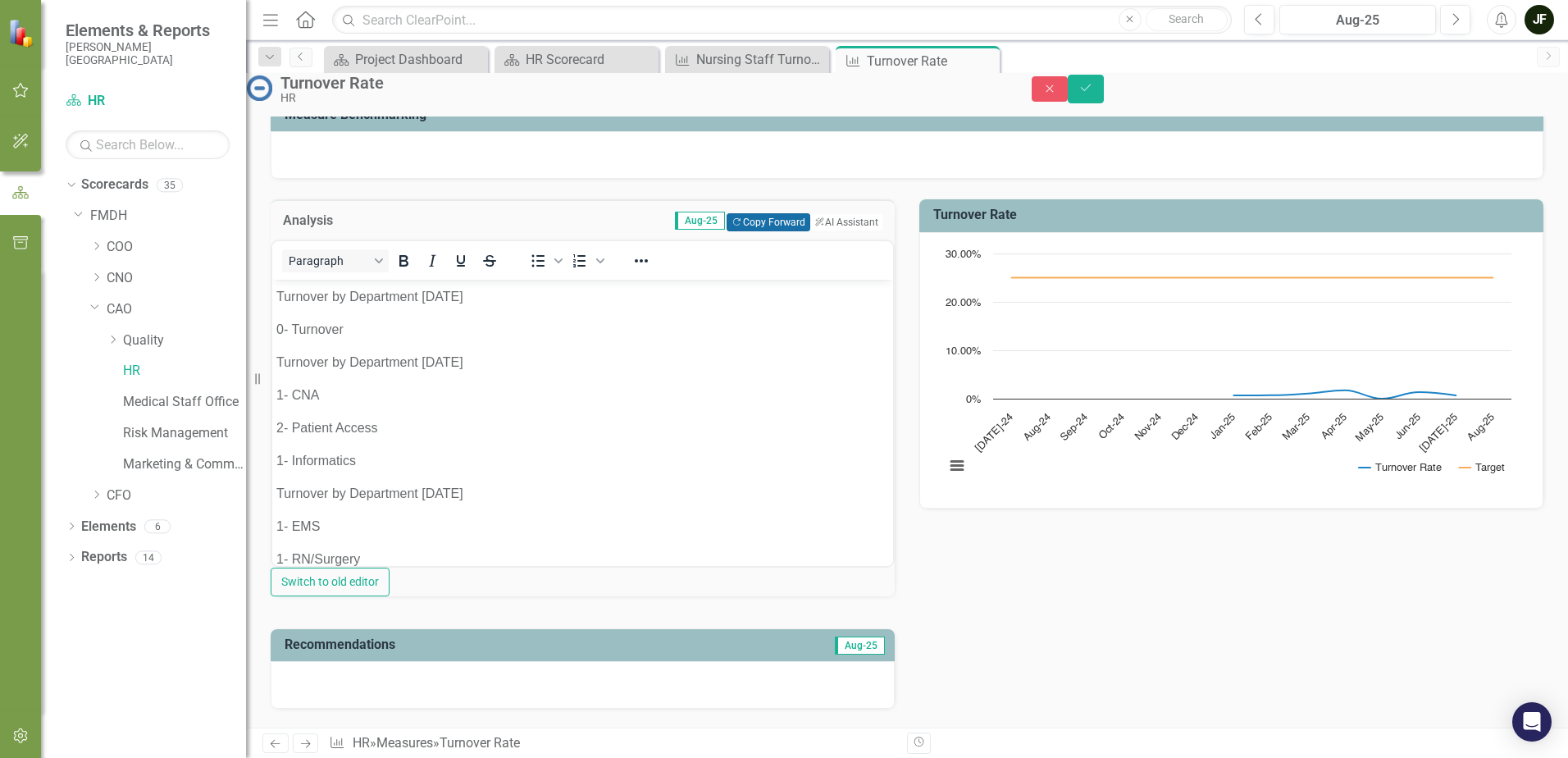
scroll to position [526, 0]
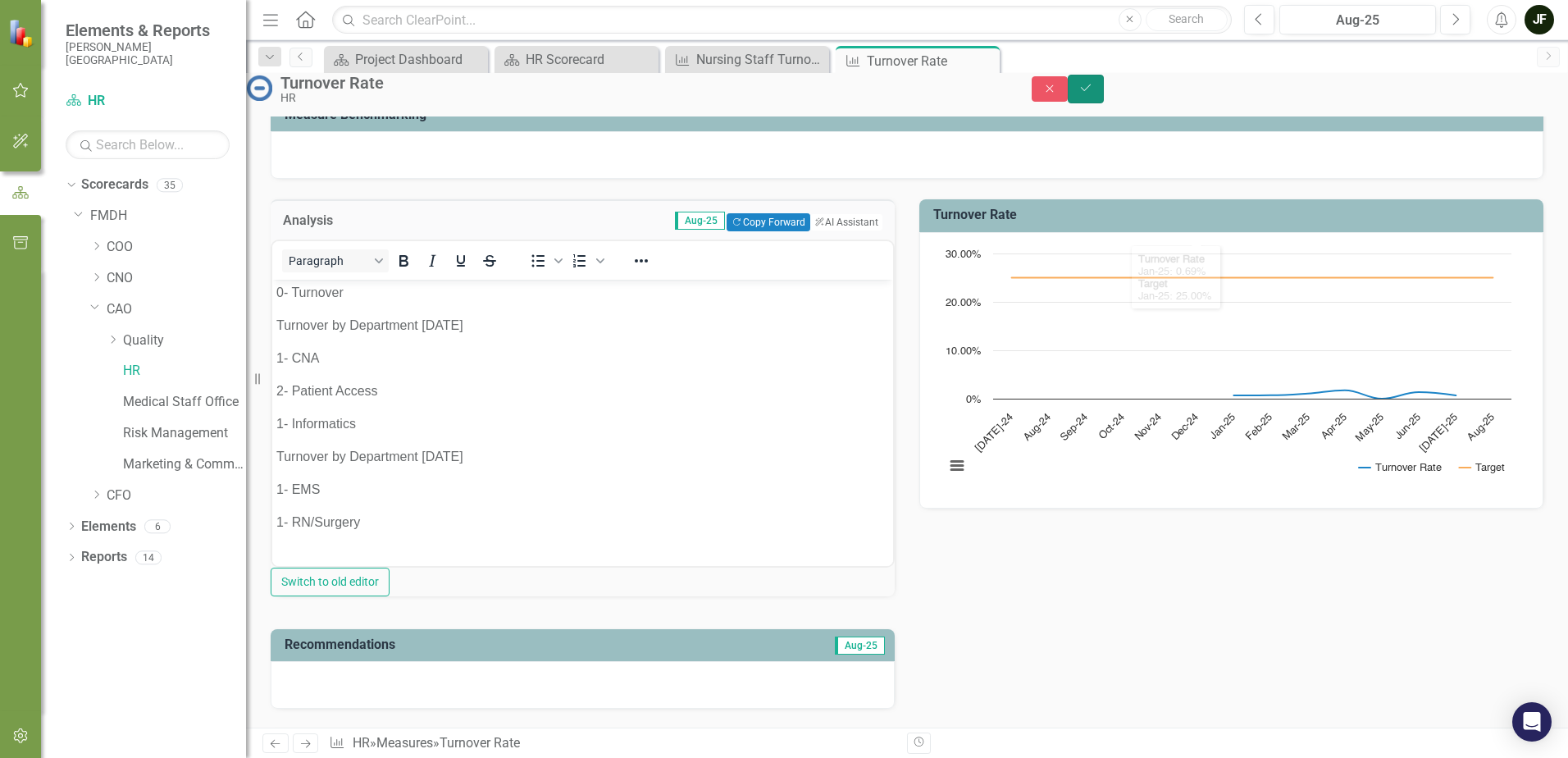
click at [1104, 99] on button "Save" at bounding box center [1085, 90] width 36 height 29
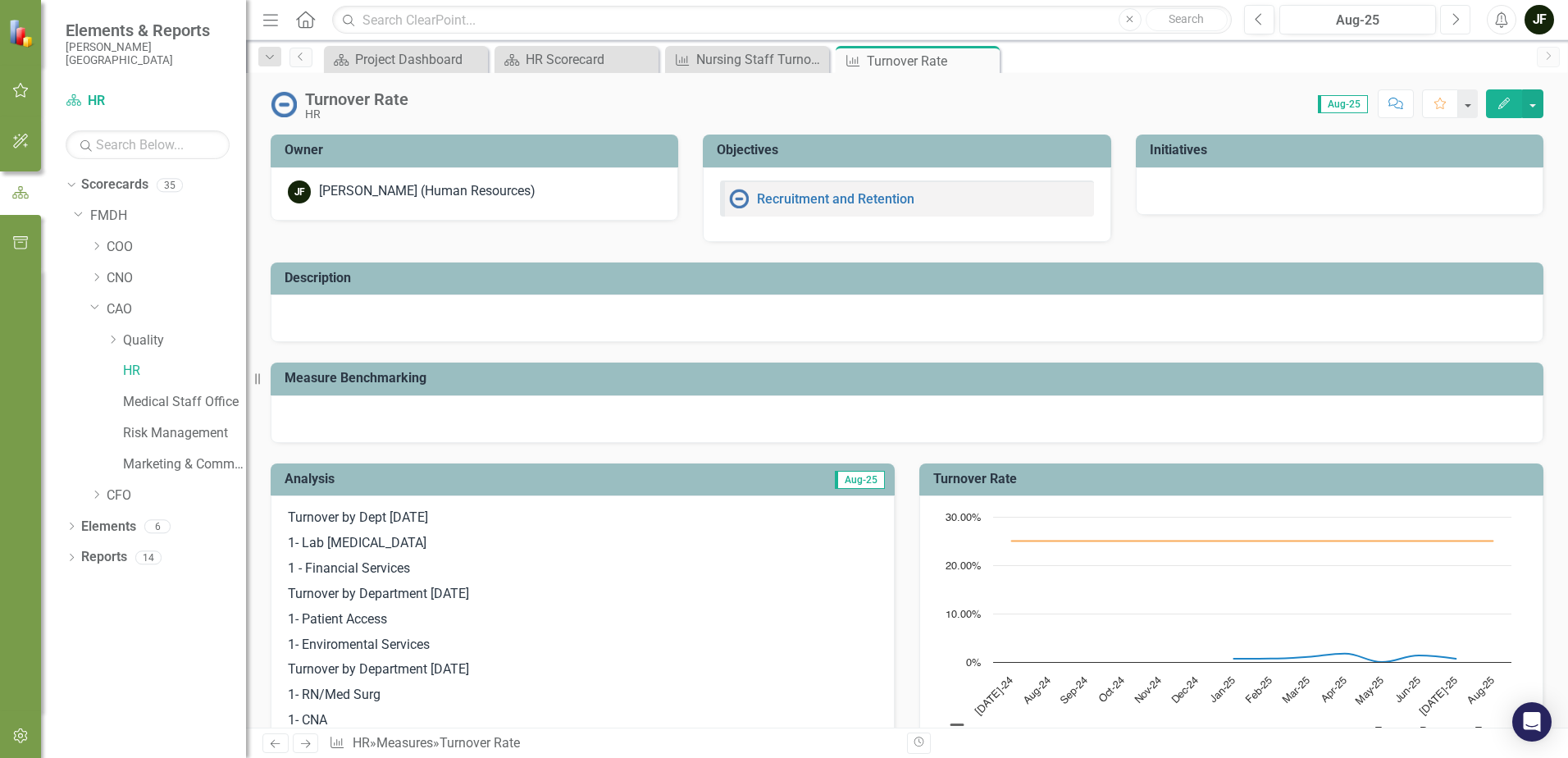
click at [1461, 20] on button "Next" at bounding box center [1455, 20] width 31 height 30
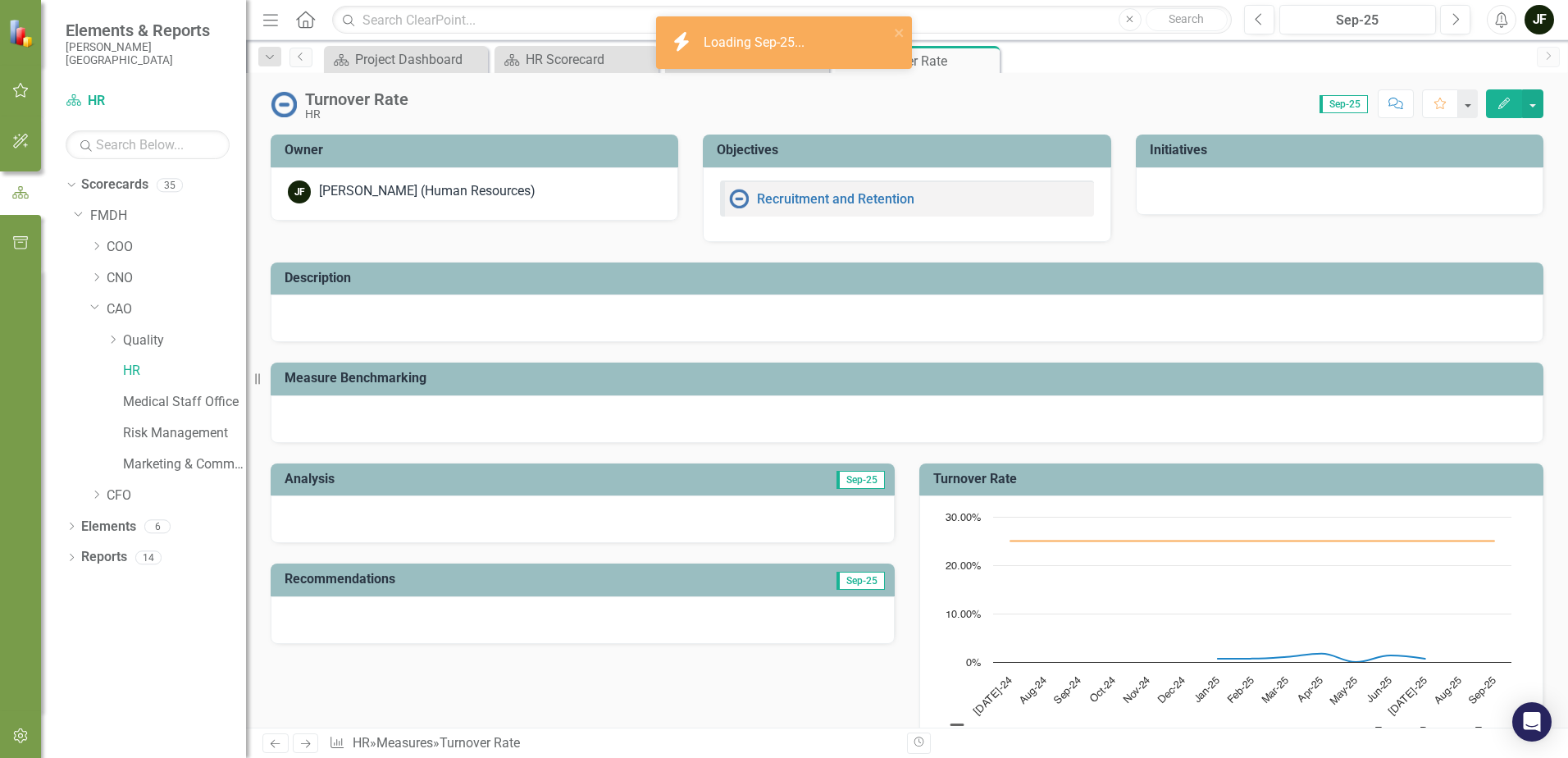
click at [642, 522] on div at bounding box center [582, 519] width 624 height 48
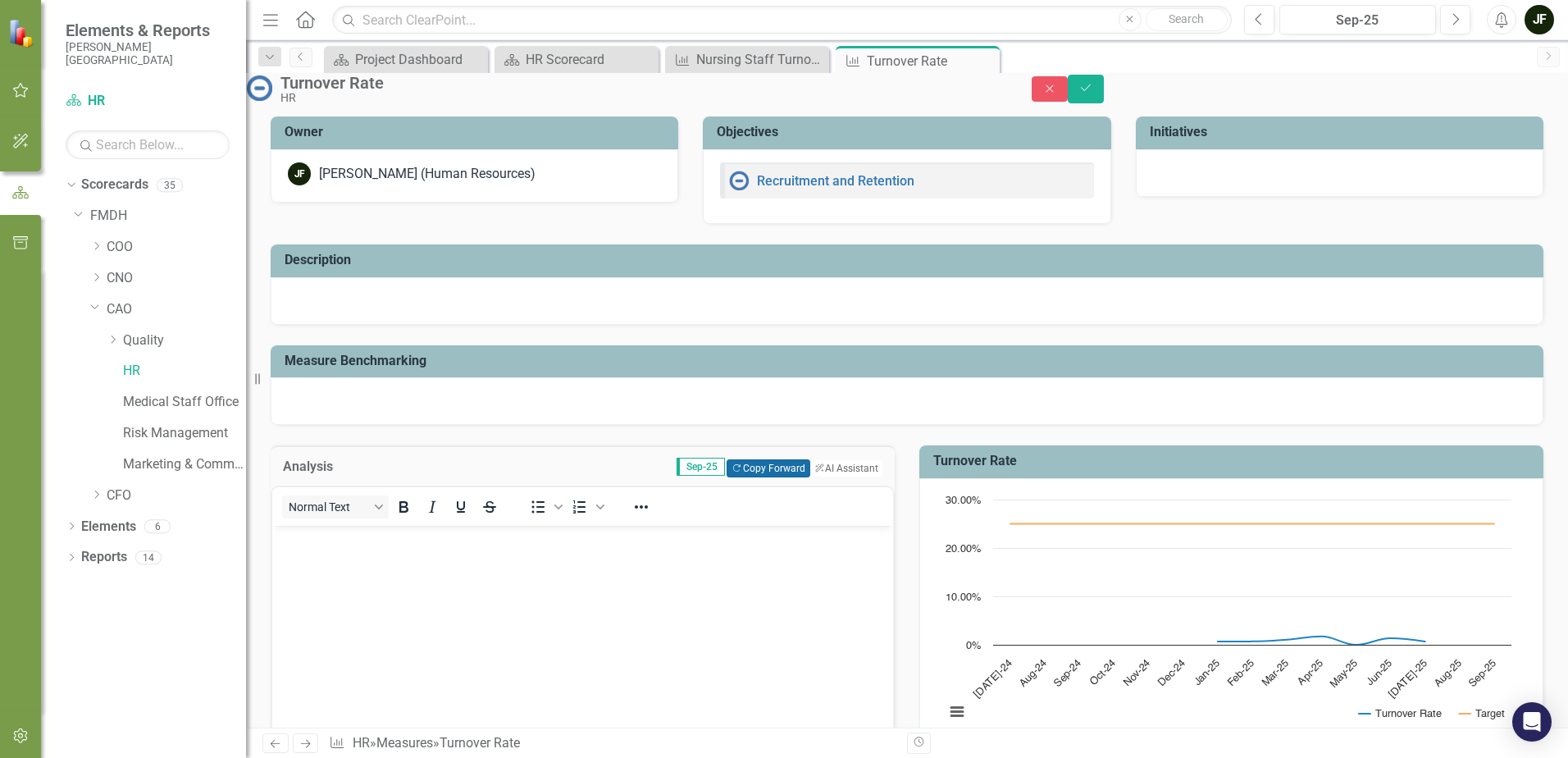
click at [750, 477] on button "Copy Forward Copy Forward" at bounding box center [767, 468] width 83 height 18
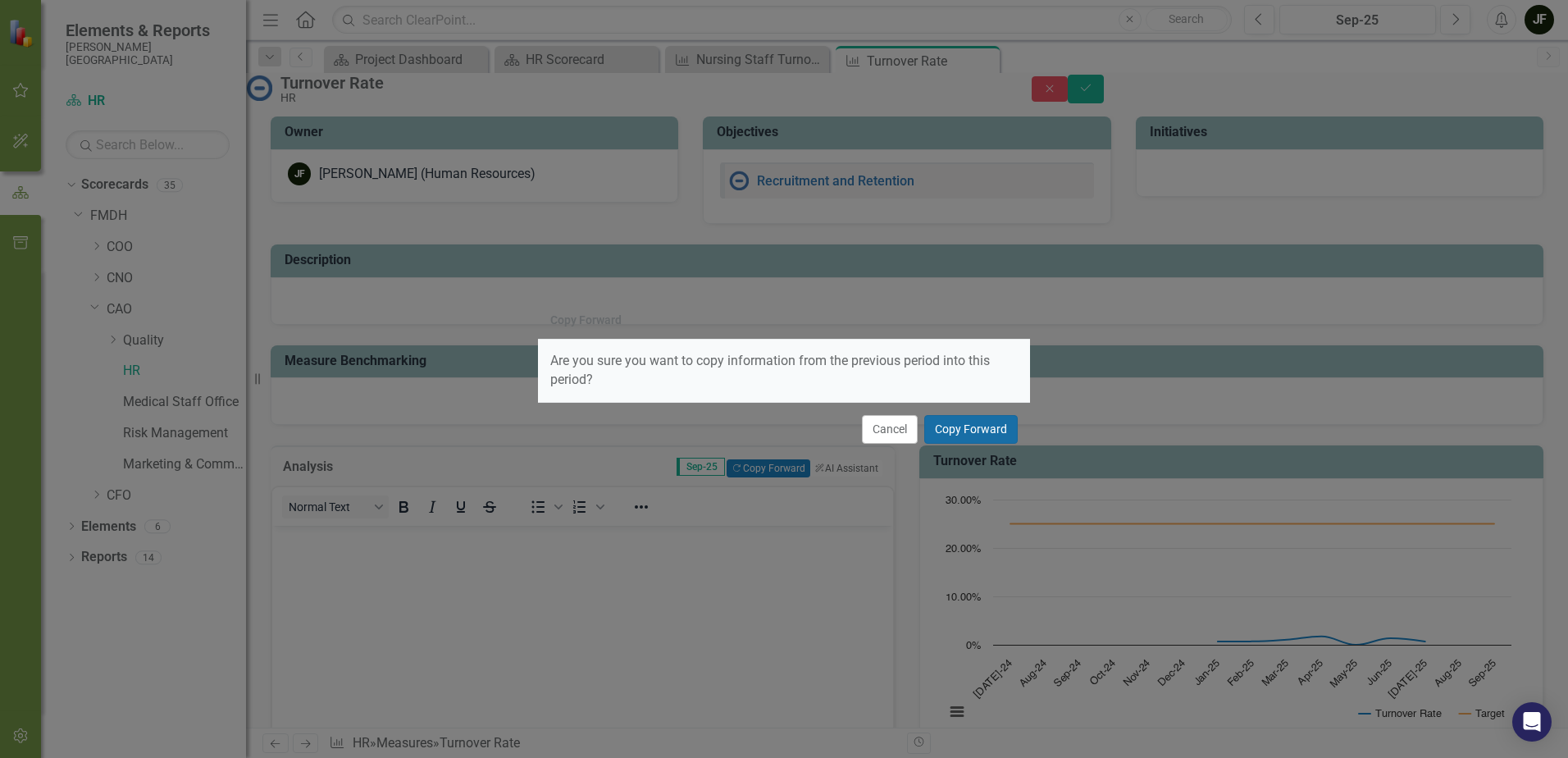
click at [973, 431] on button "Copy Forward" at bounding box center [971, 430] width 94 height 29
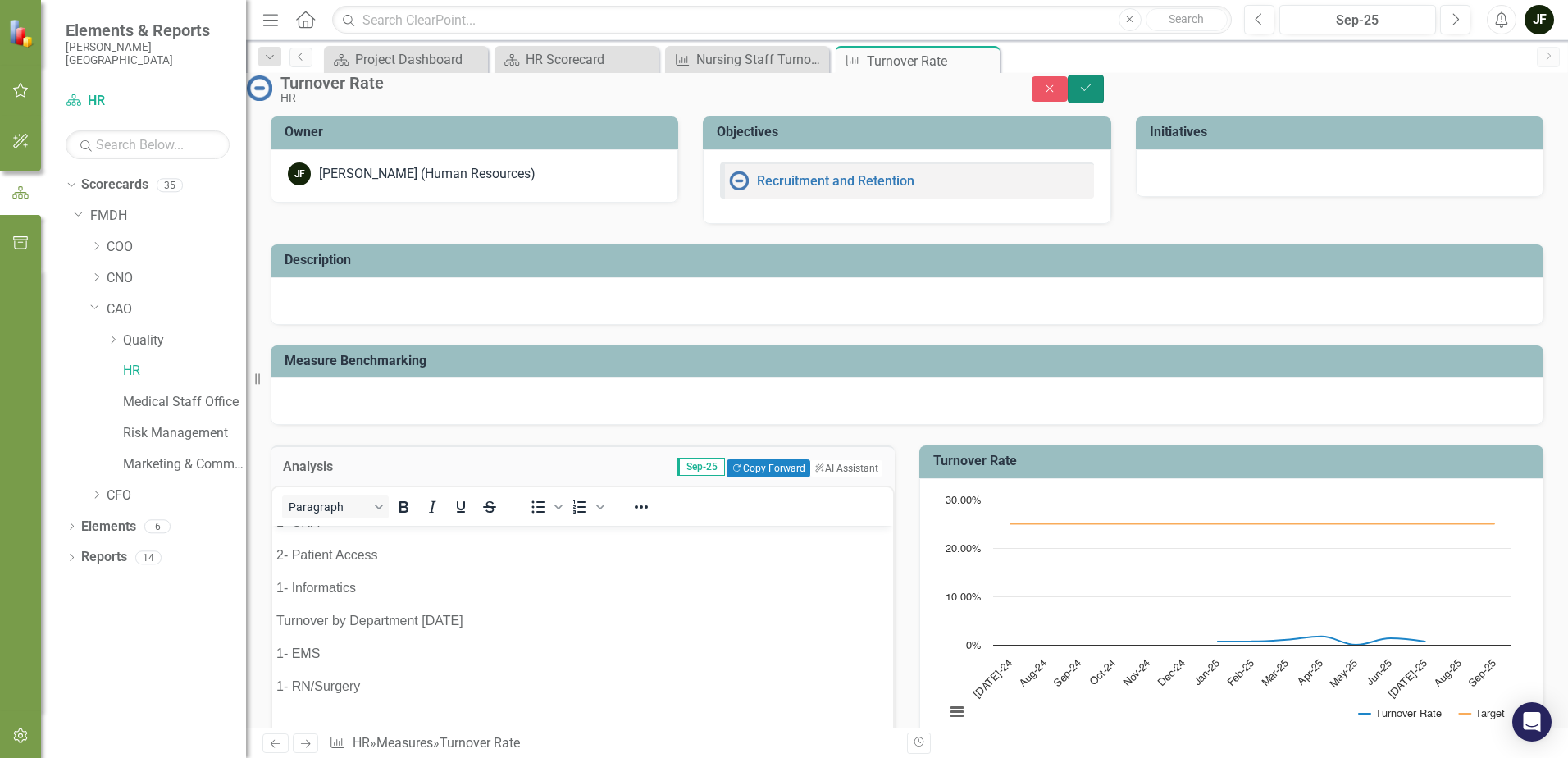
click at [1104, 89] on button "Save" at bounding box center [1085, 90] width 36 height 29
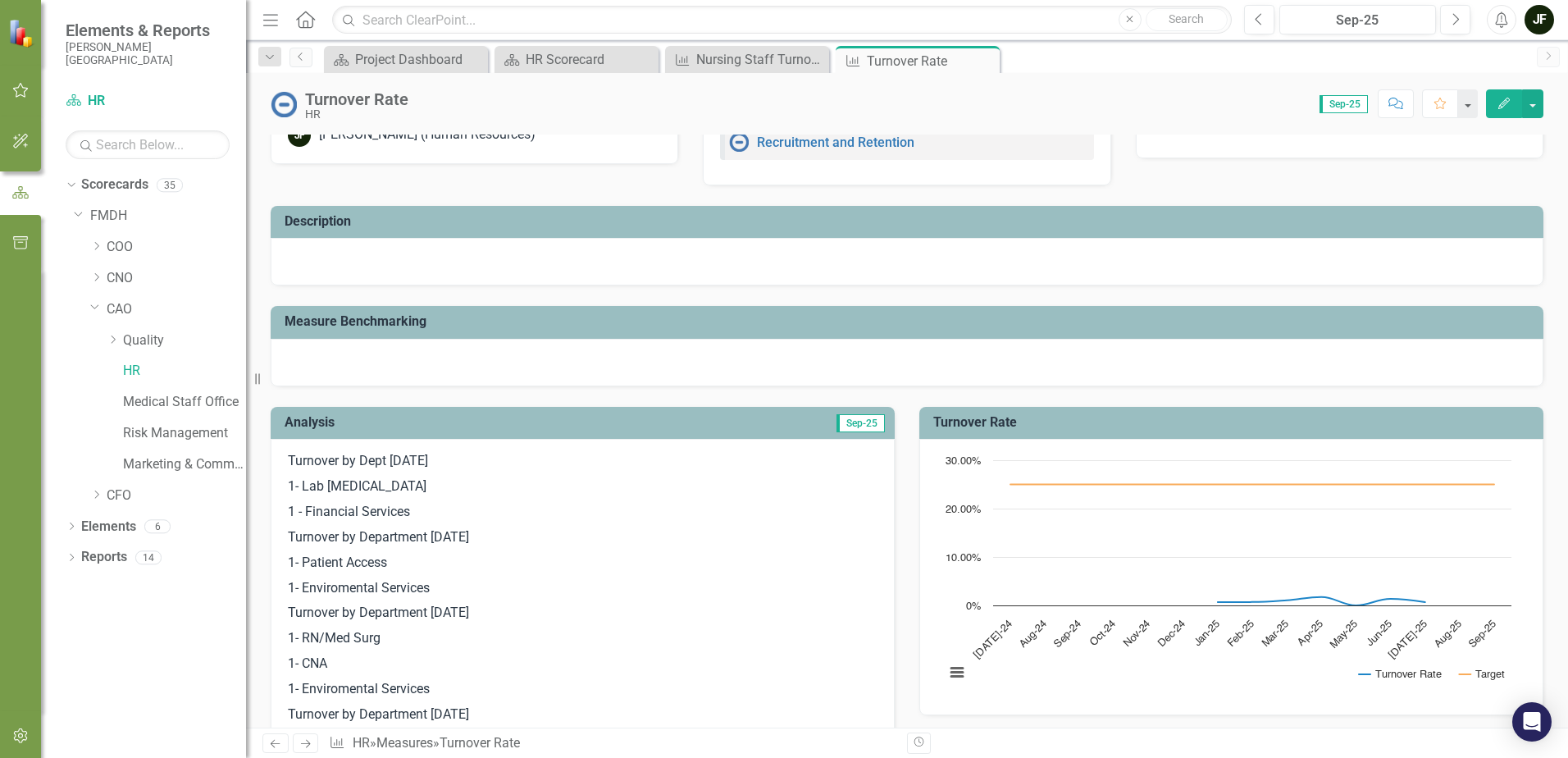
scroll to position [82, 0]
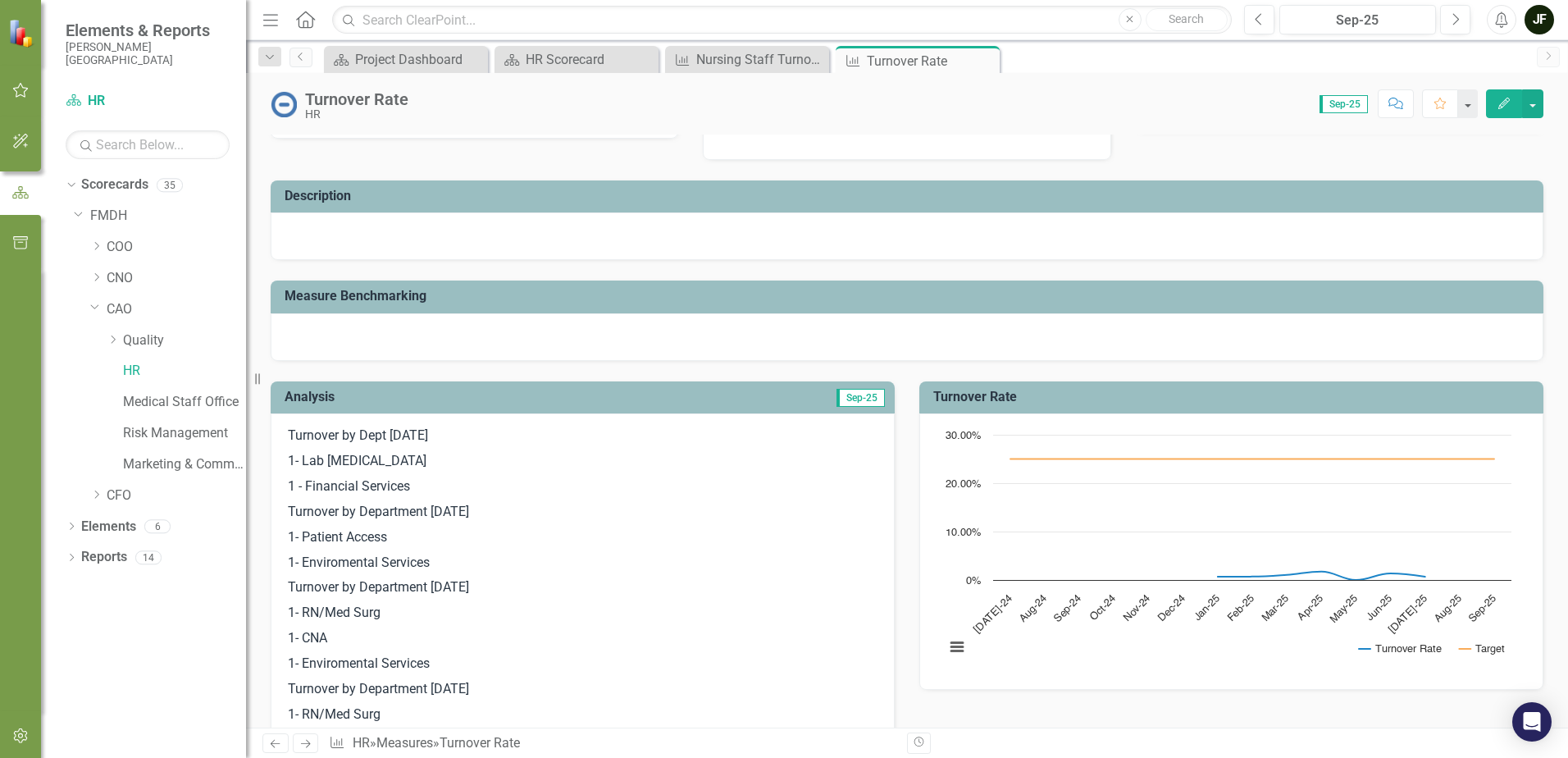
click at [515, 337] on div at bounding box center [906, 337] width 1273 height 48
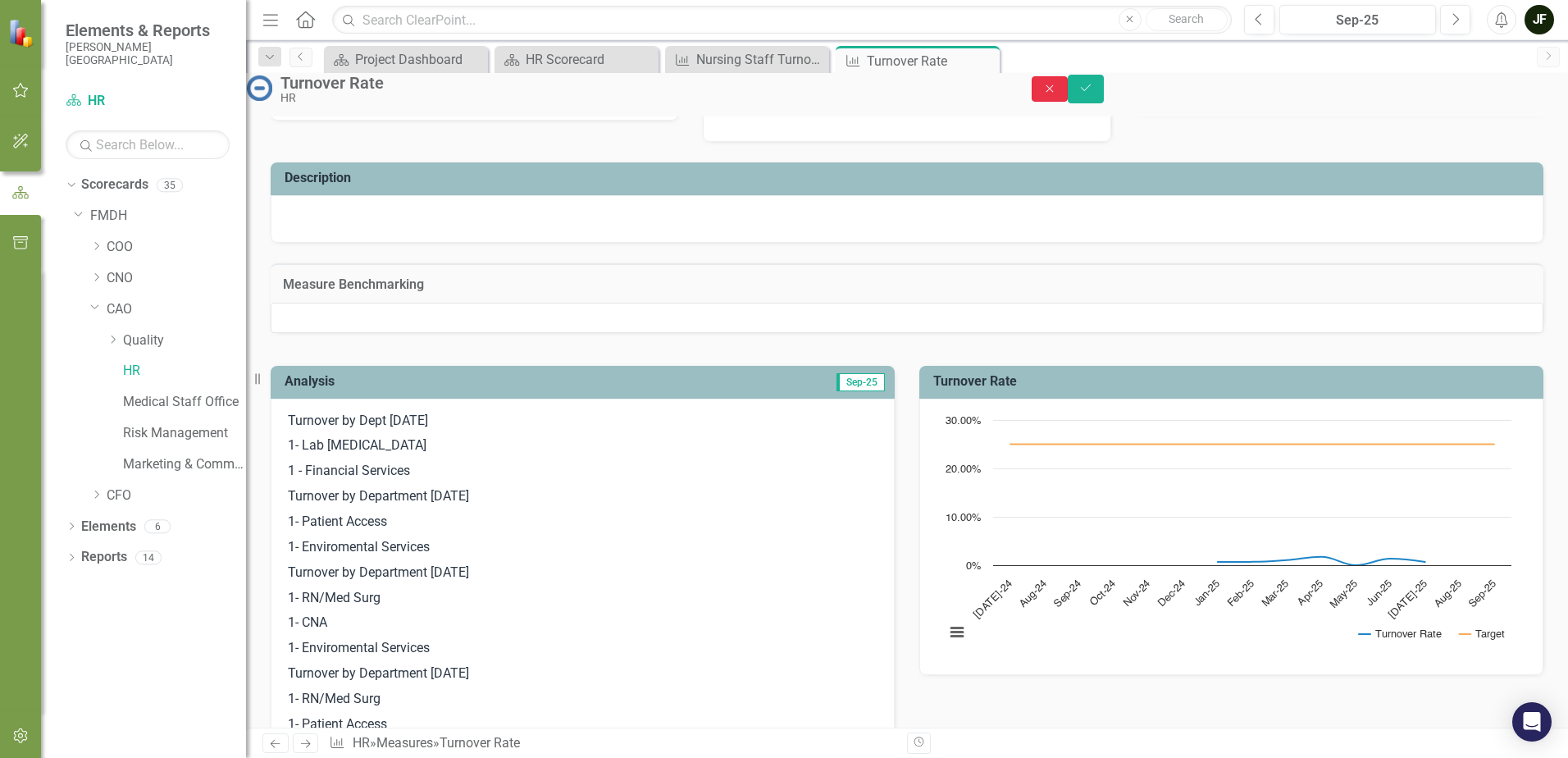
click at [1057, 92] on icon "Close" at bounding box center [1050, 88] width 14 height 11
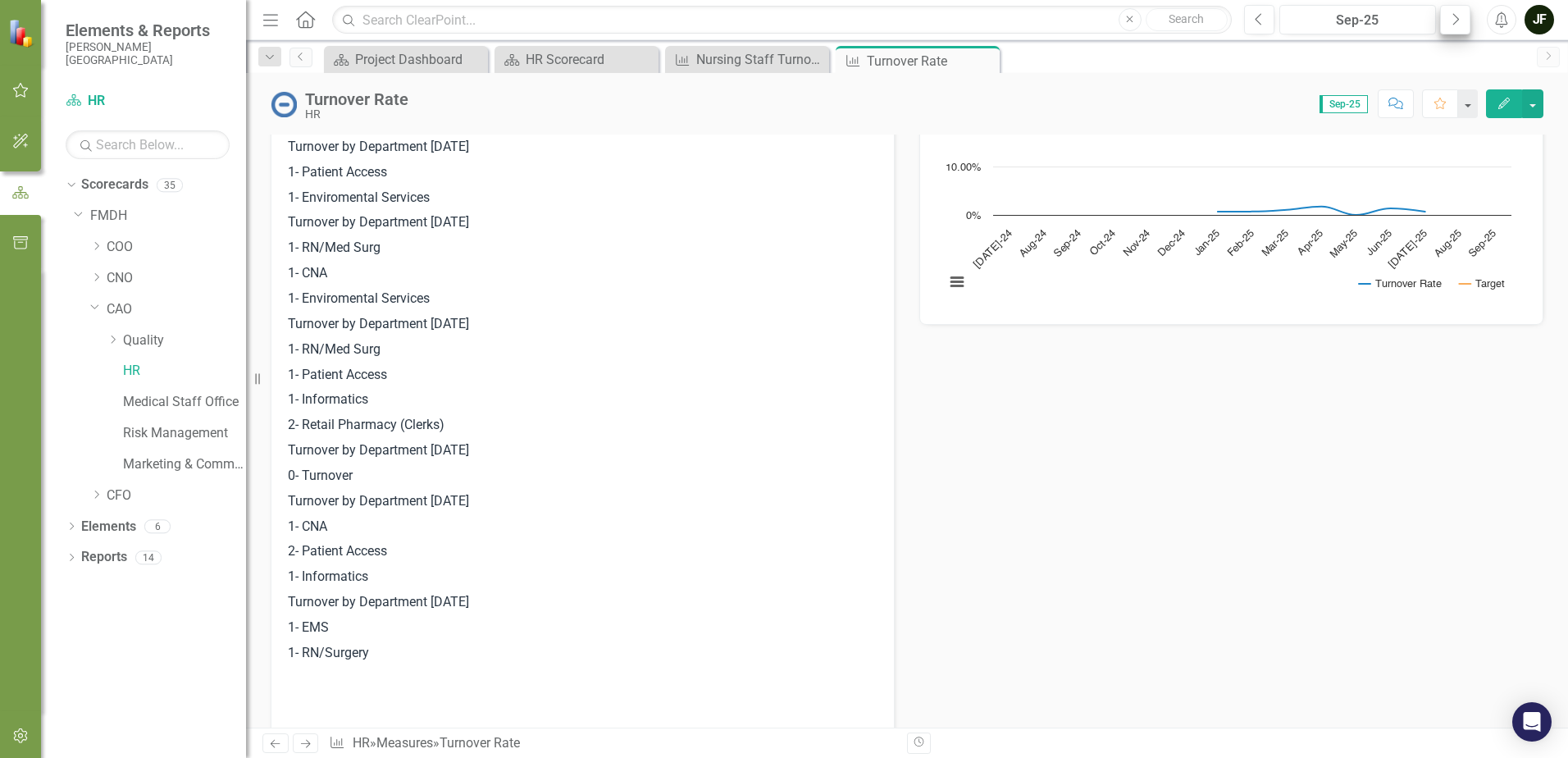
scroll to position [410, 0]
